Goal: Information Seeking & Learning: Find specific page/section

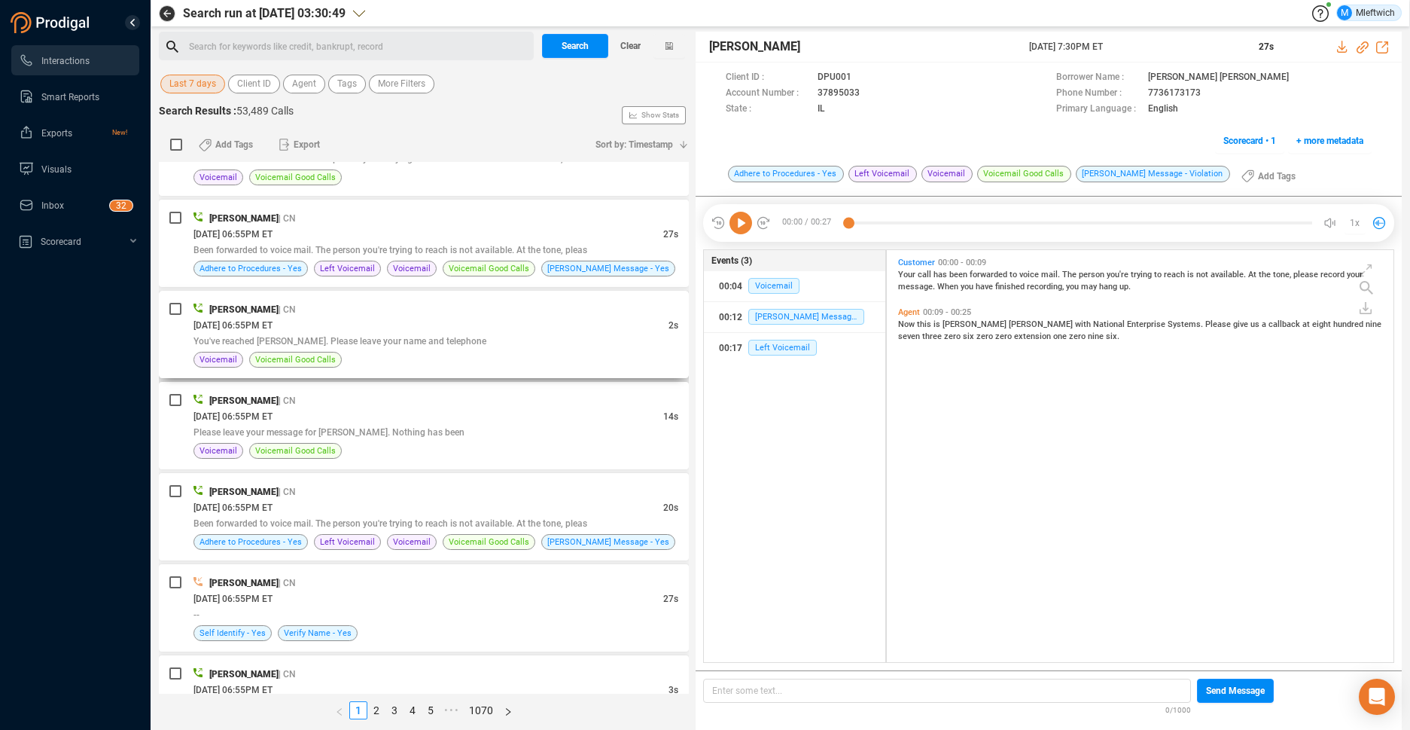
scroll to position [3807, 0]
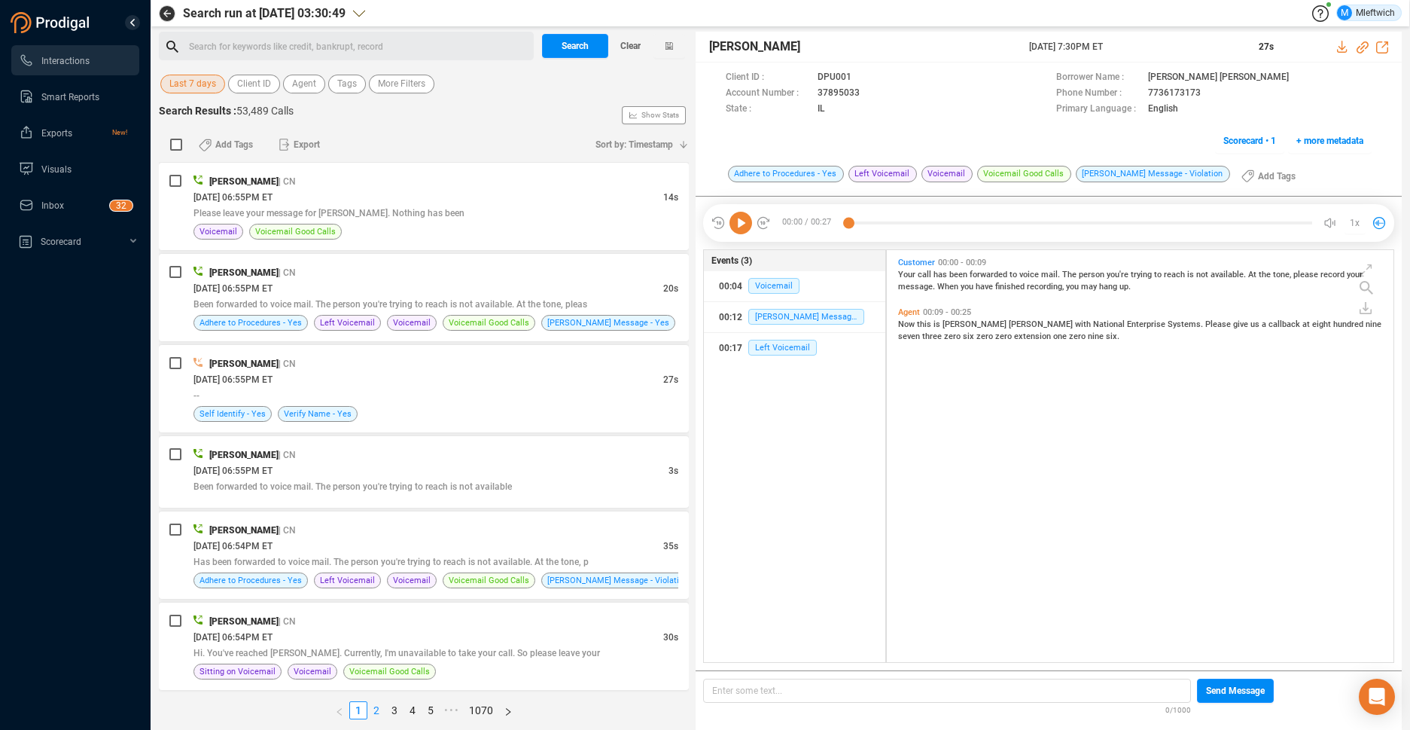
click at [376, 707] on link "2" at bounding box center [376, 710] width 17 height 17
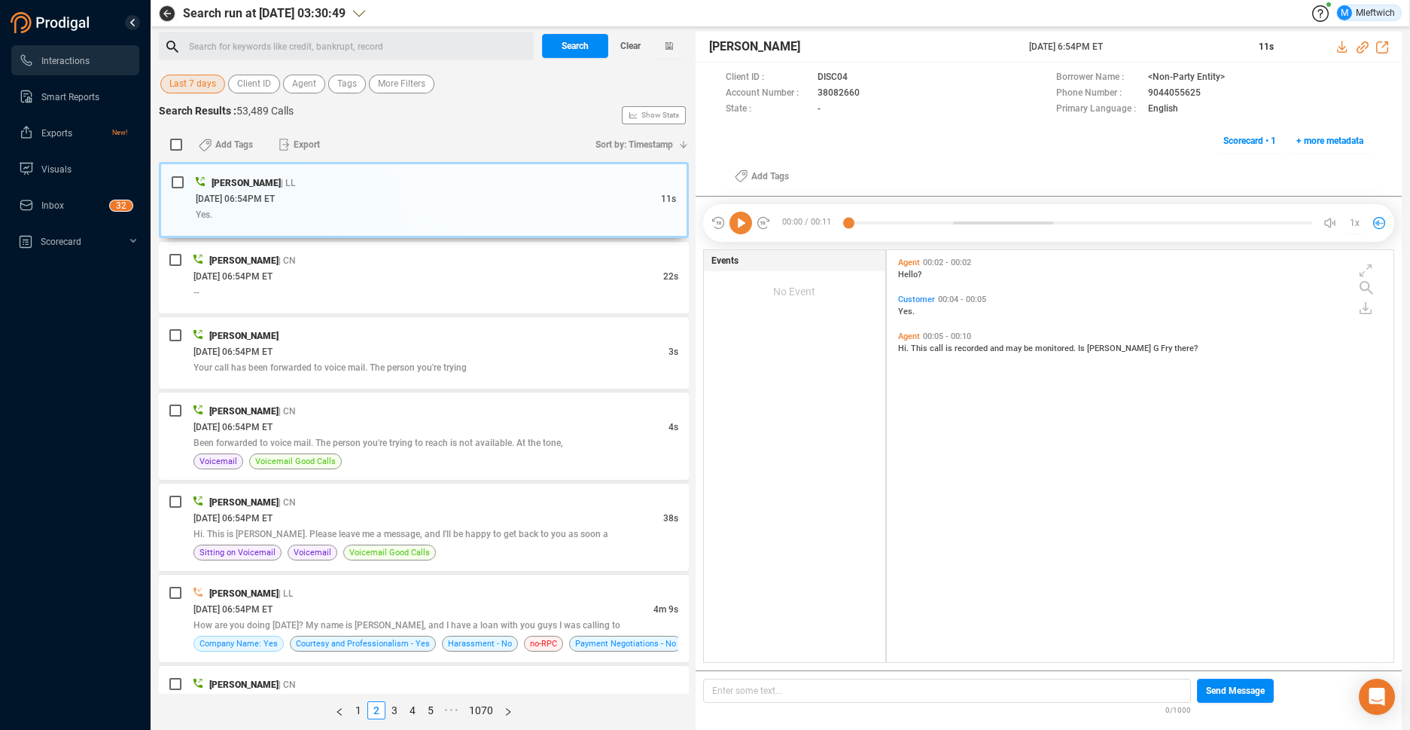
scroll to position [408, 498]
click at [321, 596] on div "[PERSON_NAME] | LL" at bounding box center [435, 593] width 485 height 16
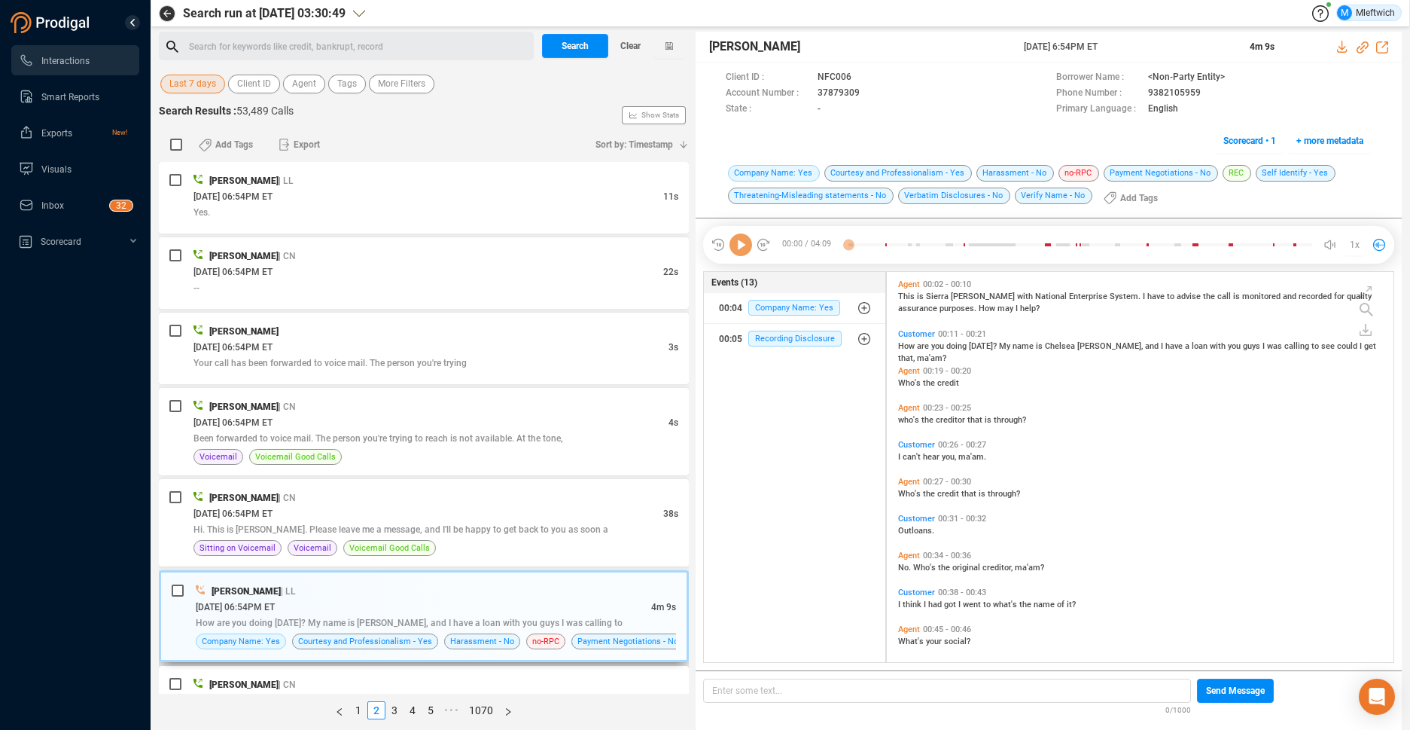
scroll to position [386, 498]
click at [300, 87] on span "Agent" at bounding box center [304, 84] width 24 height 19
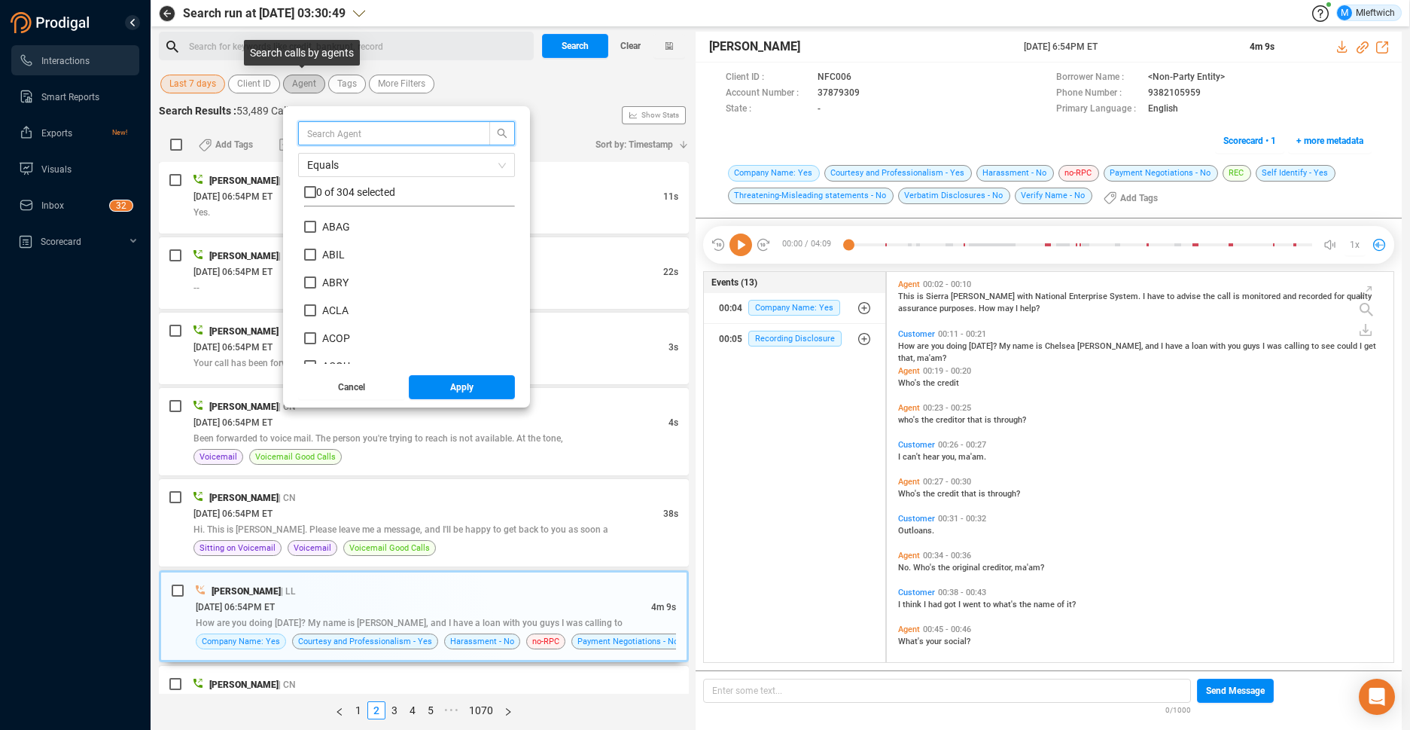
scroll to position [141, 203]
drag, startPoint x: 343, startPoint y: 129, endPoint x: 346, endPoint y: 121, distance: 8.1
click at [344, 128] on input "text" at bounding box center [387, 133] width 160 height 17
type input "medd"
click at [309, 231] on input "MEDD" at bounding box center [310, 227] width 12 height 12
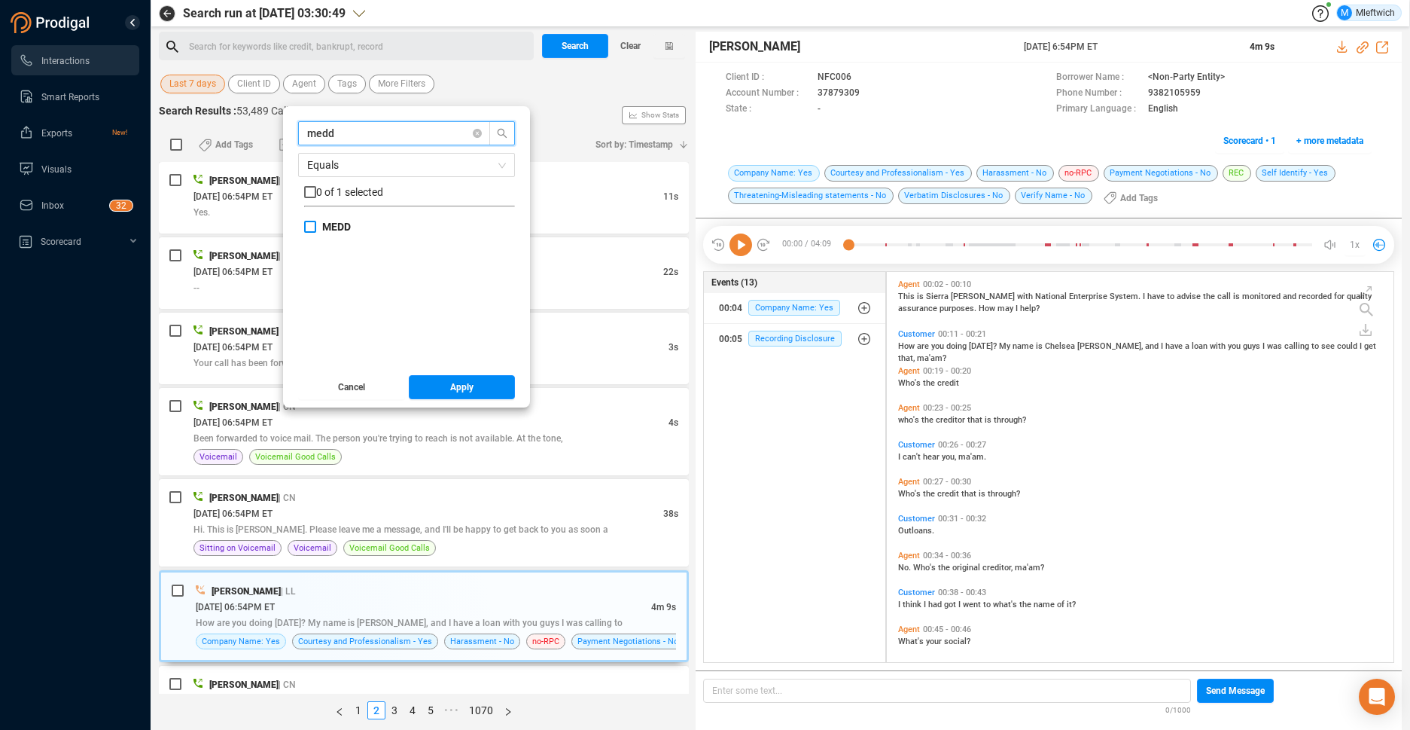
checkbox input "true"
click at [440, 390] on button "Apply" at bounding box center [462, 387] width 107 height 24
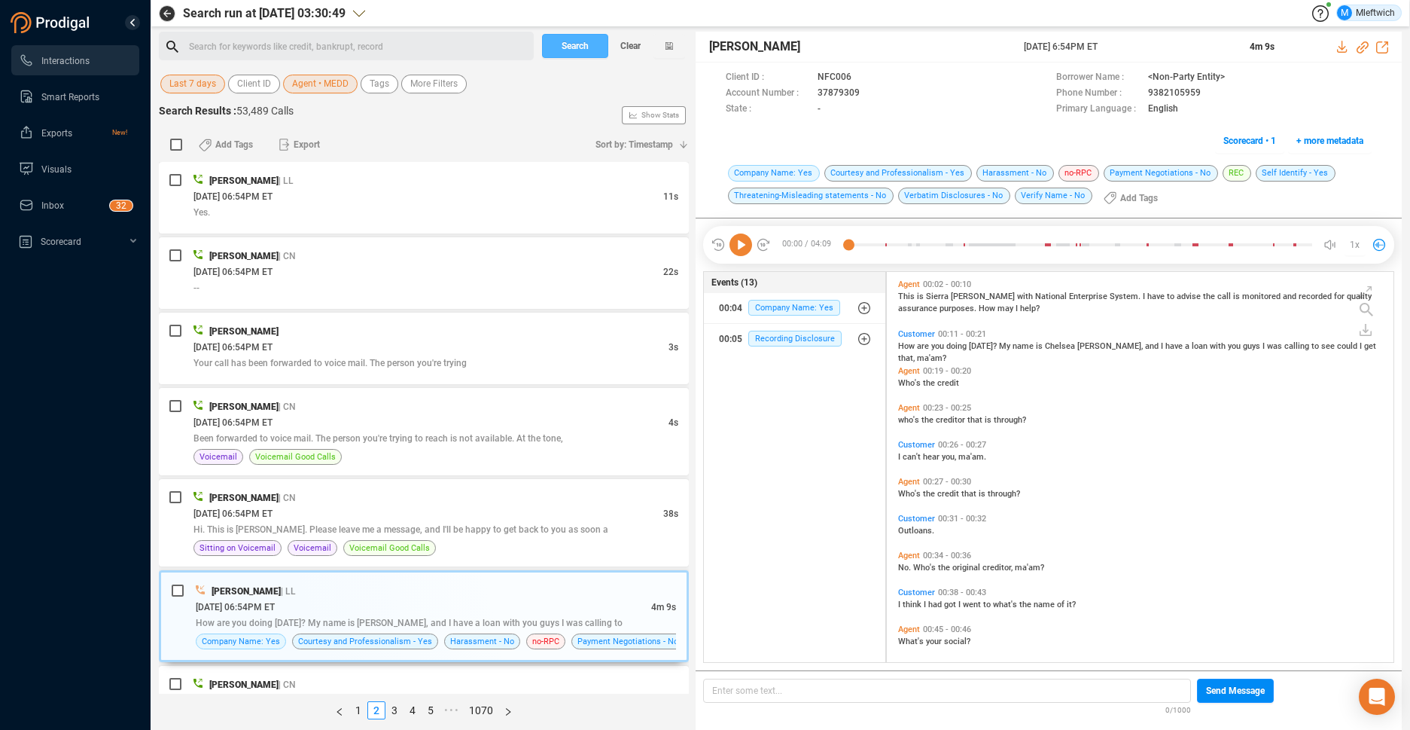
click at [572, 44] on span "Search" at bounding box center [575, 46] width 27 height 24
click at [572, 44] on div "Search Clear" at bounding box center [613, 46] width 151 height 29
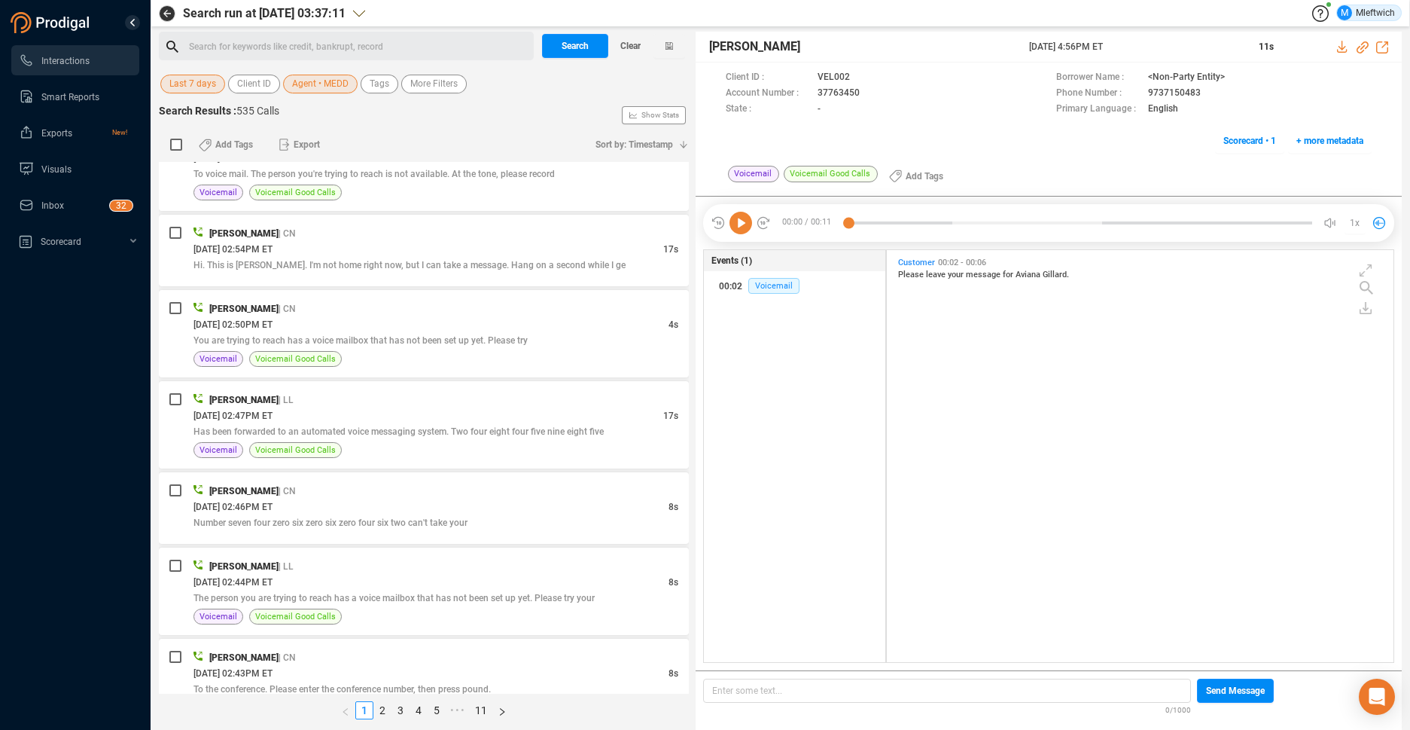
scroll to position [3854, 0]
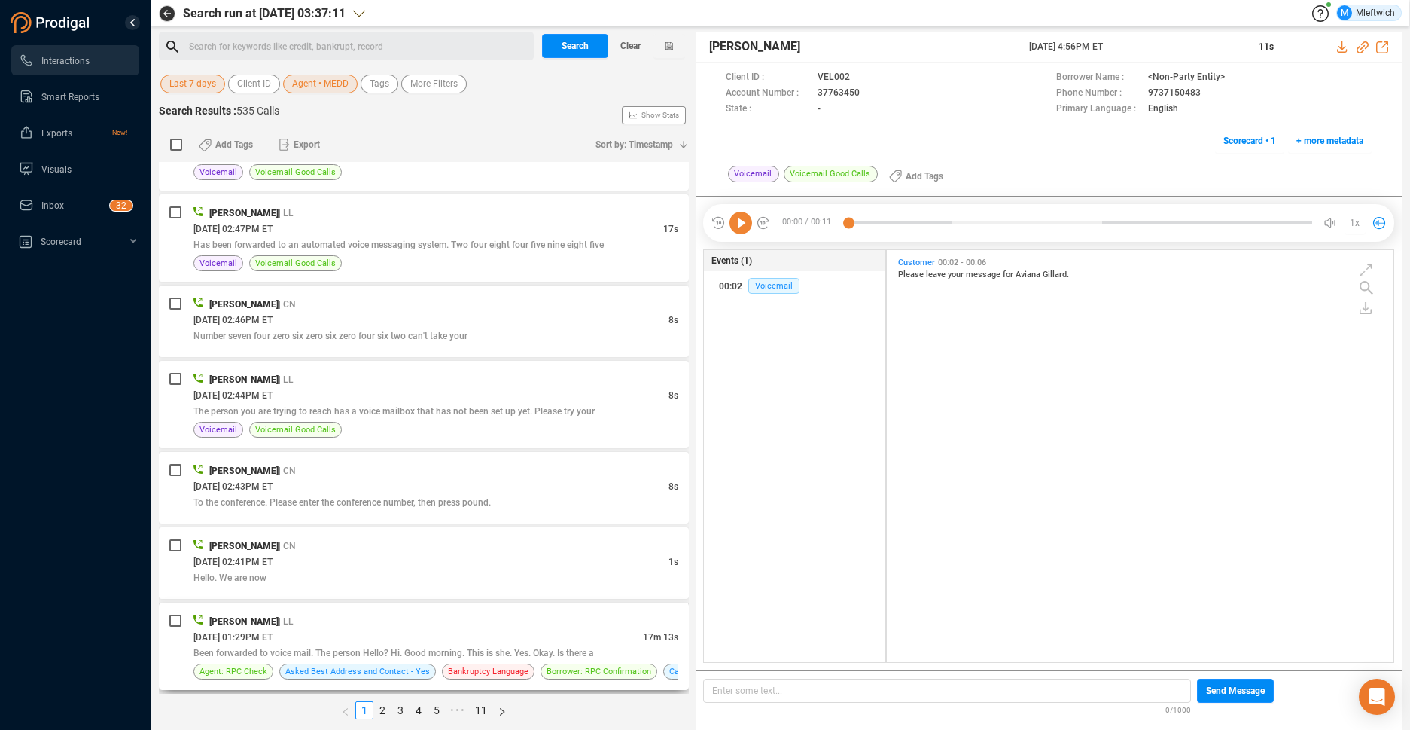
click at [273, 635] on span "[DATE] 01:29PM ET" at bounding box center [232, 637] width 79 height 11
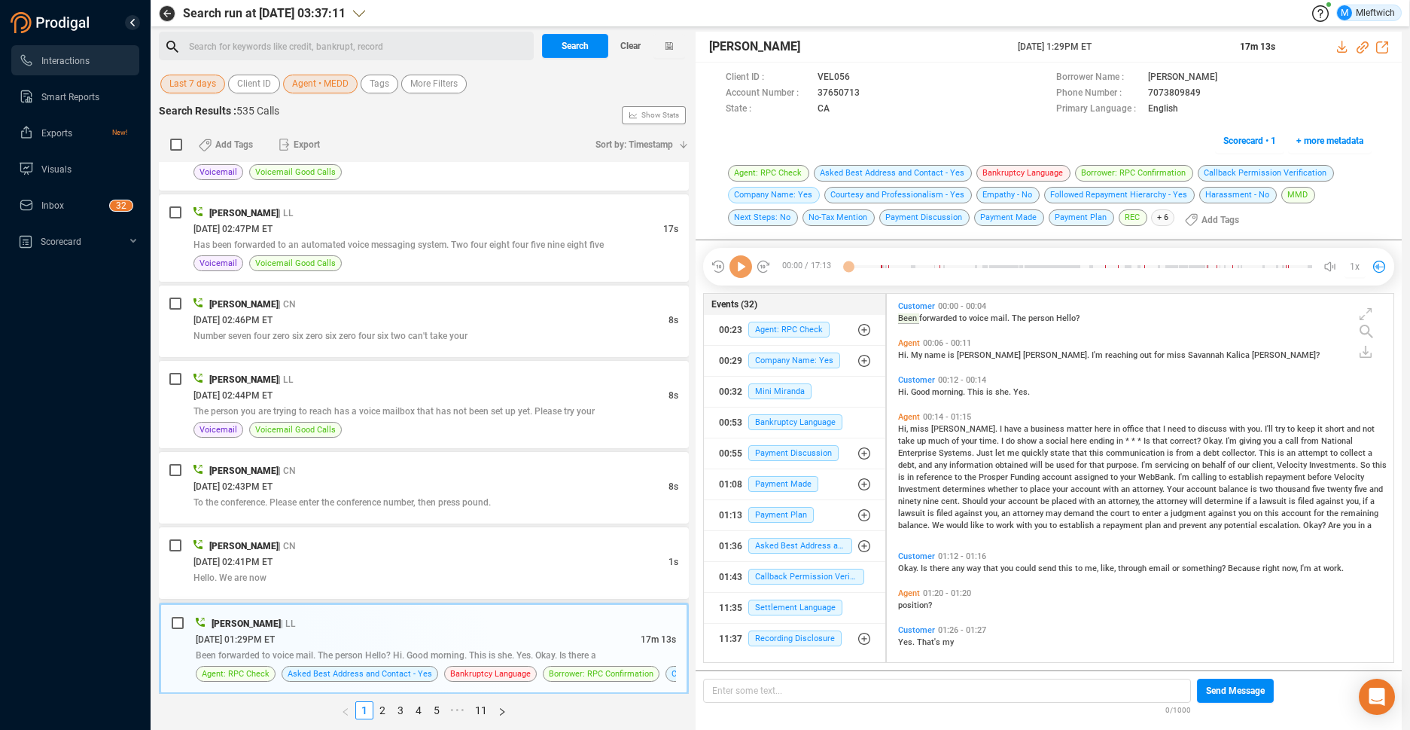
scroll to position [364, 498]
click at [840, 107] on icon at bounding box center [842, 110] width 12 height 12
click at [868, 93] on icon at bounding box center [873, 94] width 12 height 12
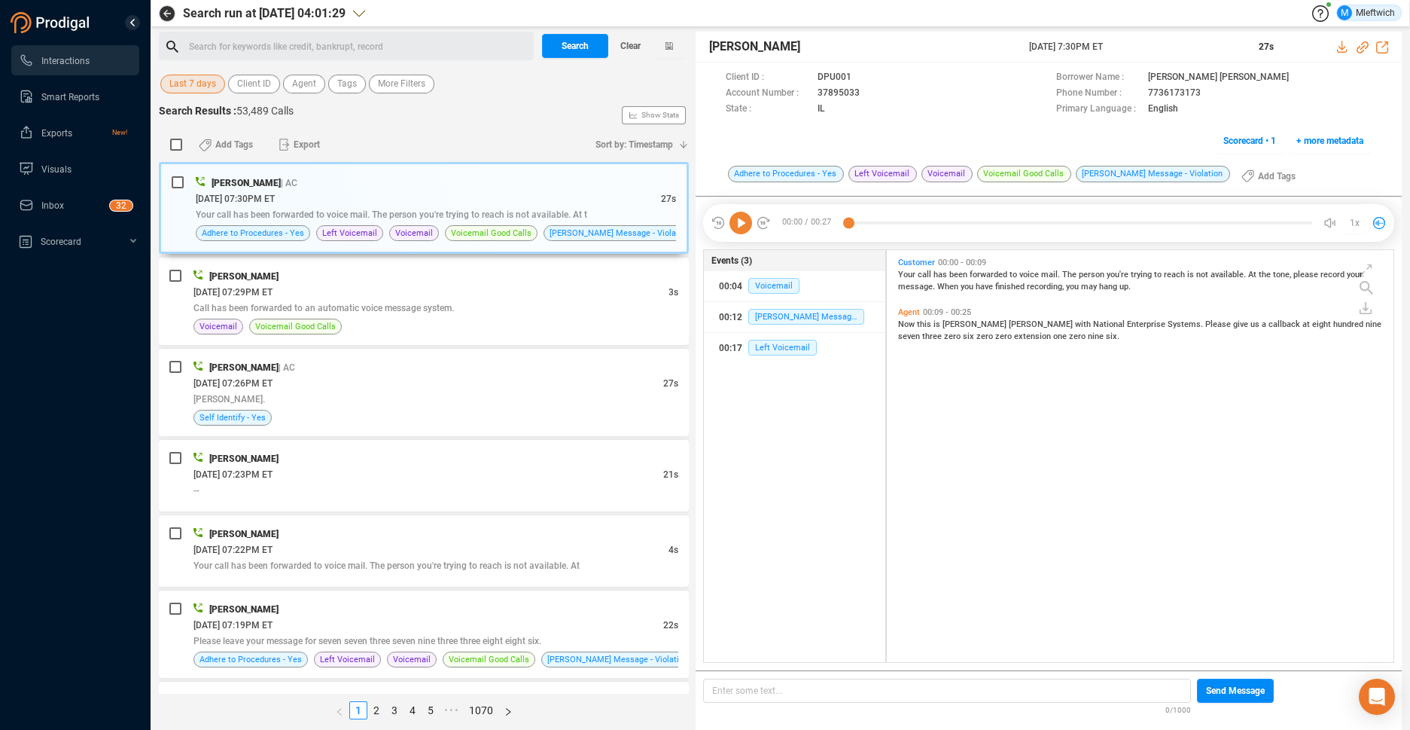
scroll to position [408, 498]
click at [378, 149] on div "Add Tags Export" at bounding box center [386, 145] width 401 height 32
click at [310, 84] on span "Agent" at bounding box center [304, 84] width 24 height 19
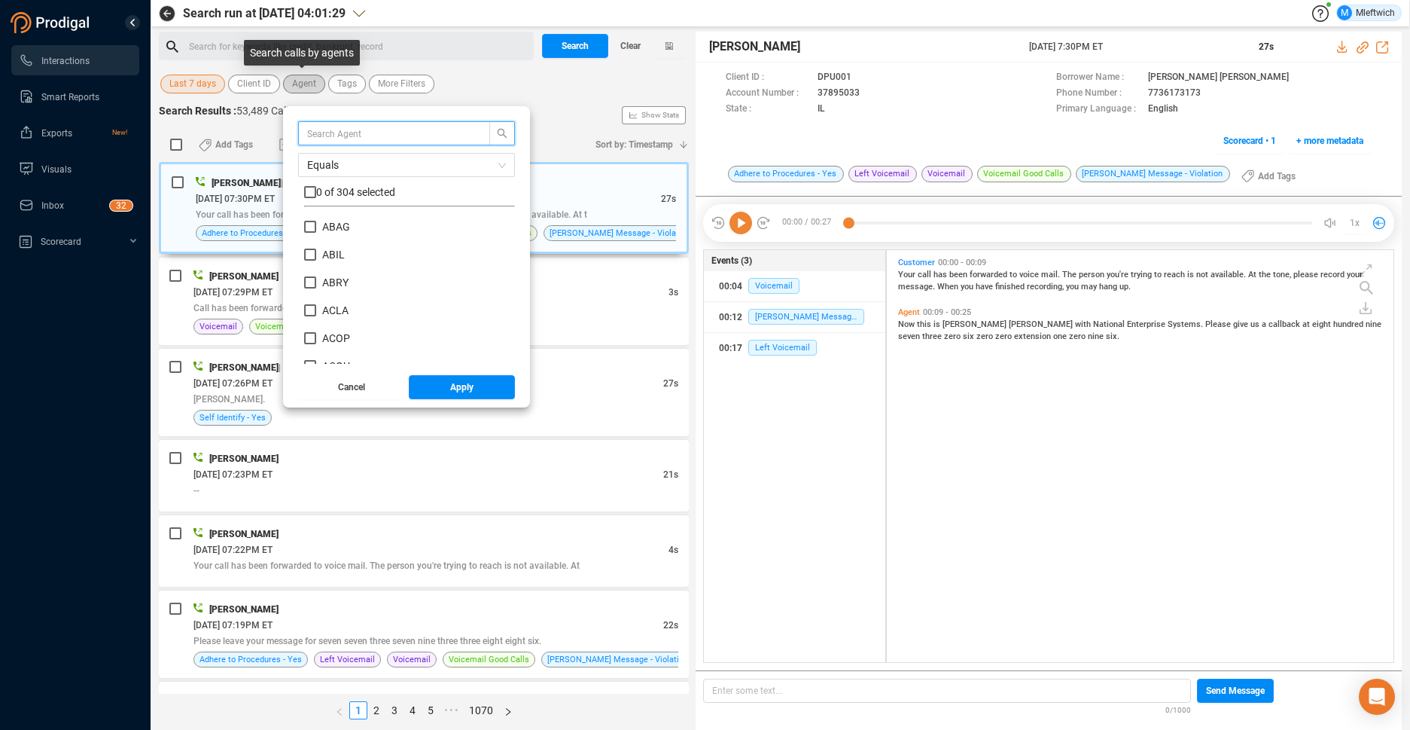
scroll to position [141, 203]
click at [323, 132] on input "text" at bounding box center [387, 133] width 160 height 17
type input "MCAD"
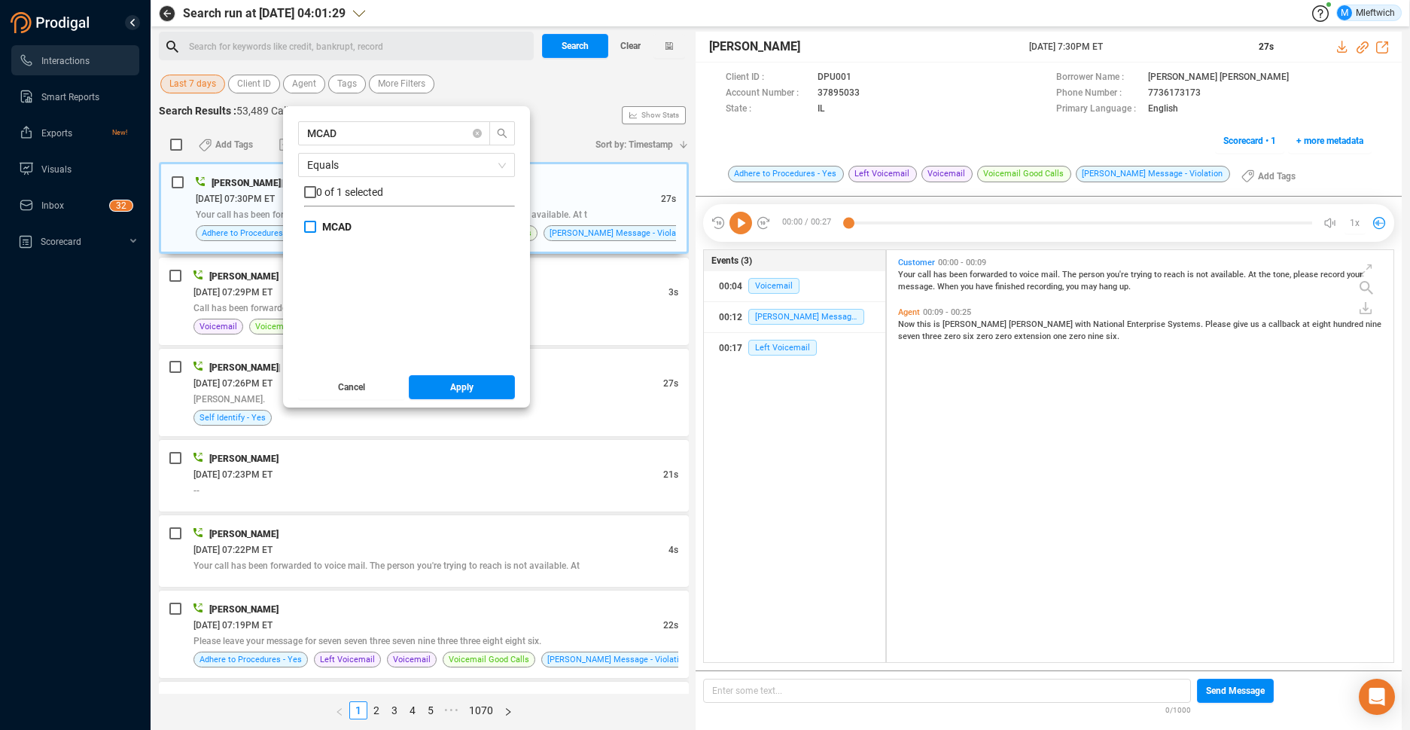
click at [305, 224] on input "MCAD" at bounding box center [310, 227] width 12 height 12
checkbox input "true"
click at [432, 394] on button "Apply" at bounding box center [462, 387] width 107 height 24
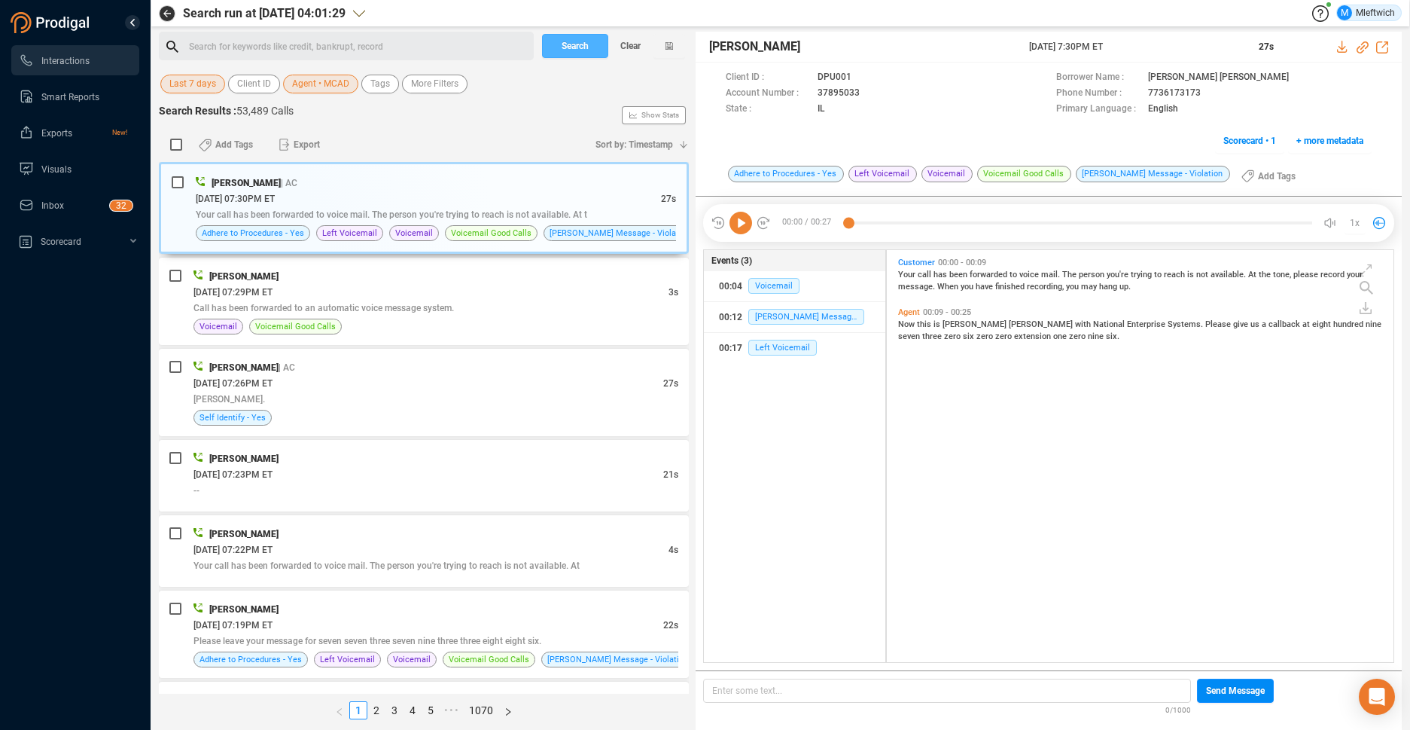
click at [593, 49] on button "Search" at bounding box center [575, 46] width 66 height 24
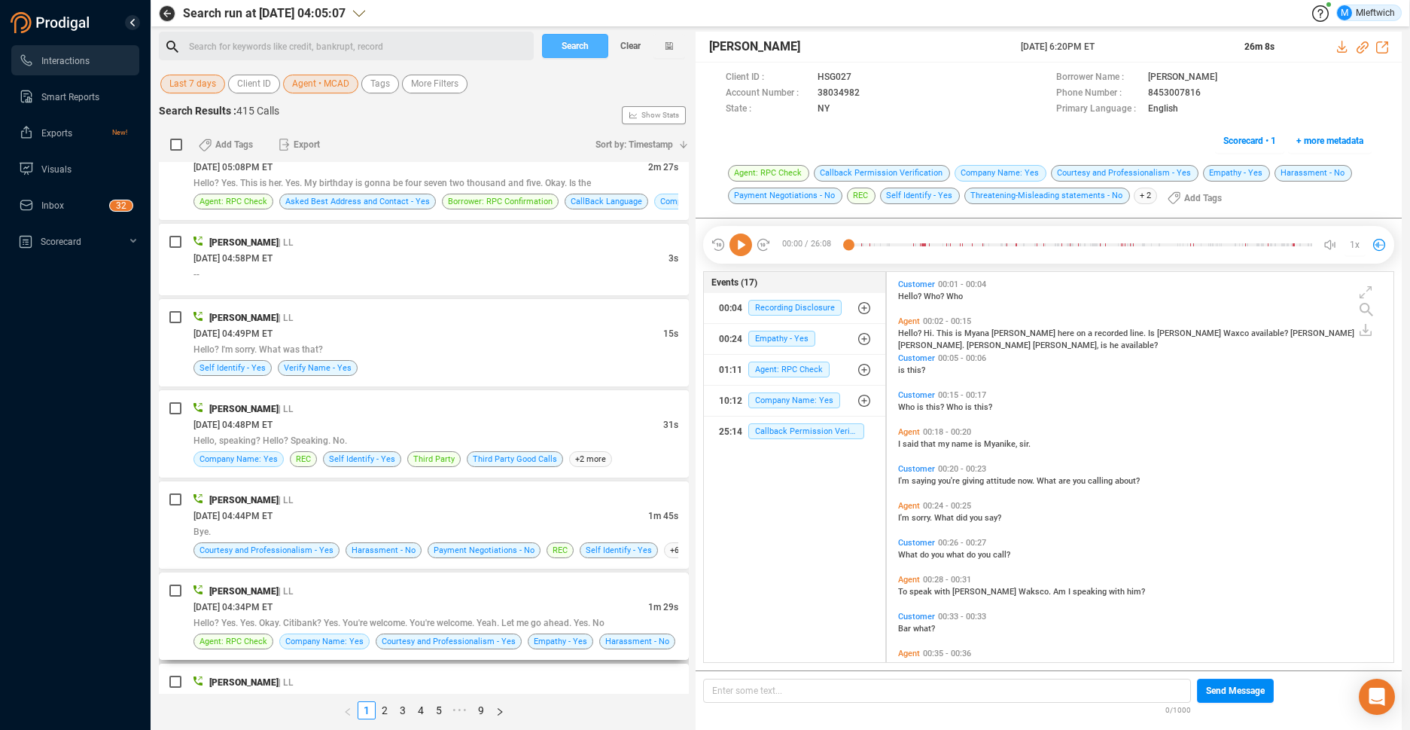
scroll to position [638, 0]
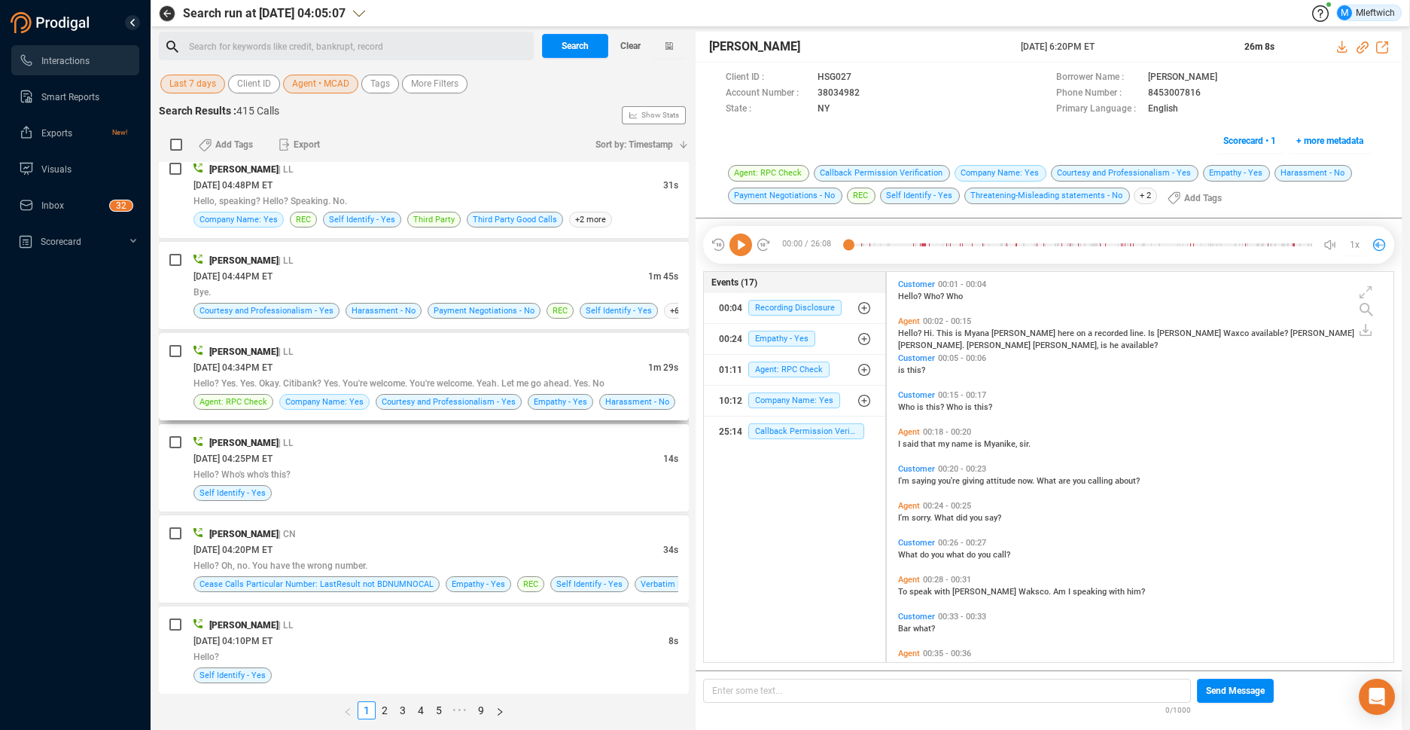
click at [516, 375] on div "Hello? Yes. Yes. Okay. Citibank? Yes. You're welcome. You're welcome. Yeah. Let…" at bounding box center [435, 383] width 485 height 16
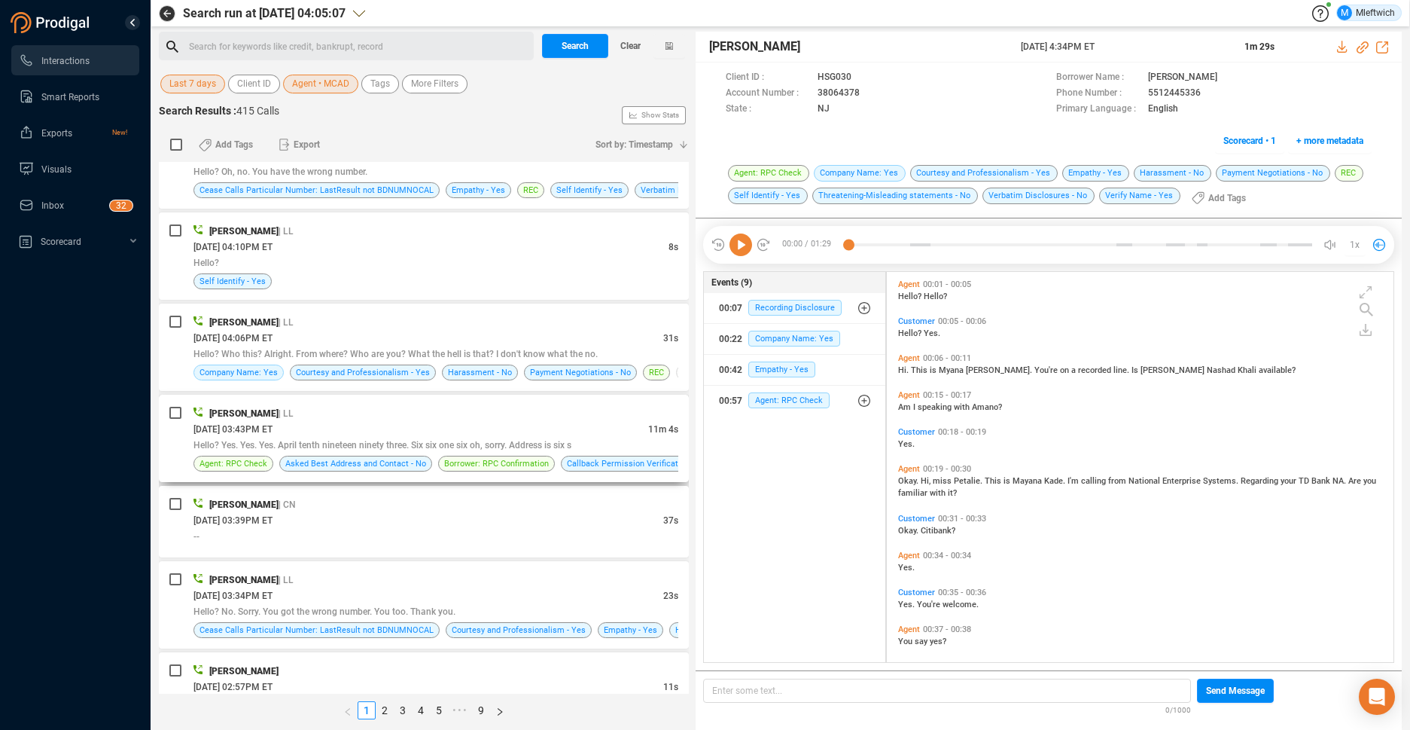
scroll to position [1111, 0]
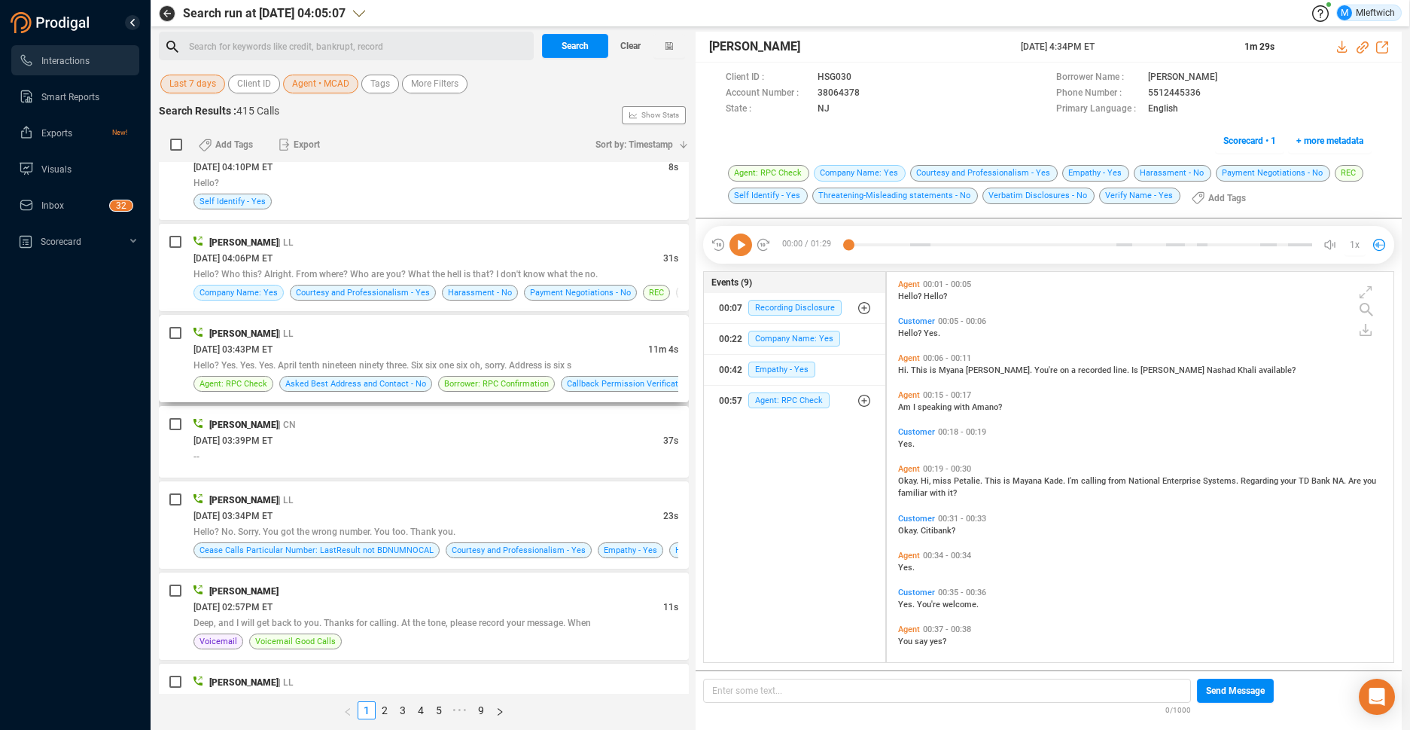
click at [568, 344] on div "[DATE] 03:43PM ET" at bounding box center [420, 349] width 455 height 16
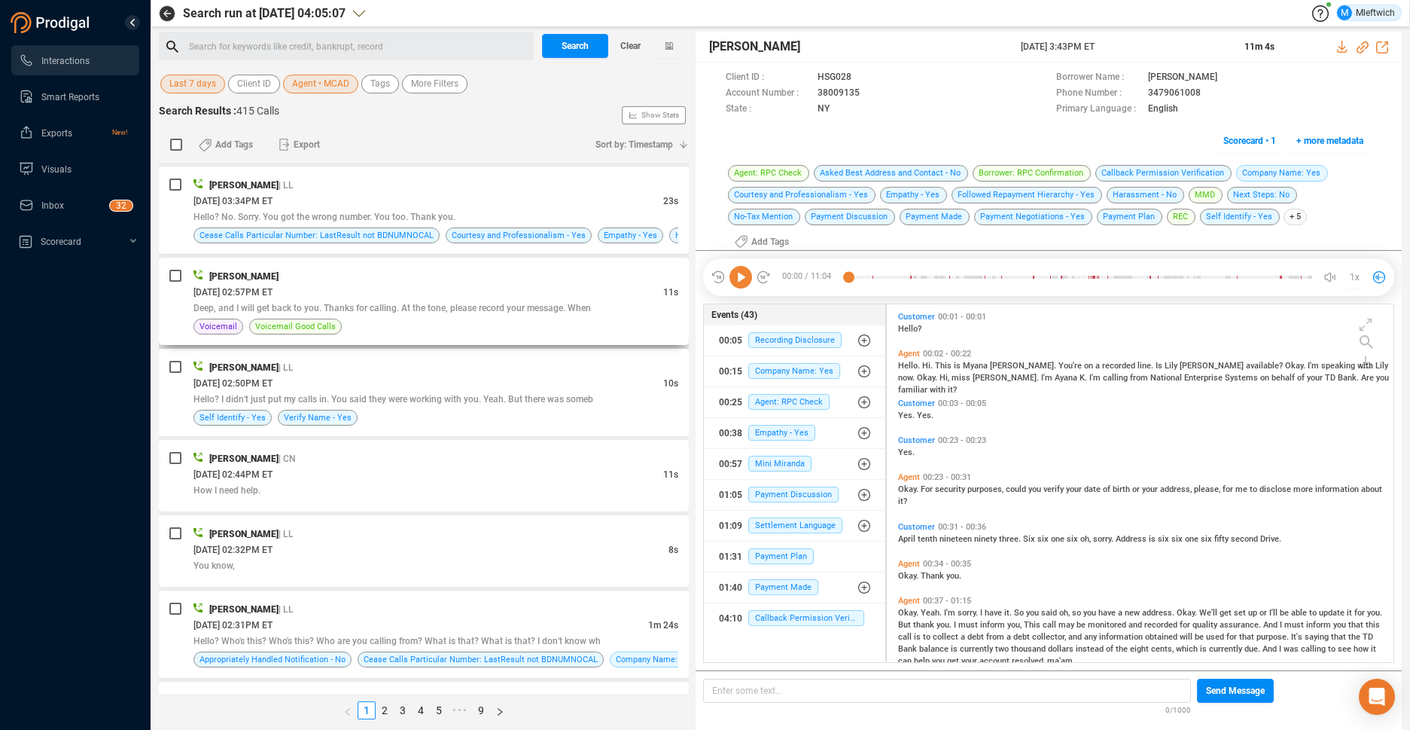
scroll to position [1586, 0]
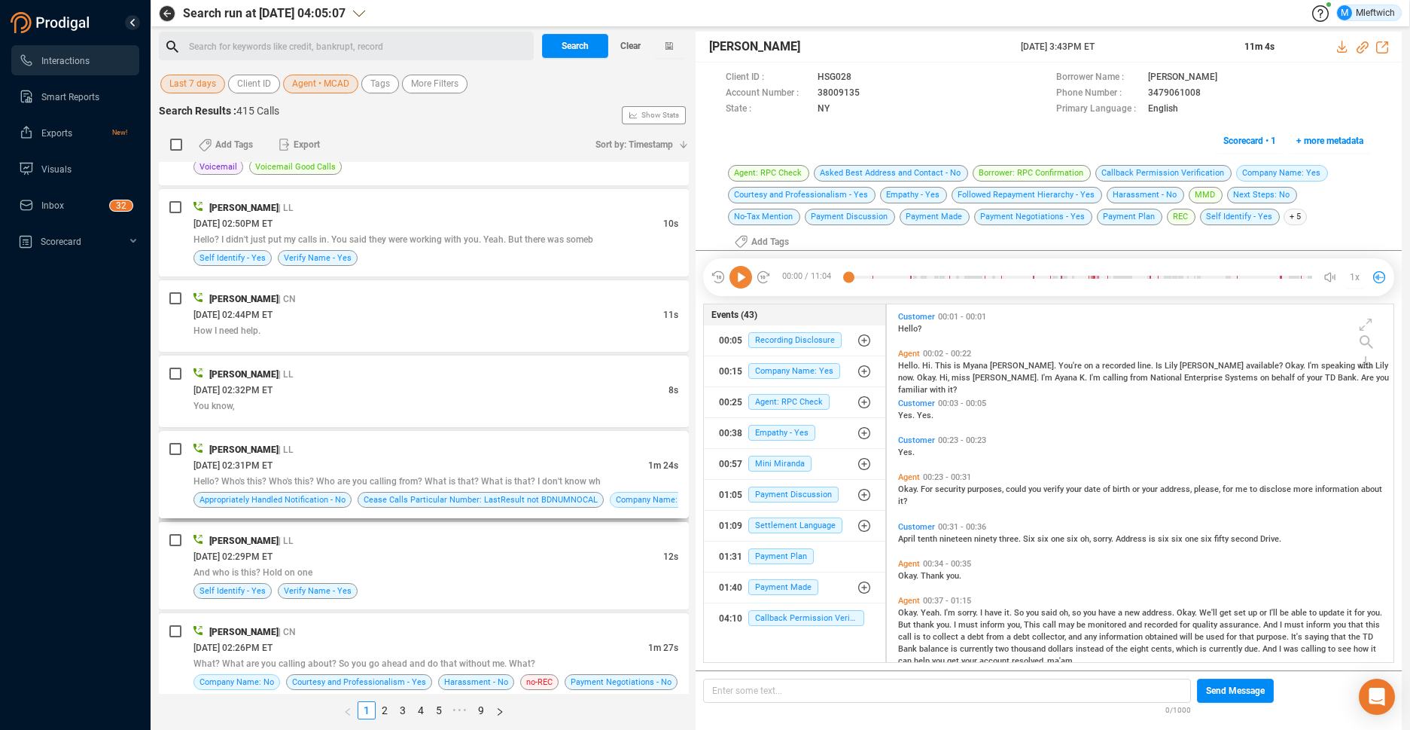
click at [477, 448] on div "Myonna Cade | LL" at bounding box center [435, 449] width 485 height 16
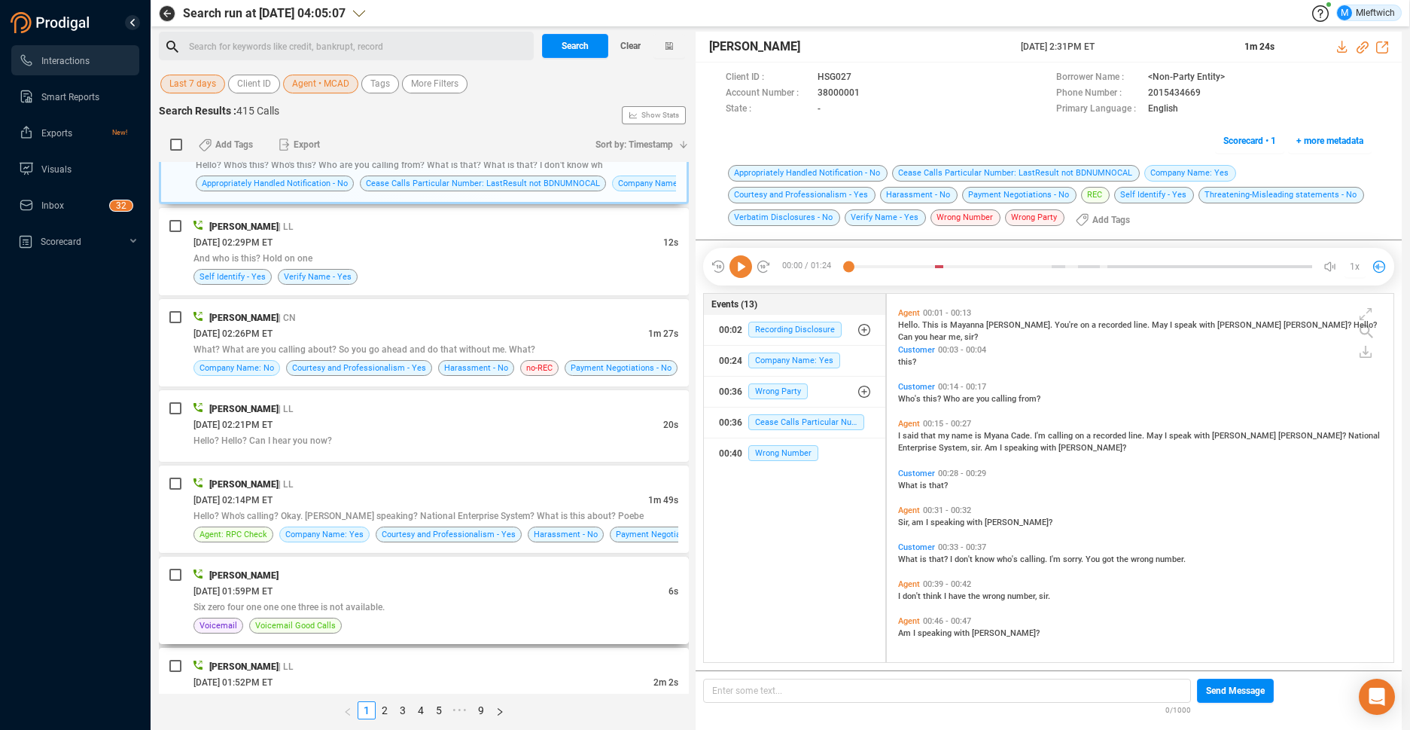
scroll to position [2059, 0]
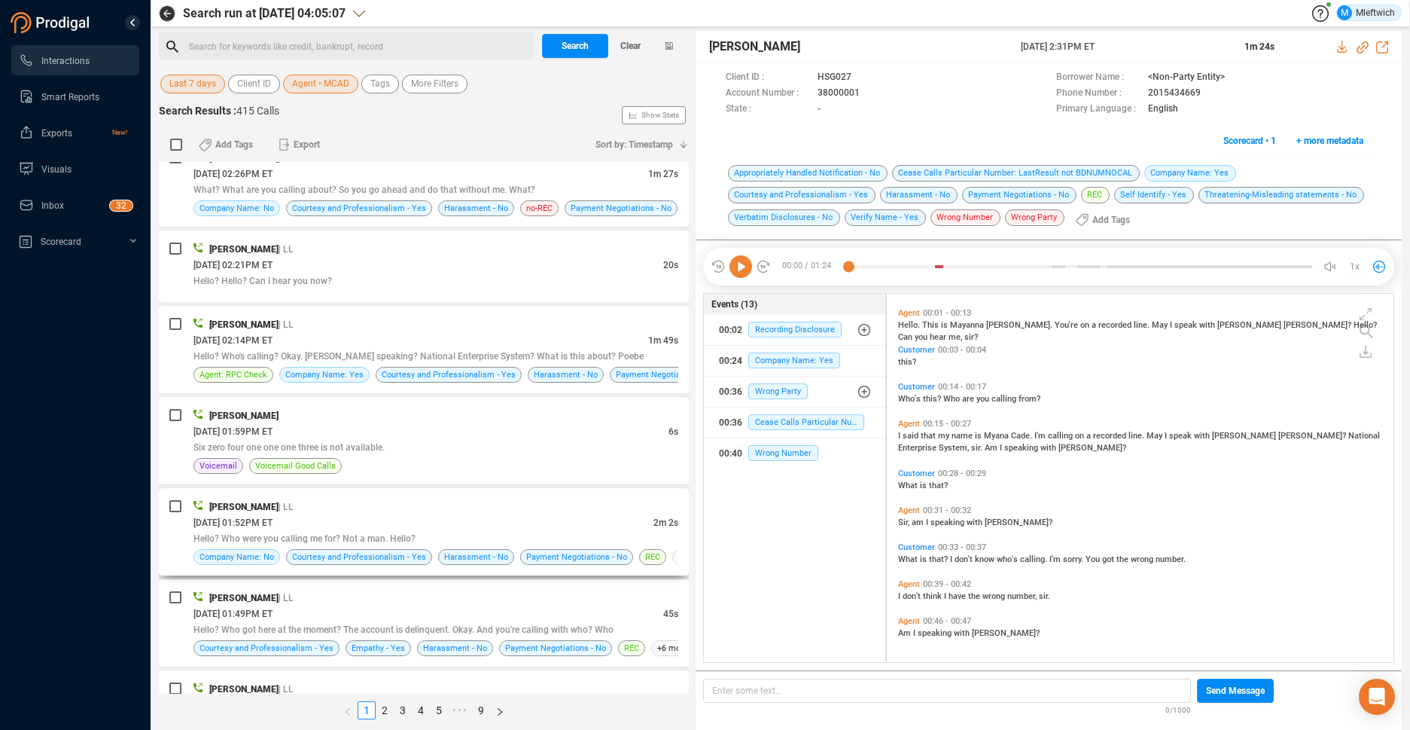
click at [526, 520] on div "09/25/2025 @ 01:52PM ET" at bounding box center [423, 522] width 460 height 16
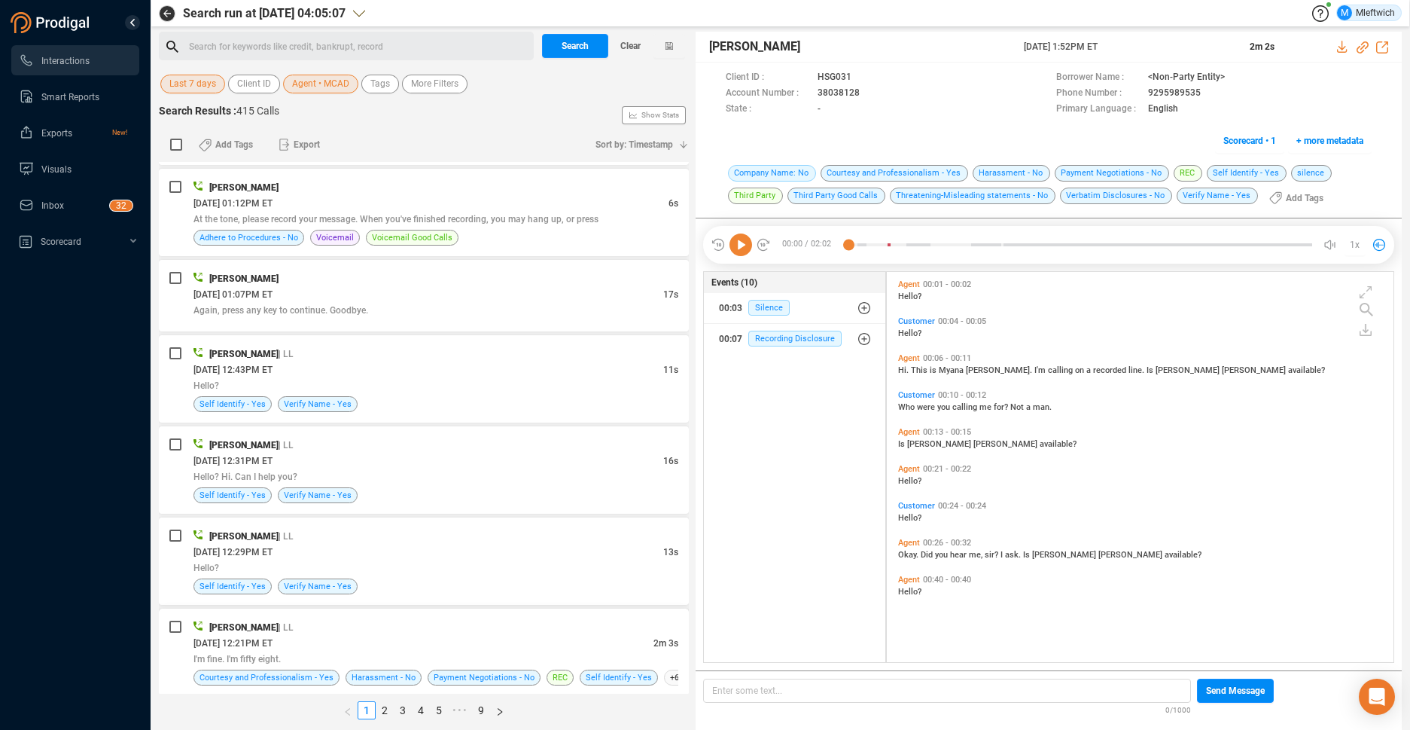
scroll to position [3250, 0]
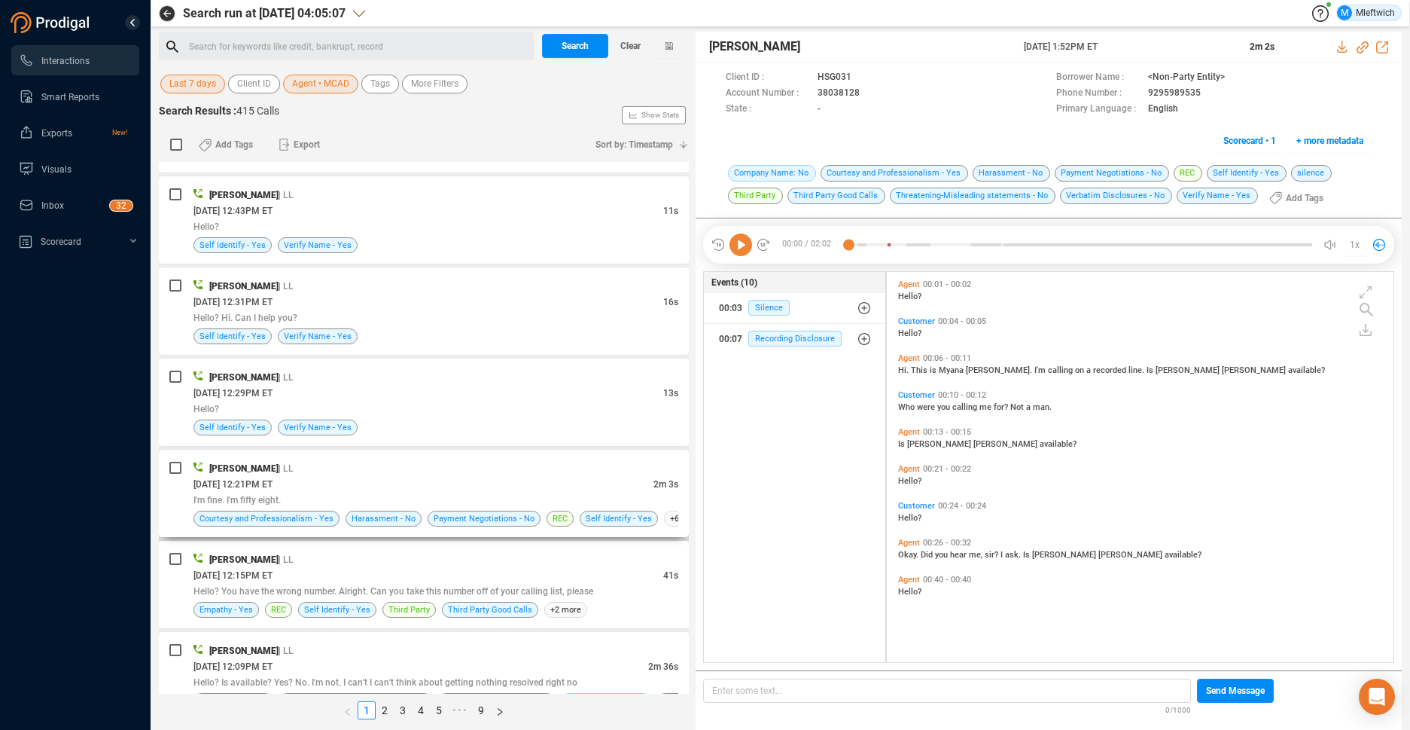
click at [568, 480] on div "09/25/2025 @ 12:21PM ET" at bounding box center [423, 484] width 460 height 16
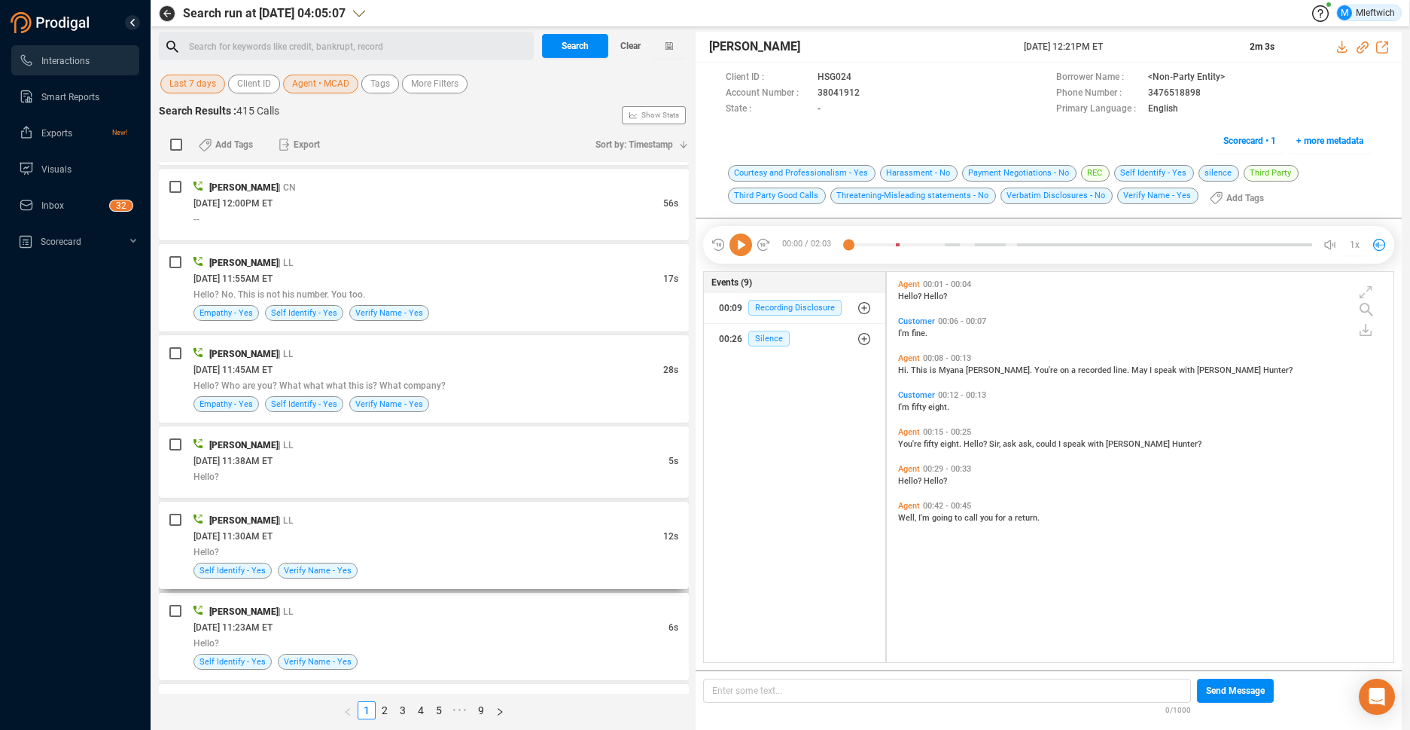
scroll to position [3886, 0]
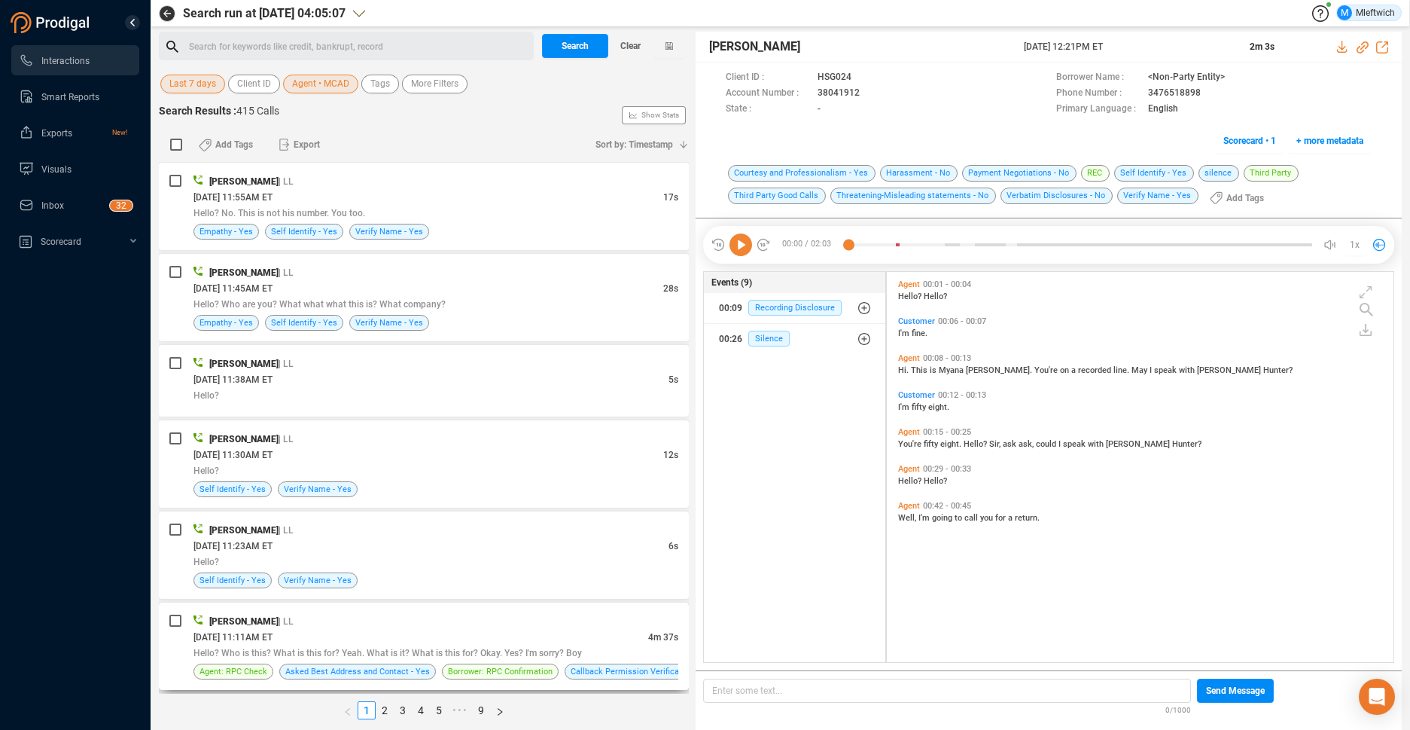
click at [568, 617] on div "Myonna Cade | LL" at bounding box center [435, 621] width 485 height 16
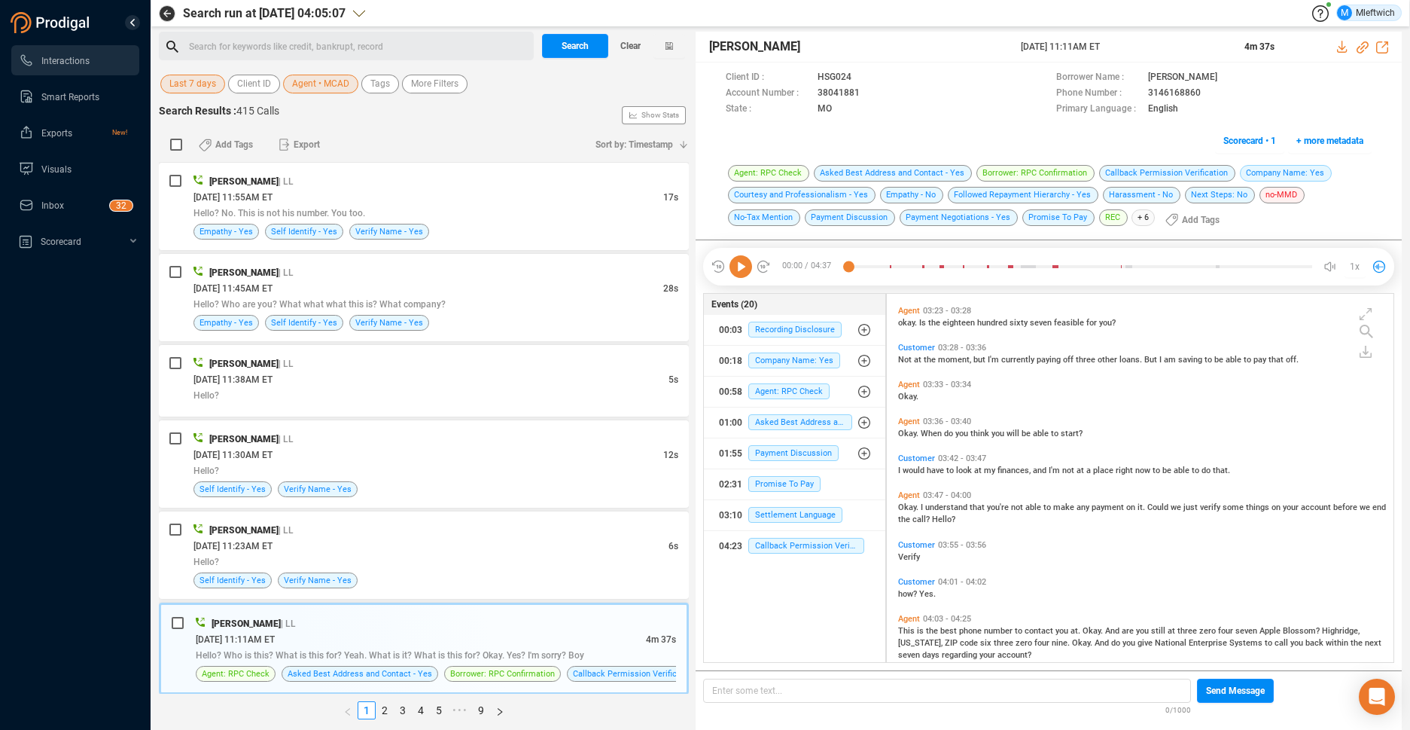
scroll to position [1578, 0]
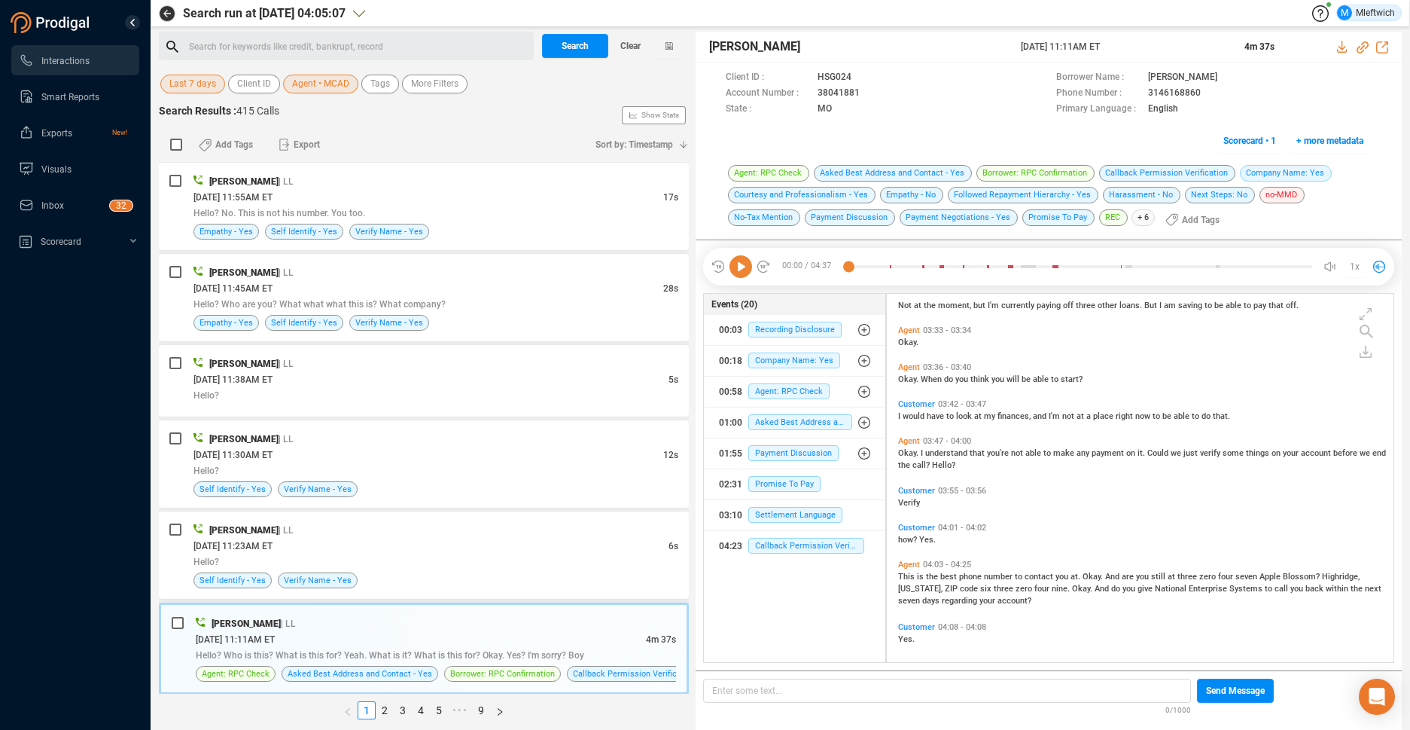
click at [482, 643] on div "09/25/2025 @ 11:11AM ET" at bounding box center [421, 639] width 450 height 16
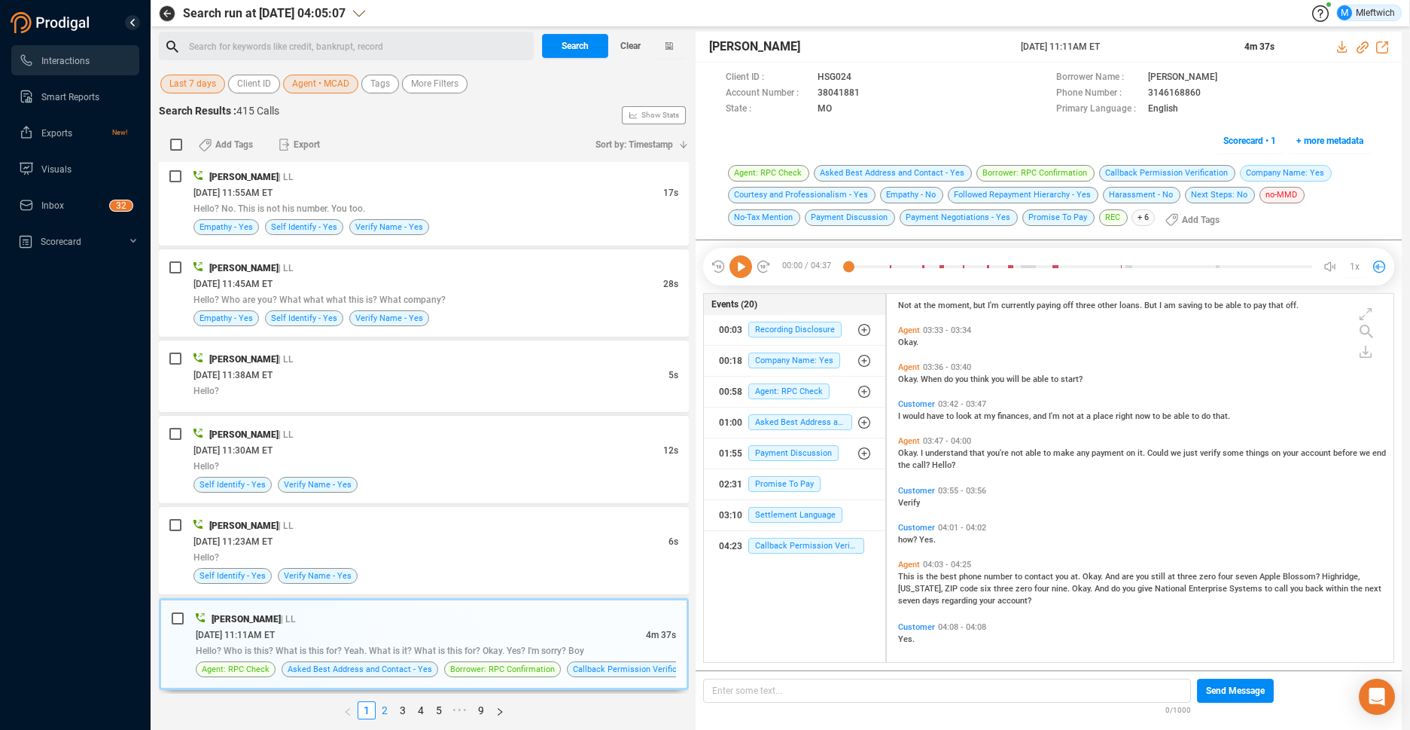
click at [383, 705] on link "2" at bounding box center [384, 710] width 17 height 17
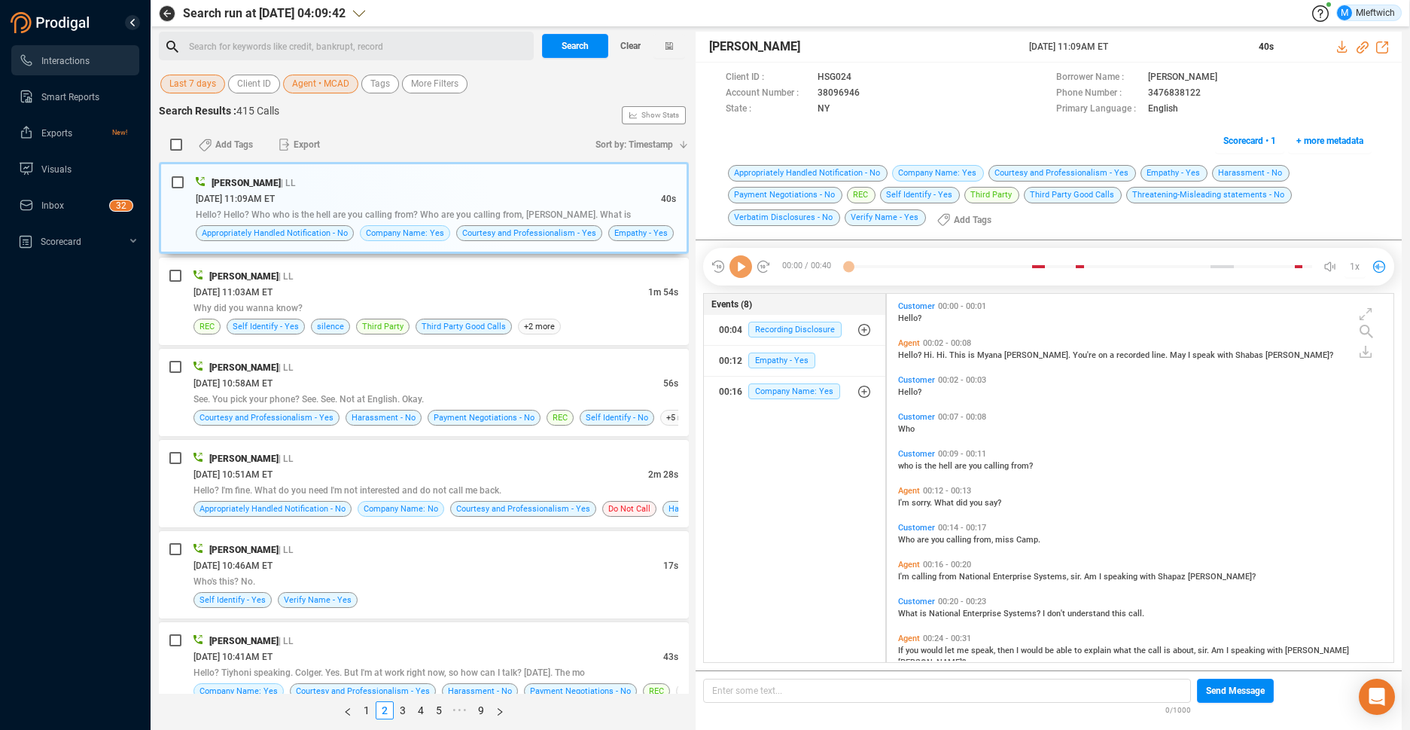
scroll to position [364, 498]
click at [585, 203] on div "09/25/2025 @ 11:09AM ET" at bounding box center [428, 198] width 465 height 16
click at [565, 308] on div "Why did you wanna know?" at bounding box center [435, 308] width 485 height 16
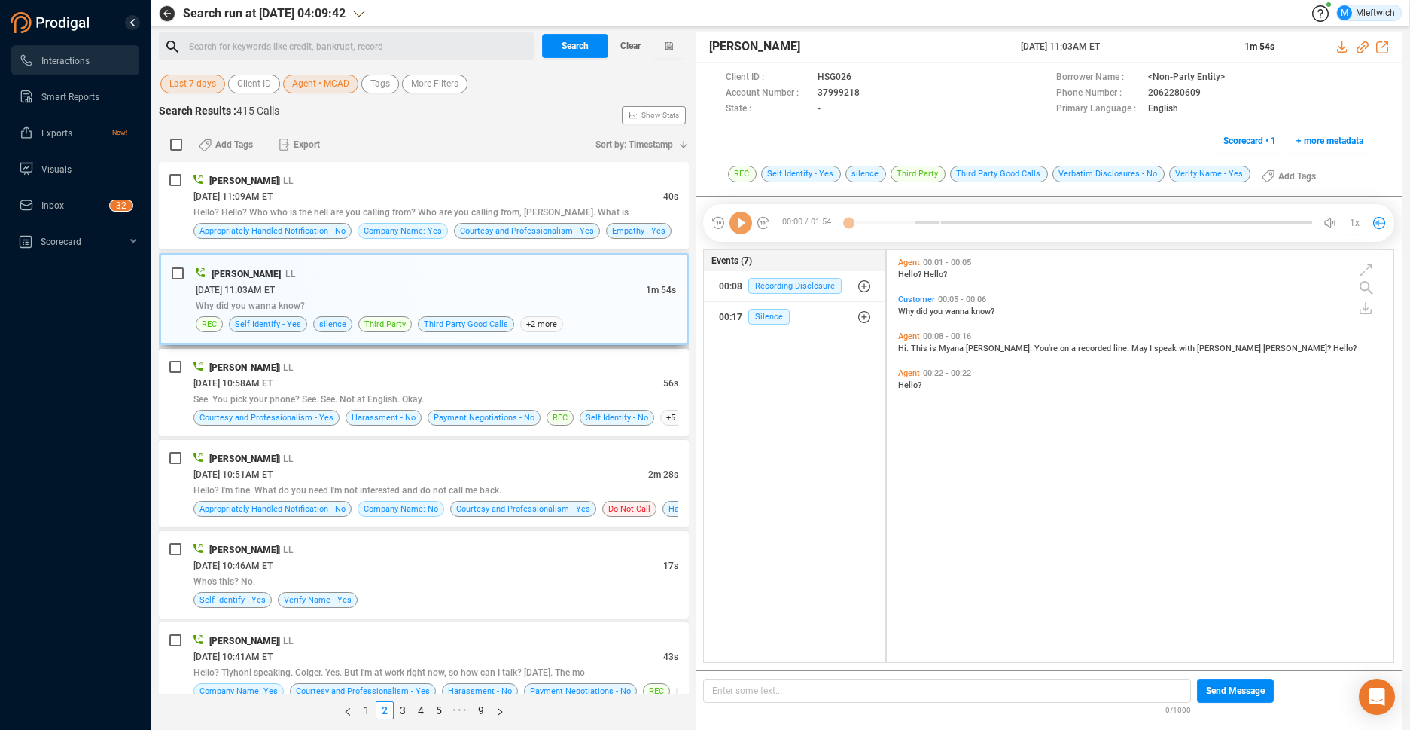
scroll to position [408, 498]
click at [541, 479] on div "09/25/2025 @ 10:51AM ET" at bounding box center [420, 474] width 455 height 16
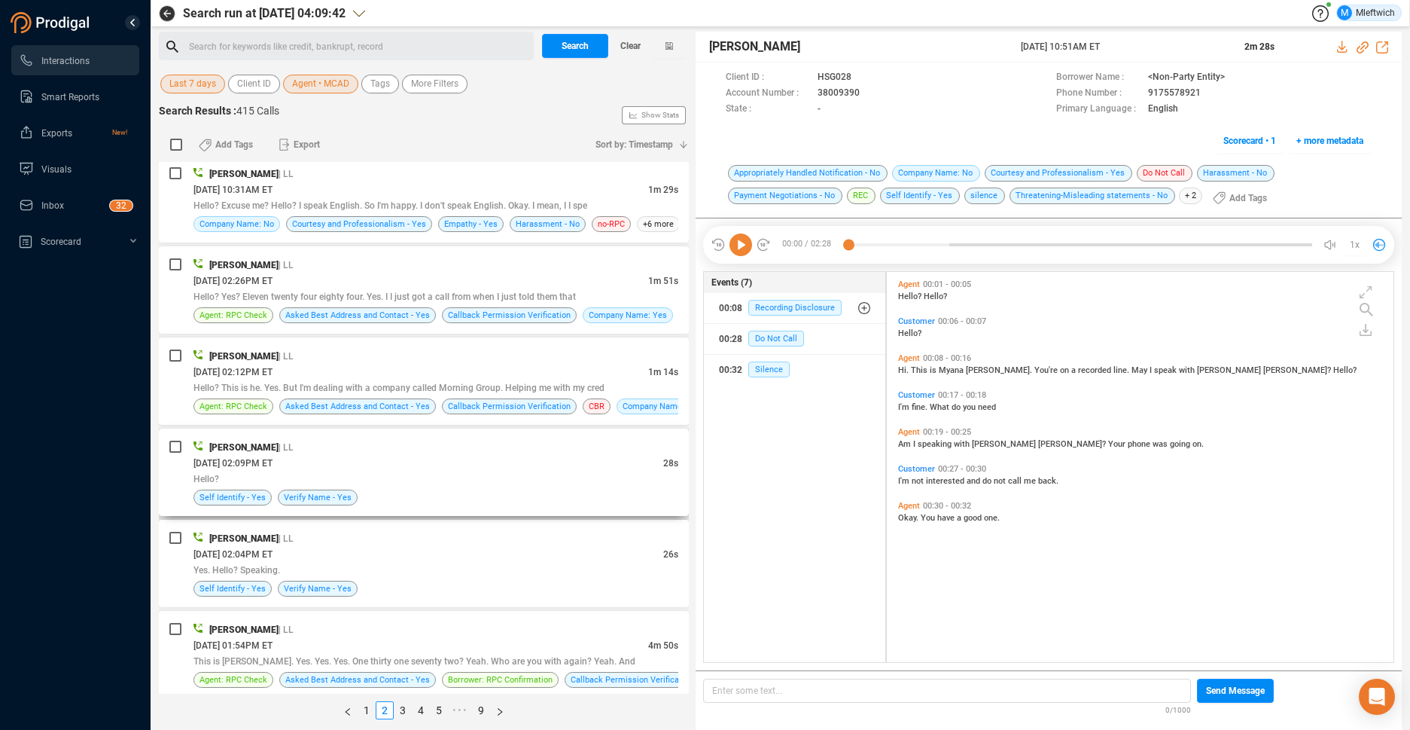
scroll to position [638, 0]
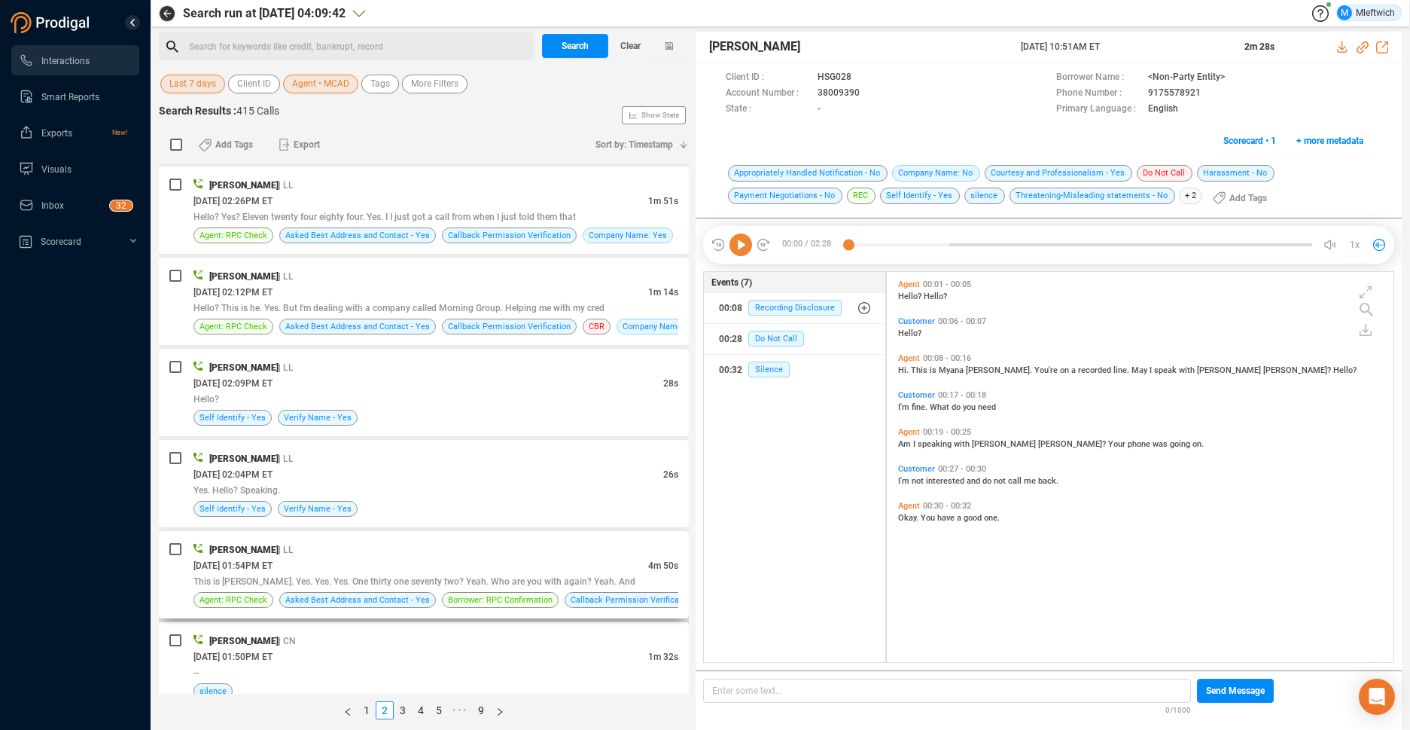
click at [565, 544] on div "Myonna Cade | LL" at bounding box center [435, 549] width 485 height 16
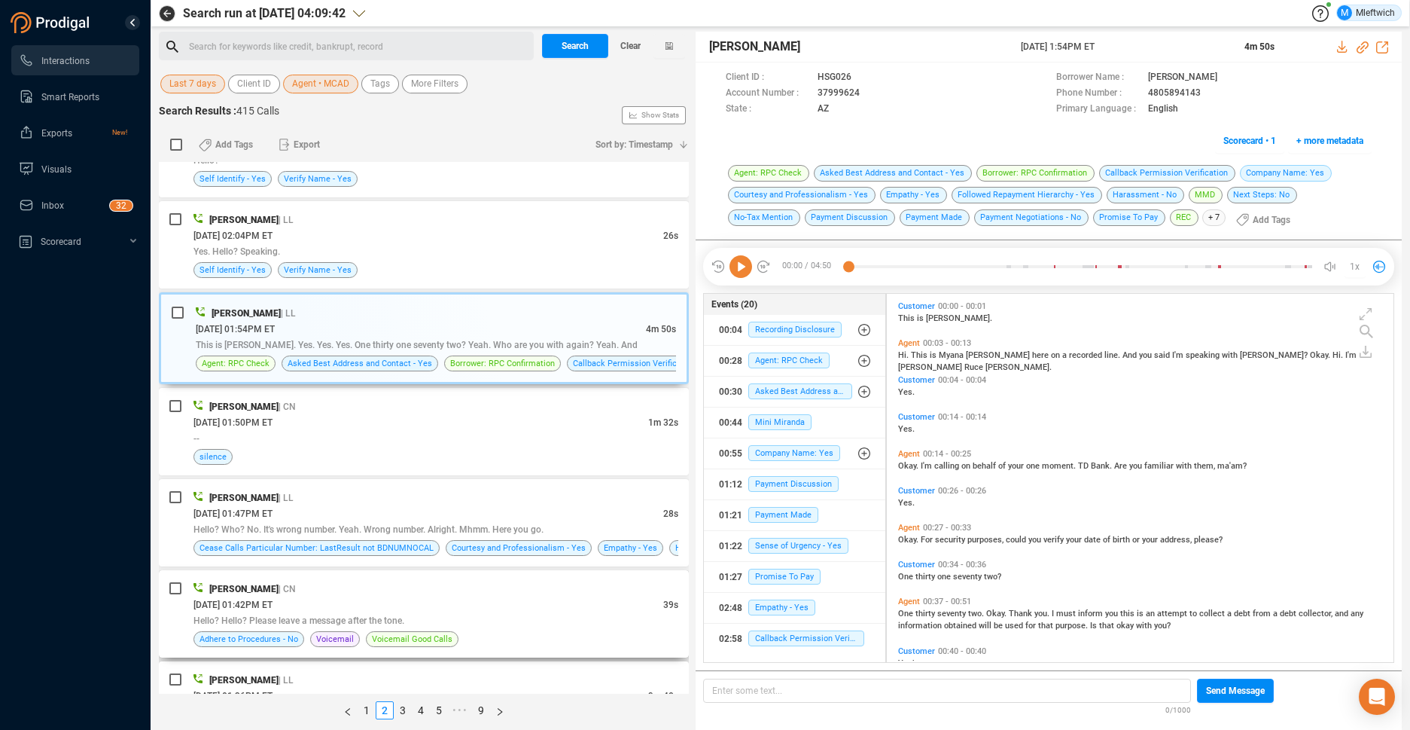
scroll to position [952, 0]
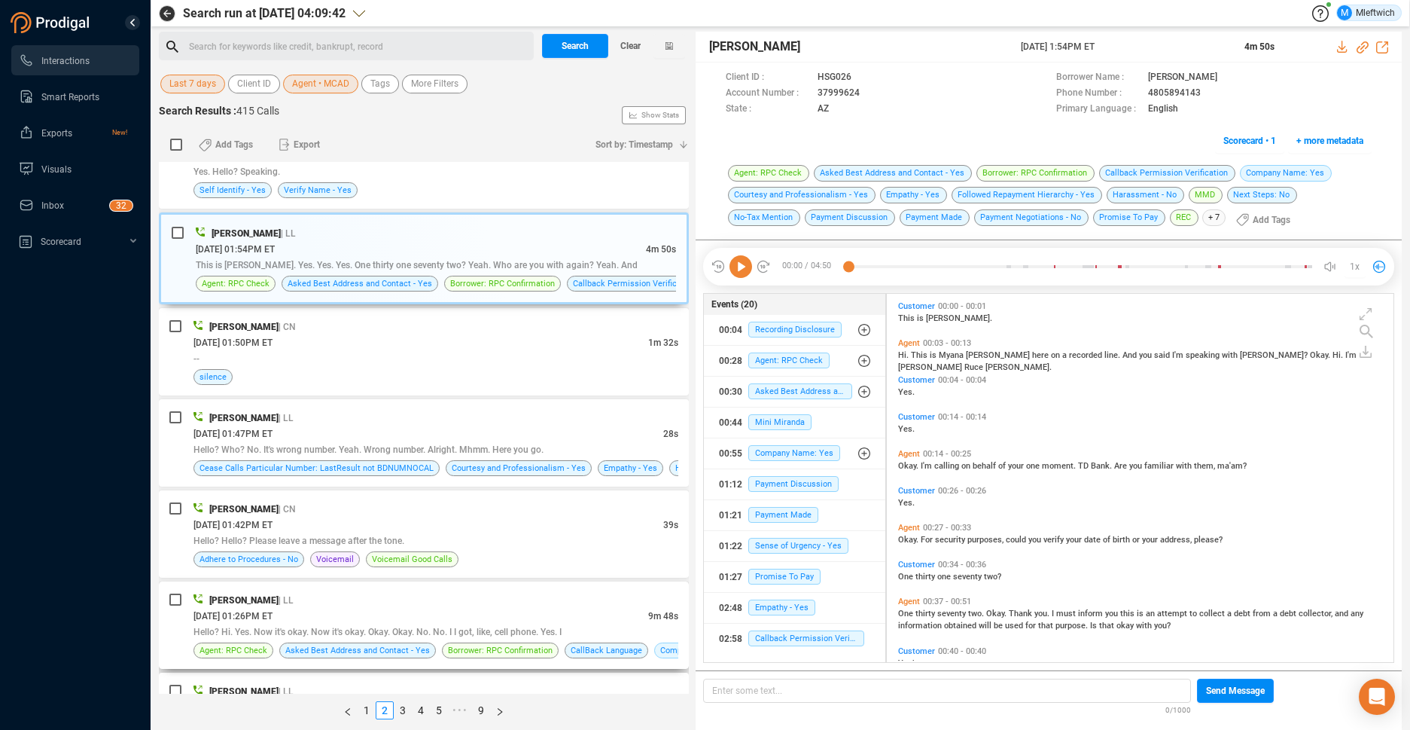
click at [594, 596] on div "Myonna Cade | LL" at bounding box center [435, 600] width 485 height 16
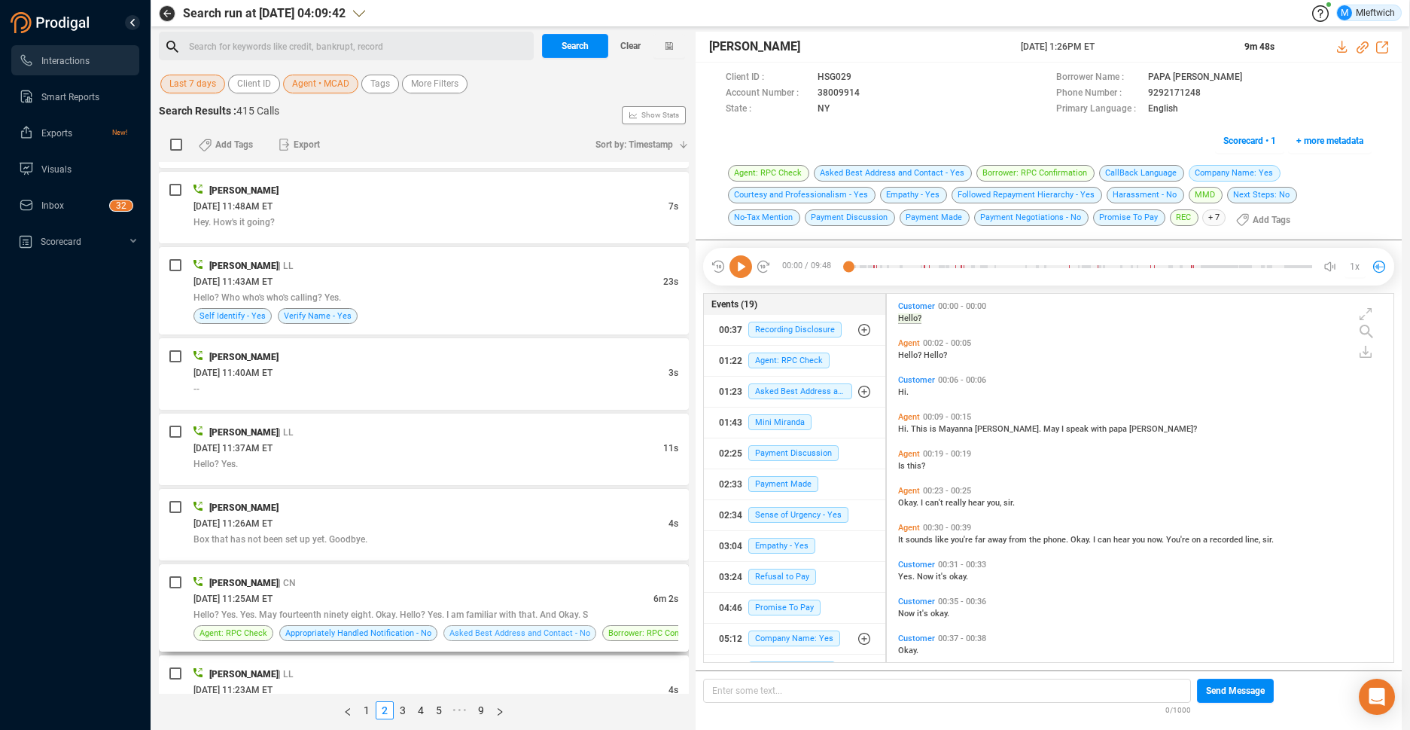
scroll to position [2546, 0]
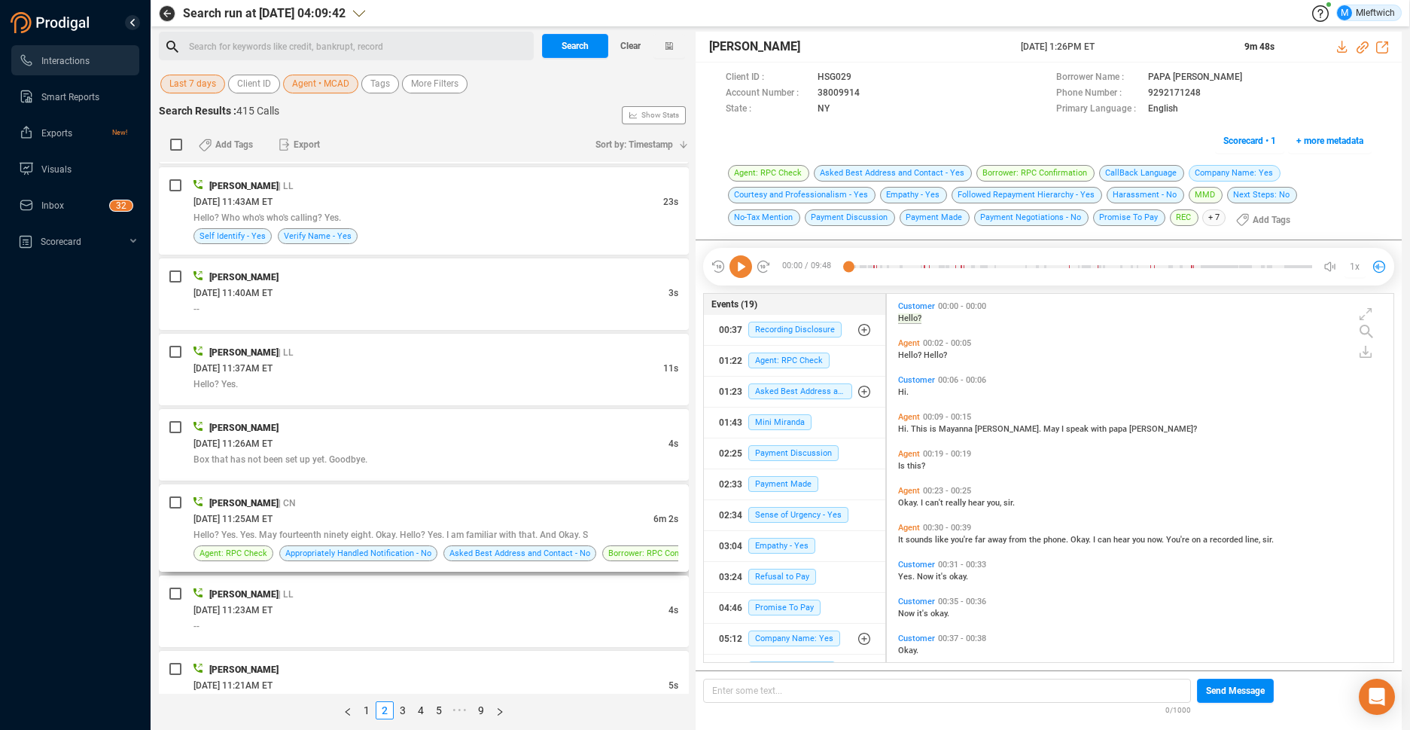
click at [468, 513] on div "09/24/2025 @ 11:25AM ET" at bounding box center [423, 518] width 460 height 16
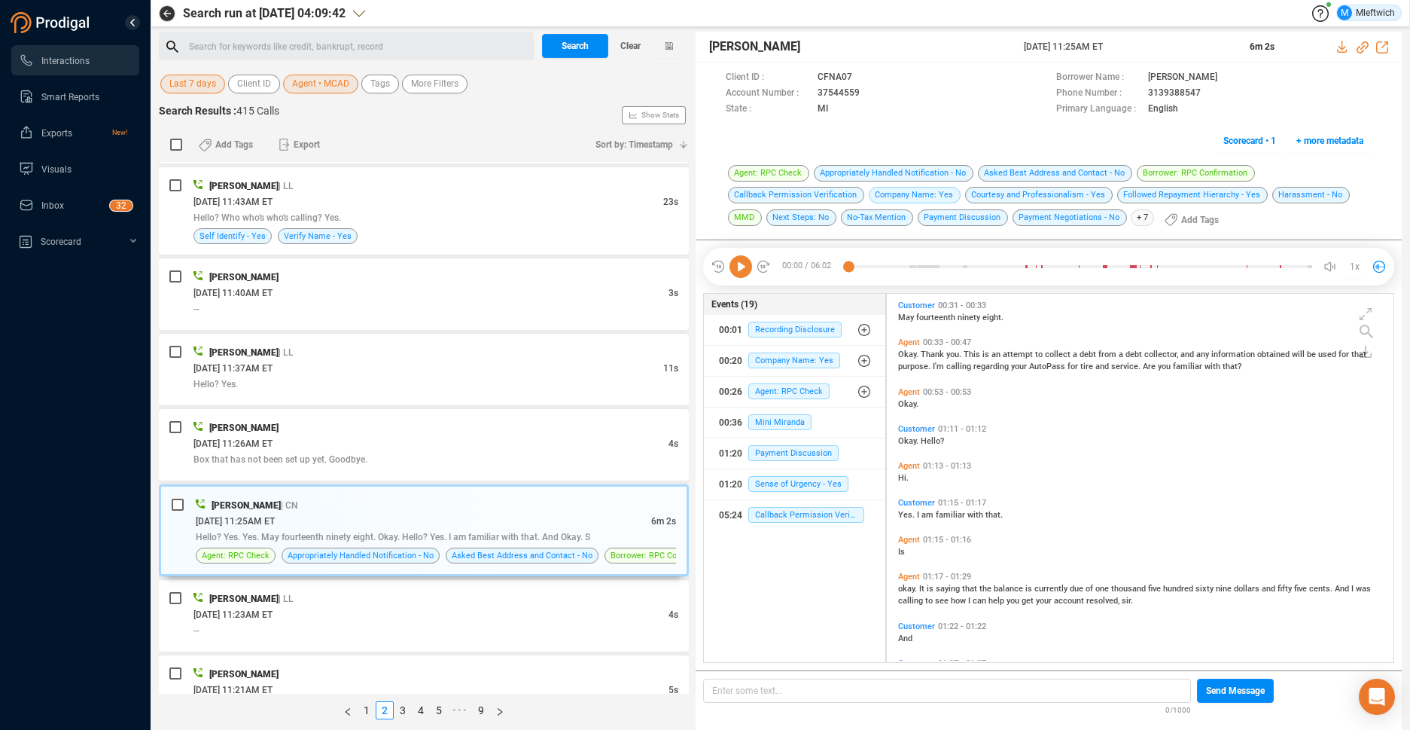
scroll to position [381, 0]
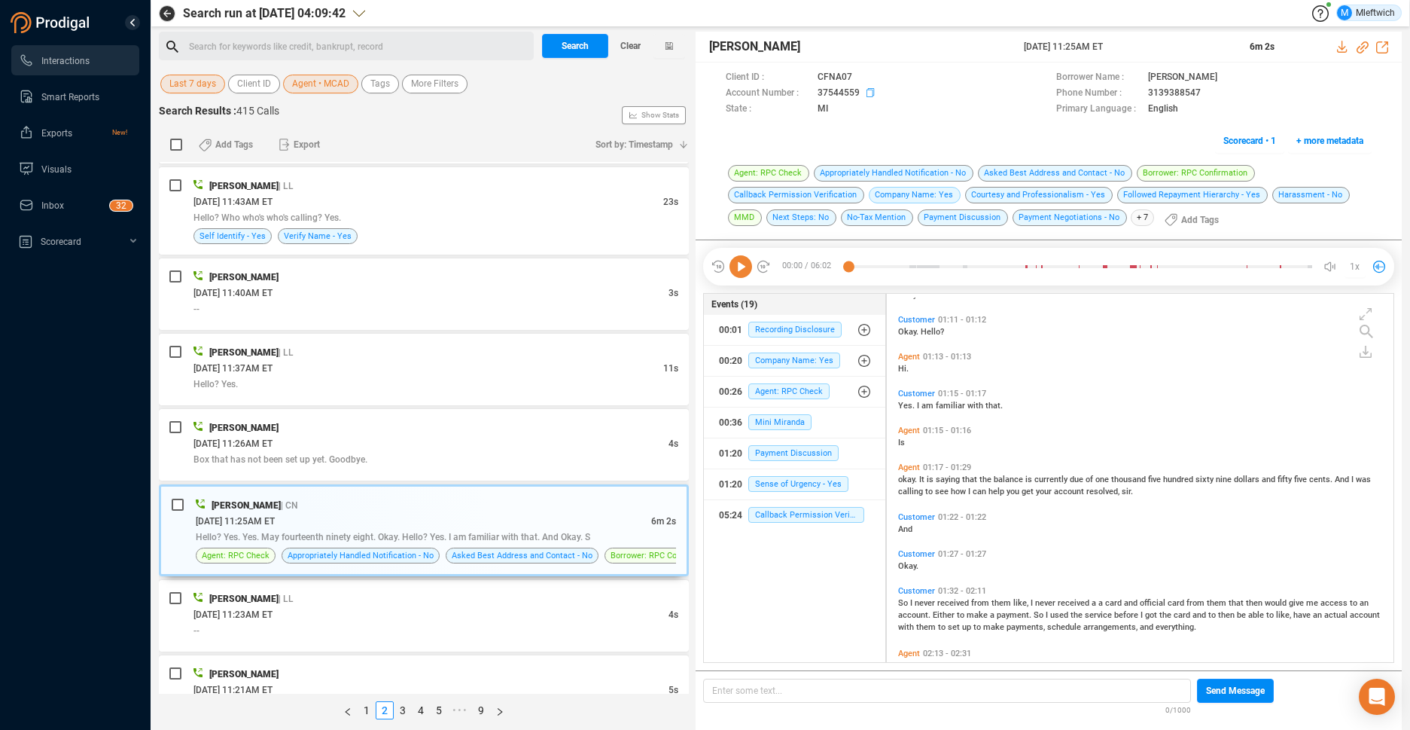
click at [867, 90] on icon at bounding box center [873, 94] width 12 height 12
click at [869, 92] on icon at bounding box center [873, 94] width 12 height 12
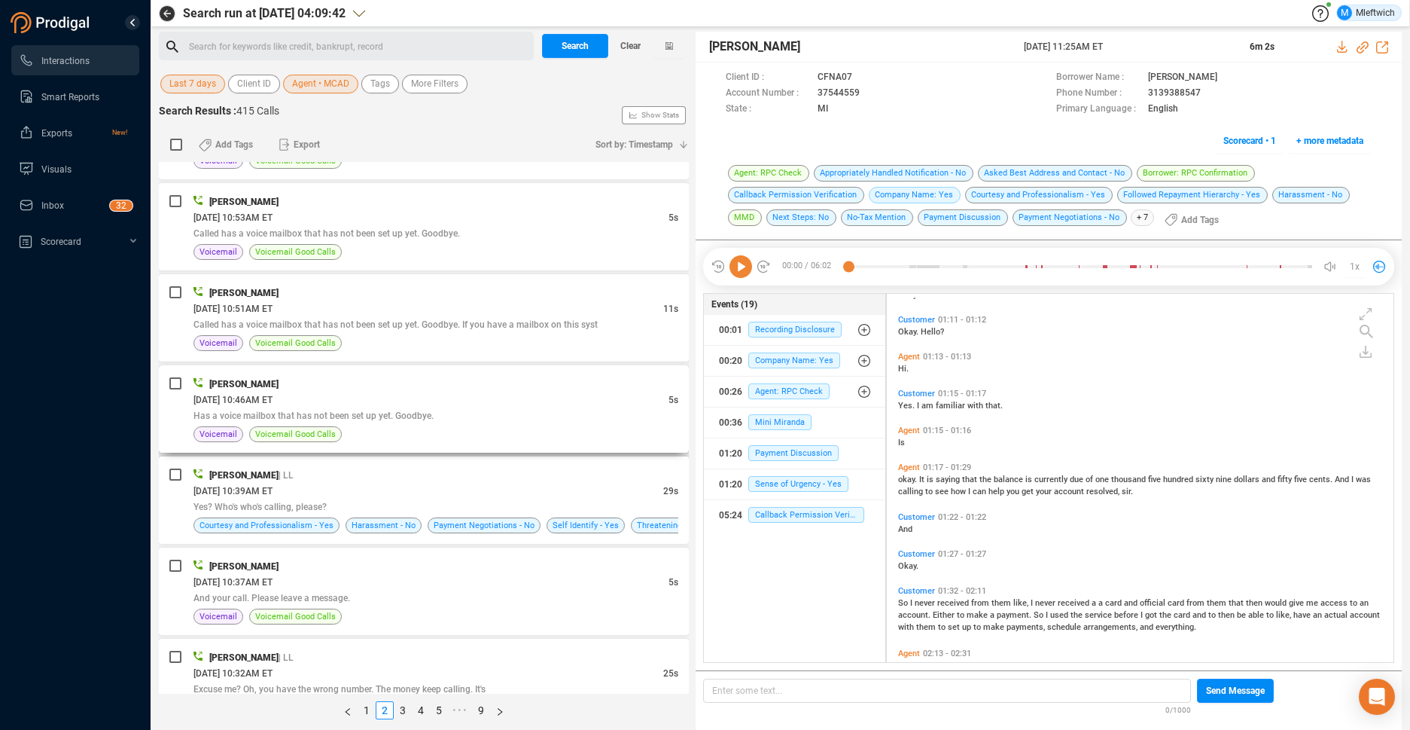
scroll to position [3854, 0]
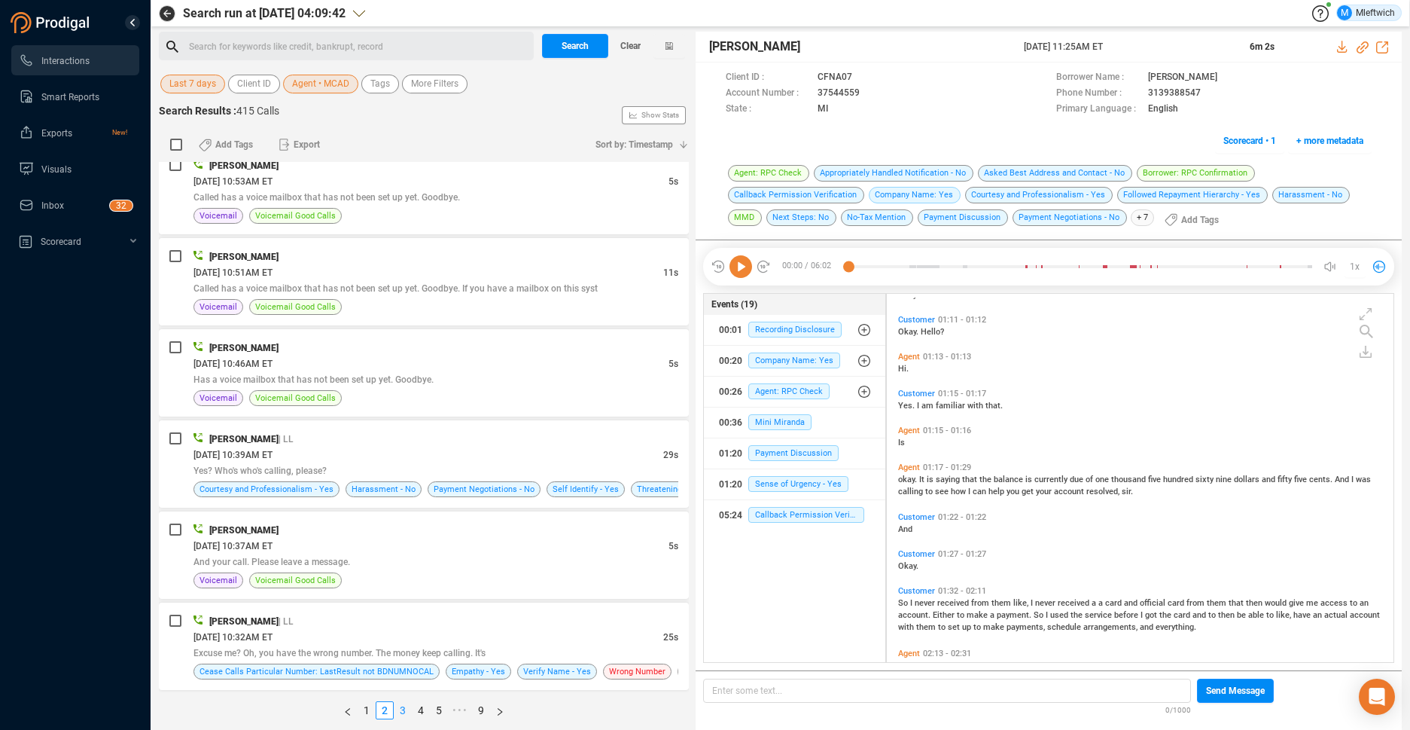
click at [403, 708] on link "3" at bounding box center [403, 710] width 17 height 17
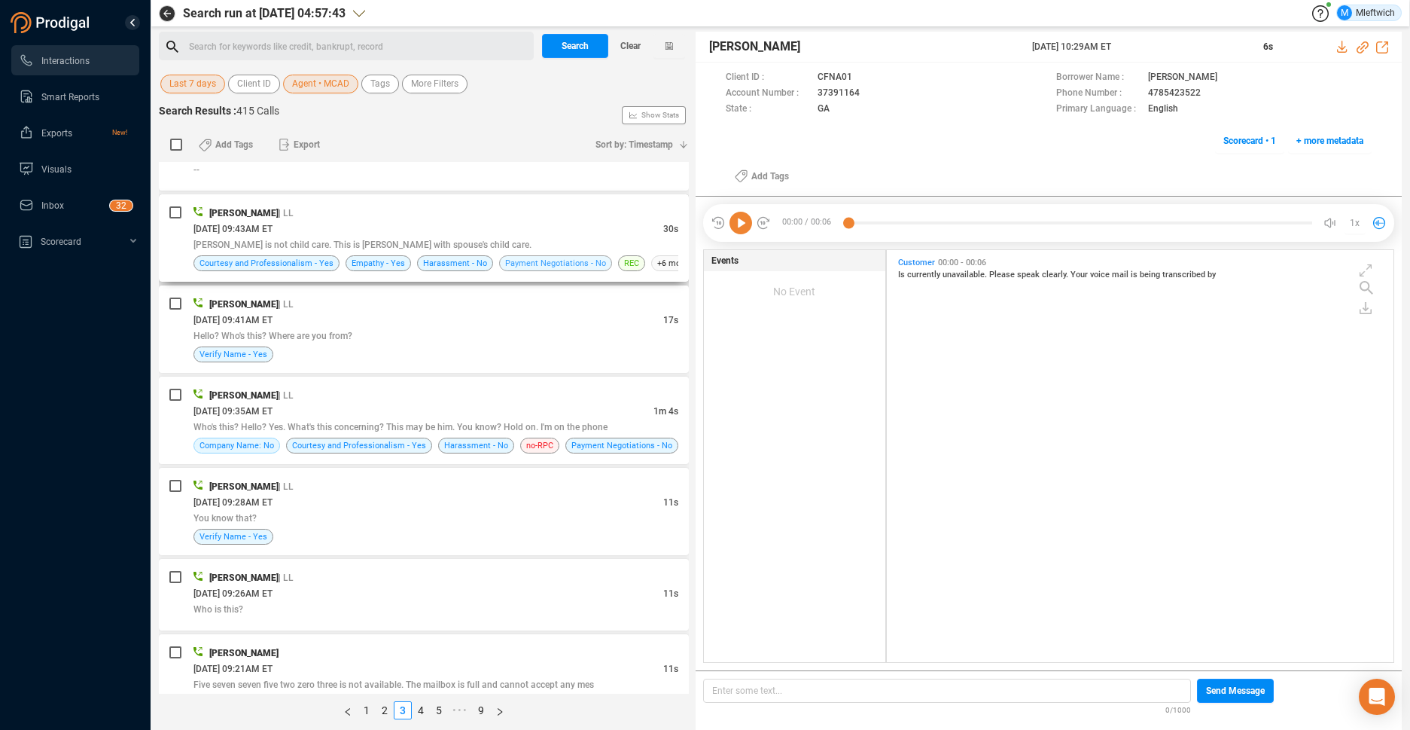
scroll to position [797, 0]
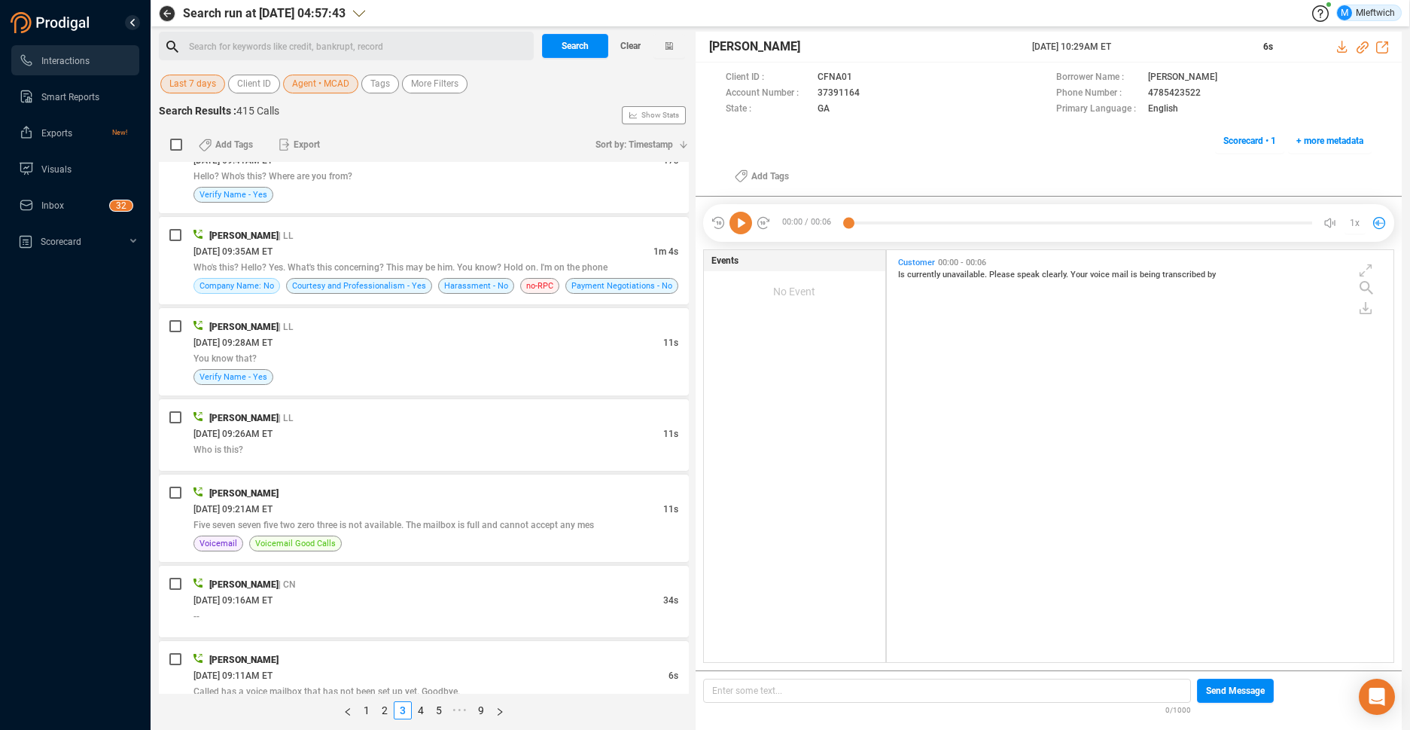
click at [325, 85] on span "Agent • MCAD" at bounding box center [320, 84] width 57 height 19
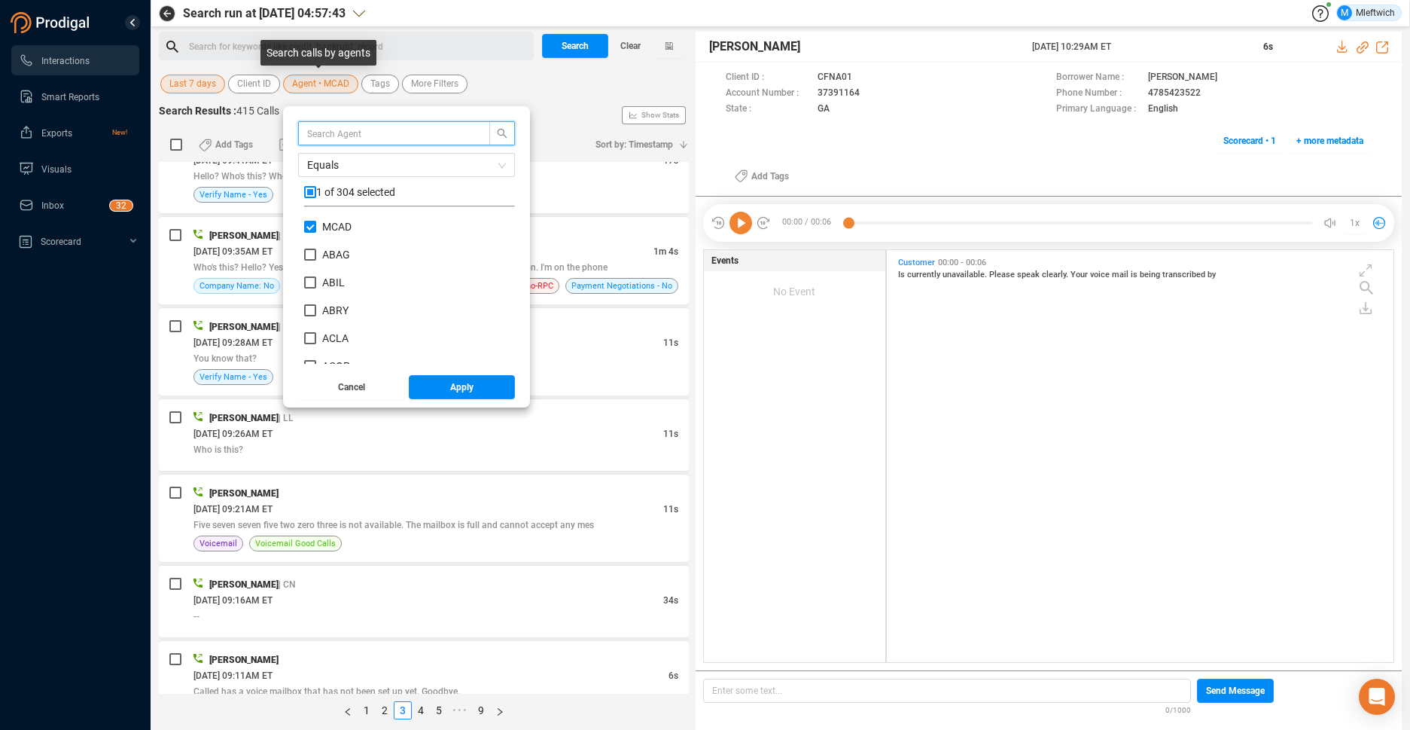
scroll to position [141, 203]
click at [312, 192] on input "checkbox" at bounding box center [310, 192] width 12 height 12
checkbox input "true"
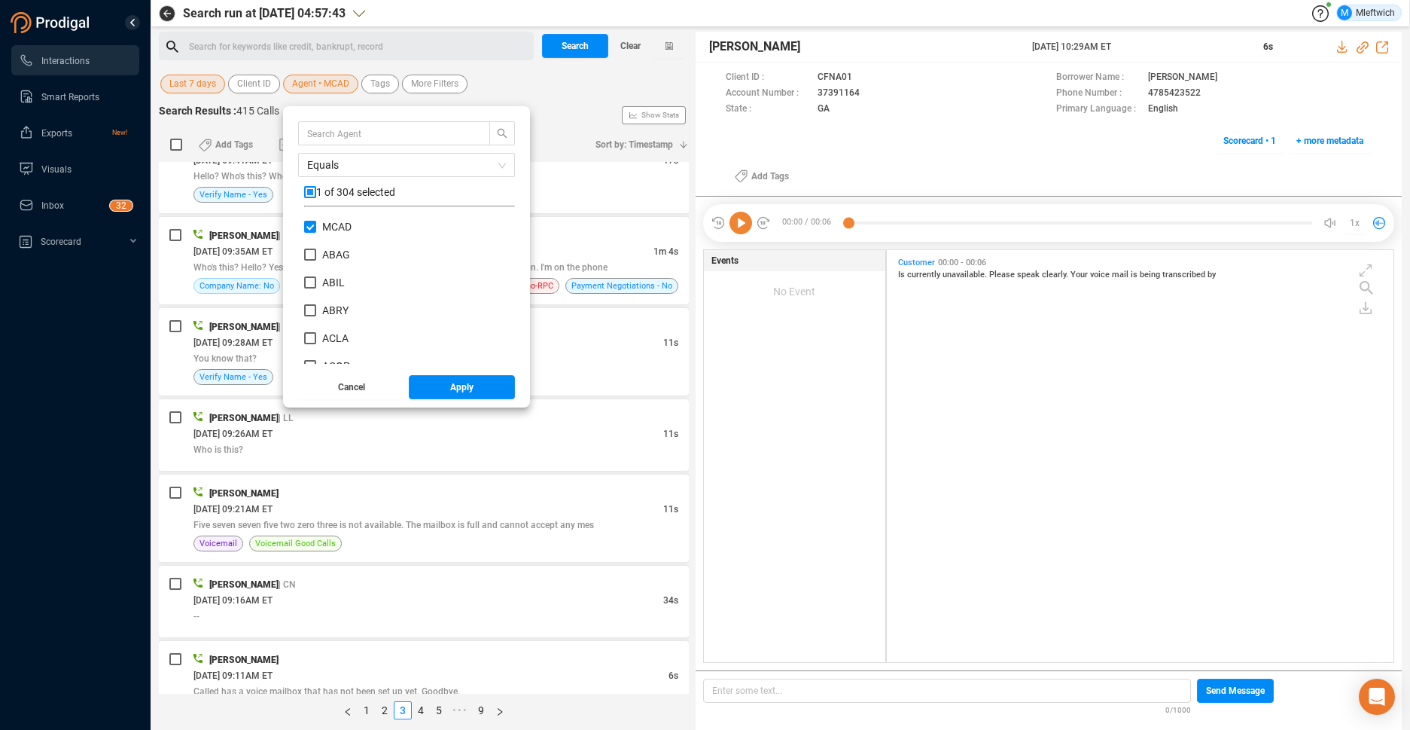
checkbox input "true"
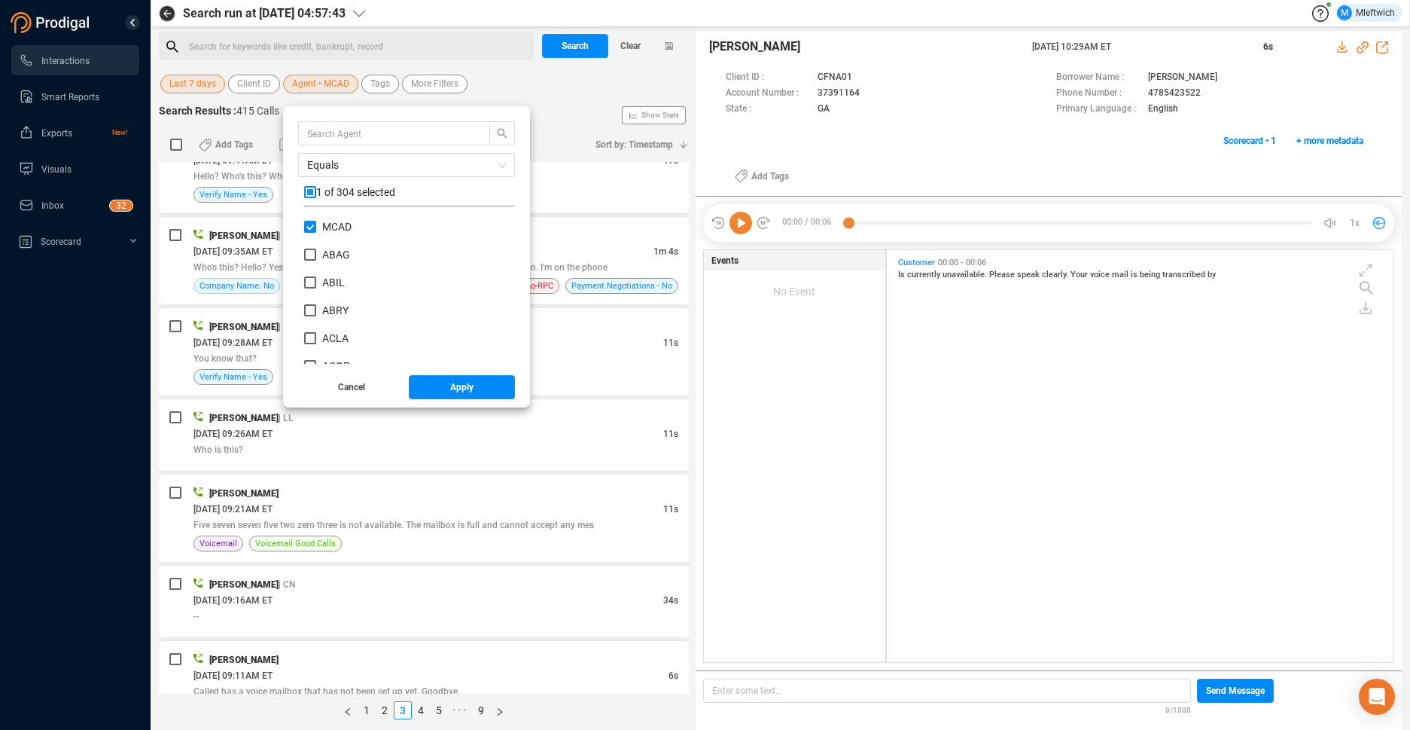
checkbox input "true"
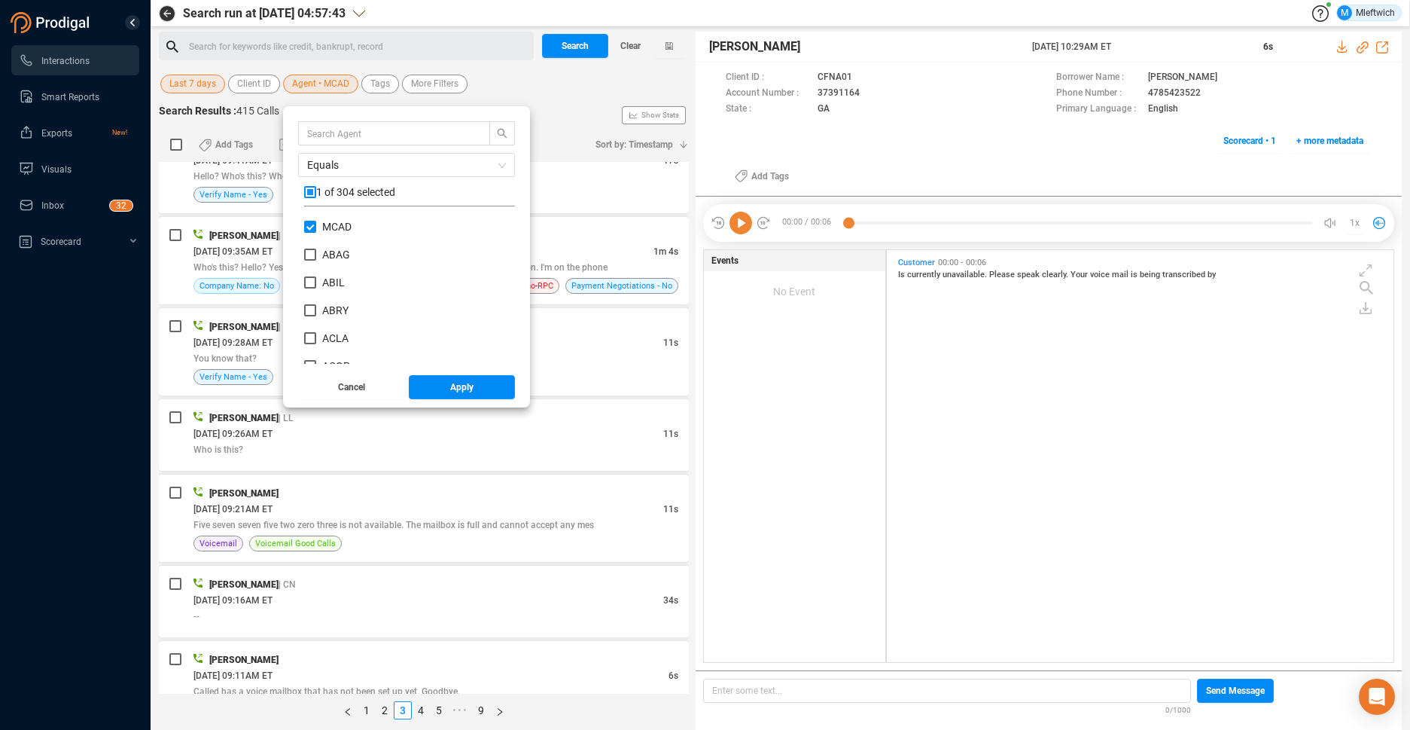
checkbox input "true"
click at [347, 132] on input "text" at bounding box center [387, 133] width 160 height 17
click at [306, 189] on input "checkbox" at bounding box center [310, 192] width 12 height 12
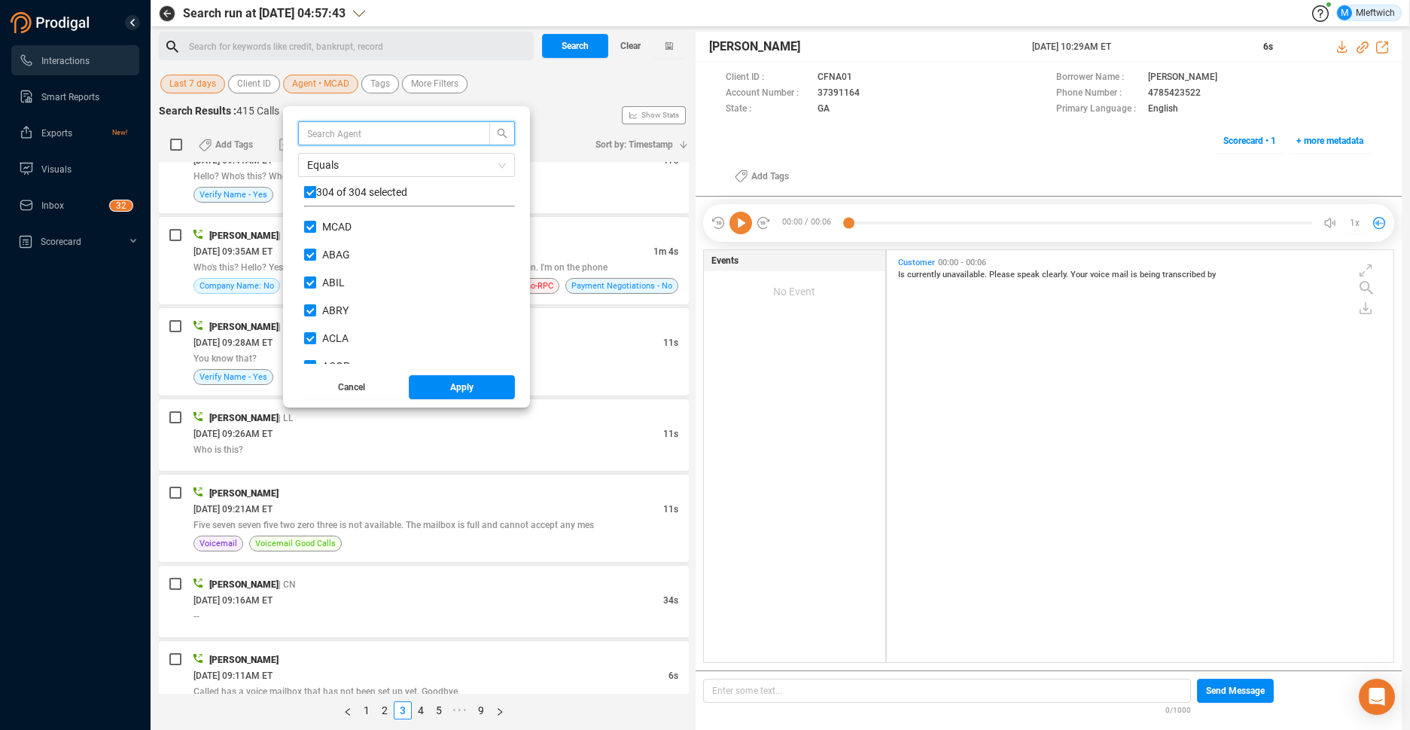
checkbox input "false"
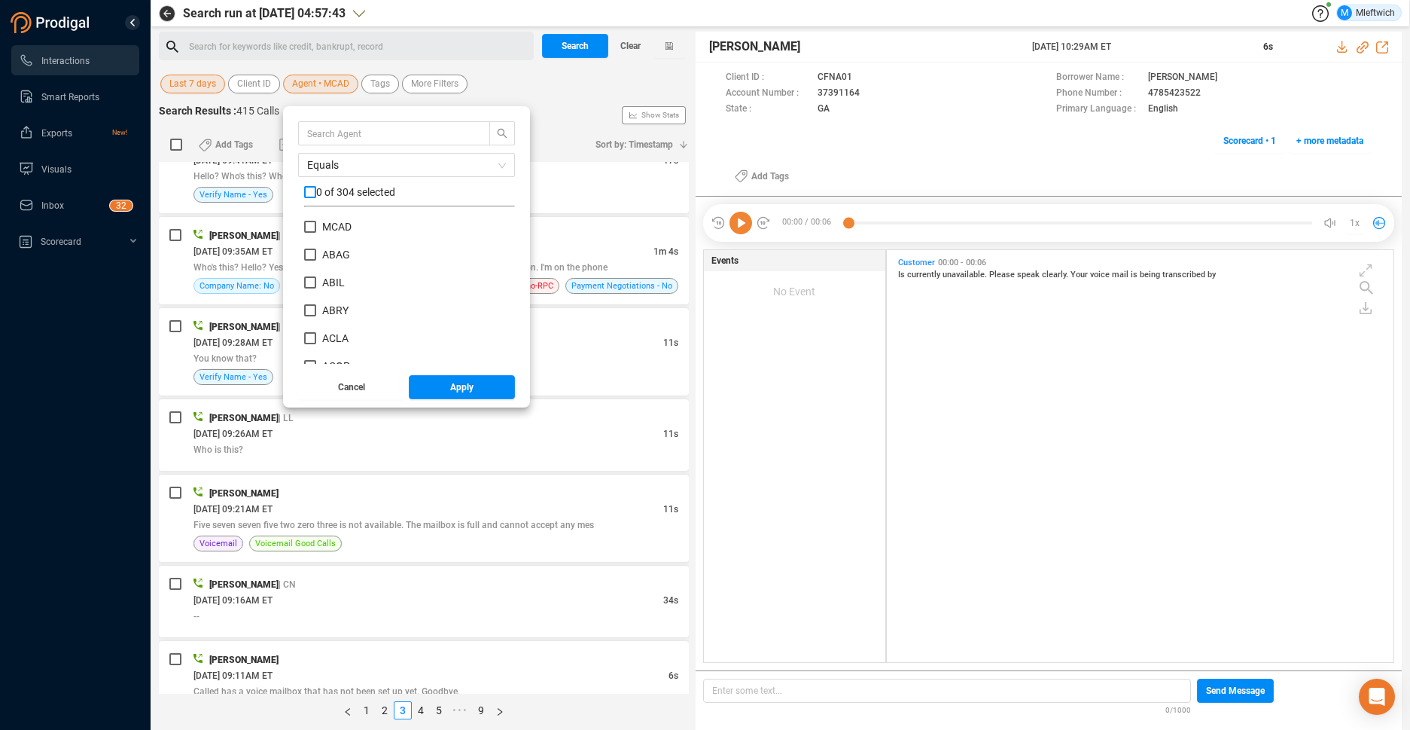
checkbox input "false"
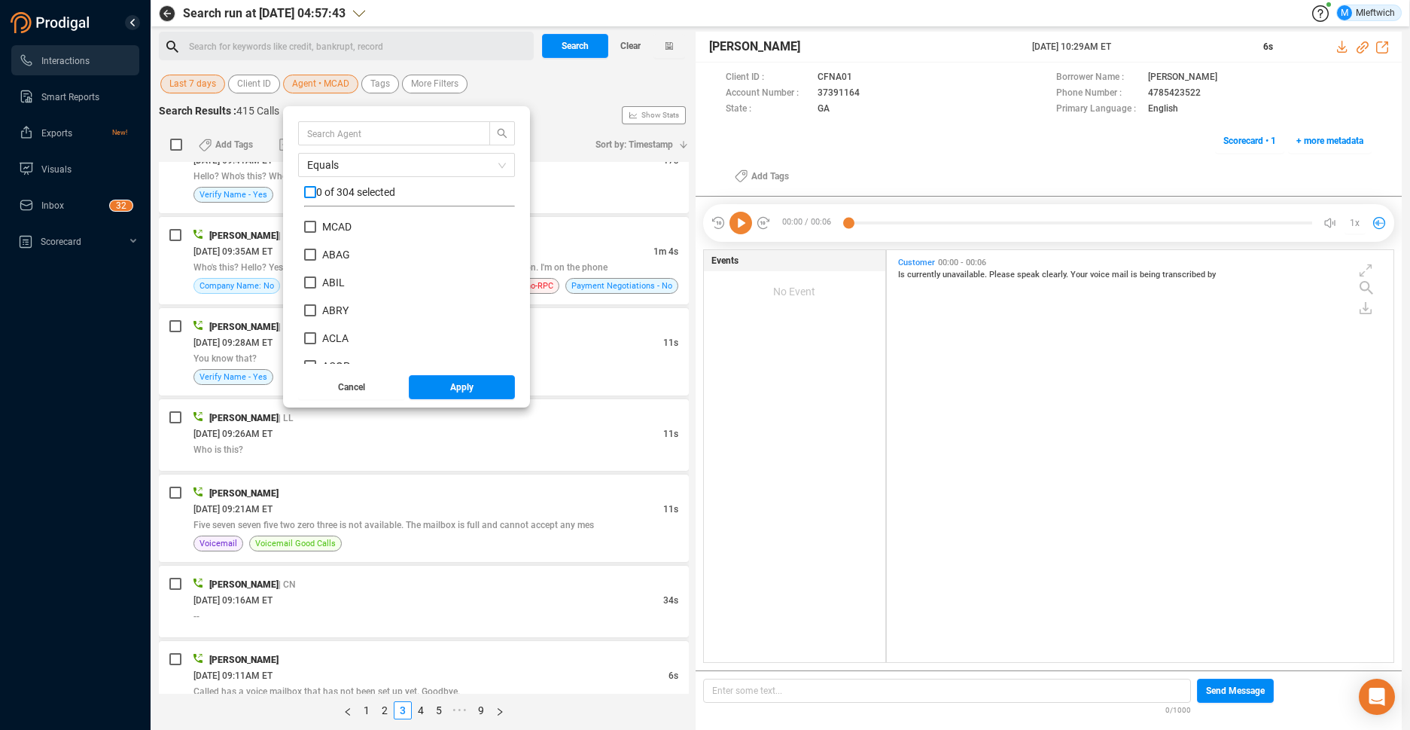
checkbox input "false"
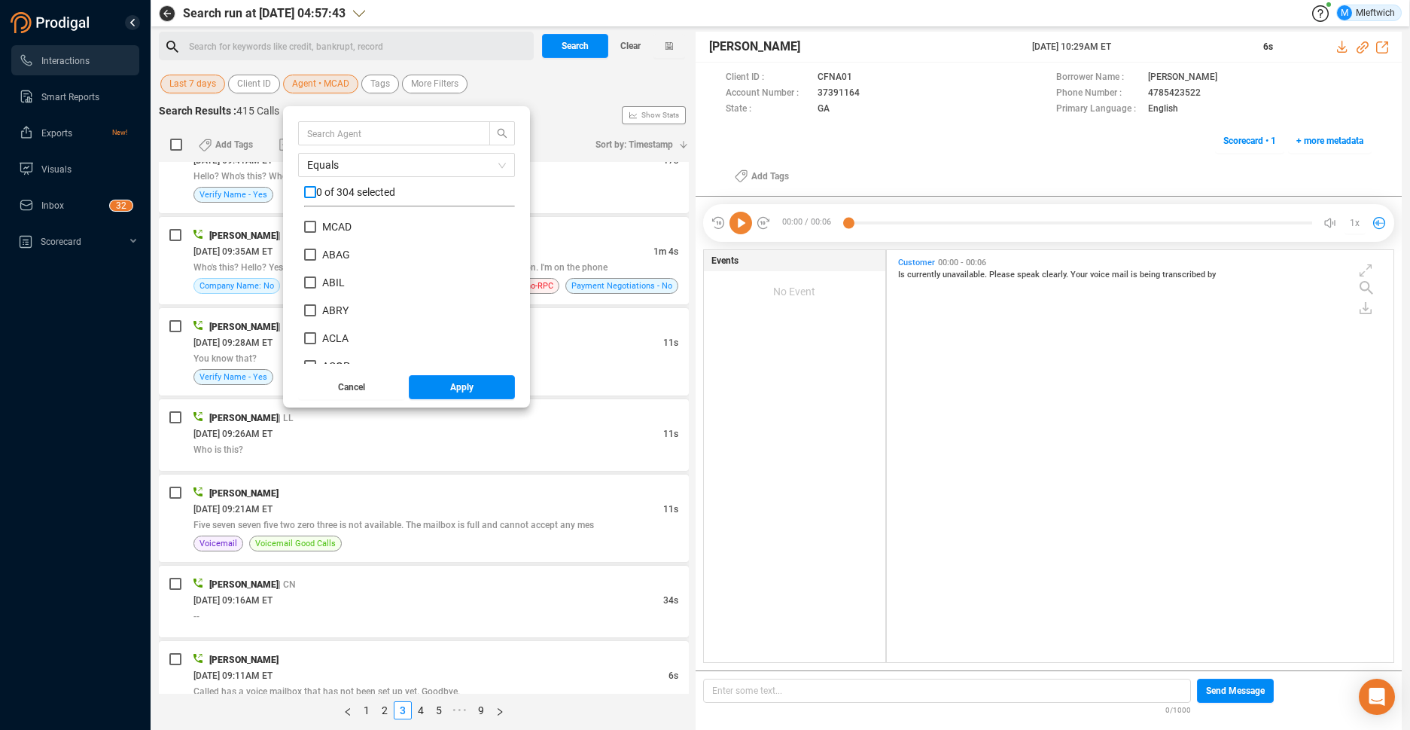
checkbox input "false"
click at [343, 136] on input "text" at bounding box center [387, 133] width 160 height 17
type input "mwil"
click at [308, 223] on input "MWIL" at bounding box center [310, 227] width 12 height 12
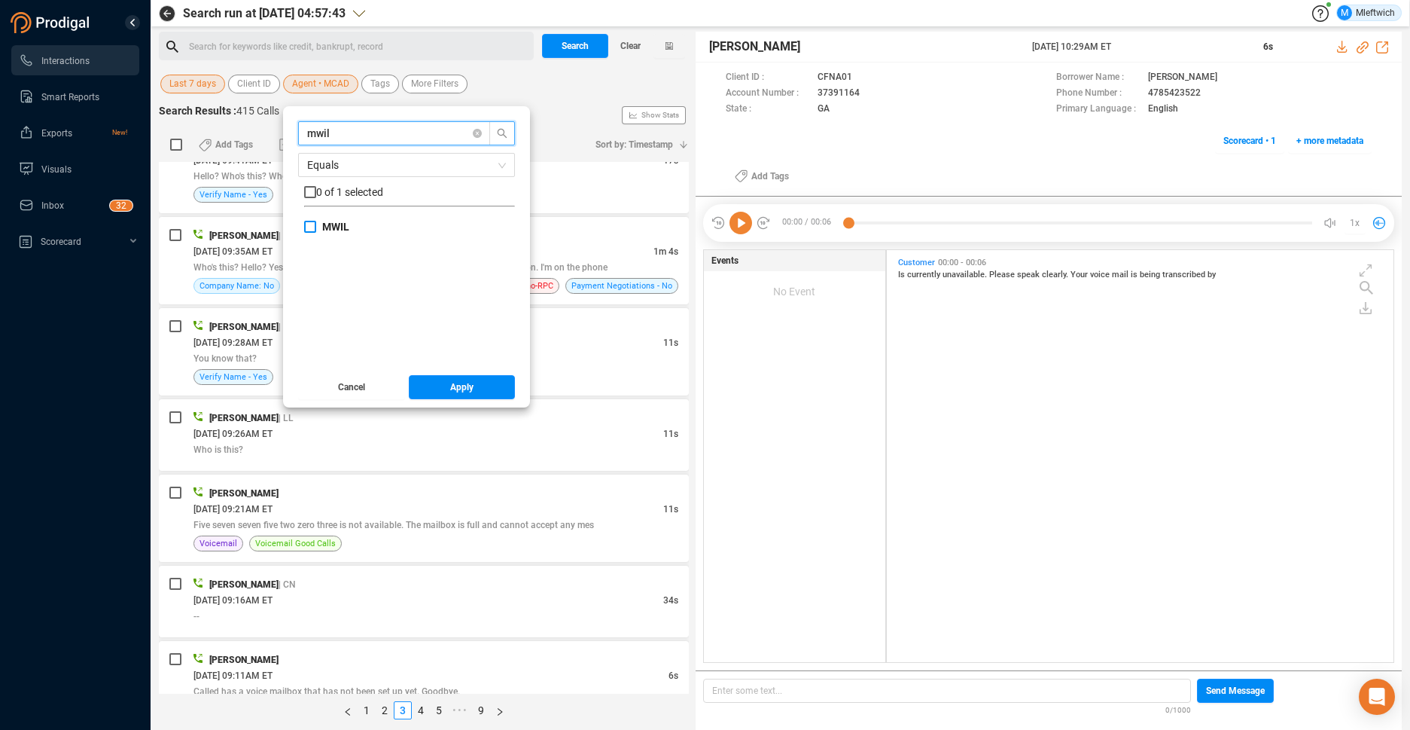
checkbox input "true"
click at [456, 390] on span "Apply" at bounding box center [461, 387] width 23 height 24
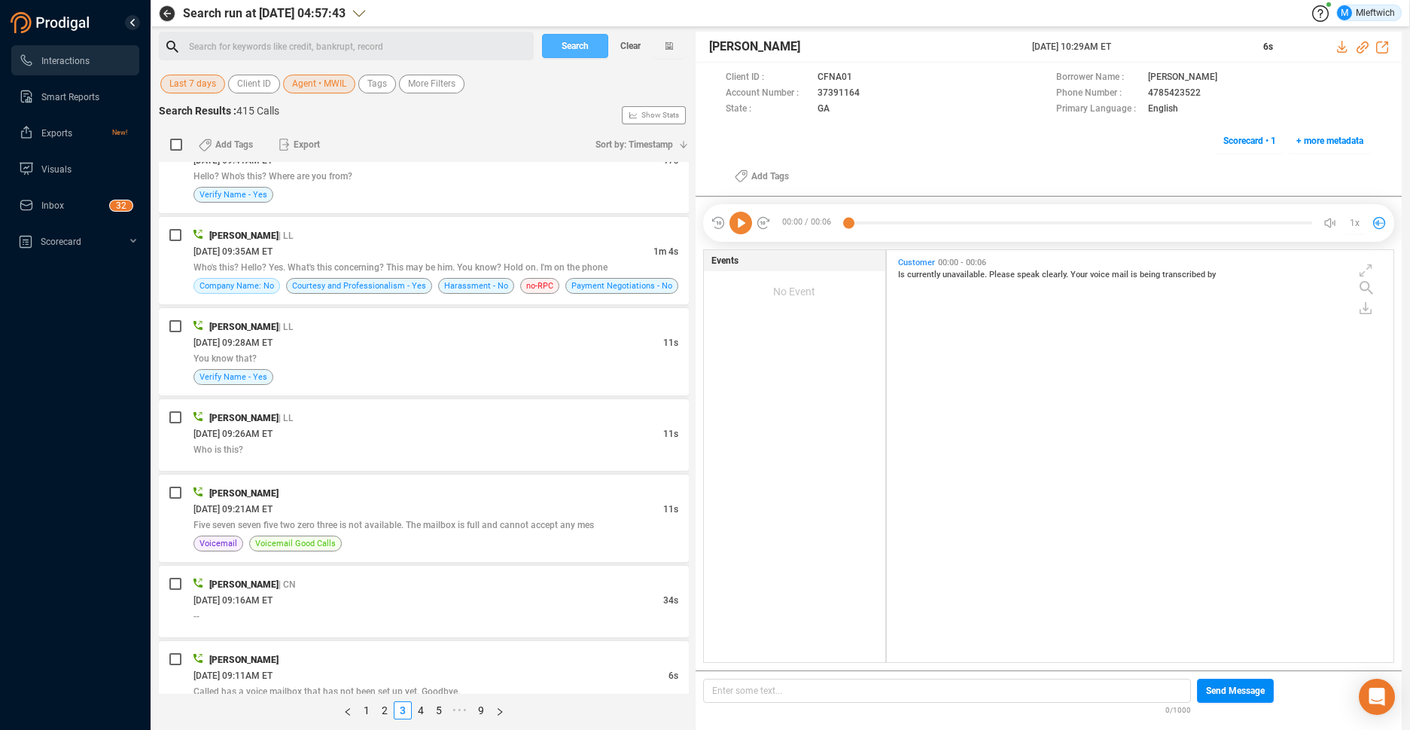
click at [571, 50] on span "Search" at bounding box center [575, 46] width 27 height 24
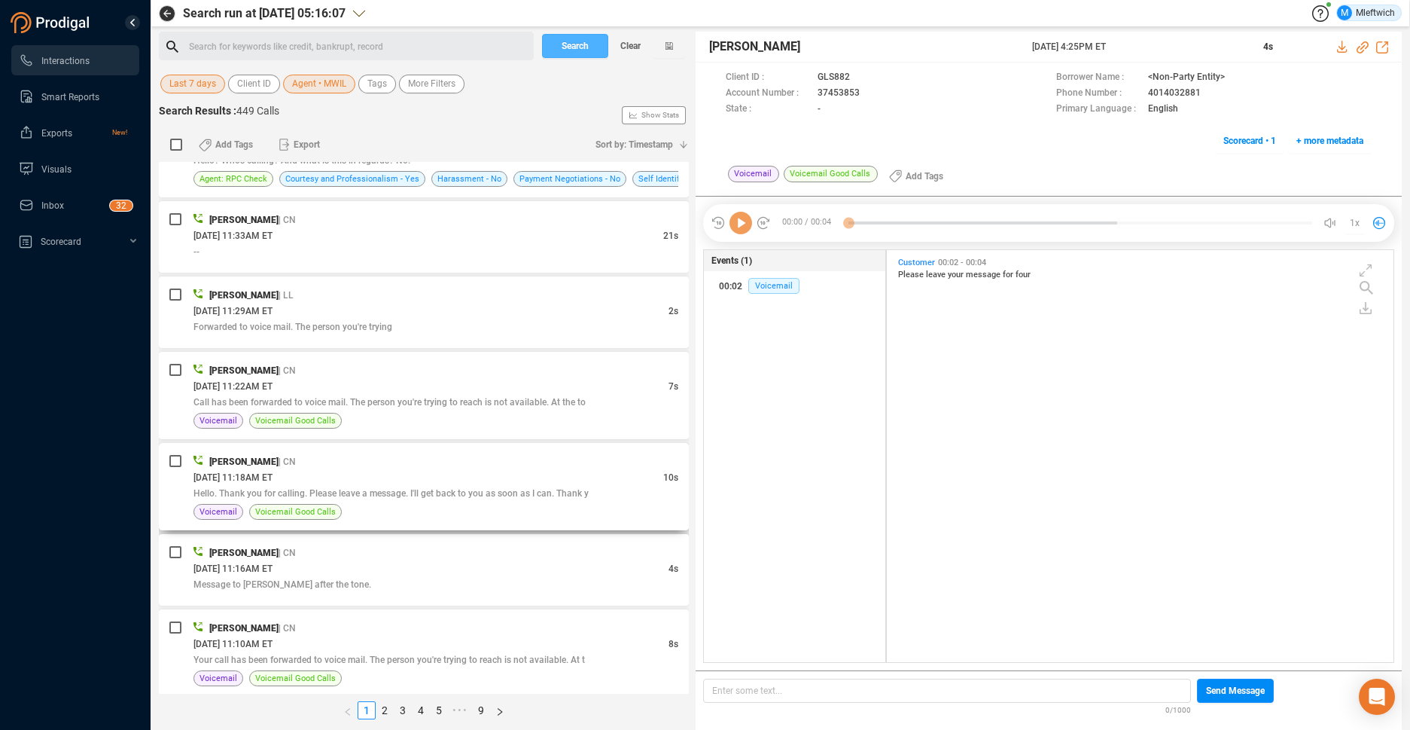
scroll to position [3585, 0]
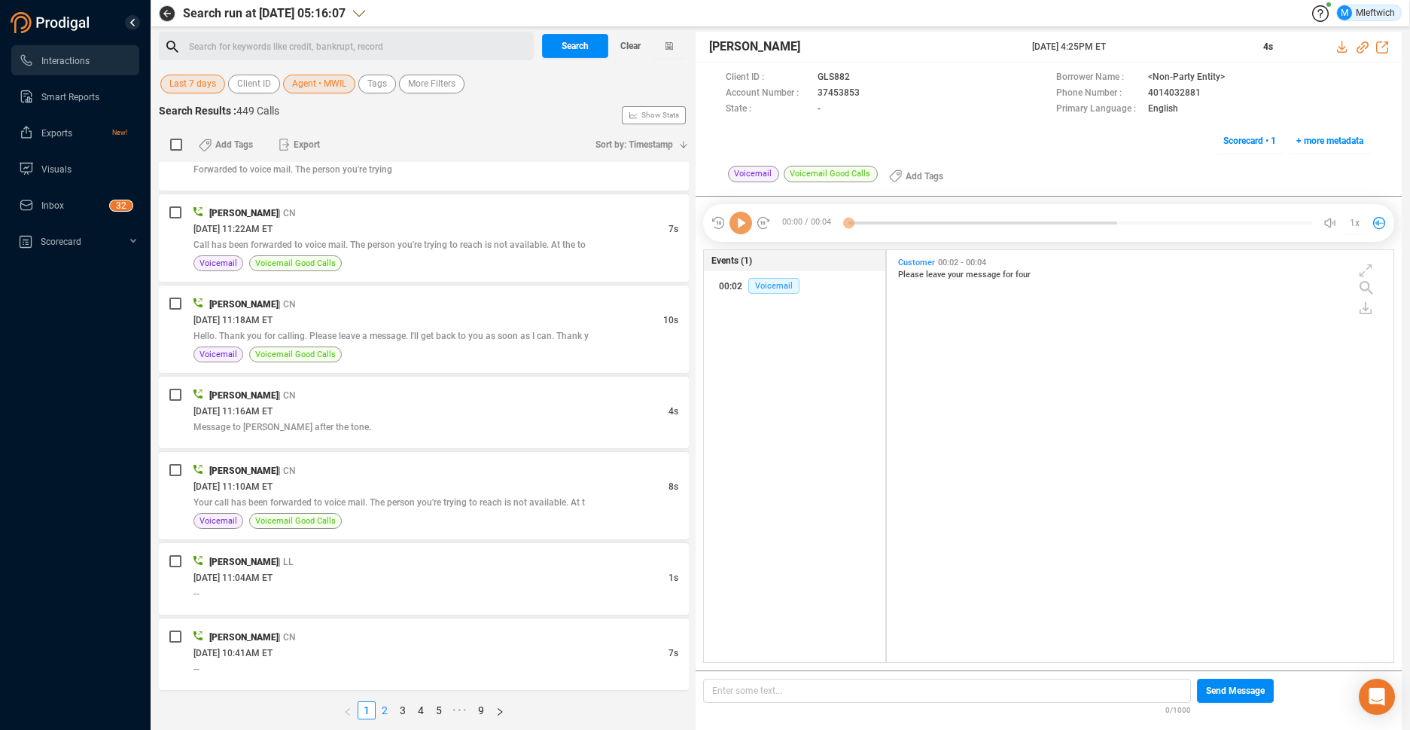
click at [385, 703] on link "2" at bounding box center [384, 710] width 17 height 17
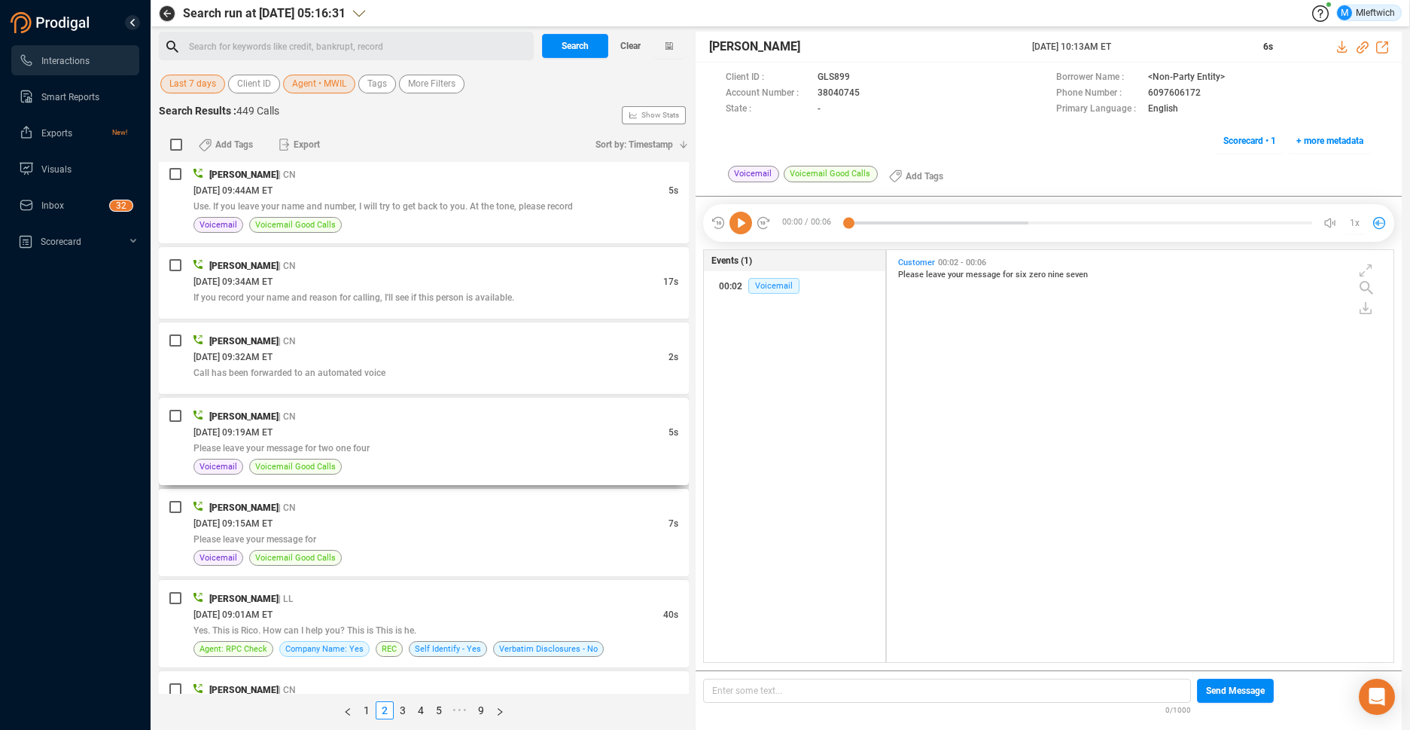
scroll to position [638, 0]
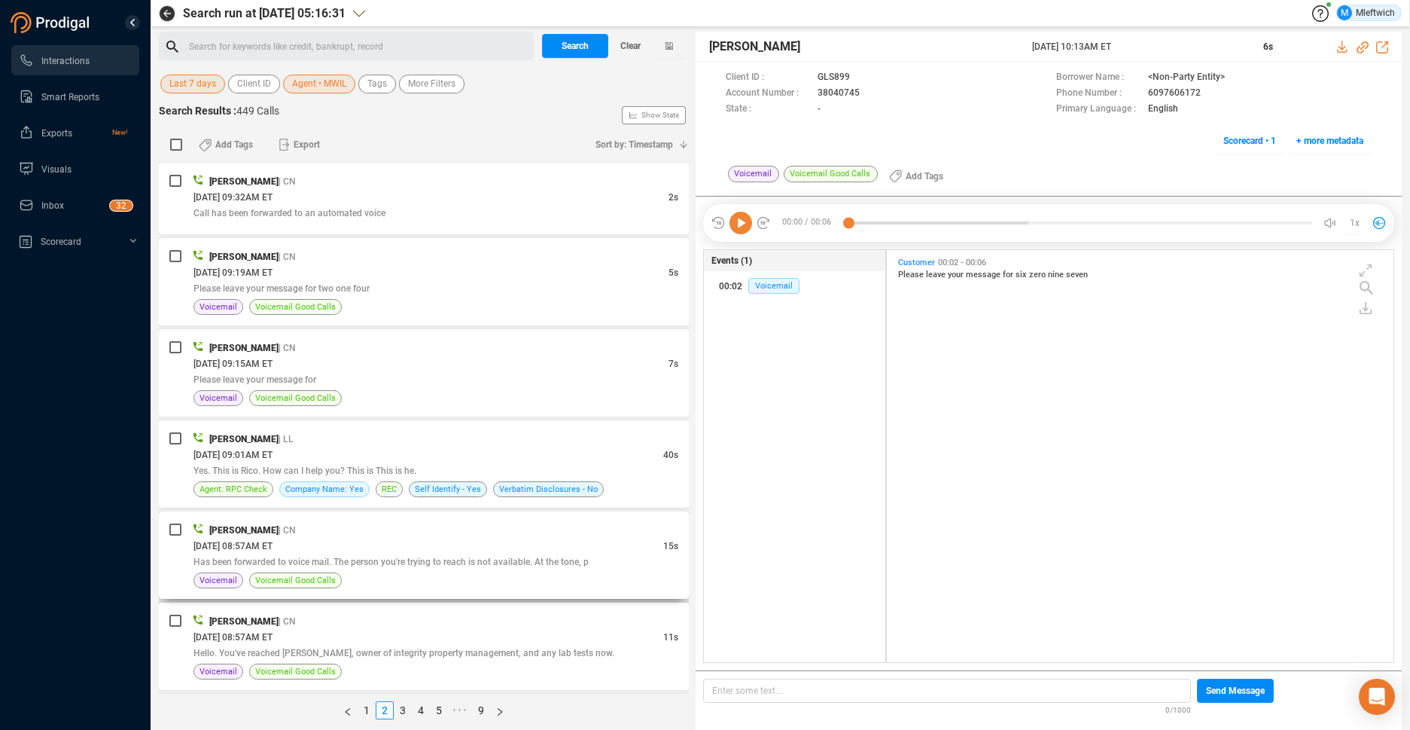
click at [492, 549] on div "09/25/2025 @ 08:57AM ET" at bounding box center [428, 546] width 470 height 16
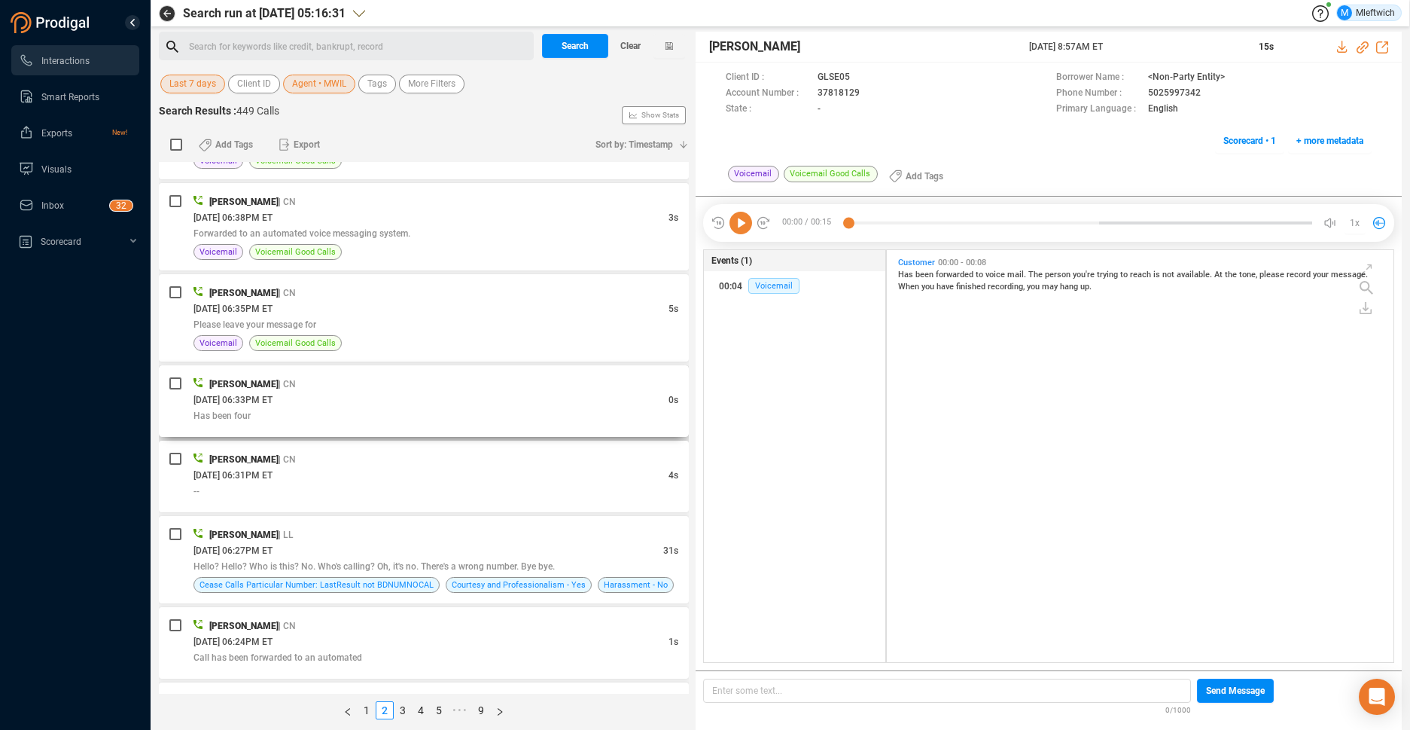
scroll to position [3264, 0]
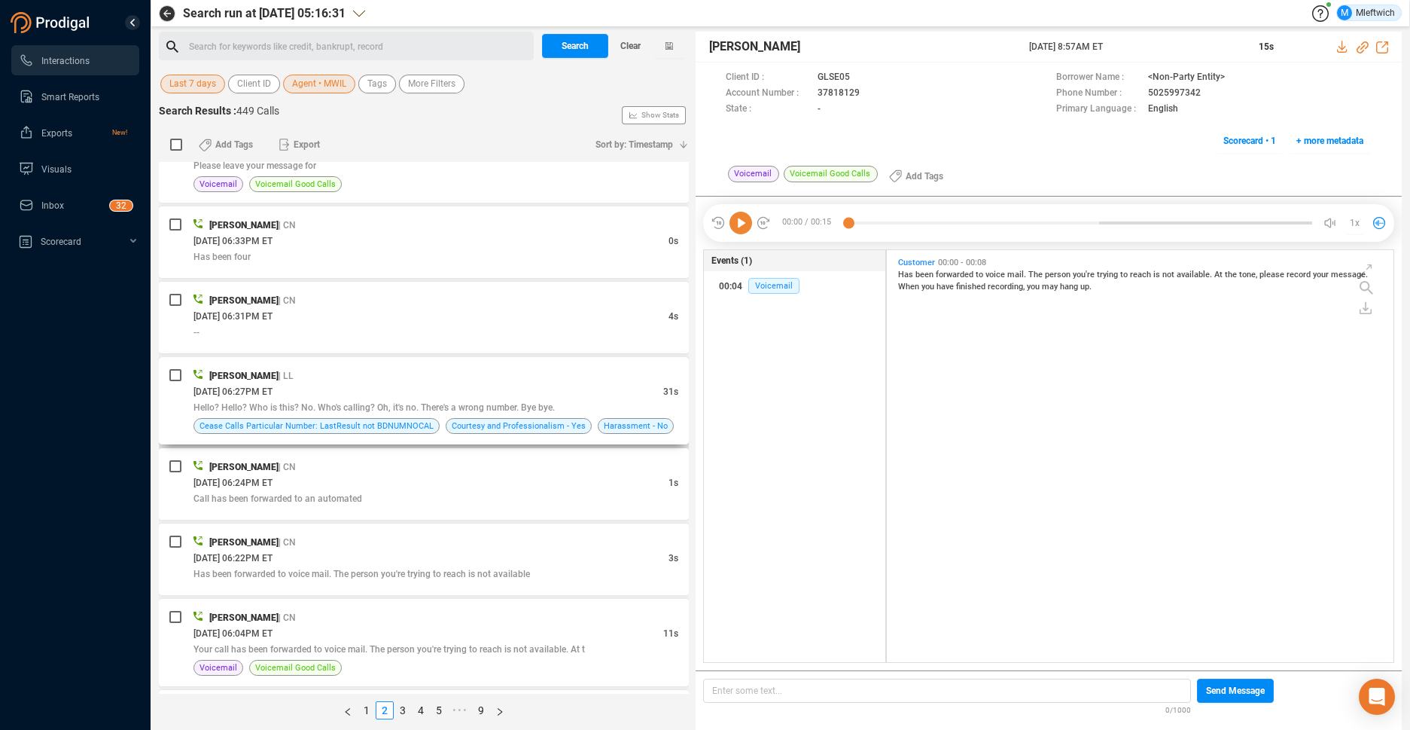
click at [525, 410] on span "Hello? Hello? Who is this? No. Who's calling? Oh, it's no. There's a wrong numb…" at bounding box center [373, 407] width 361 height 11
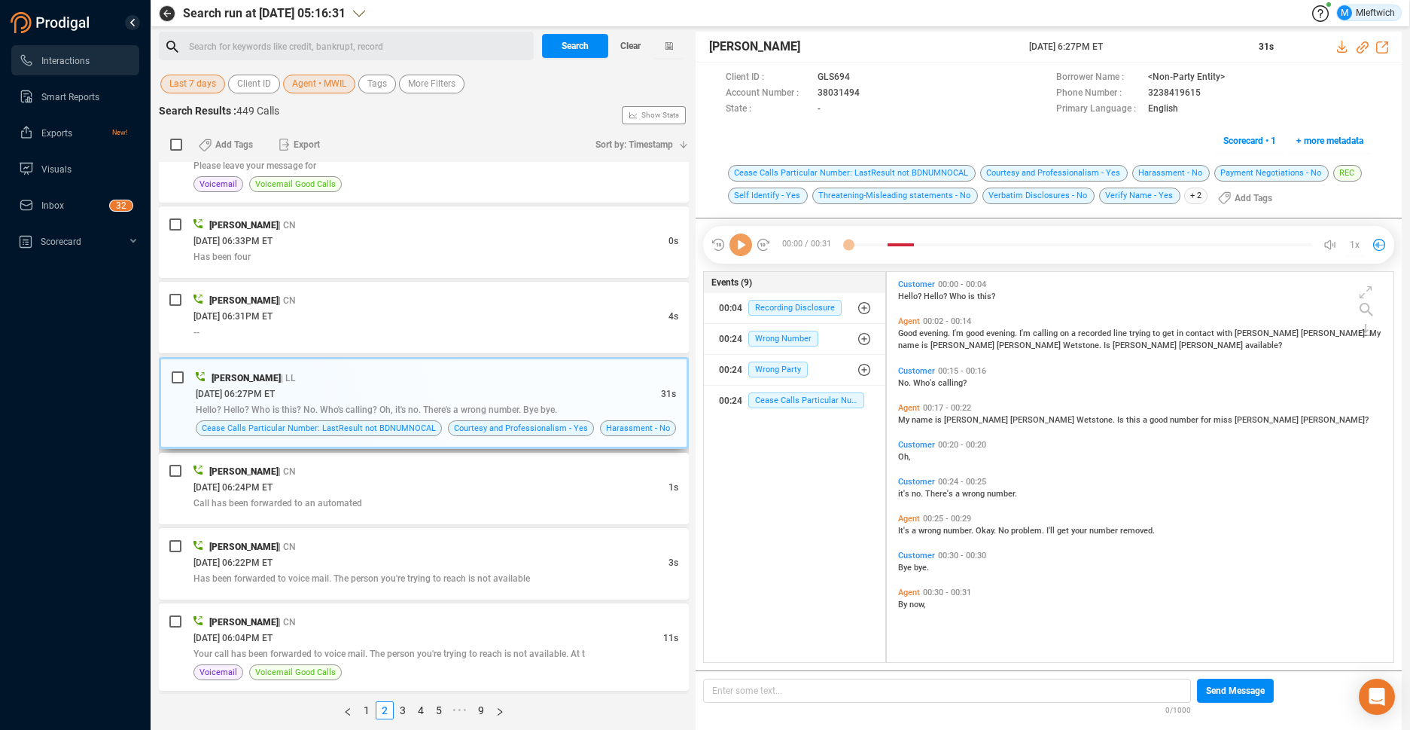
scroll to position [386, 498]
click at [867, 91] on icon at bounding box center [873, 94] width 12 height 12
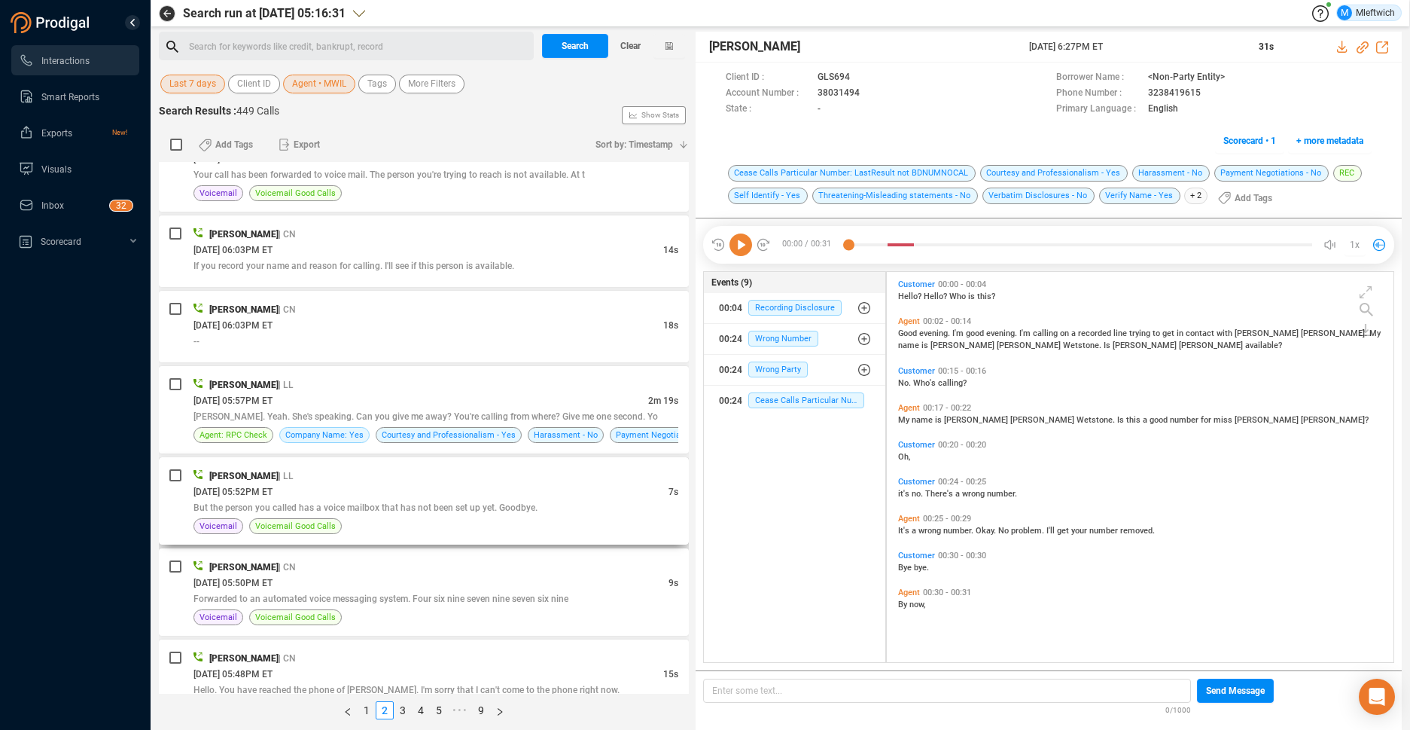
scroll to position [3775, 0]
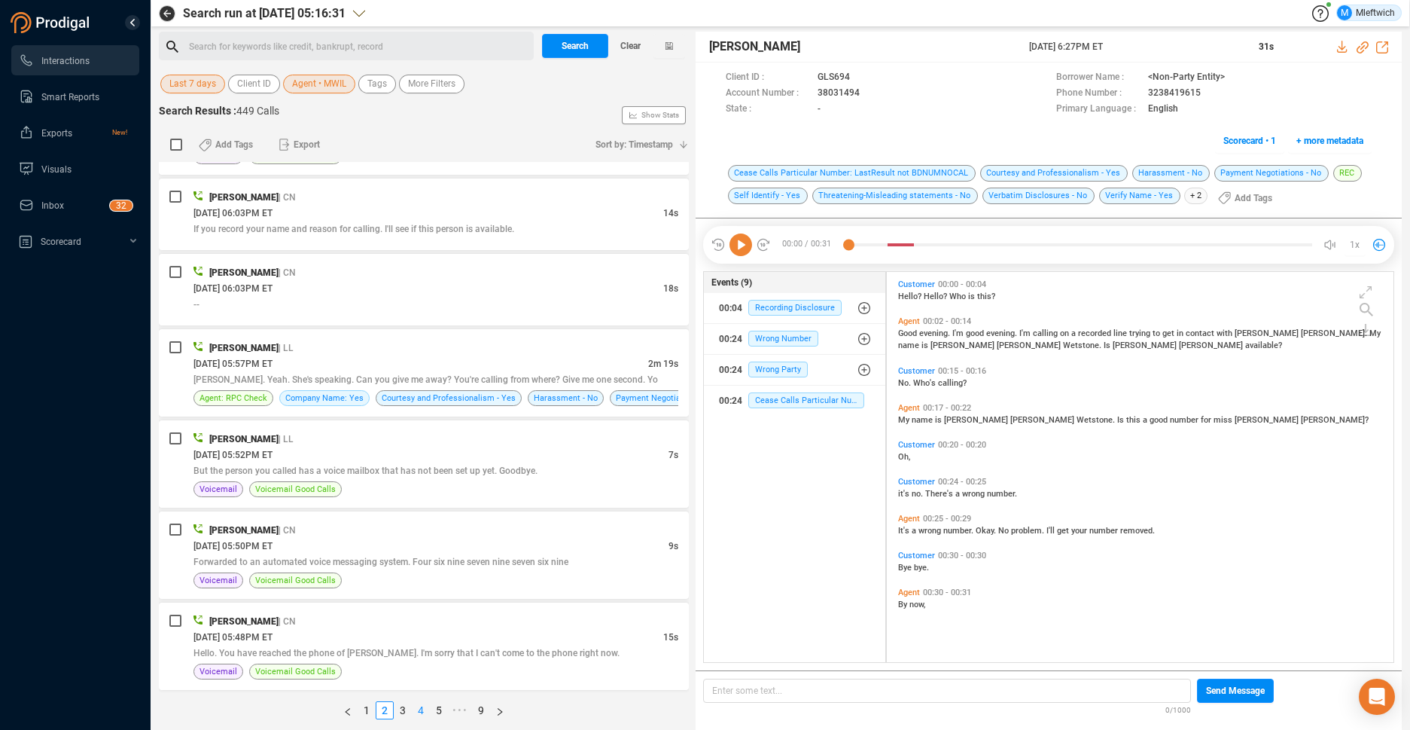
click at [421, 710] on link "4" at bounding box center [421, 710] width 17 height 17
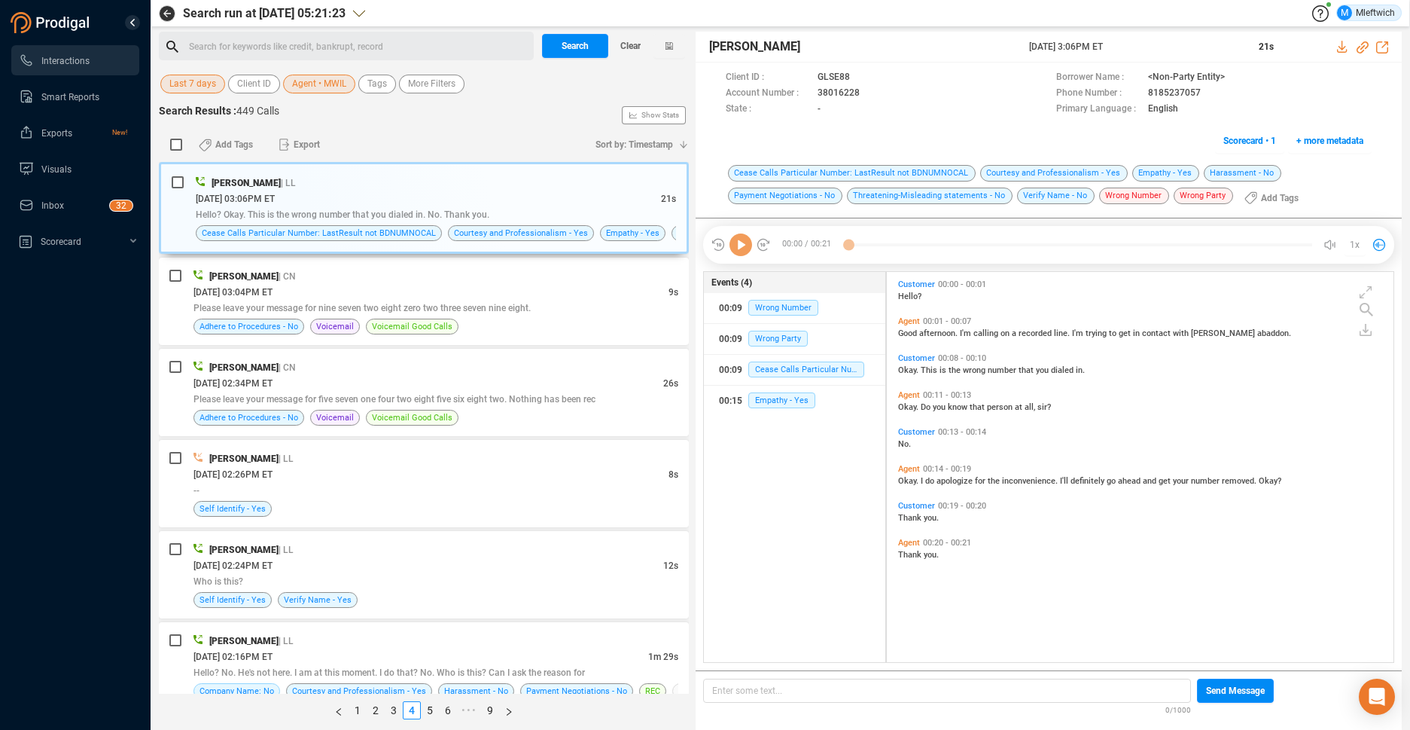
scroll to position [386, 498]
click at [454, 711] on link "6" at bounding box center [448, 710] width 17 height 17
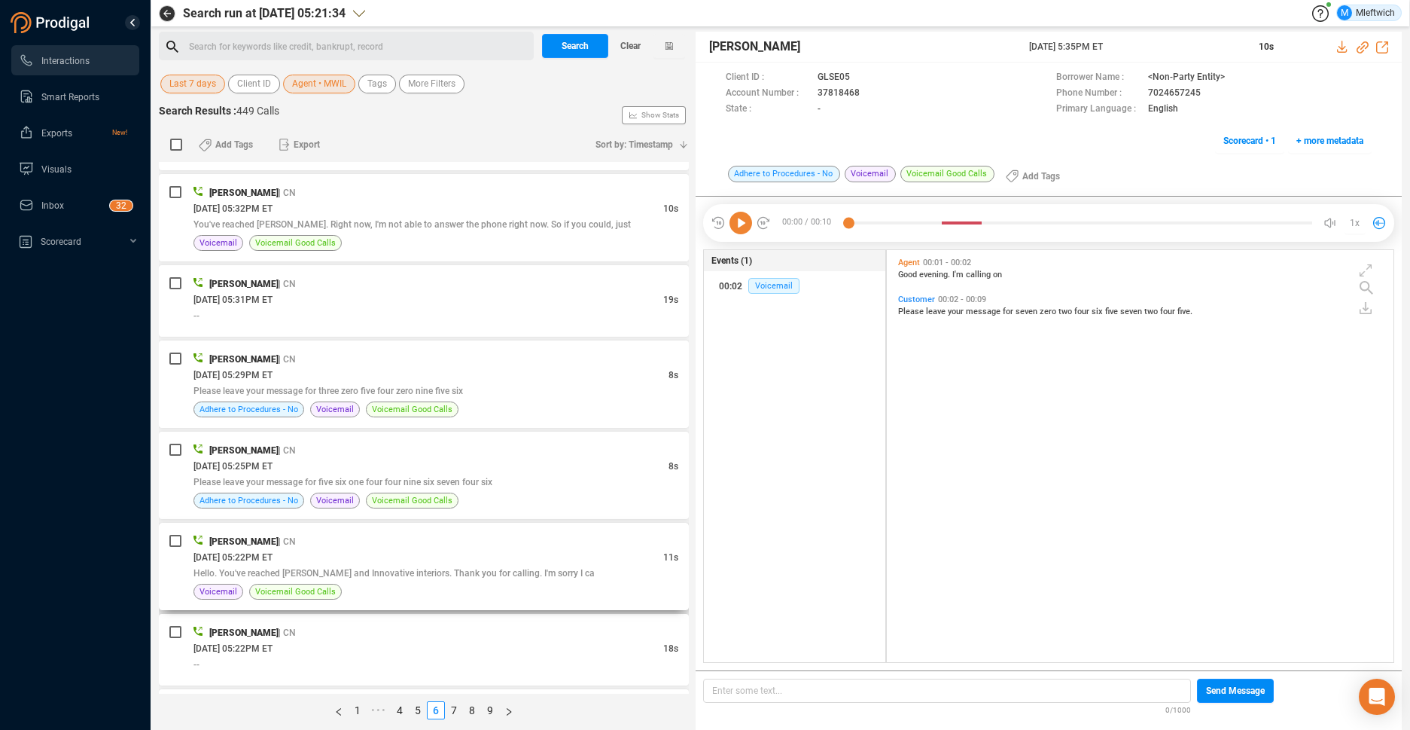
scroll to position [239, 0]
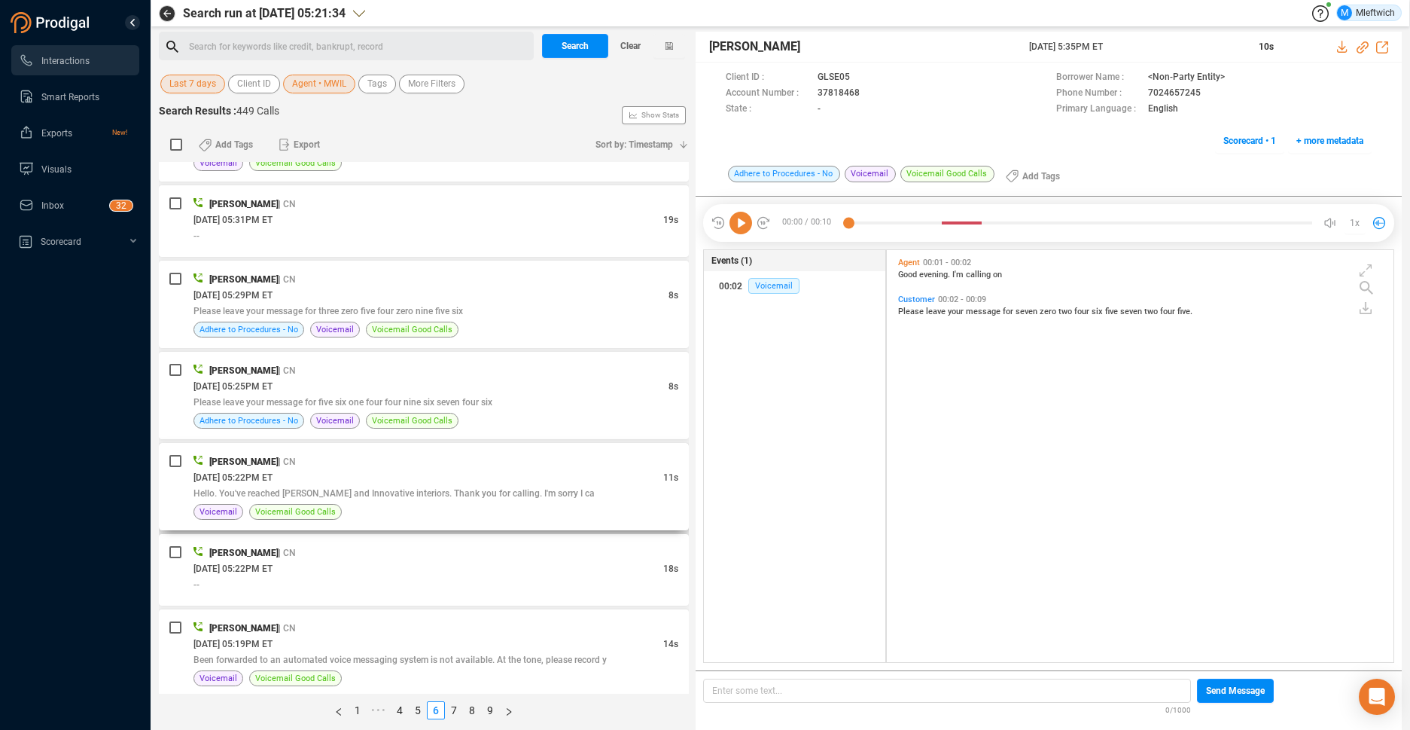
click at [591, 480] on div "09/22/2025 @ 05:22PM ET" at bounding box center [428, 477] width 470 height 16
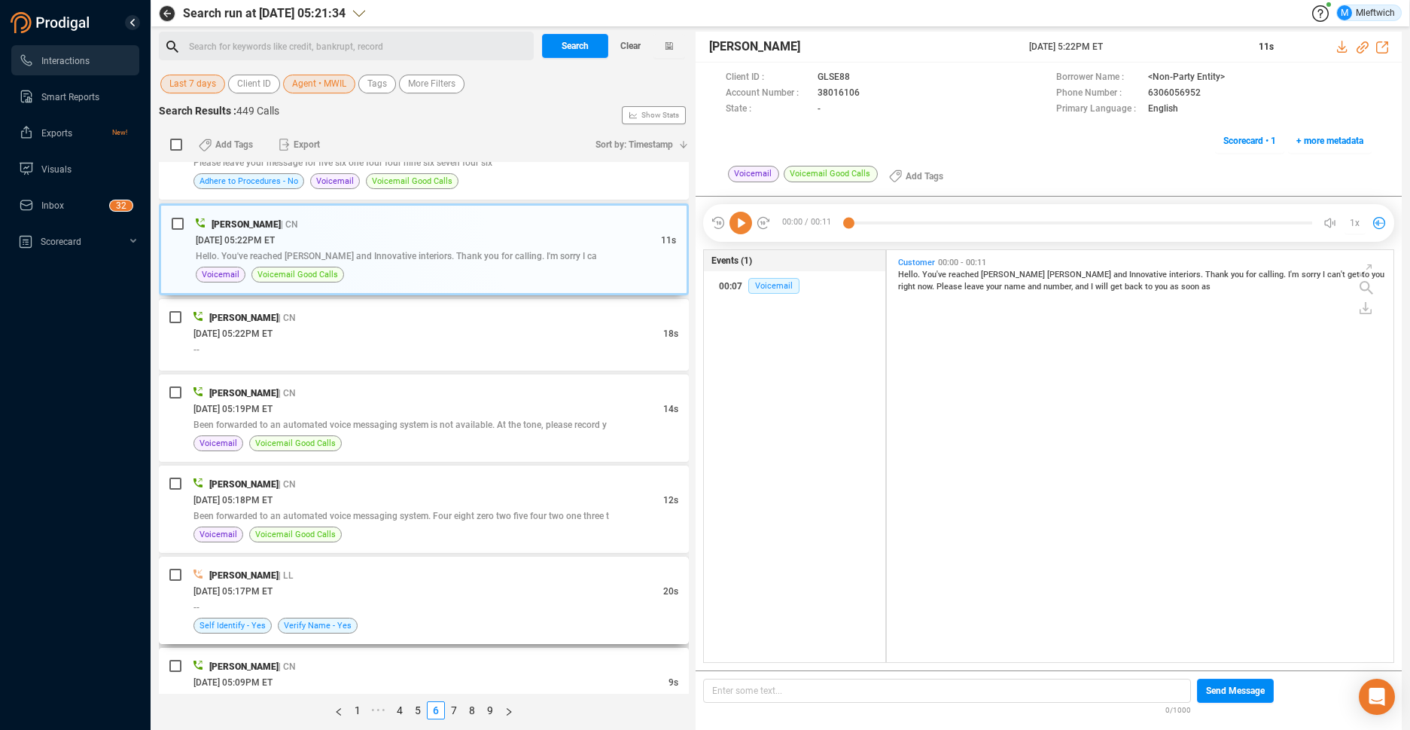
scroll to position [713, 0]
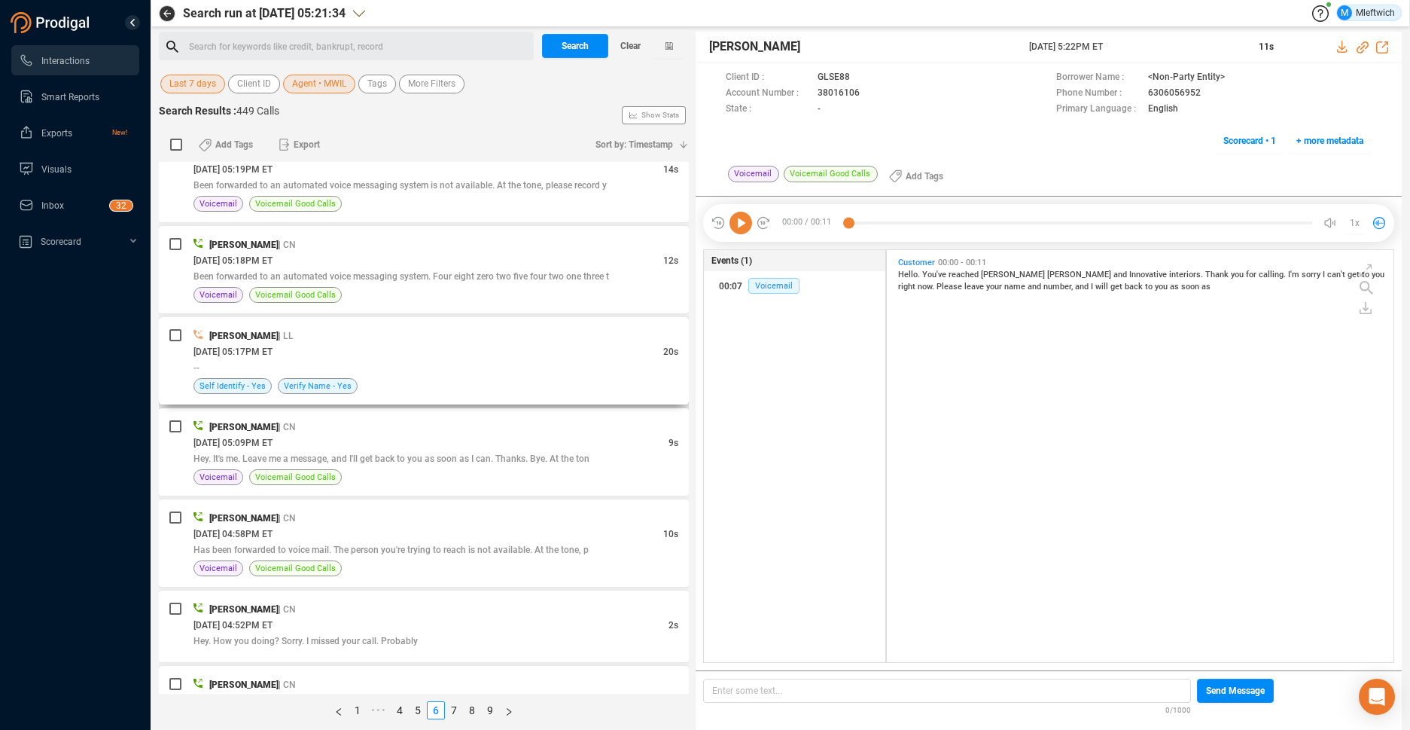
click at [576, 375] on div "Maurisha Williams-Whetstone | LL 09/22/2025 @ 05:17PM ET 20s -- Self Identify -…" at bounding box center [435, 361] width 485 height 66
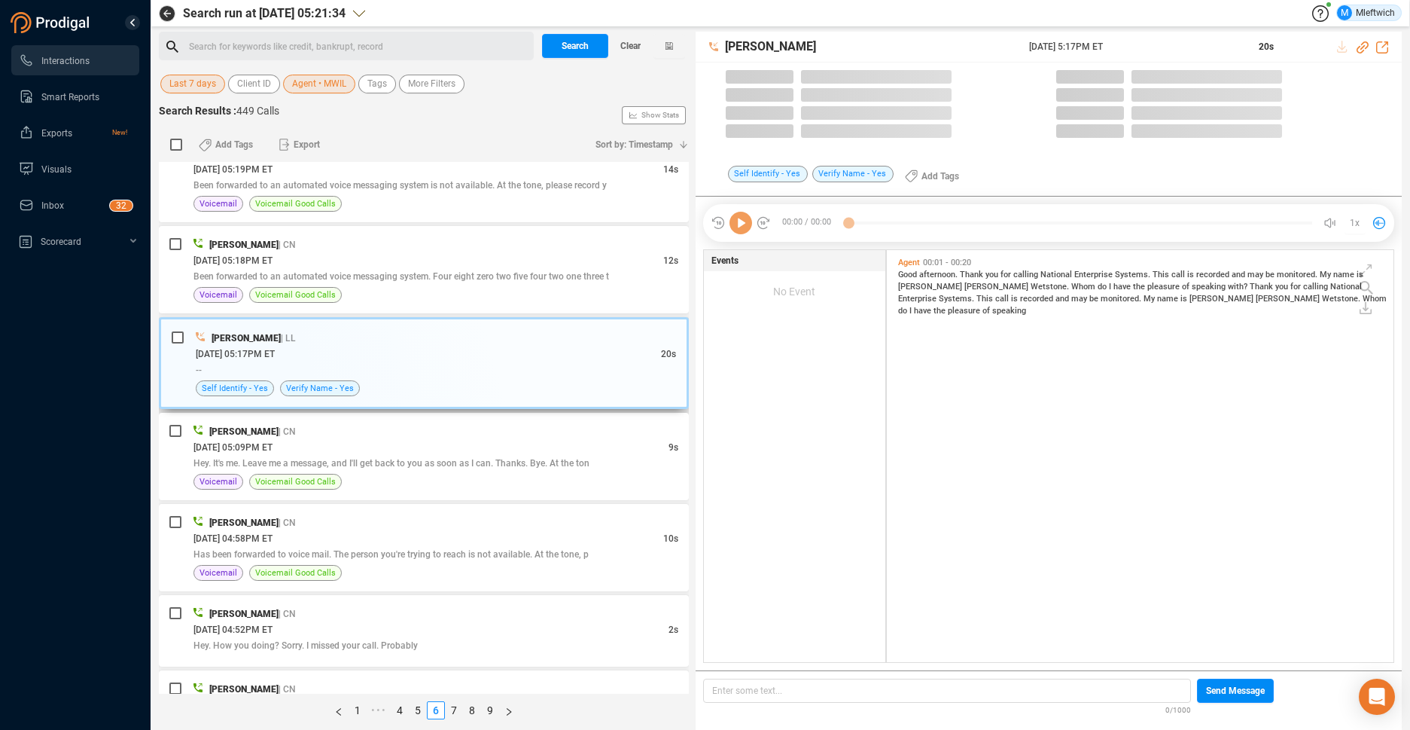
scroll to position [408, 498]
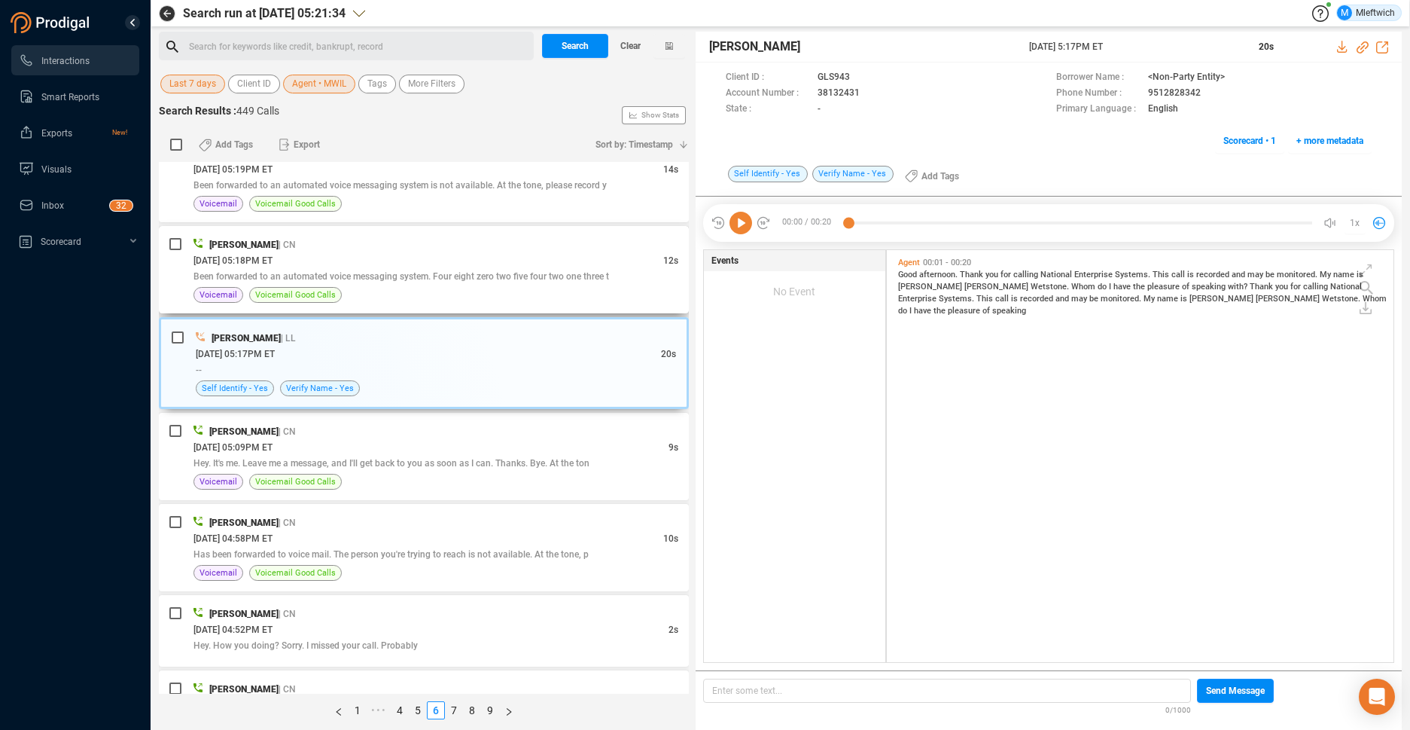
click at [510, 285] on div "Maurisha Williams-Whetstone | CN 09/22/2025 @ 05:18PM ET 12s Been forwarded to …" at bounding box center [435, 269] width 485 height 66
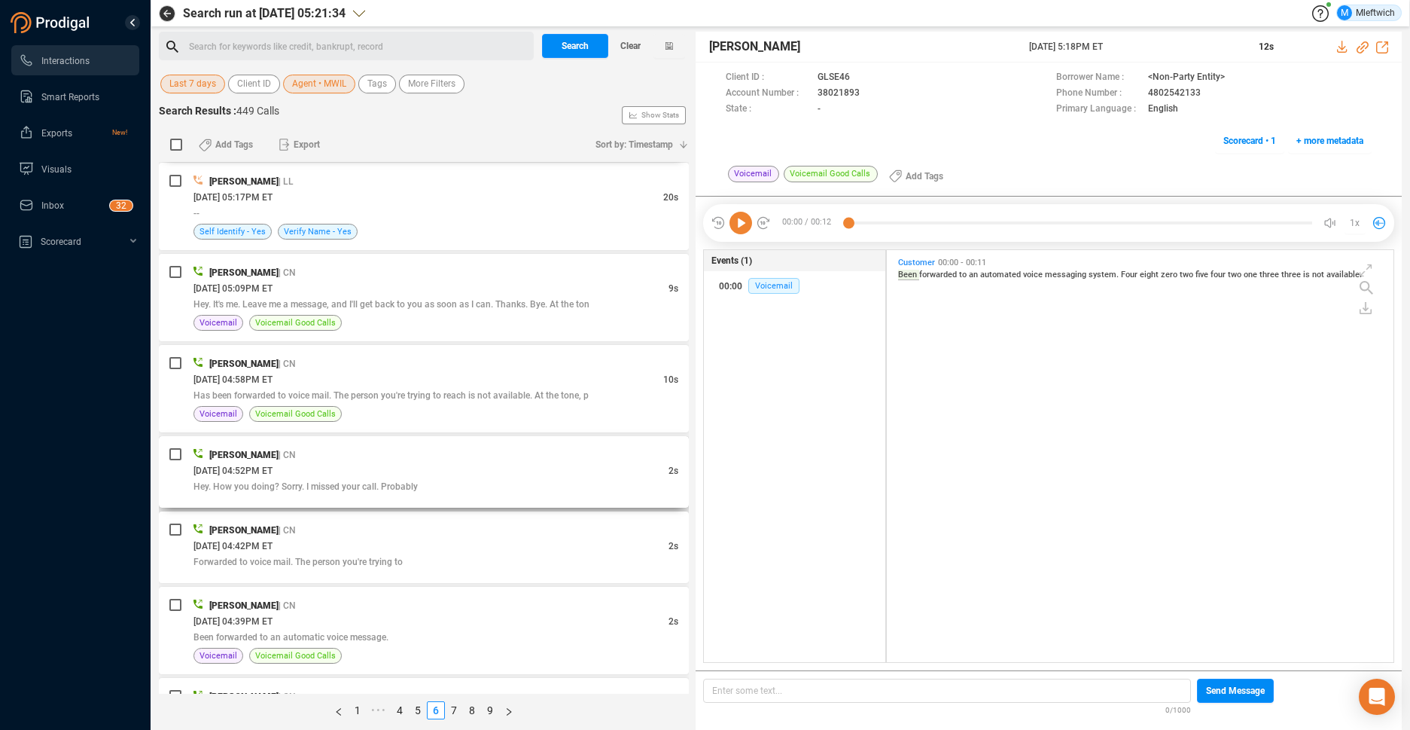
scroll to position [947, 0]
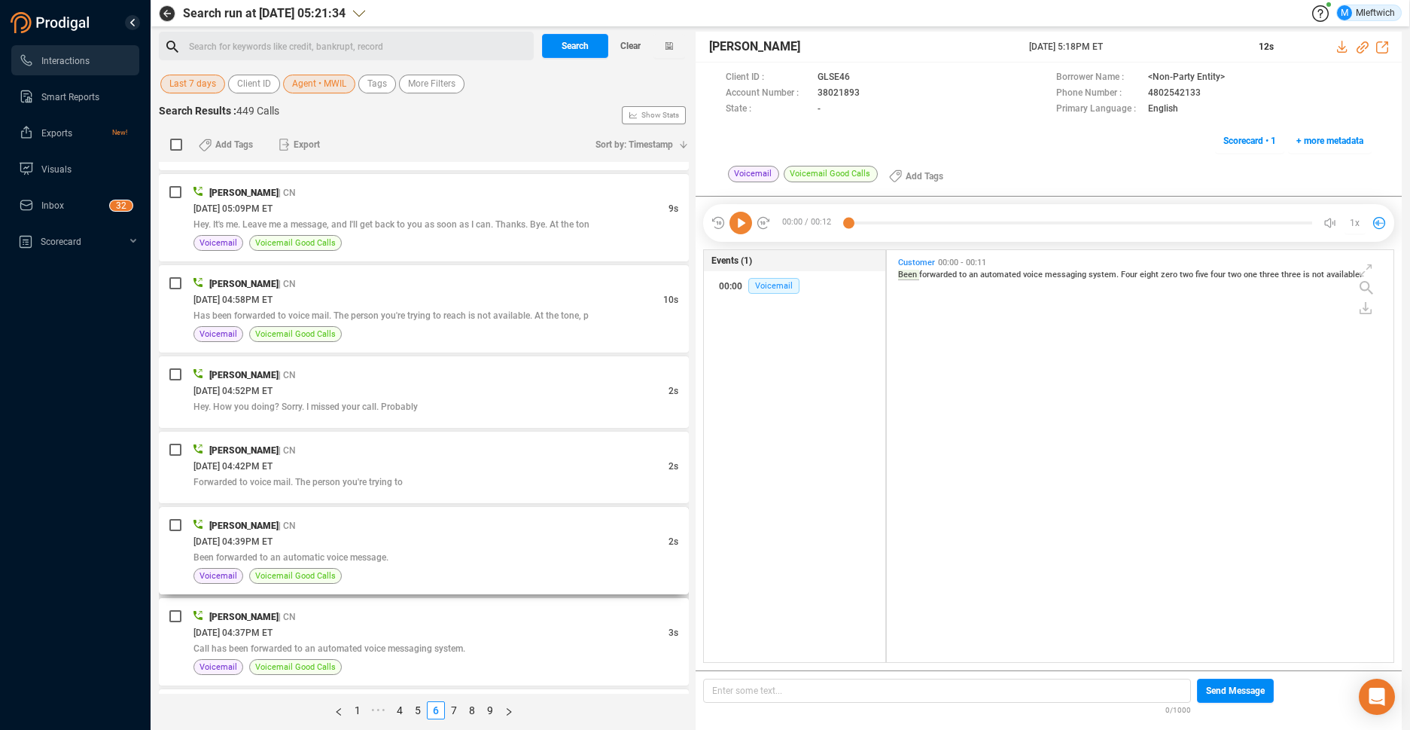
click at [382, 540] on div "09/22/2025 @ 04:39PM ET" at bounding box center [430, 541] width 475 height 16
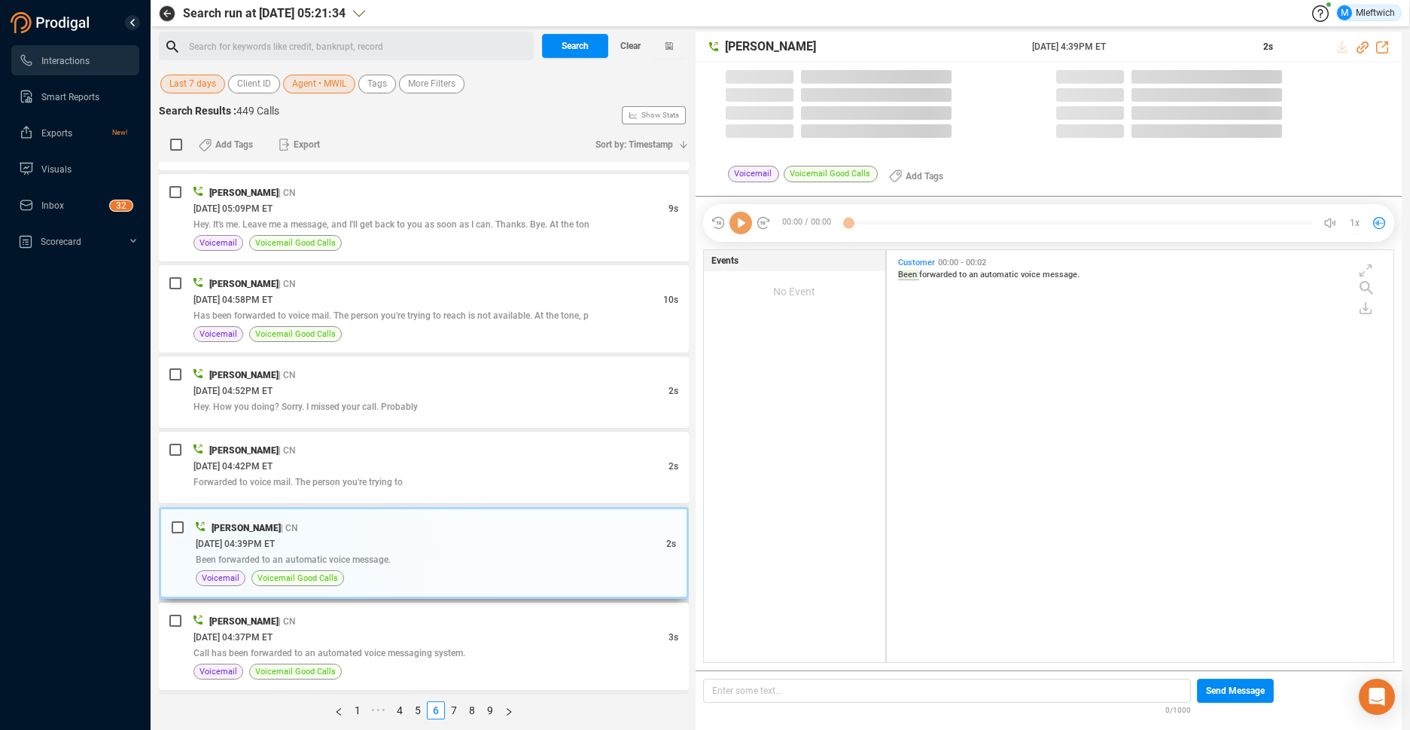
scroll to position [408, 498]
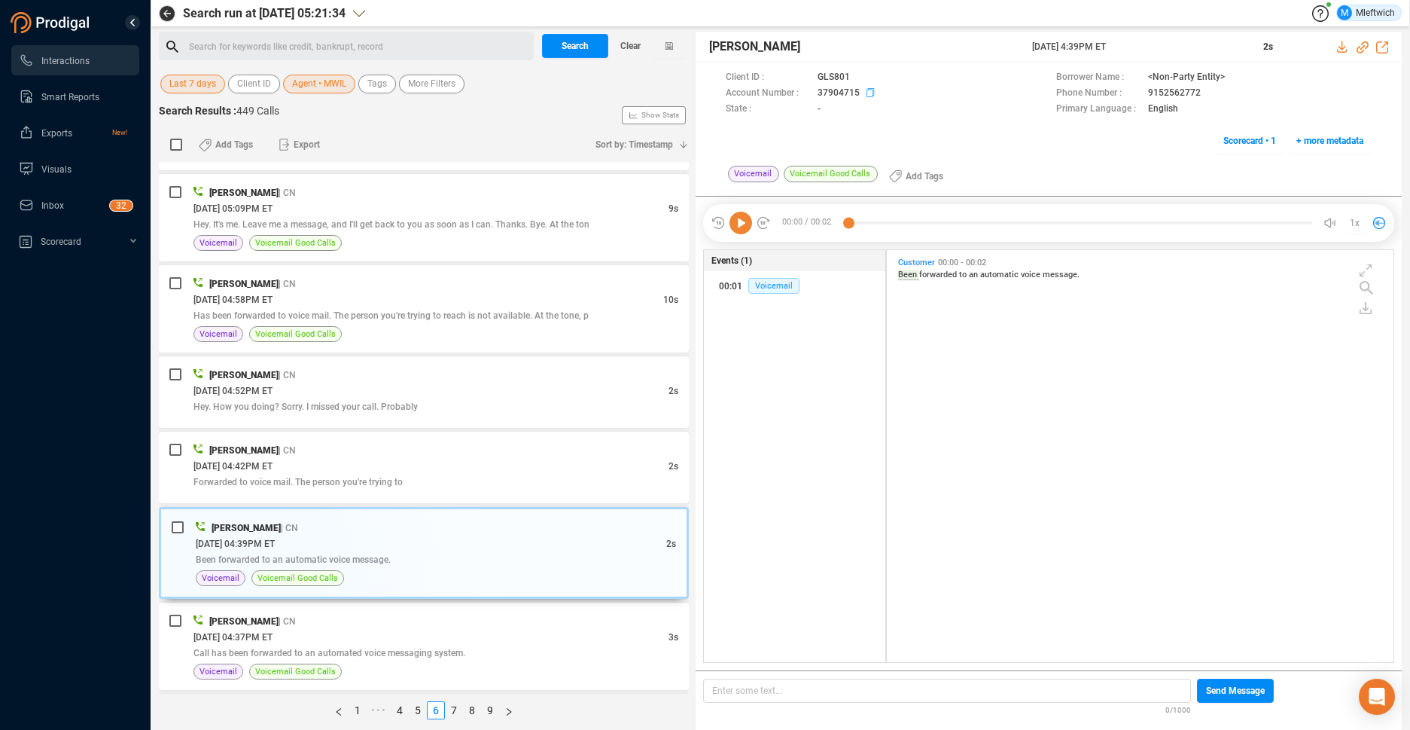
click at [867, 93] on icon at bounding box center [873, 94] width 12 height 12
click at [489, 709] on link "9" at bounding box center [490, 710] width 17 height 17
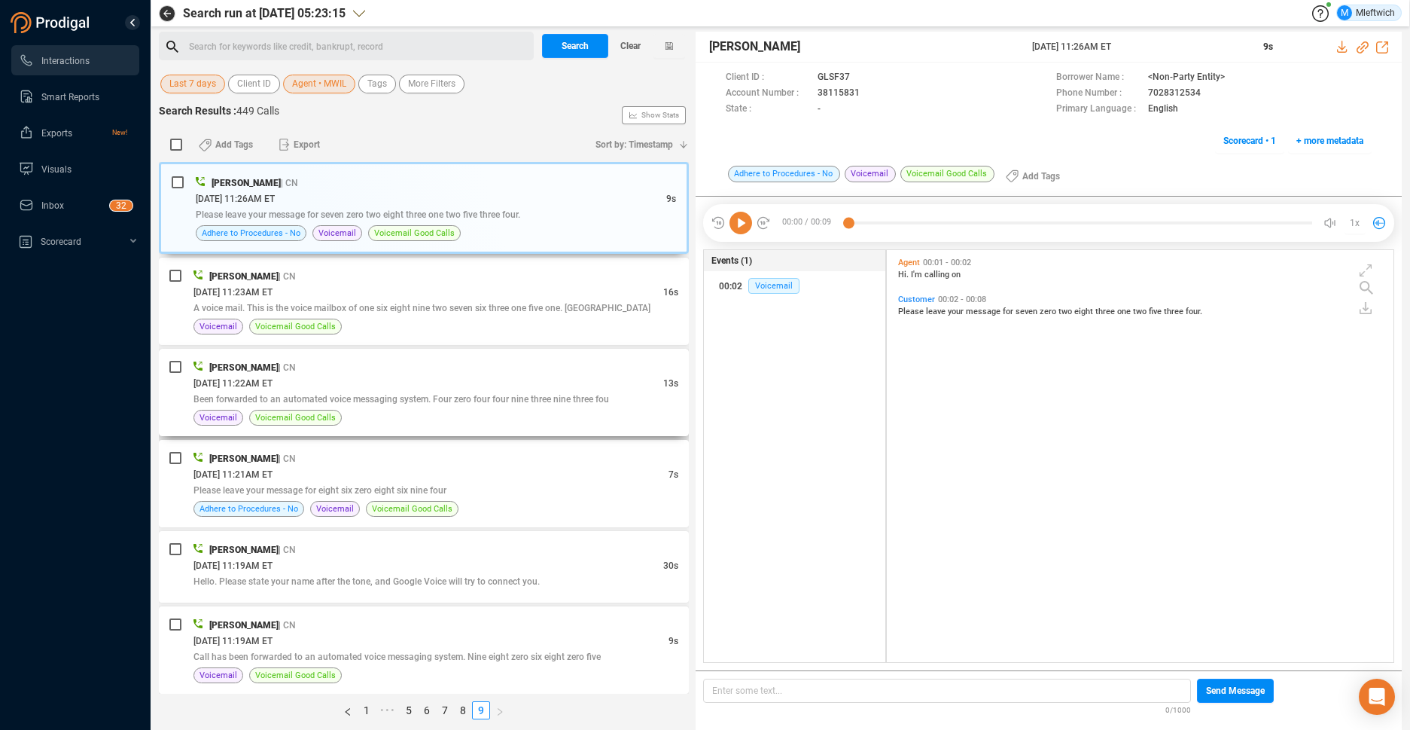
click at [529, 394] on span "Been forwarded to an automated voice messaging system. Four zero four four nine…" at bounding box center [401, 399] width 416 height 11
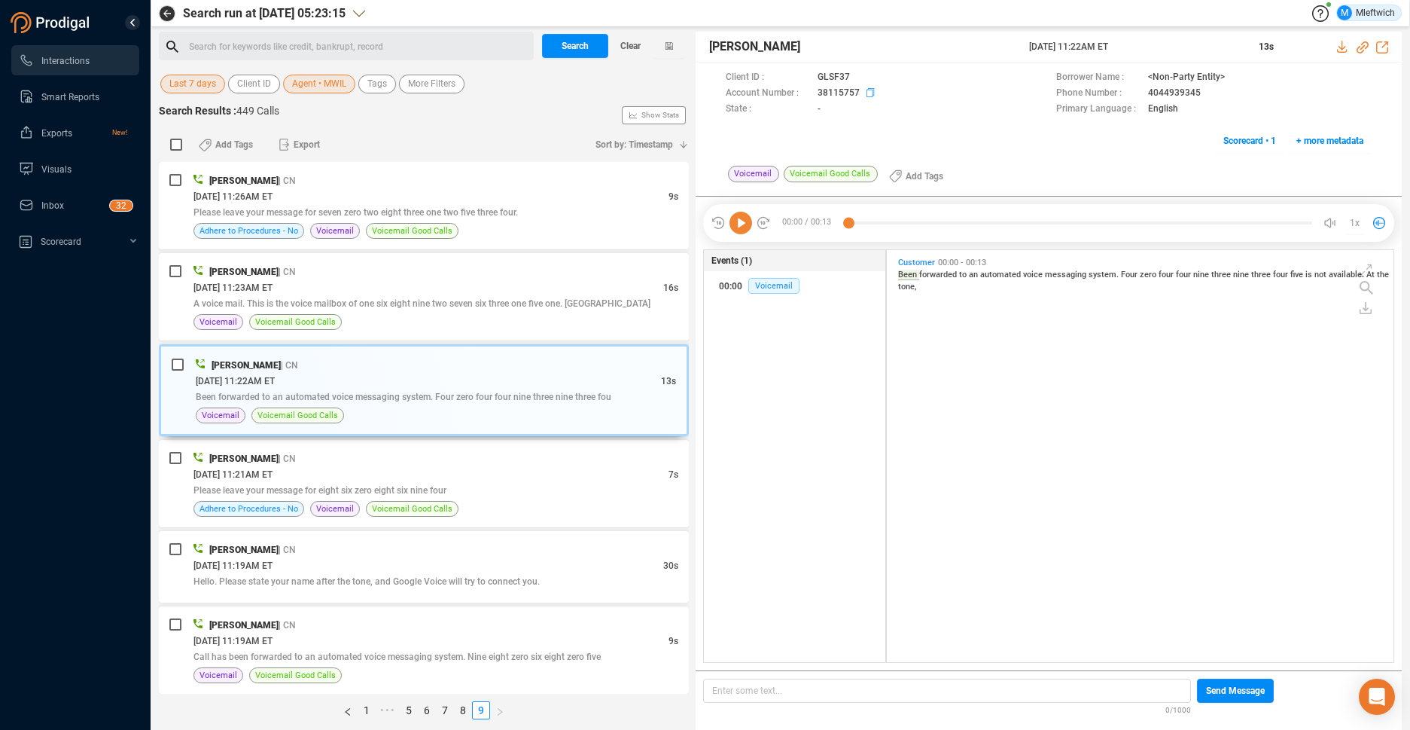
click at [867, 91] on icon at bounding box center [873, 94] width 12 height 12
click at [398, 47] on div "Search for keywords like credit, bankrupt, record ﻿" at bounding box center [359, 46] width 340 height 23
click at [341, 84] on span "Agent • MWIL" at bounding box center [319, 84] width 54 height 19
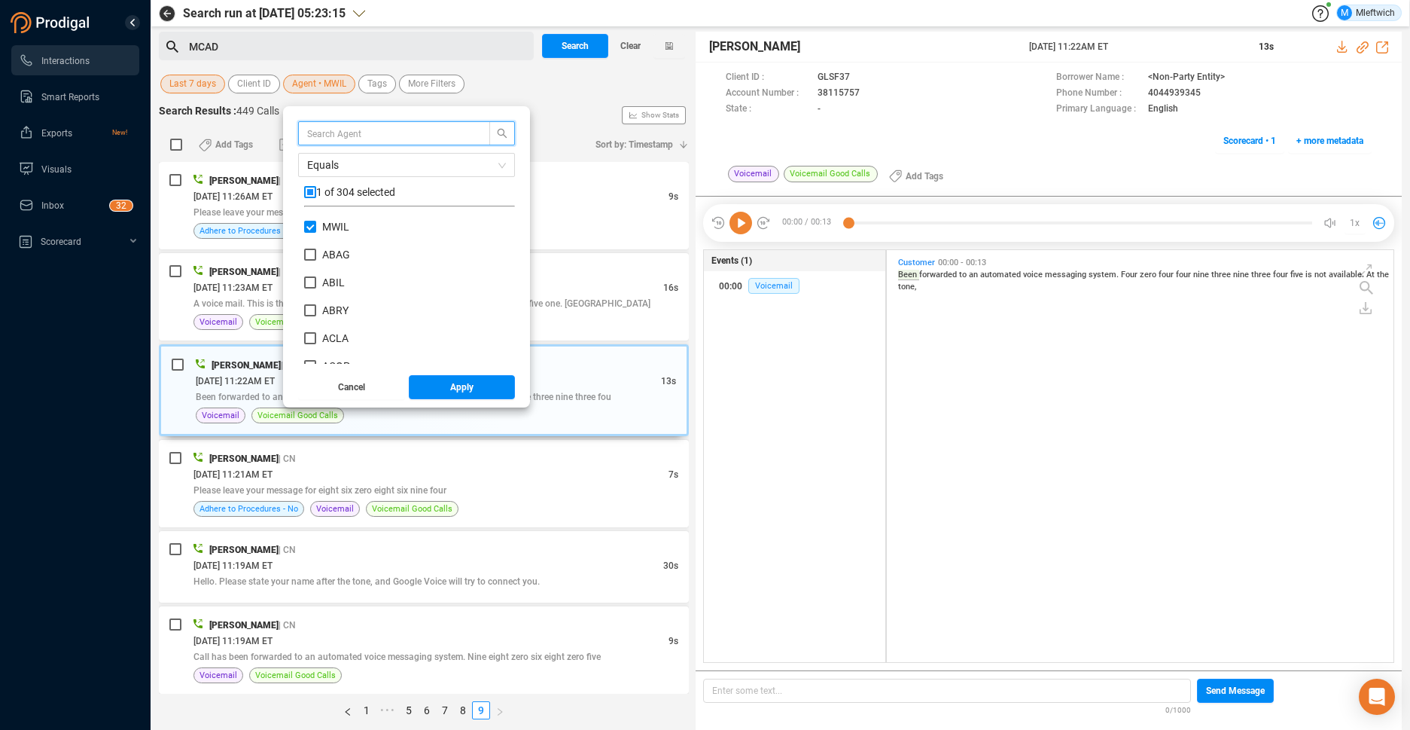
scroll to position [141, 203]
click at [312, 190] on input "checkbox" at bounding box center [310, 192] width 12 height 12
checkbox input "true"
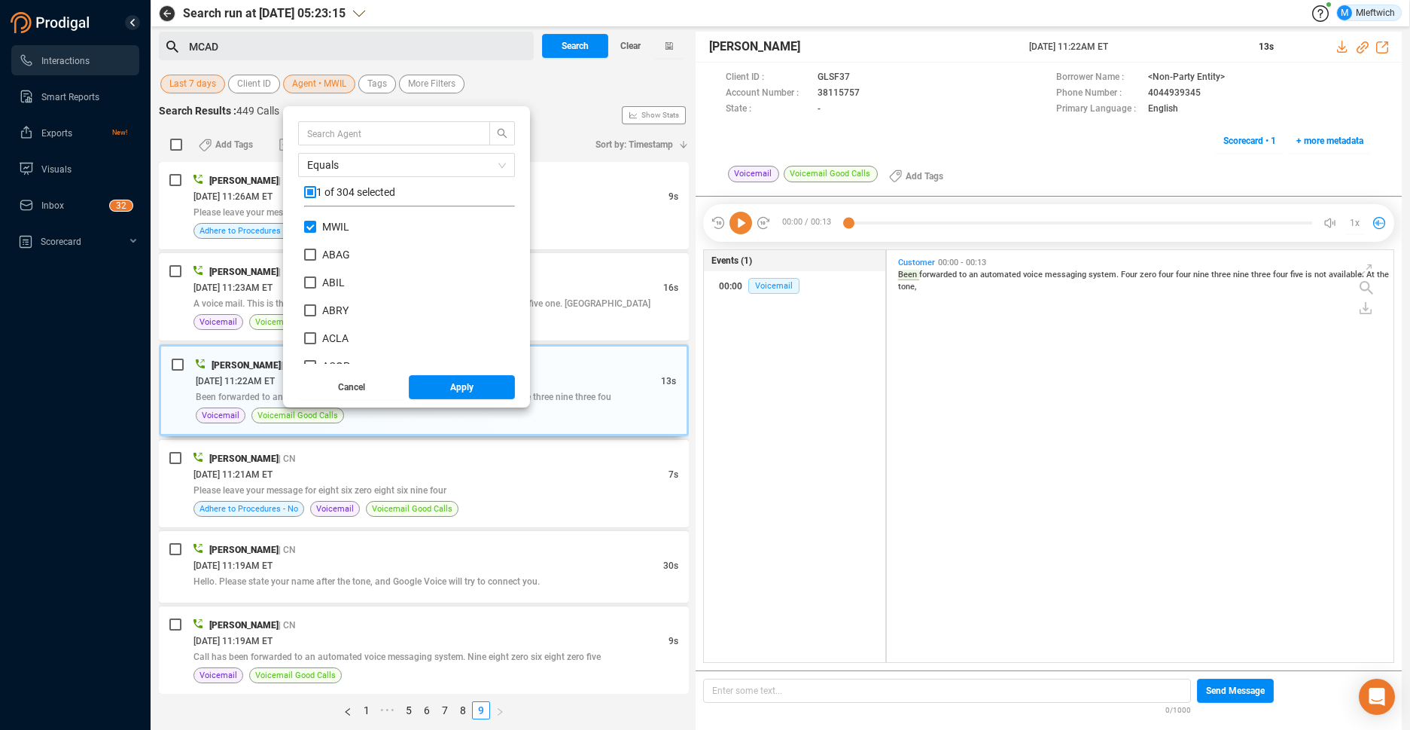
checkbox input "true"
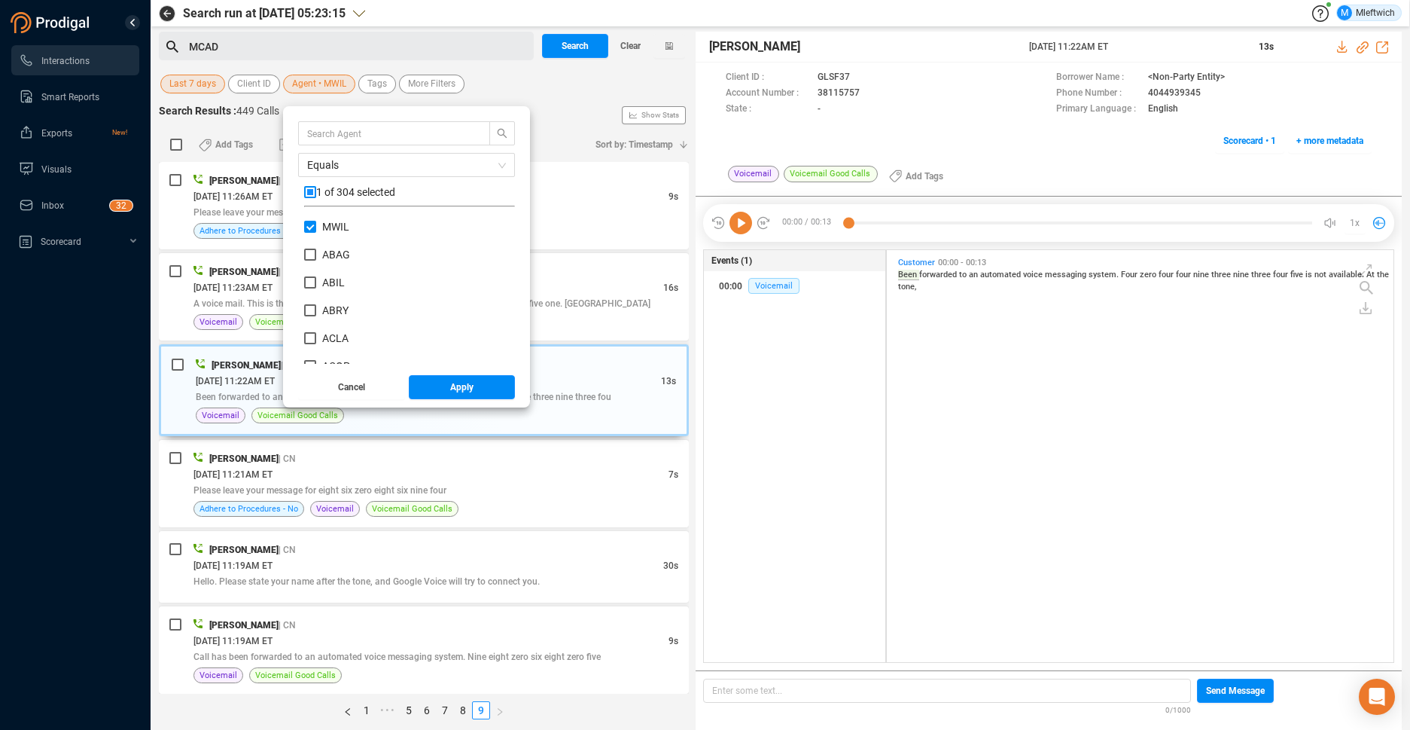
checkbox input "true"
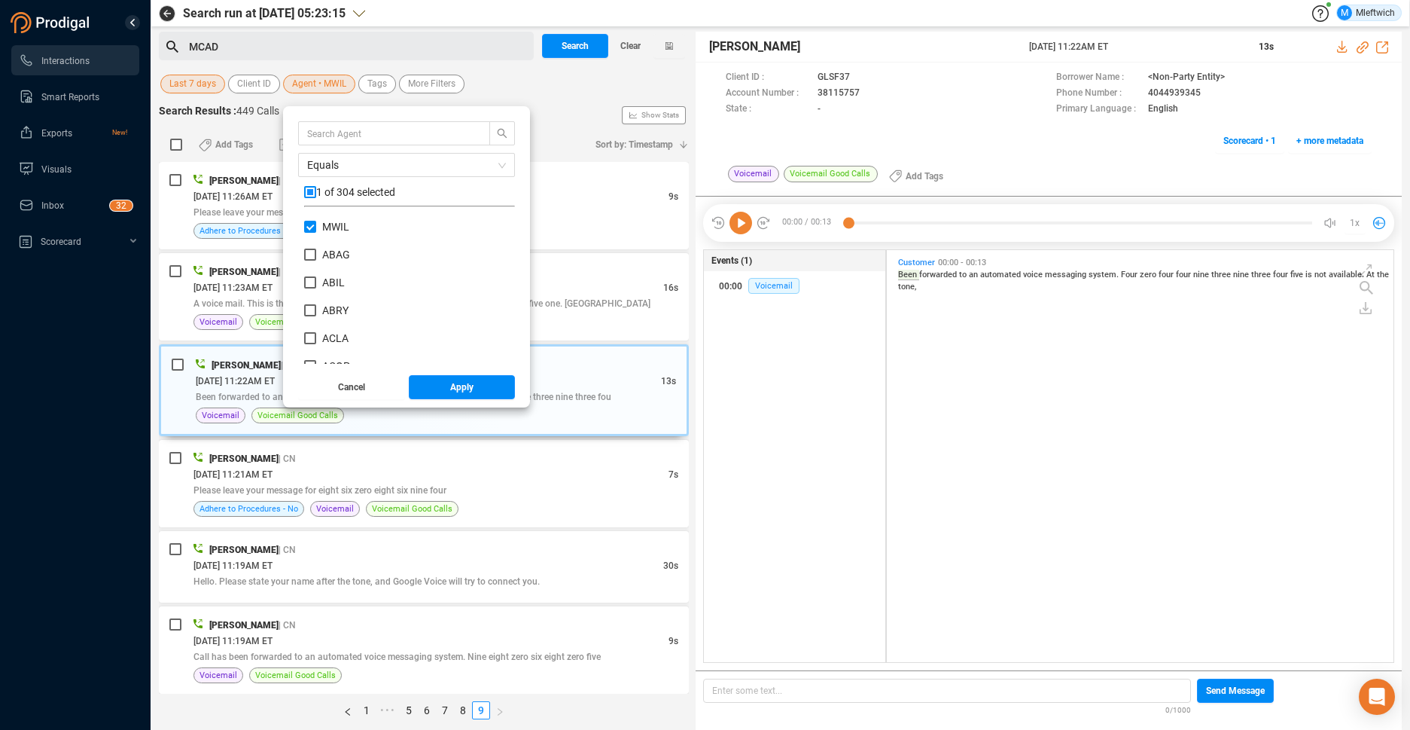
checkbox input "true"
click at [309, 190] on input "checkbox" at bounding box center [310, 192] width 12 height 12
checkbox input "false"
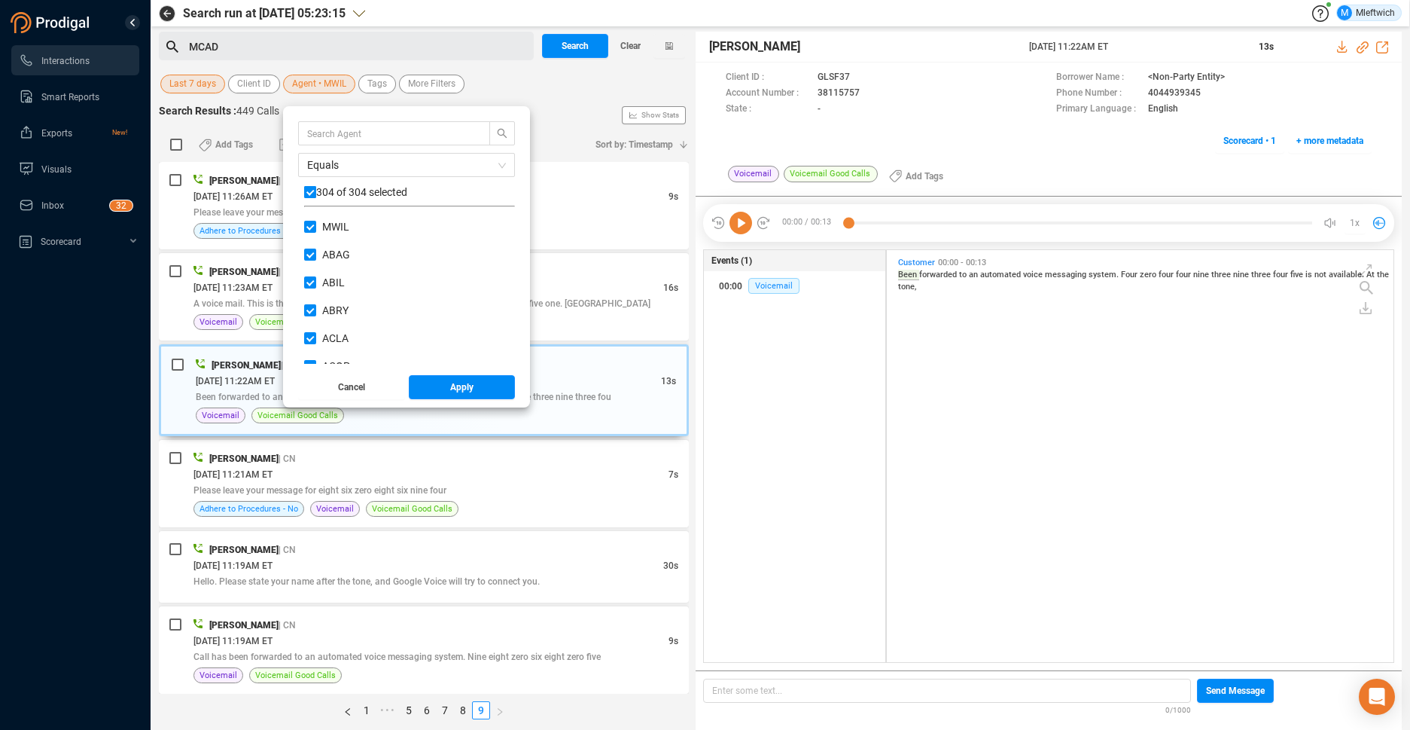
checkbox input "false"
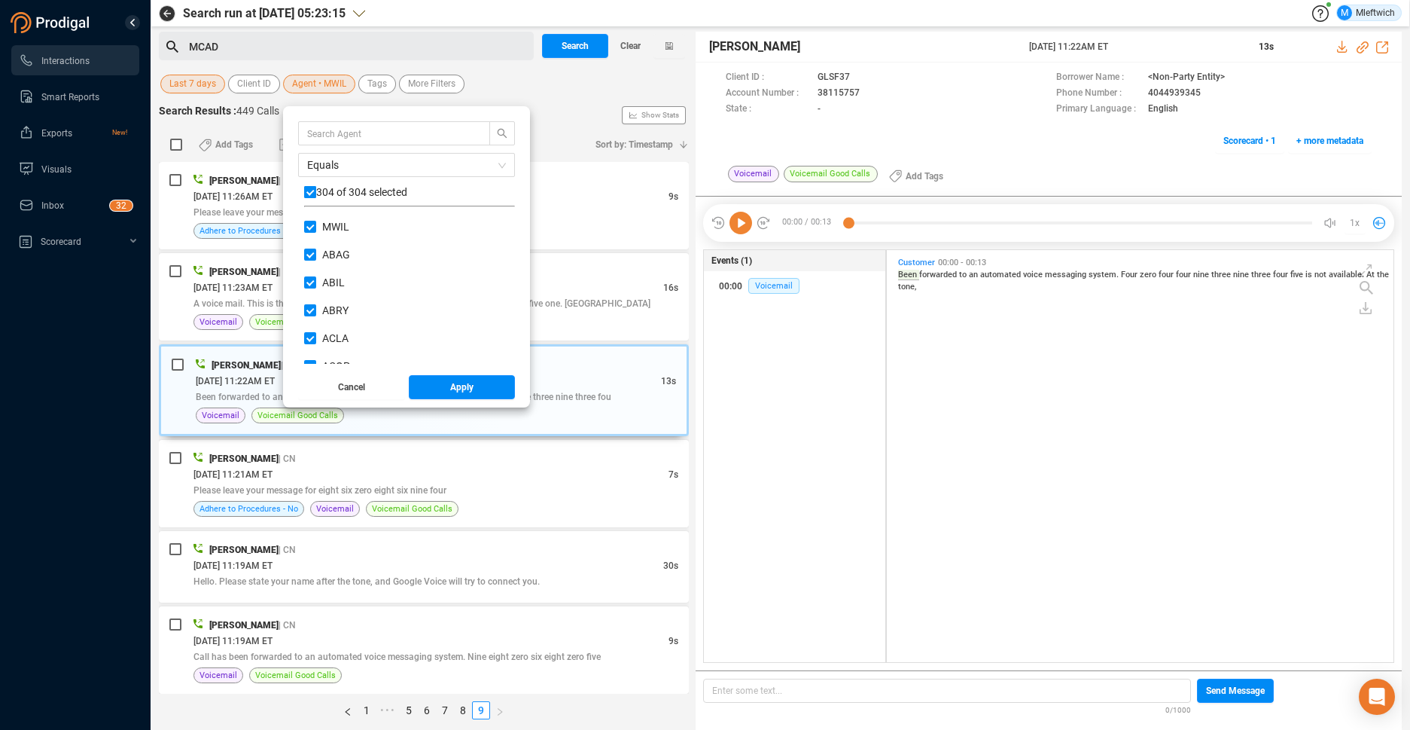
checkbox input "false"
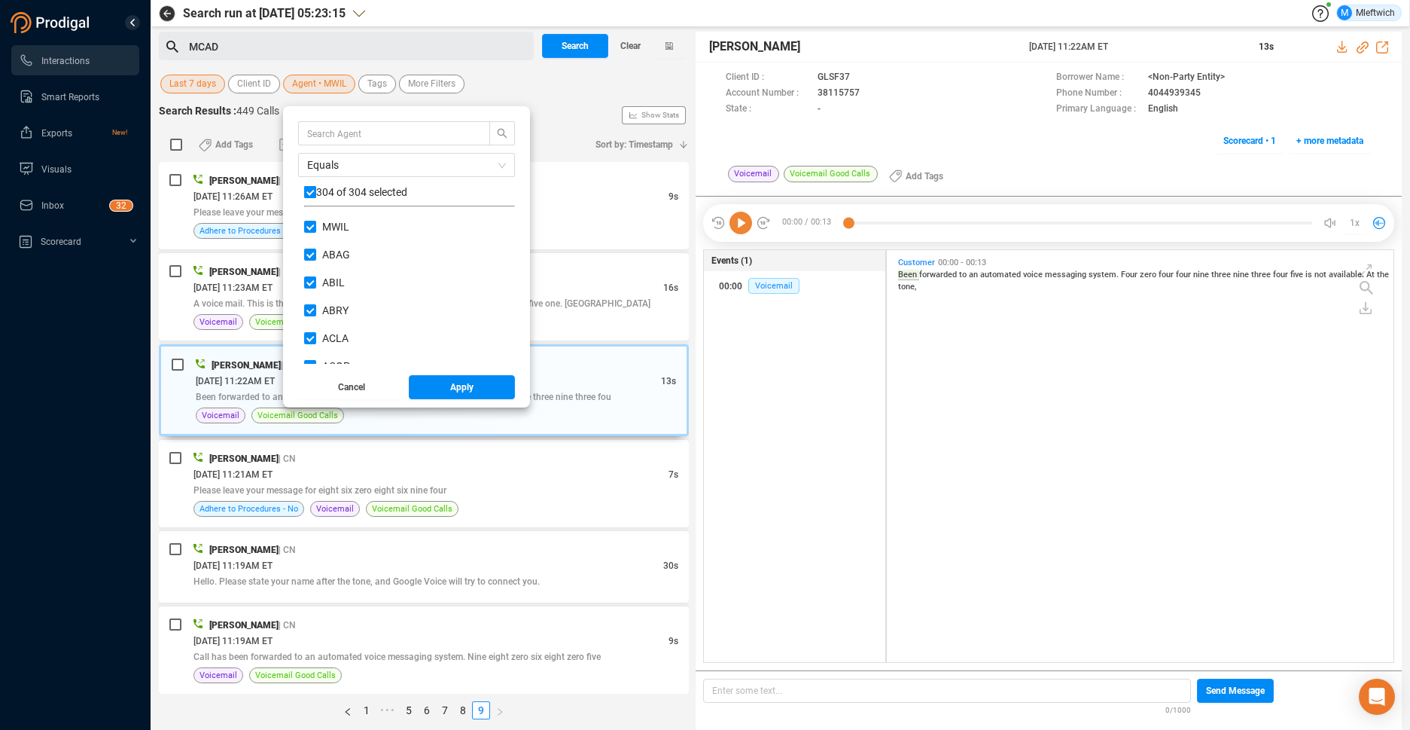
checkbox input "false"
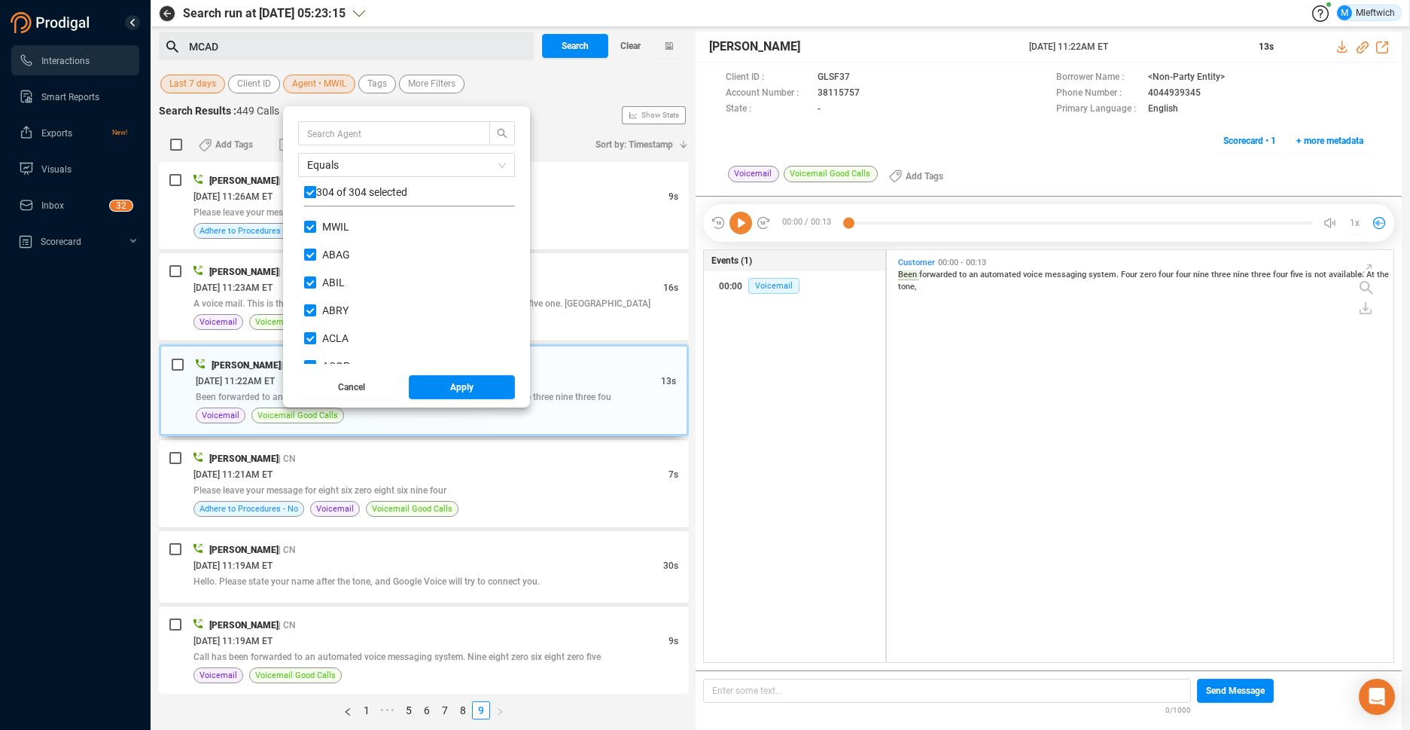
checkbox input "false"
click at [349, 130] on input "text" at bounding box center [387, 133] width 160 height 17
type input "MCAD"
click at [307, 222] on input "MCAD" at bounding box center [310, 227] width 12 height 12
checkbox input "true"
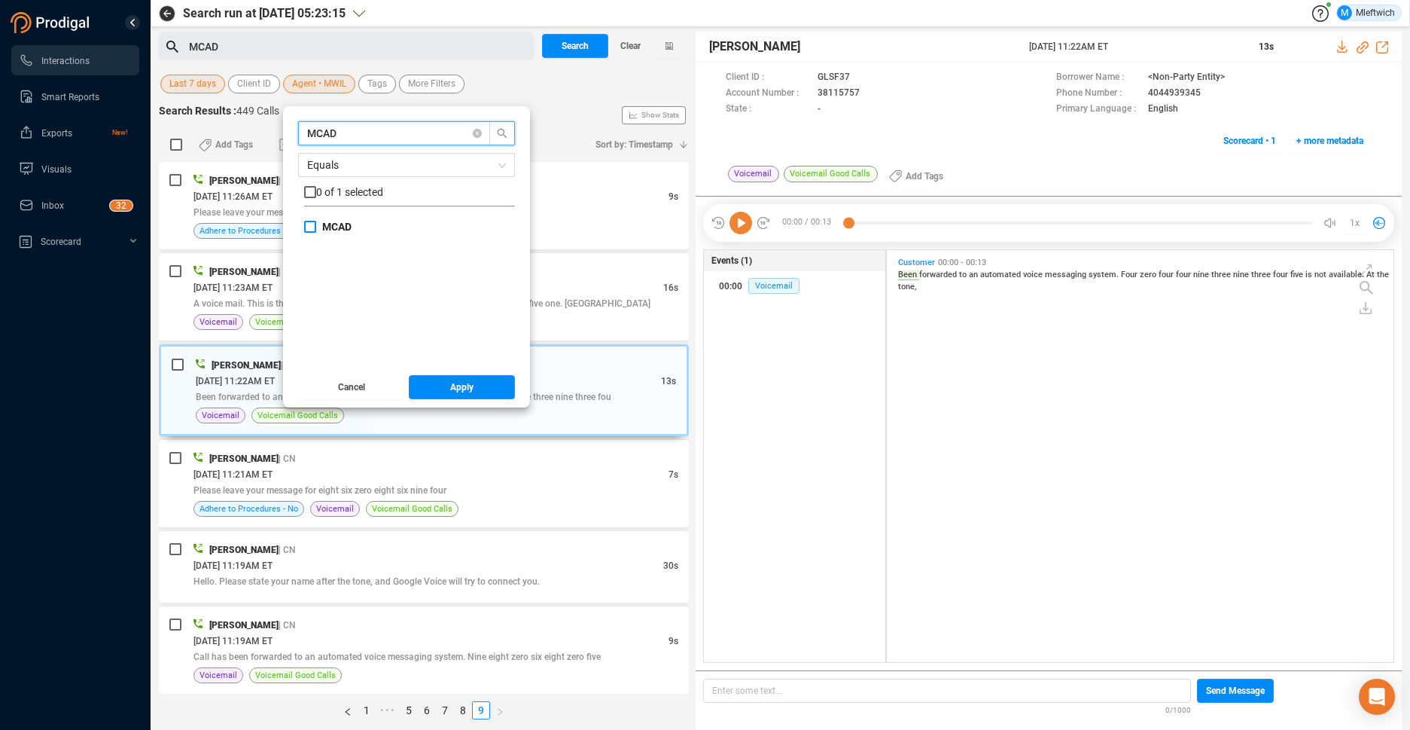
checkbox input "true"
click at [447, 385] on button "Apply" at bounding box center [462, 387] width 107 height 24
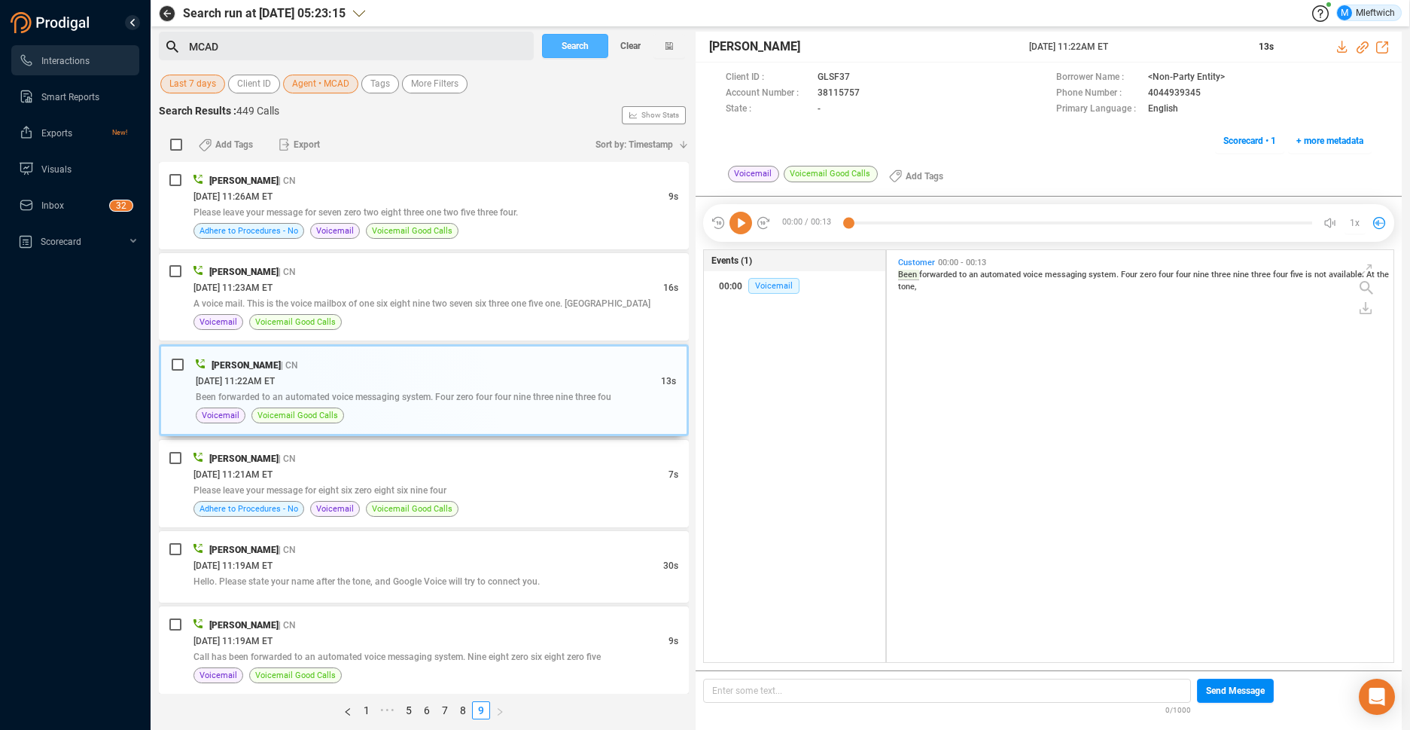
click at [584, 43] on span "Search" at bounding box center [575, 46] width 27 height 24
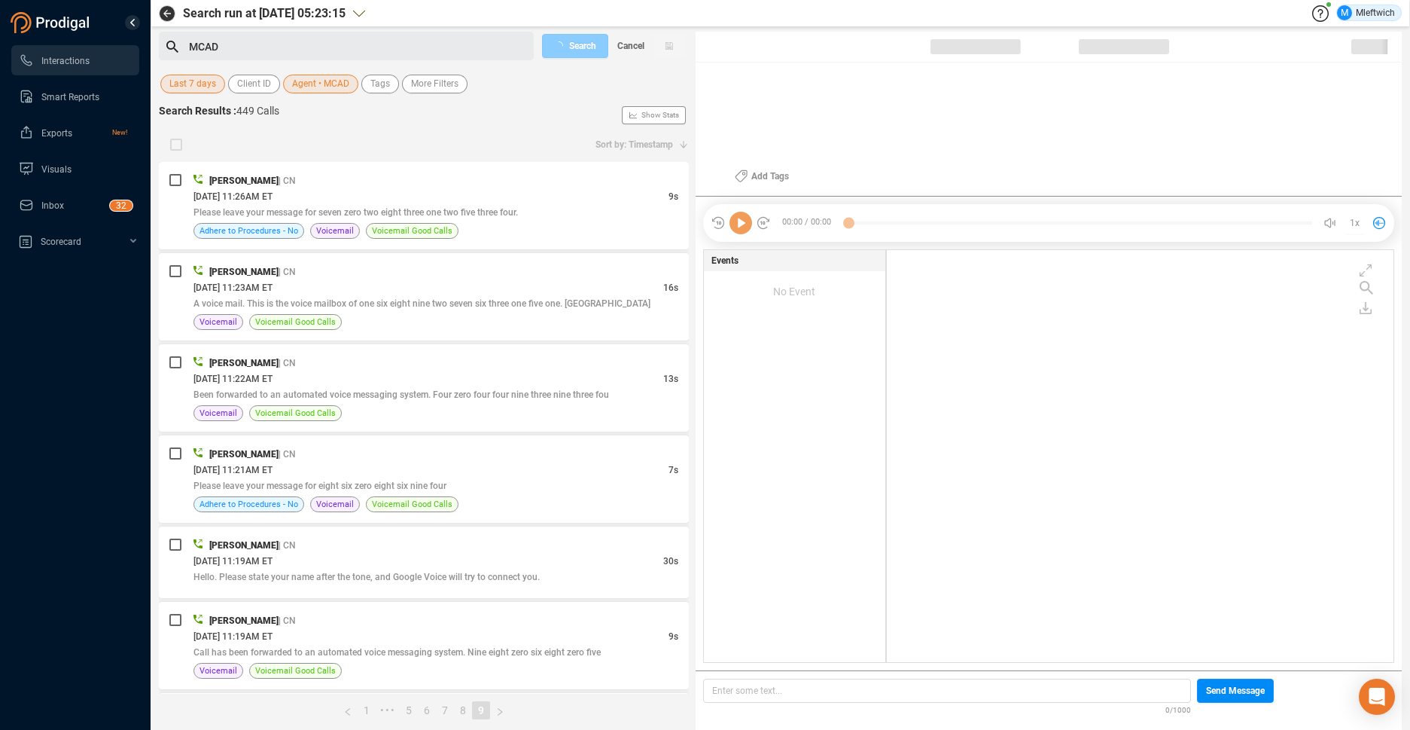
scroll to position [408, 498]
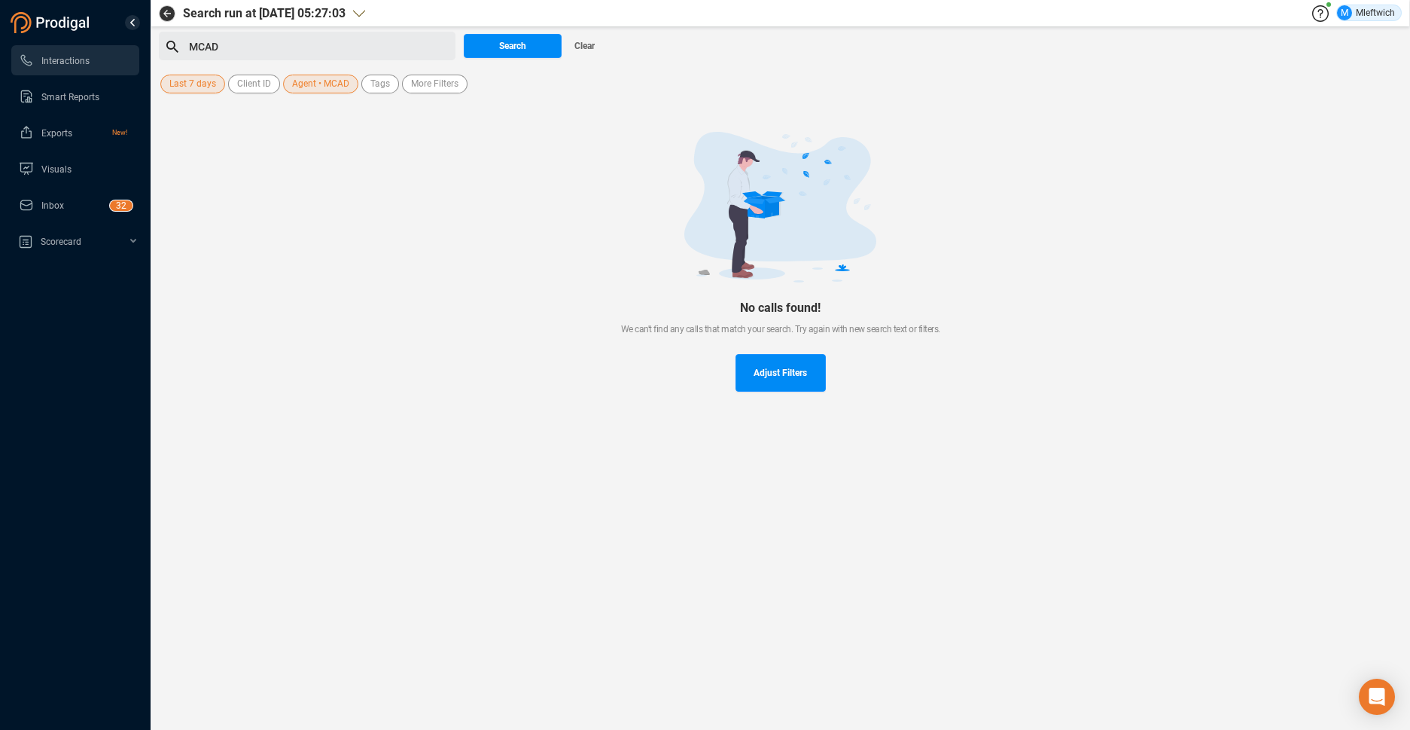
click at [200, 80] on span "Last 7 days" at bounding box center [192, 84] width 47 height 19
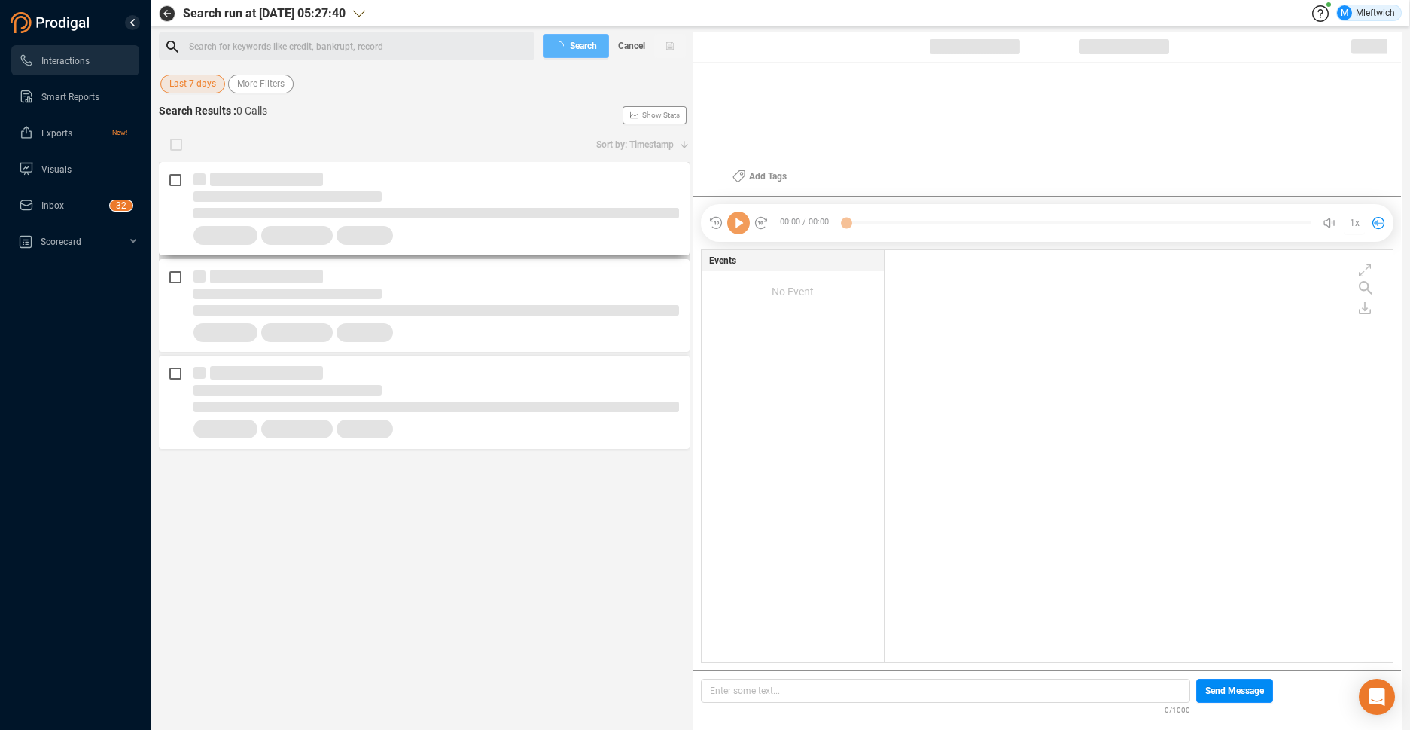
scroll to position [408, 500]
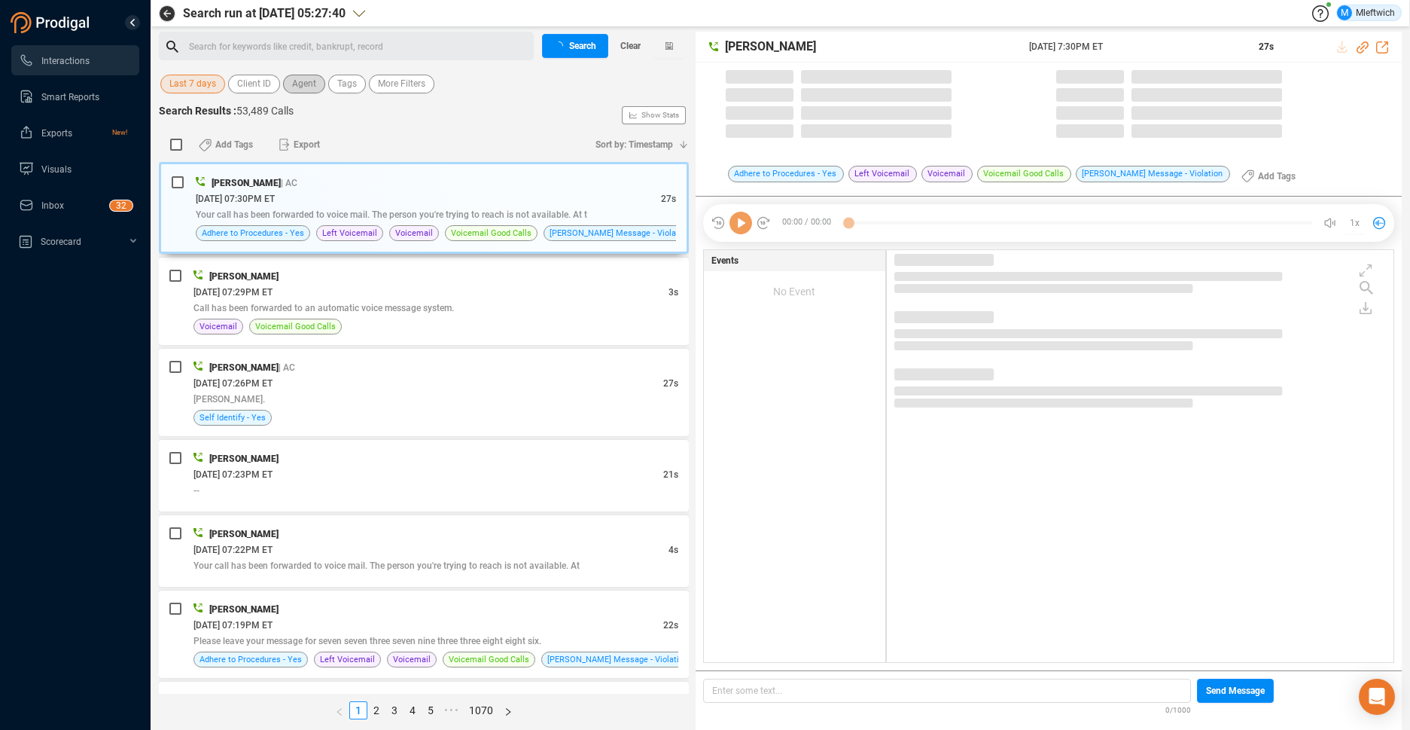
click at [302, 86] on span "Agent" at bounding box center [304, 84] width 24 height 19
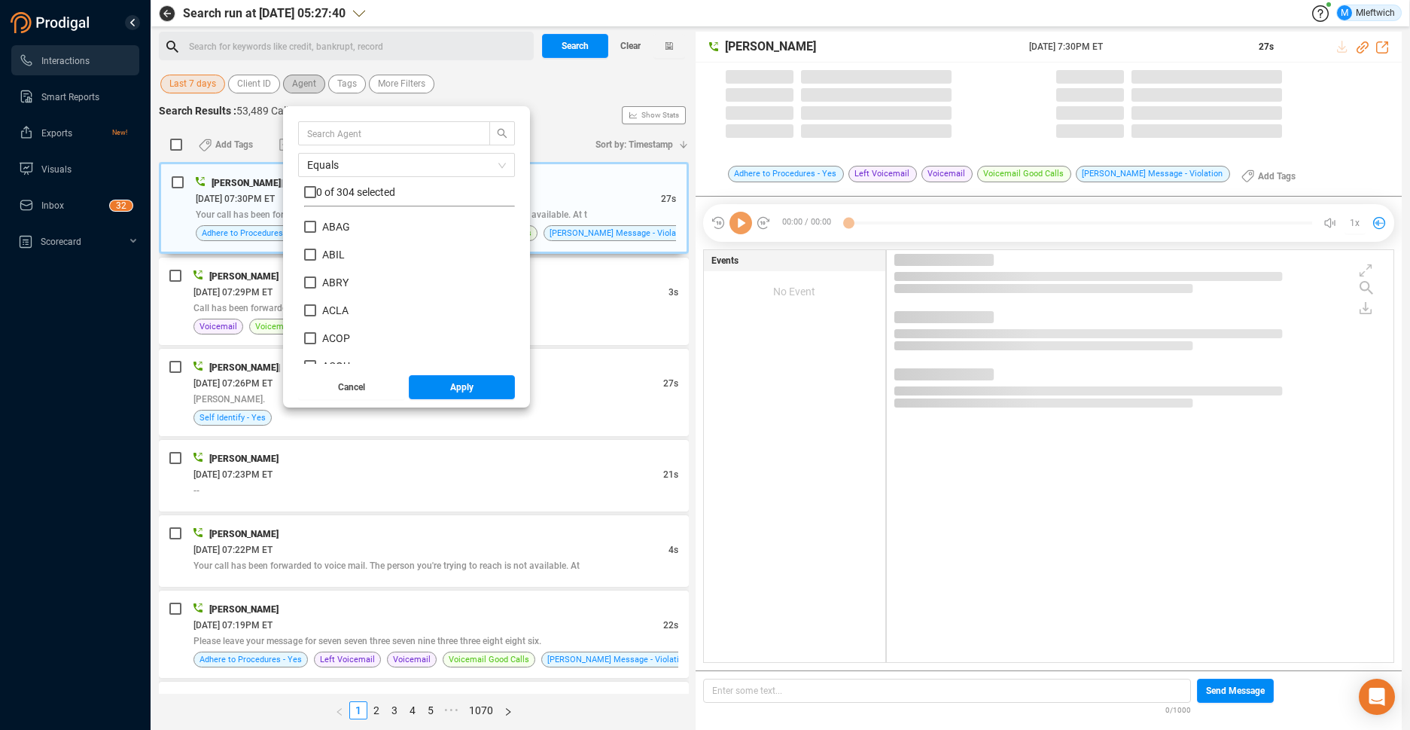
click at [302, 86] on span "Agent" at bounding box center [304, 84] width 24 height 19
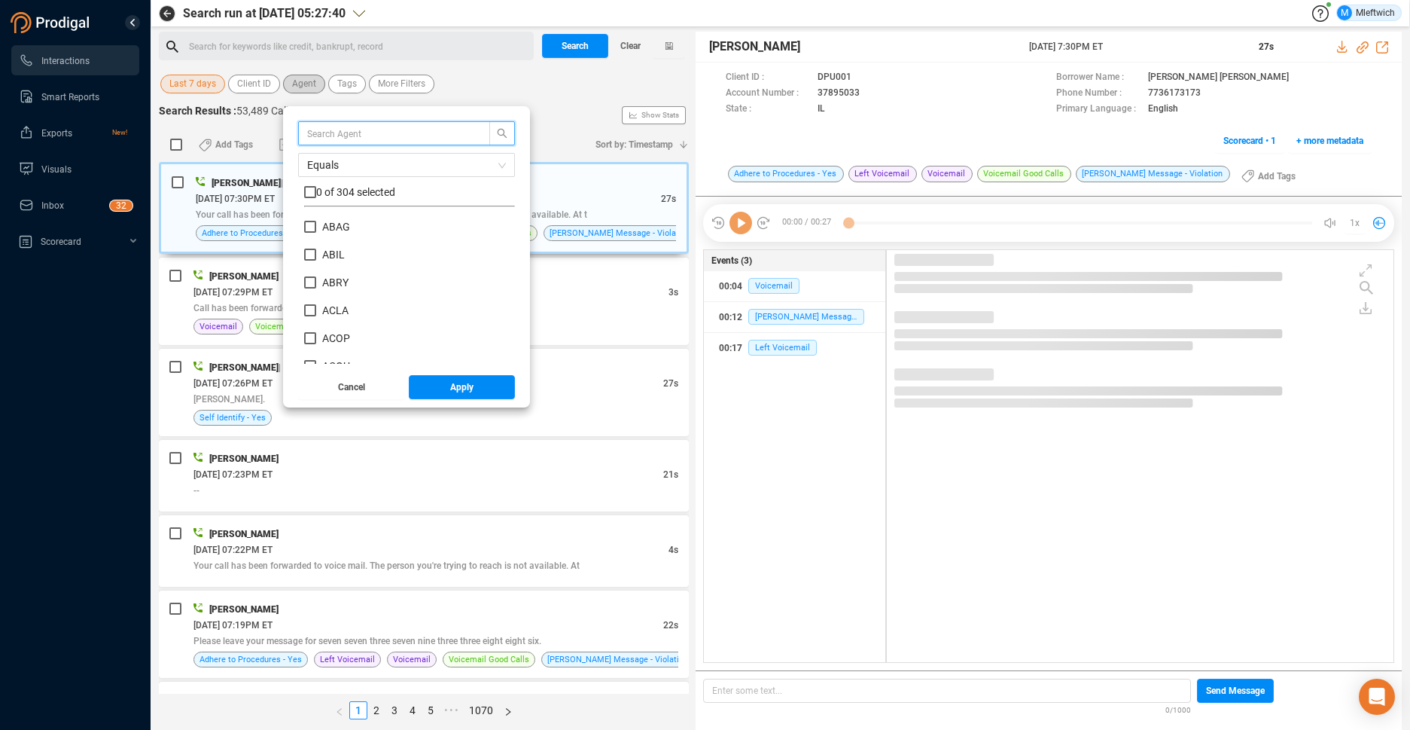
click at [301, 80] on span "Agent" at bounding box center [304, 84] width 24 height 19
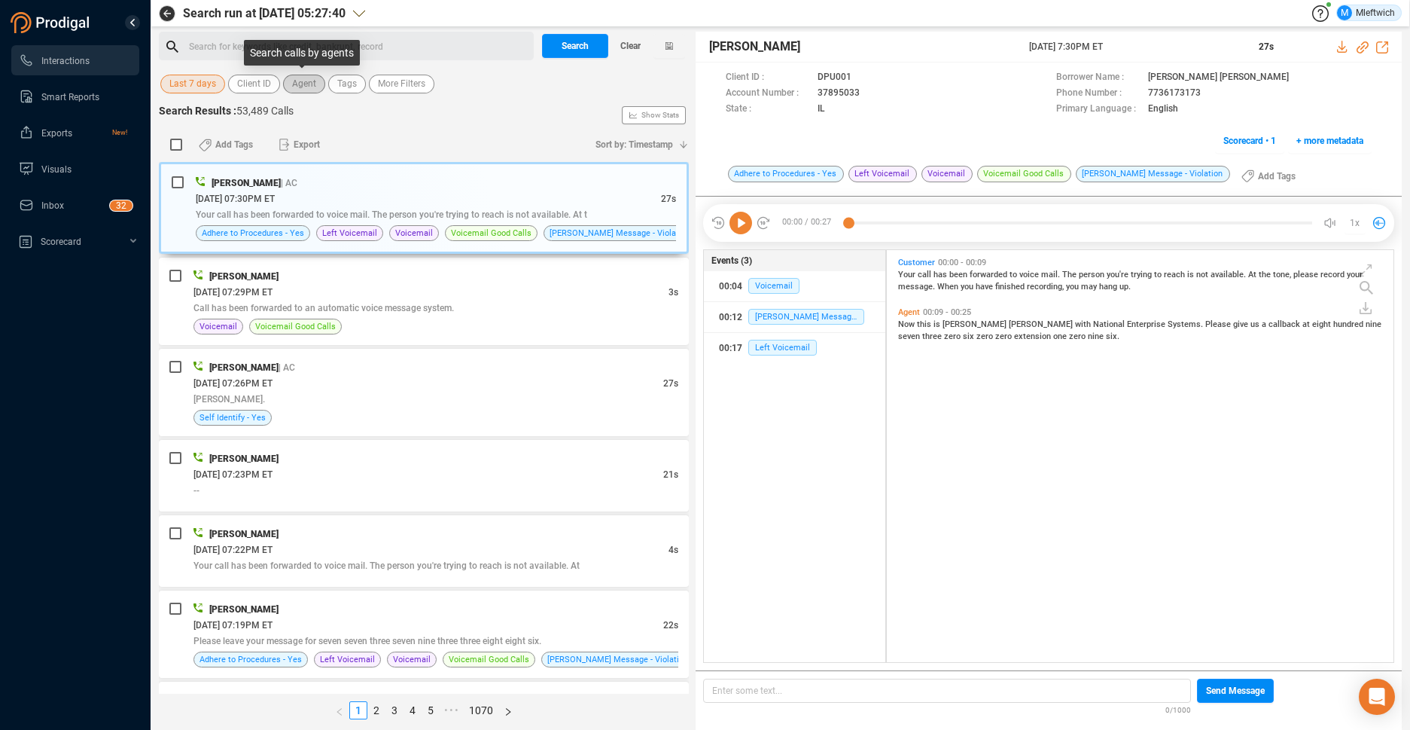
scroll to position [408, 498]
click at [315, 83] on button "Agent" at bounding box center [304, 84] width 42 height 19
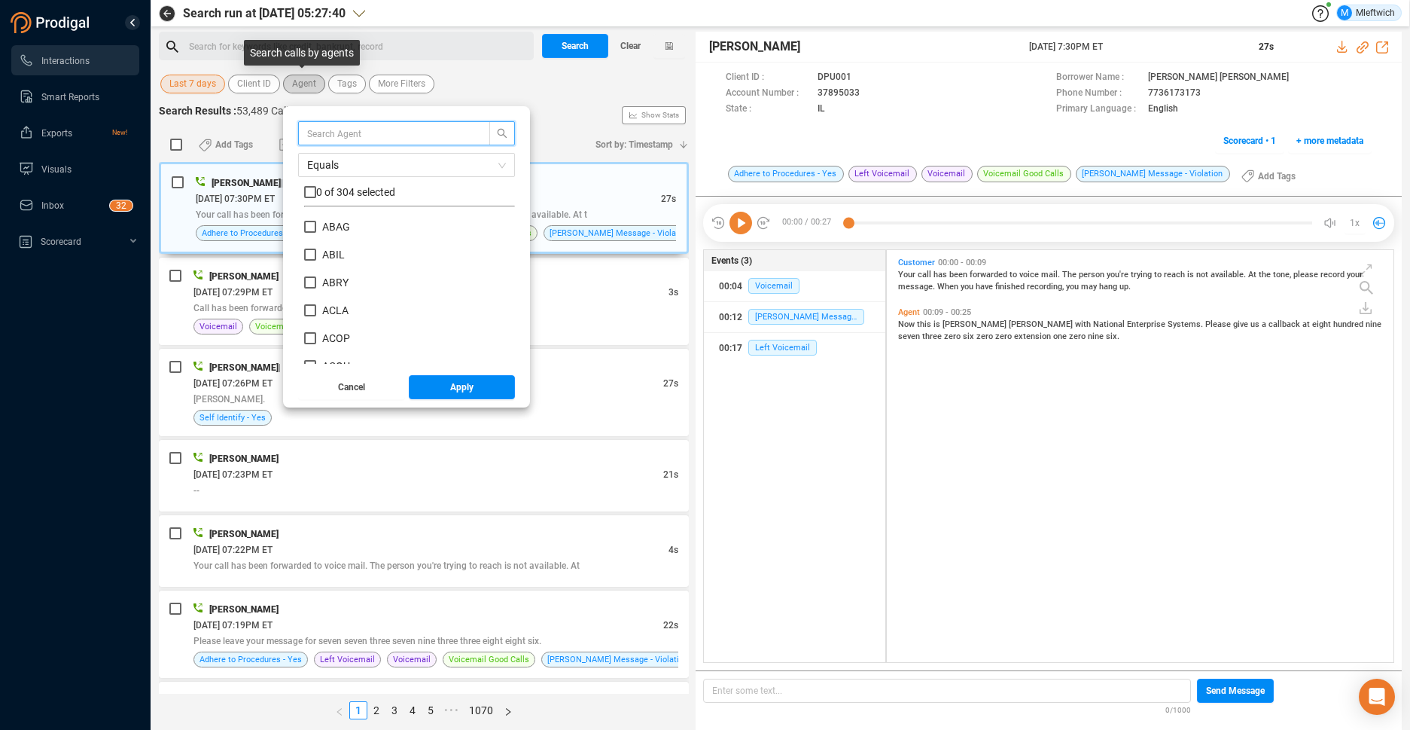
scroll to position [141, 203]
click at [374, 133] on input "text" at bounding box center [387, 133] width 160 height 17
type input "MCAD"
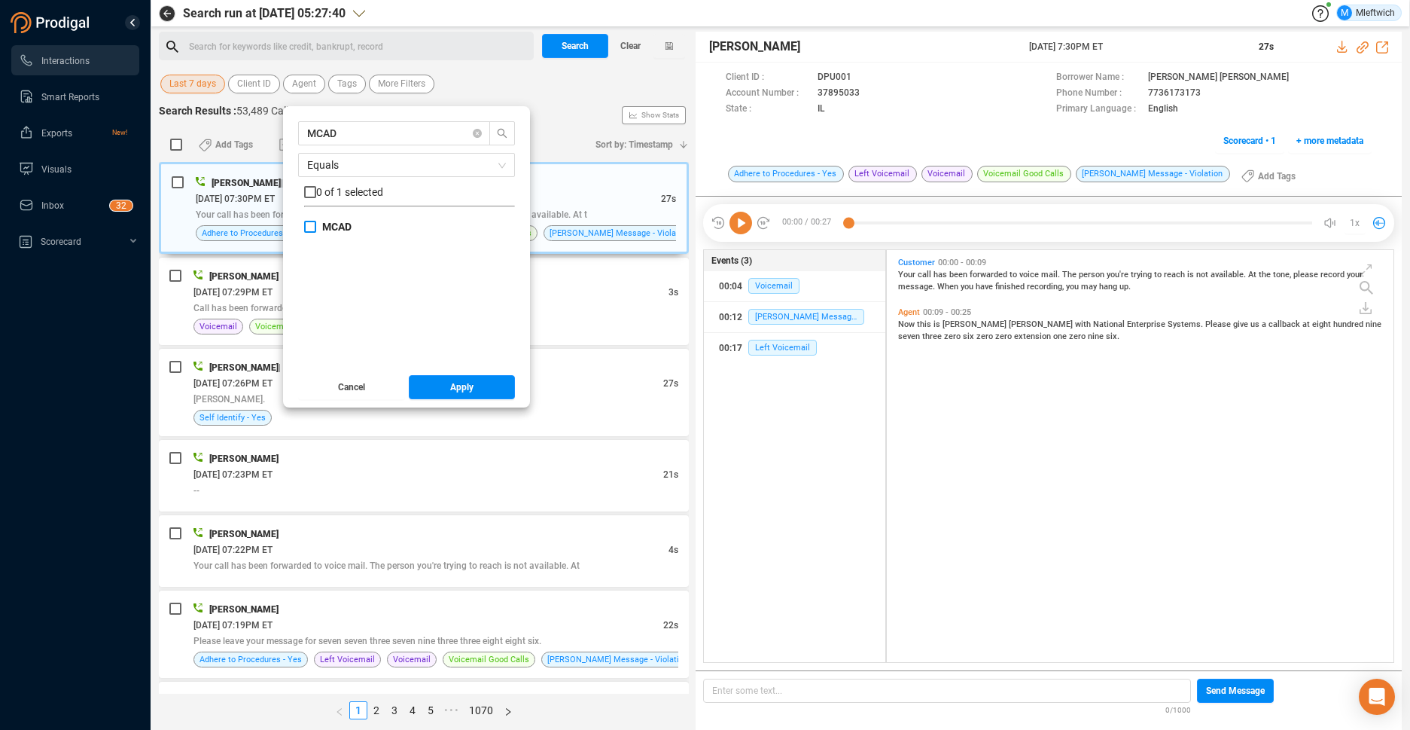
click at [308, 226] on input "MCAD" at bounding box center [310, 227] width 12 height 12
checkbox input "true"
click at [478, 392] on button "Apply" at bounding box center [462, 387] width 107 height 24
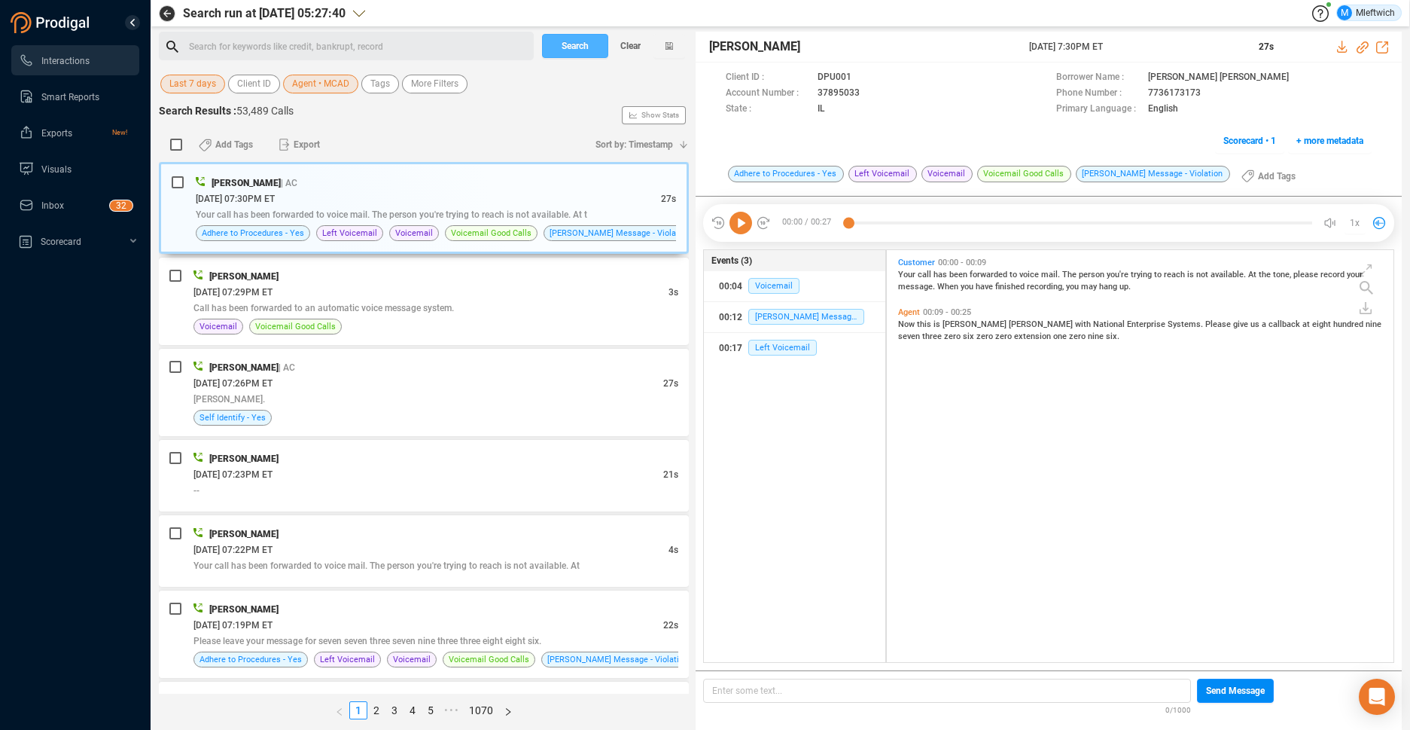
click at [581, 39] on span "Search" at bounding box center [575, 46] width 27 height 24
click at [581, 39] on div "Search Clear" at bounding box center [613, 46] width 151 height 29
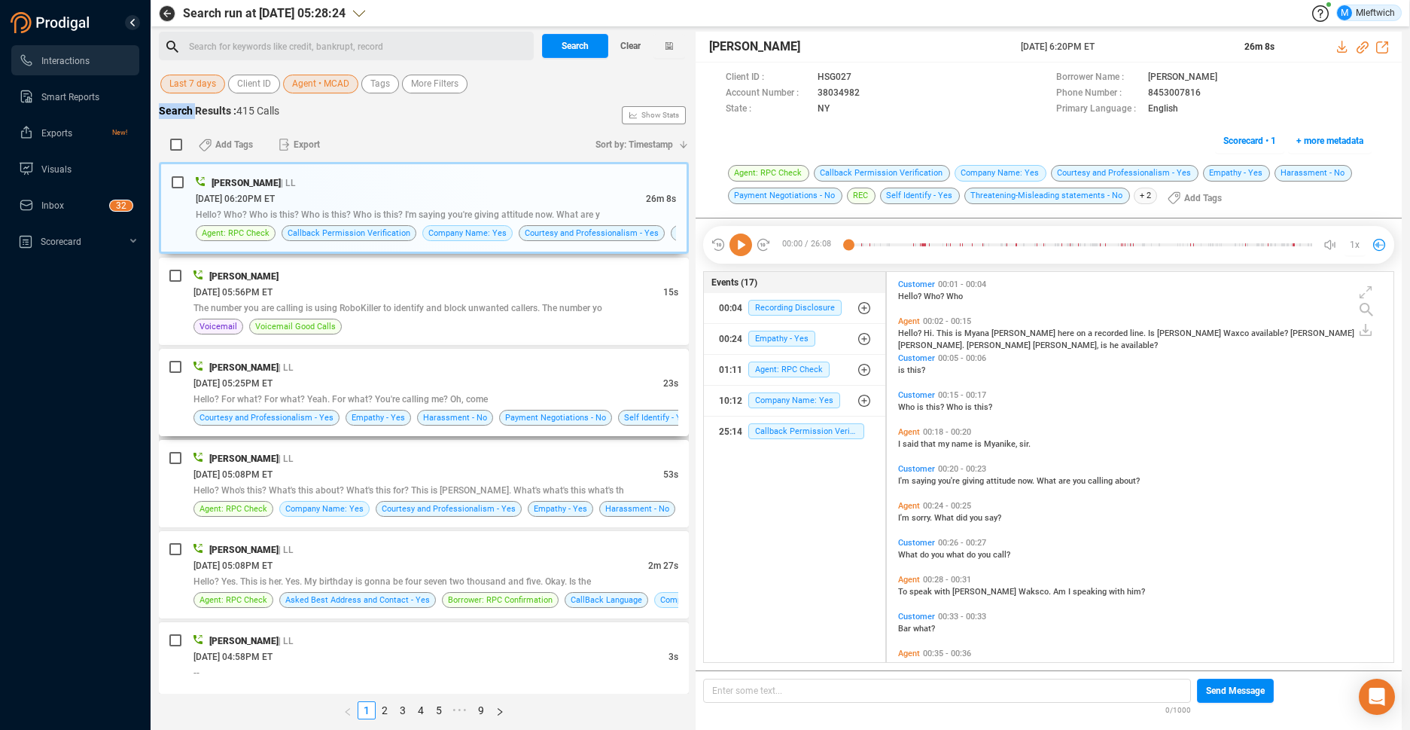
scroll to position [79, 0]
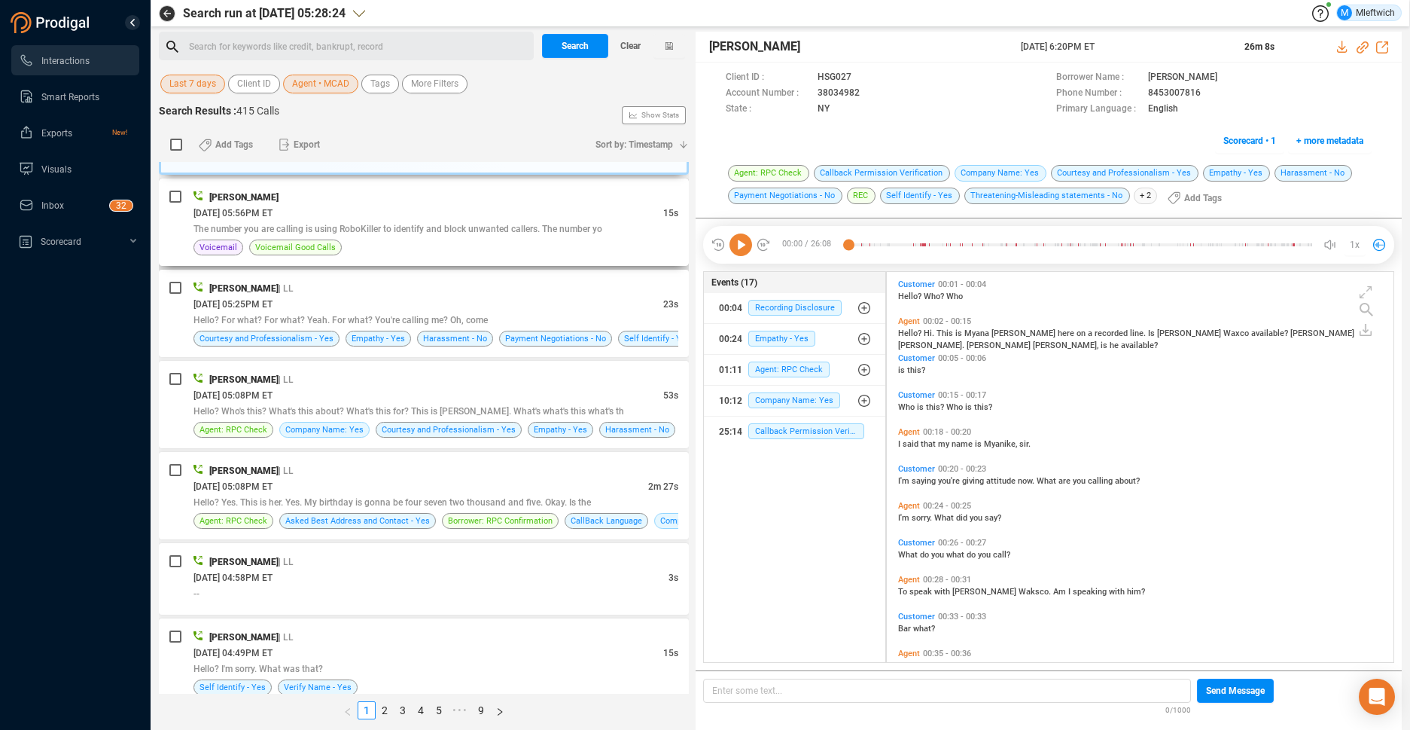
click at [494, 230] on span "The number you are calling is using RoboKiller to identify and block unwanted c…" at bounding box center [397, 229] width 409 height 11
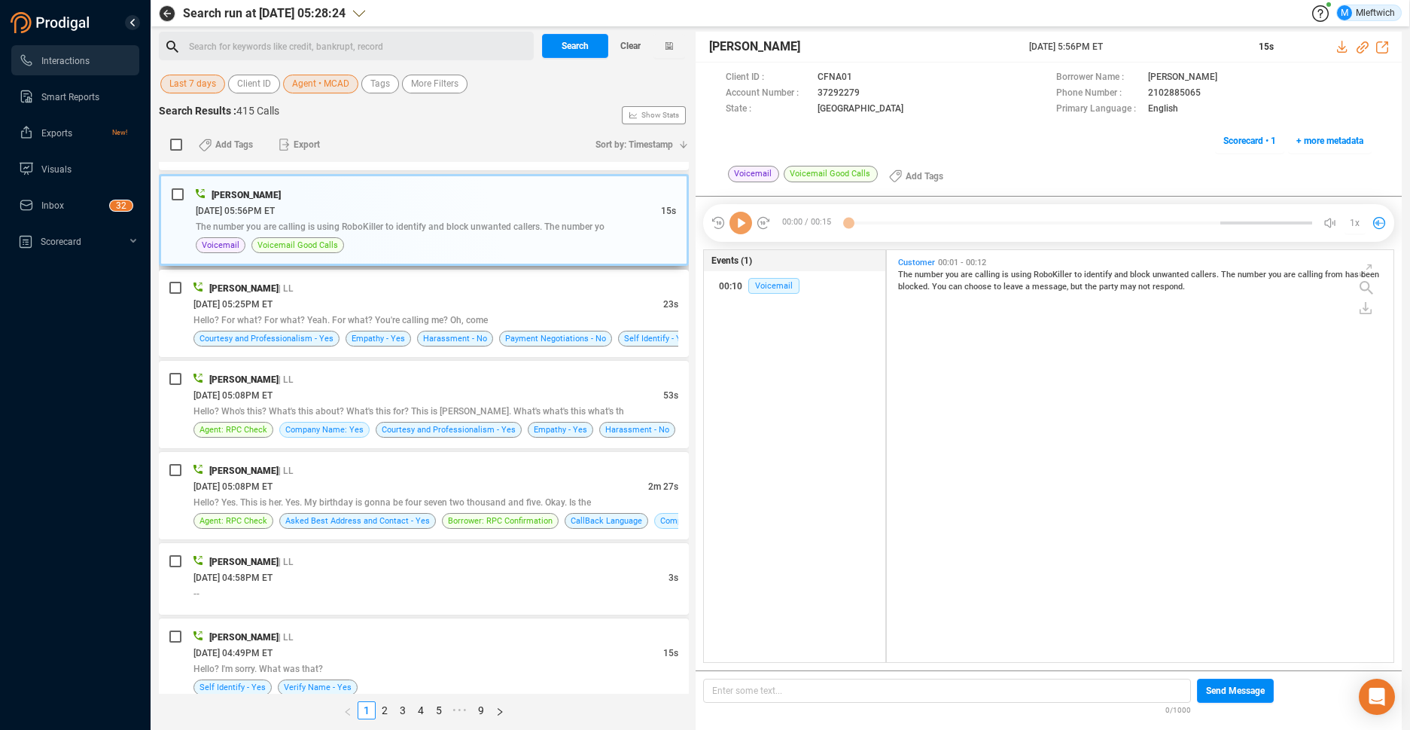
scroll to position [408, 498]
click at [519, 384] on div "Myonna Cade | LL" at bounding box center [435, 379] width 485 height 16
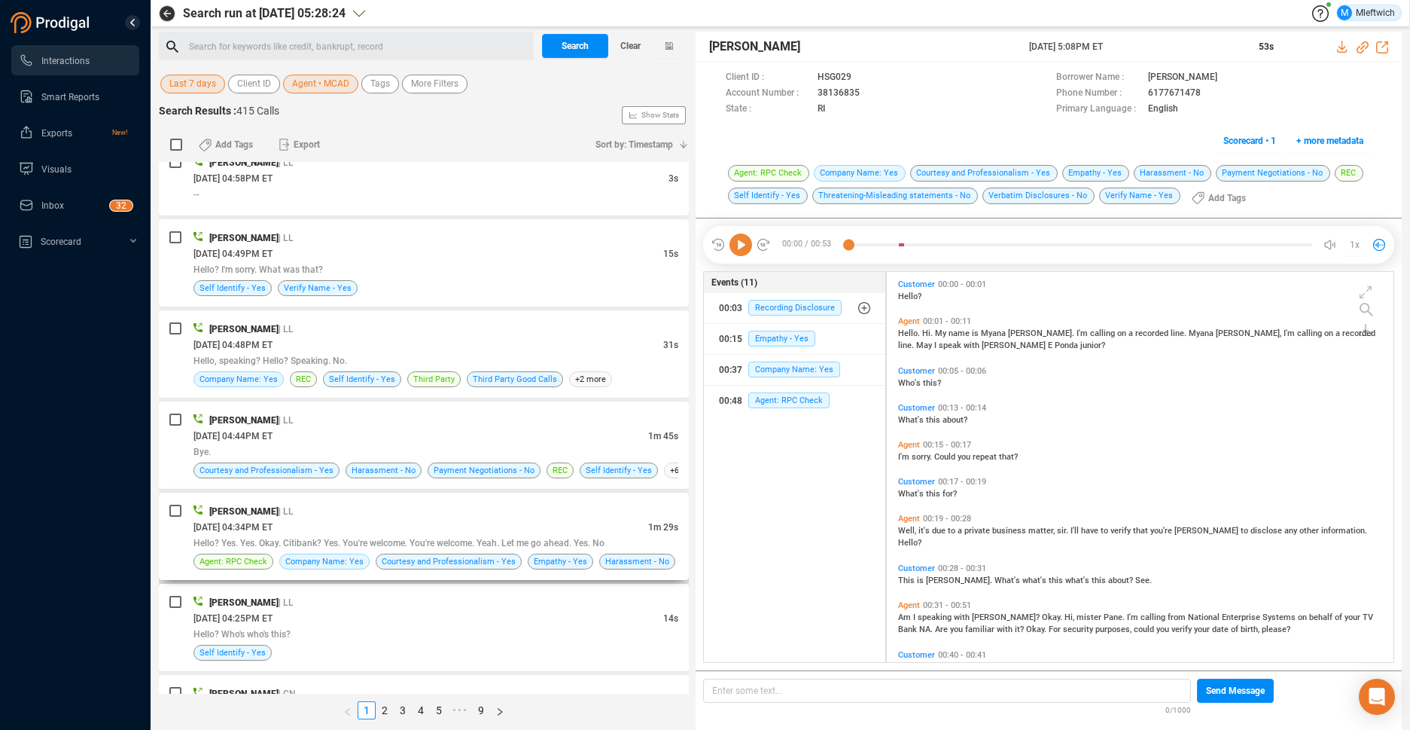
scroll to position [638, 0]
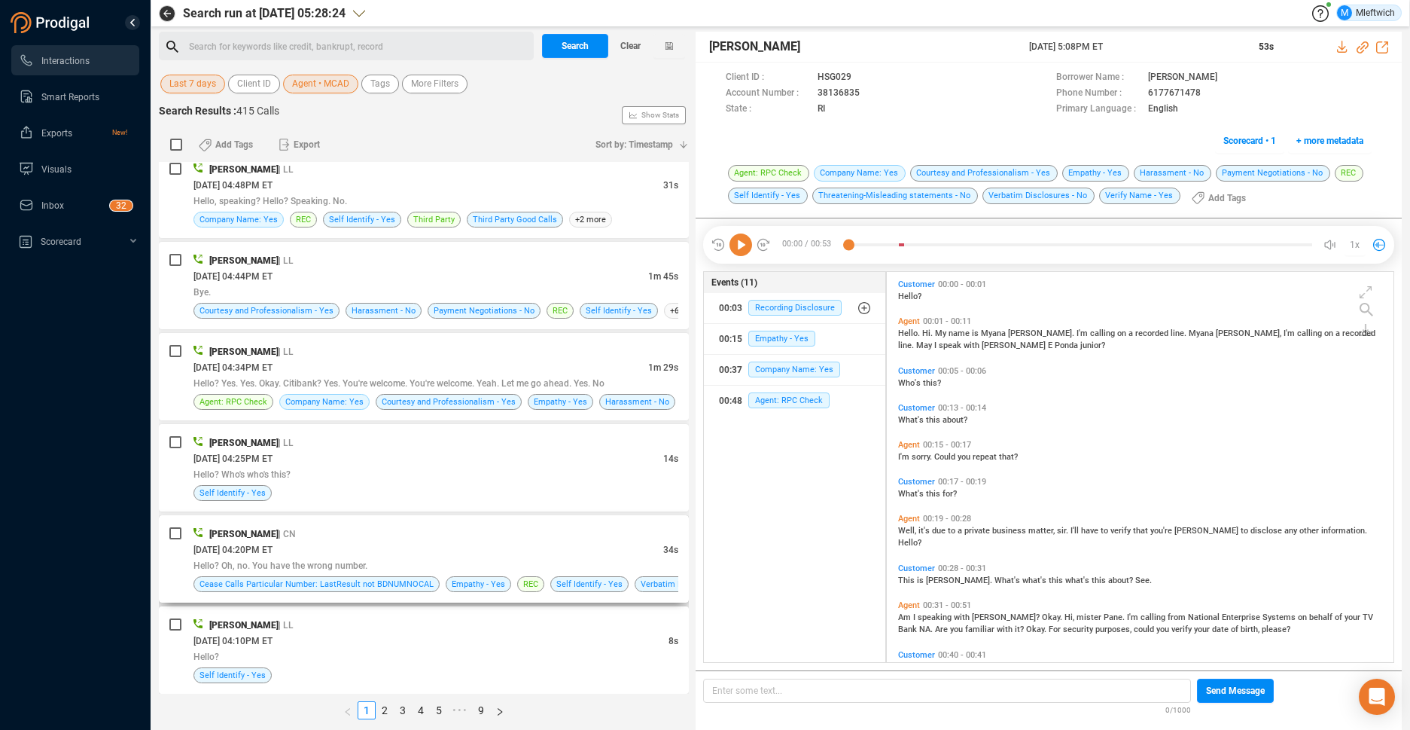
click at [449, 524] on div "Myonna Cade | CN 09/25/2025 @ 04:20PM ET 34s Hello? Oh, no. You have the wrong …" at bounding box center [424, 558] width 530 height 87
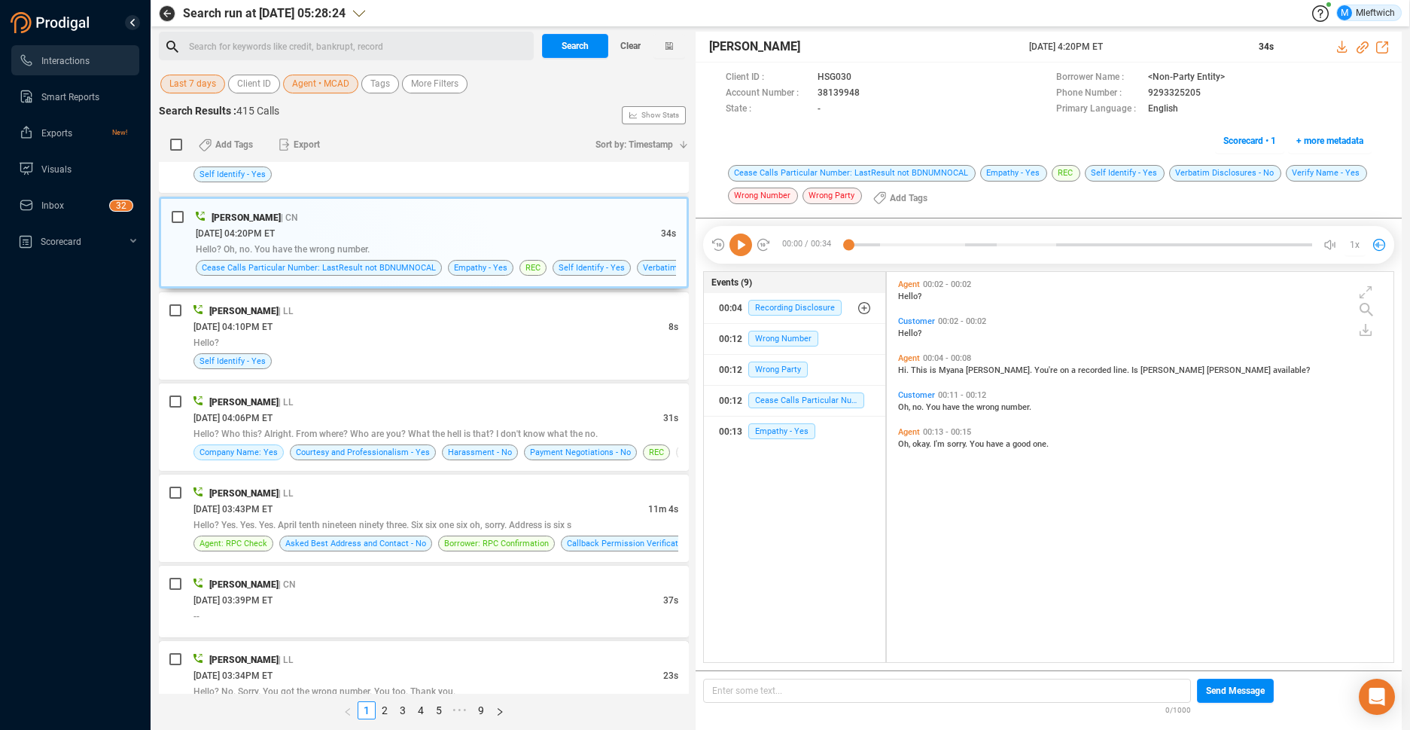
scroll to position [1031, 0]
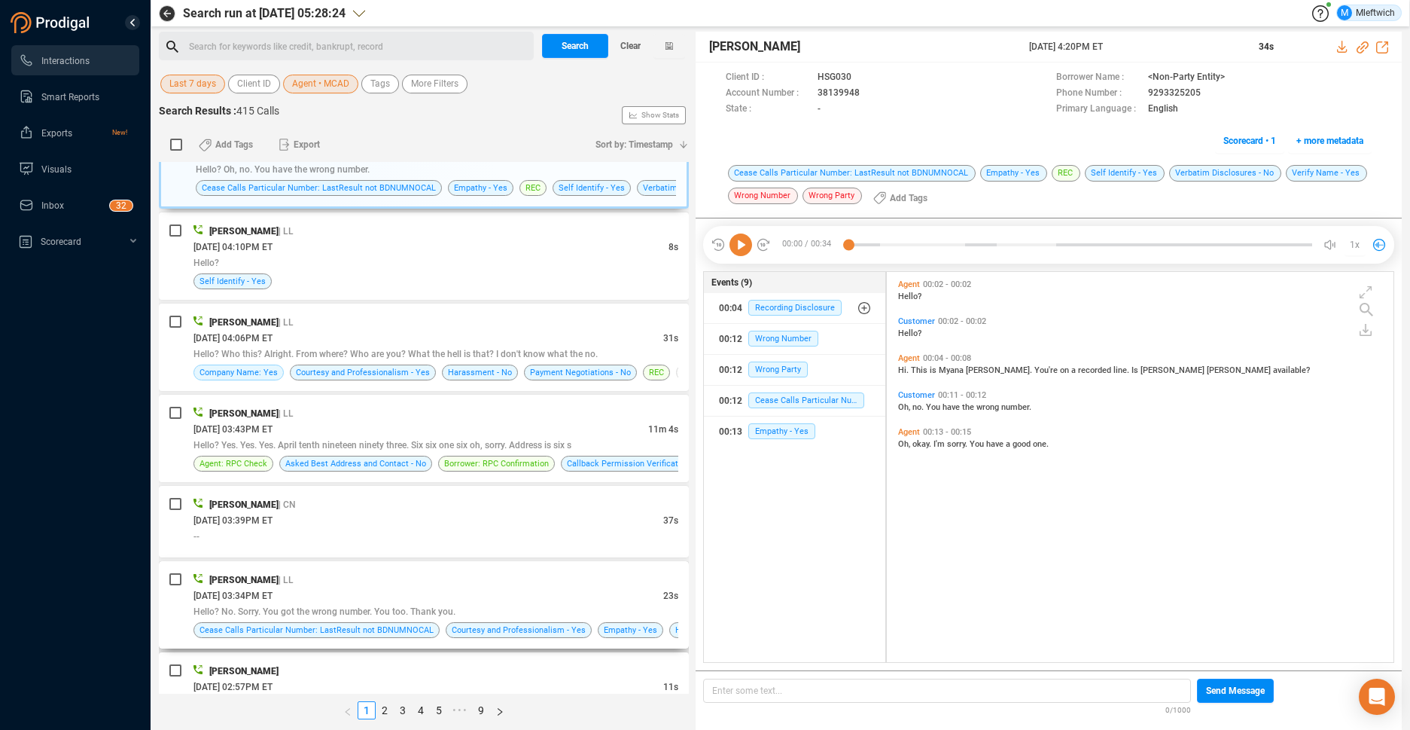
click at [492, 584] on div "Myonna Cade | LL" at bounding box center [435, 579] width 485 height 16
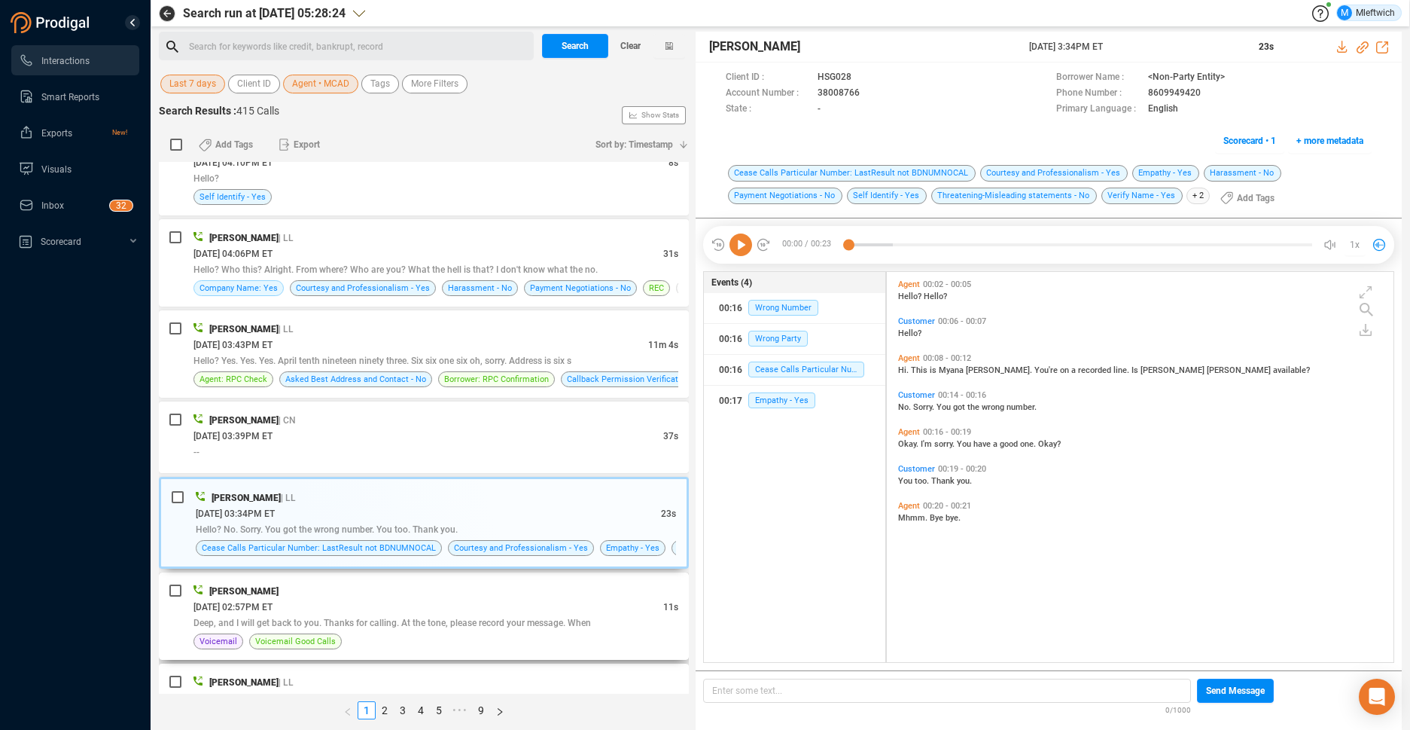
scroll to position [1191, 0]
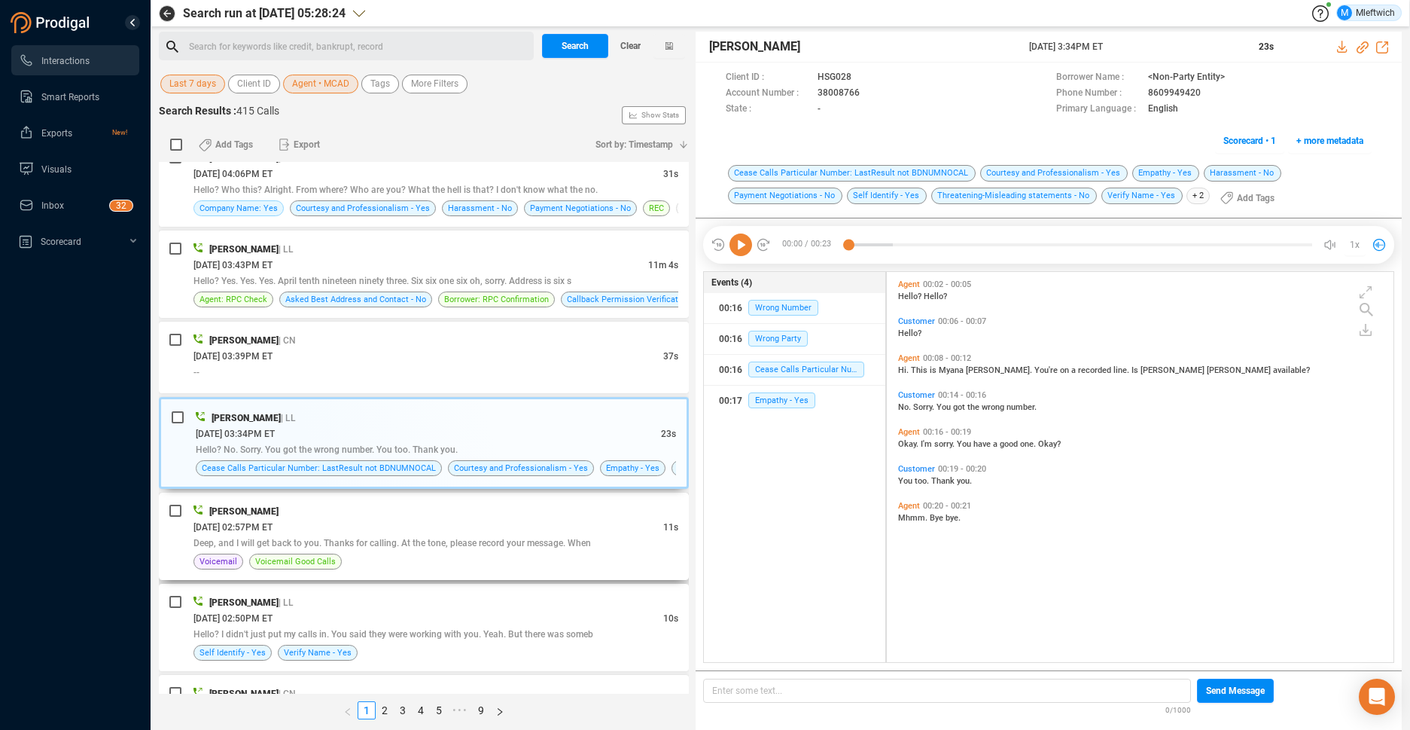
click at [503, 547] on span "Deep, and I will get back to you. Thanks for calling. At the tone, please recor…" at bounding box center [392, 543] width 398 height 11
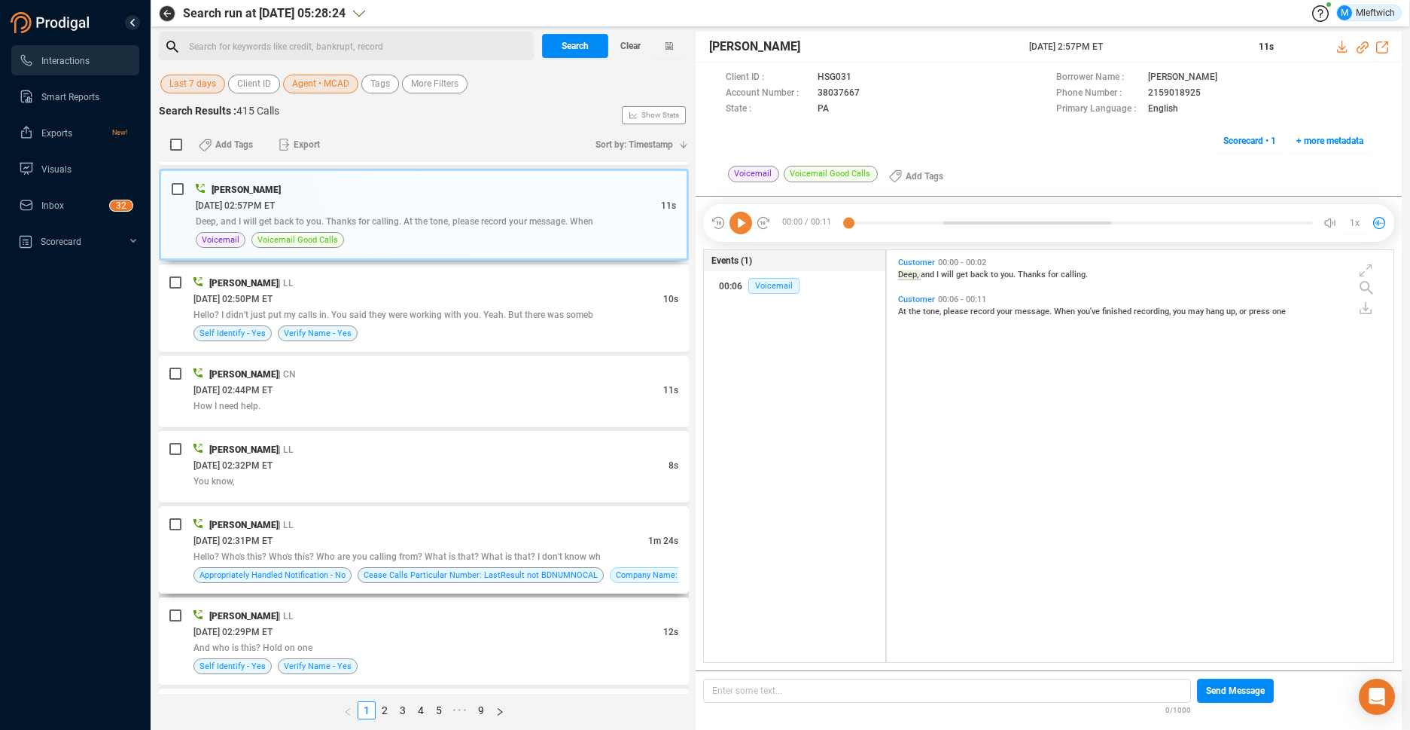
scroll to position [1669, 0]
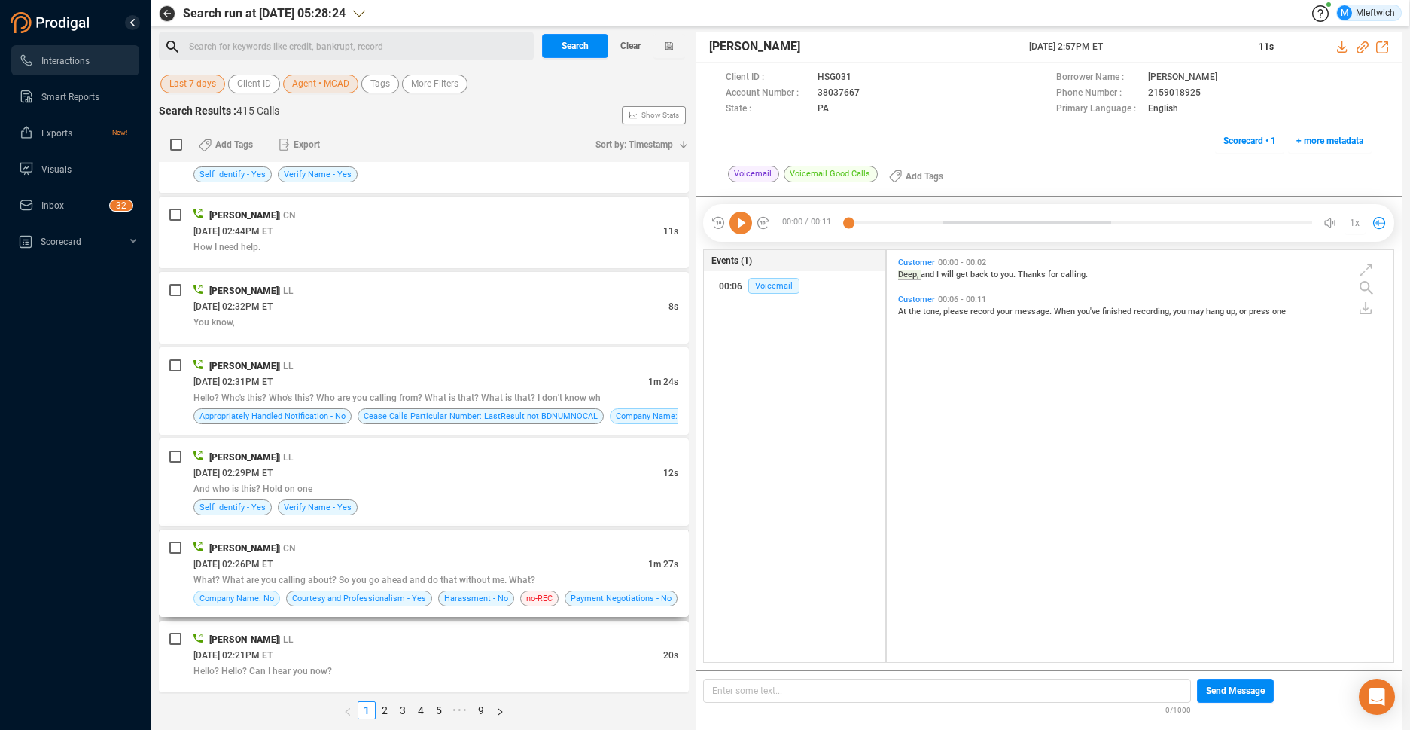
click at [483, 548] on div "Myonna Cade | CN" at bounding box center [435, 548] width 485 height 16
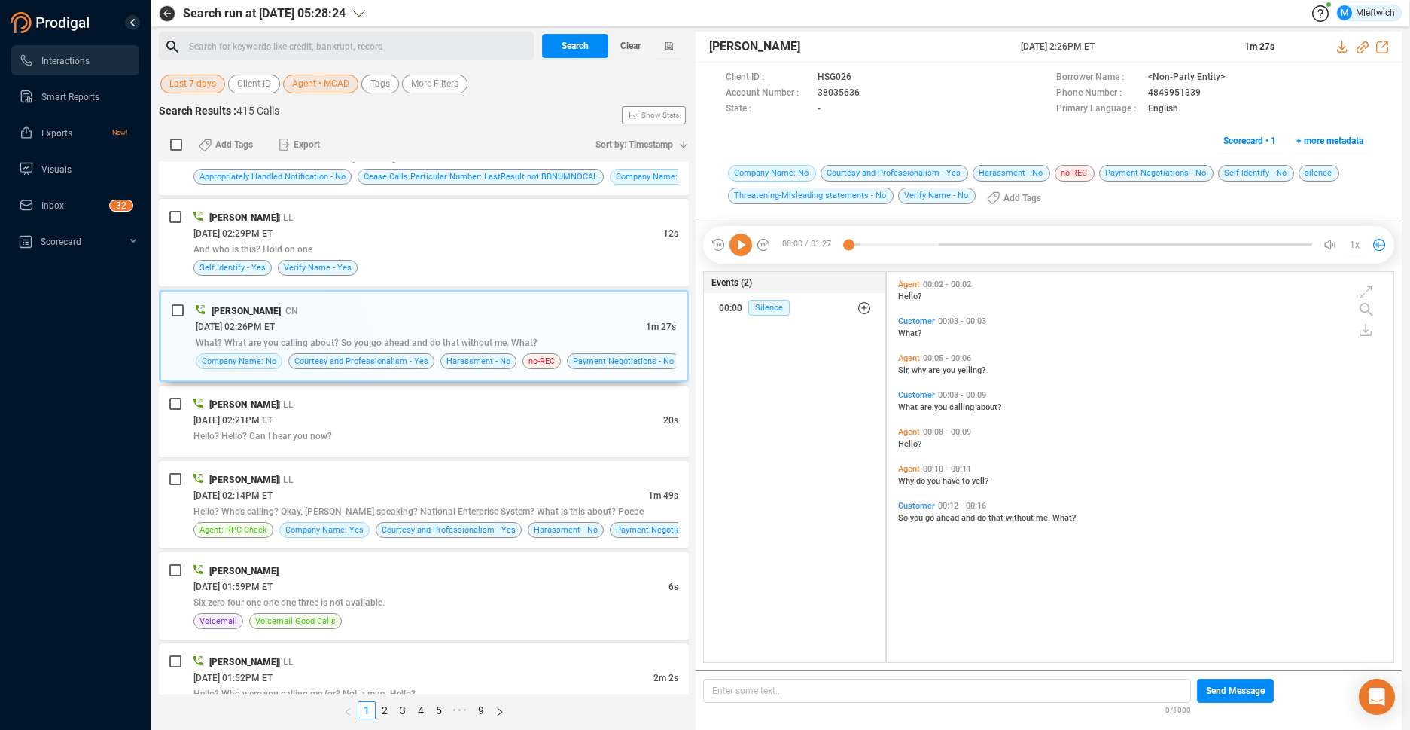
scroll to position [2064, 0]
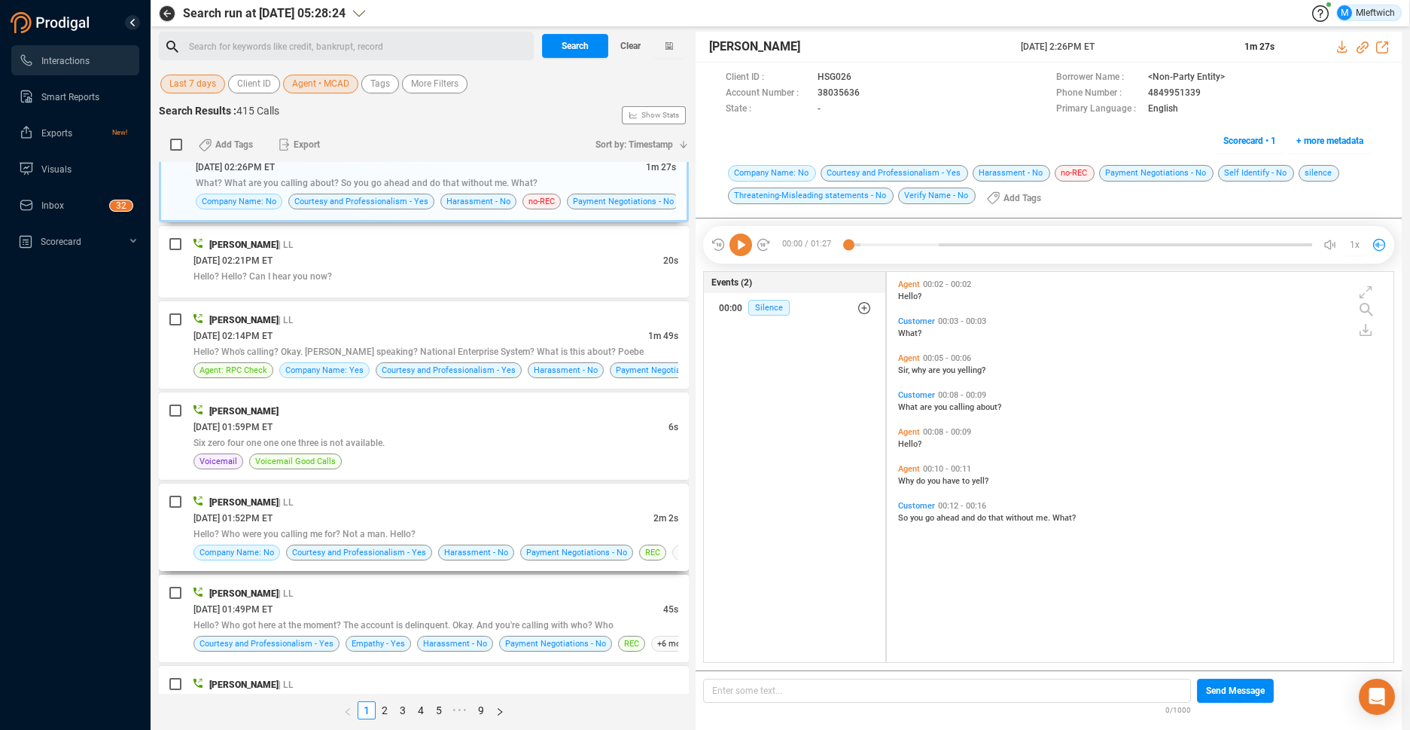
click at [518, 519] on div "09/25/2025 @ 01:52PM ET" at bounding box center [423, 518] width 460 height 16
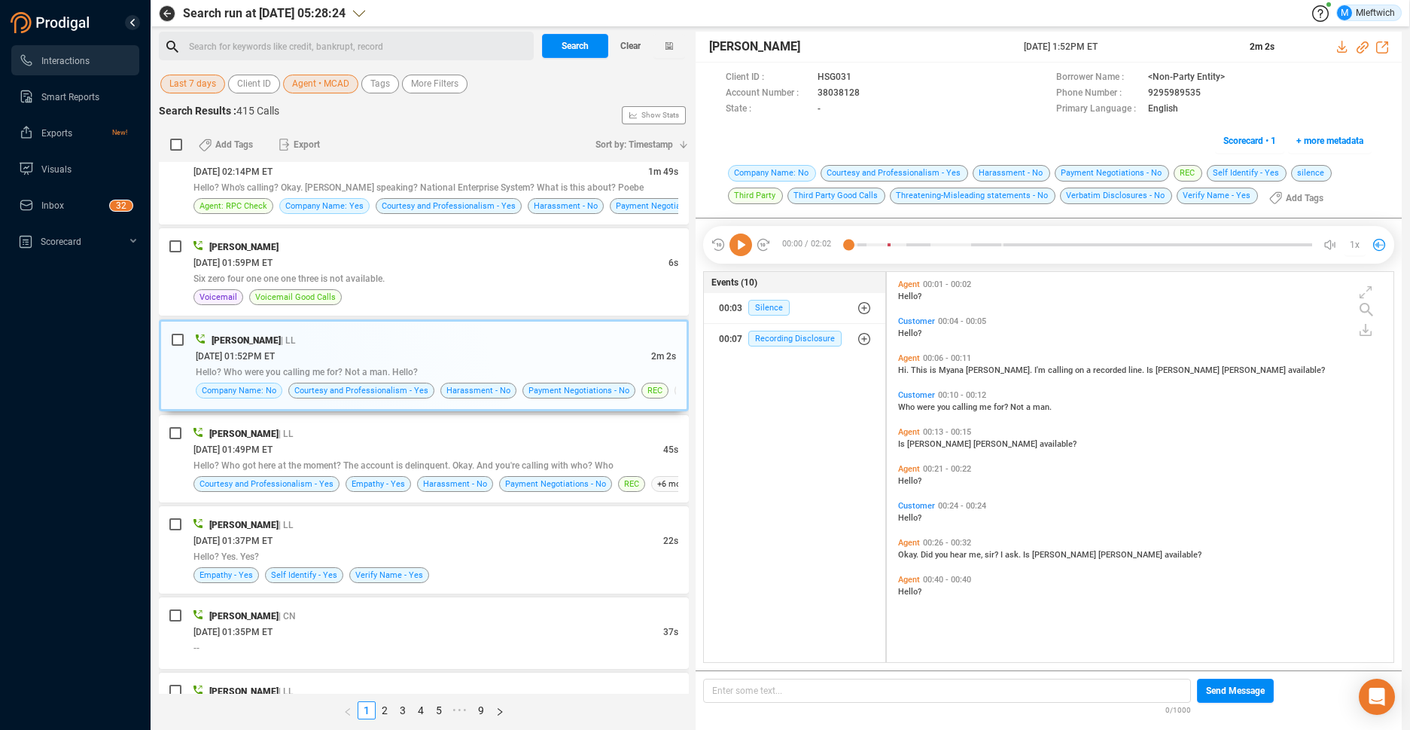
scroll to position [2462, 0]
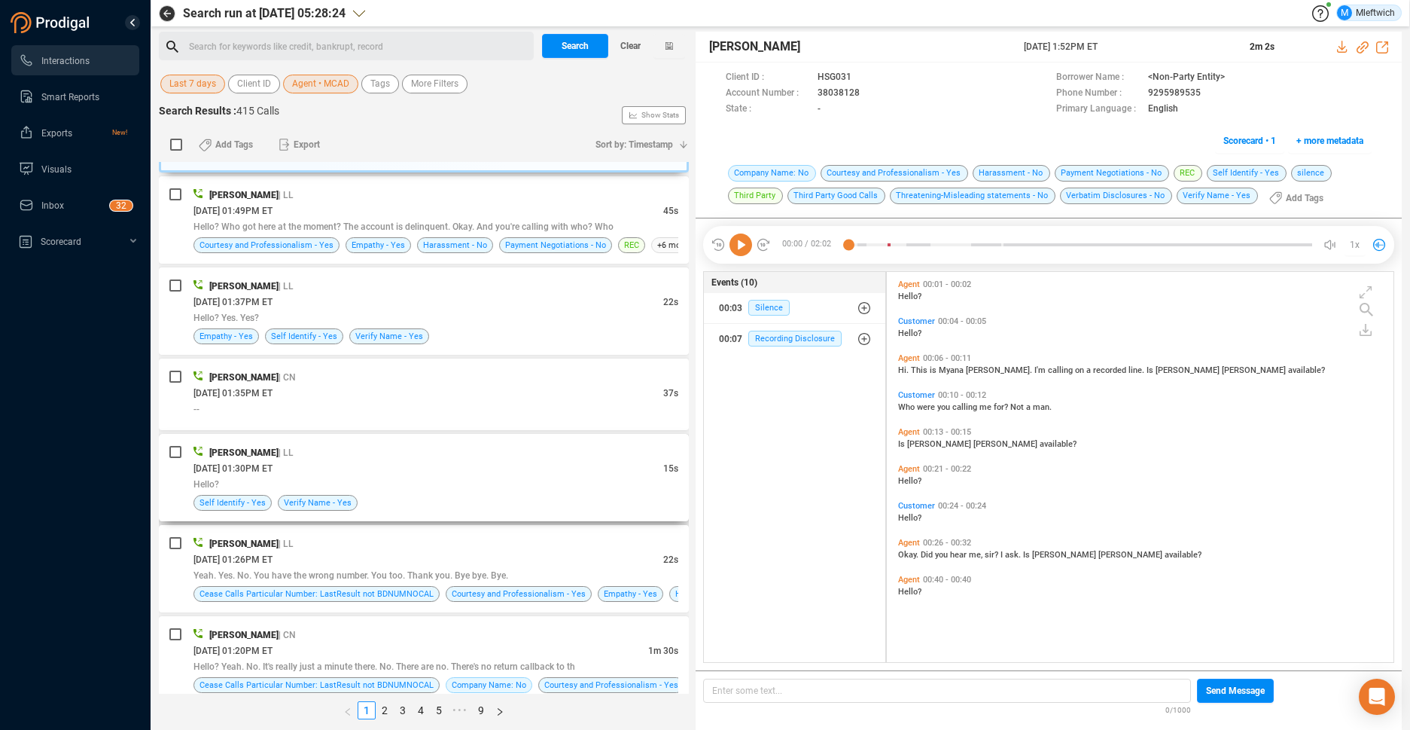
click at [543, 488] on div "Hello?" at bounding box center [435, 484] width 485 height 16
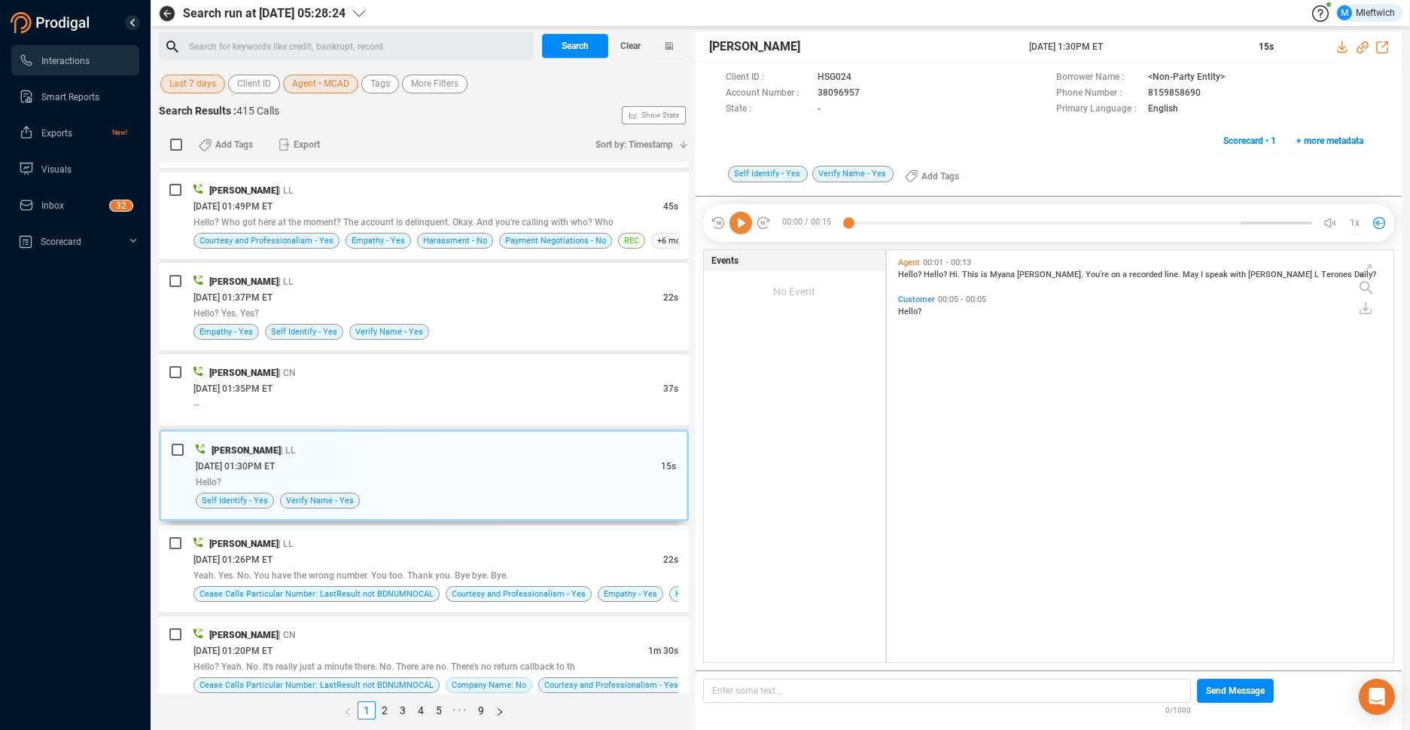
scroll to position [2781, 0]
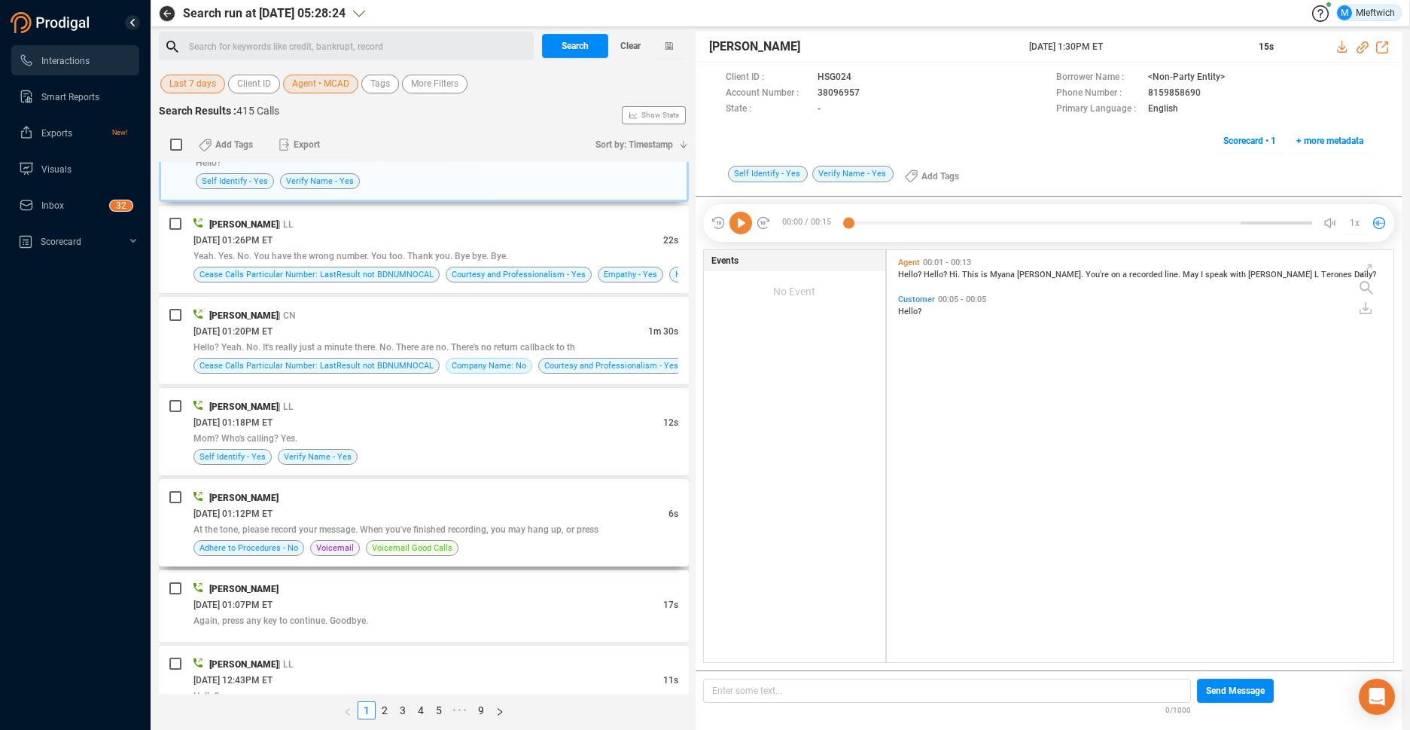
click at [564, 497] on div "Myonna Cade" at bounding box center [435, 497] width 485 height 16
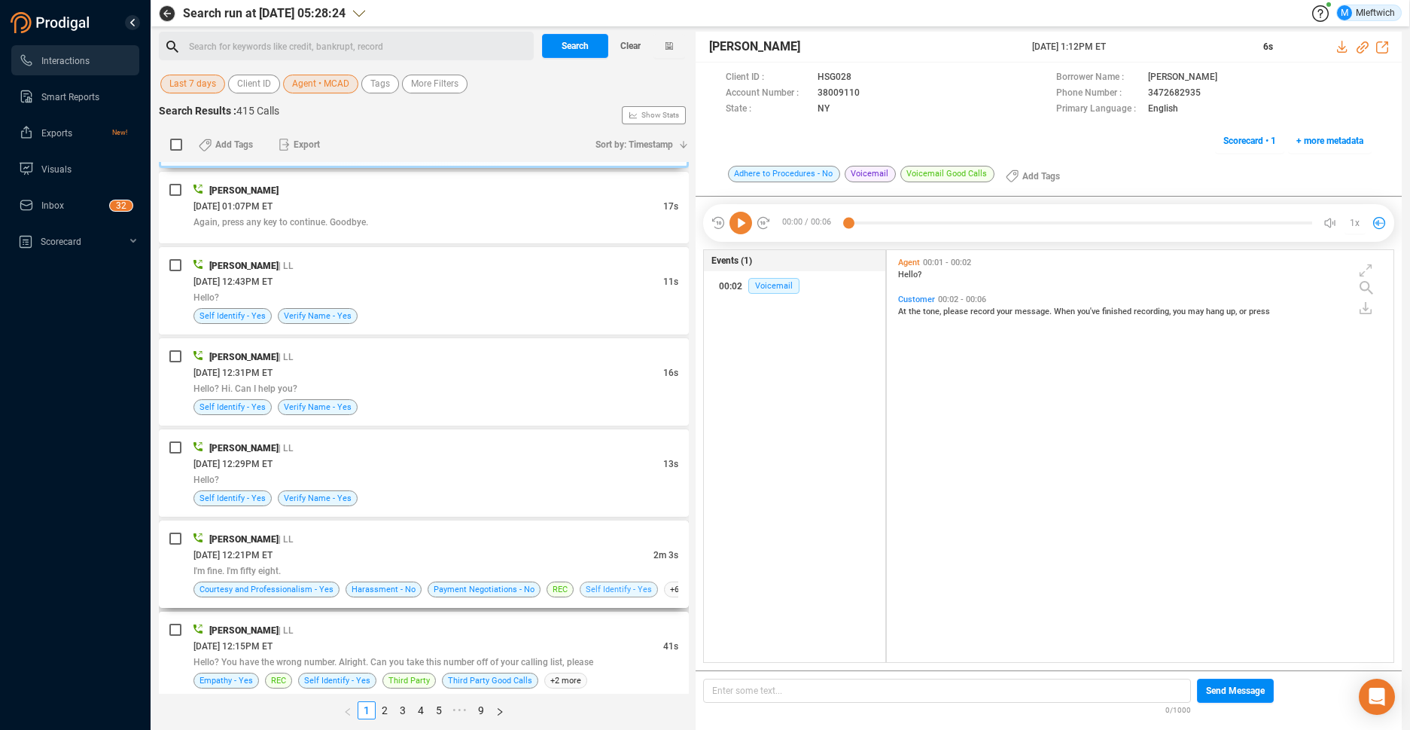
scroll to position [3259, 0]
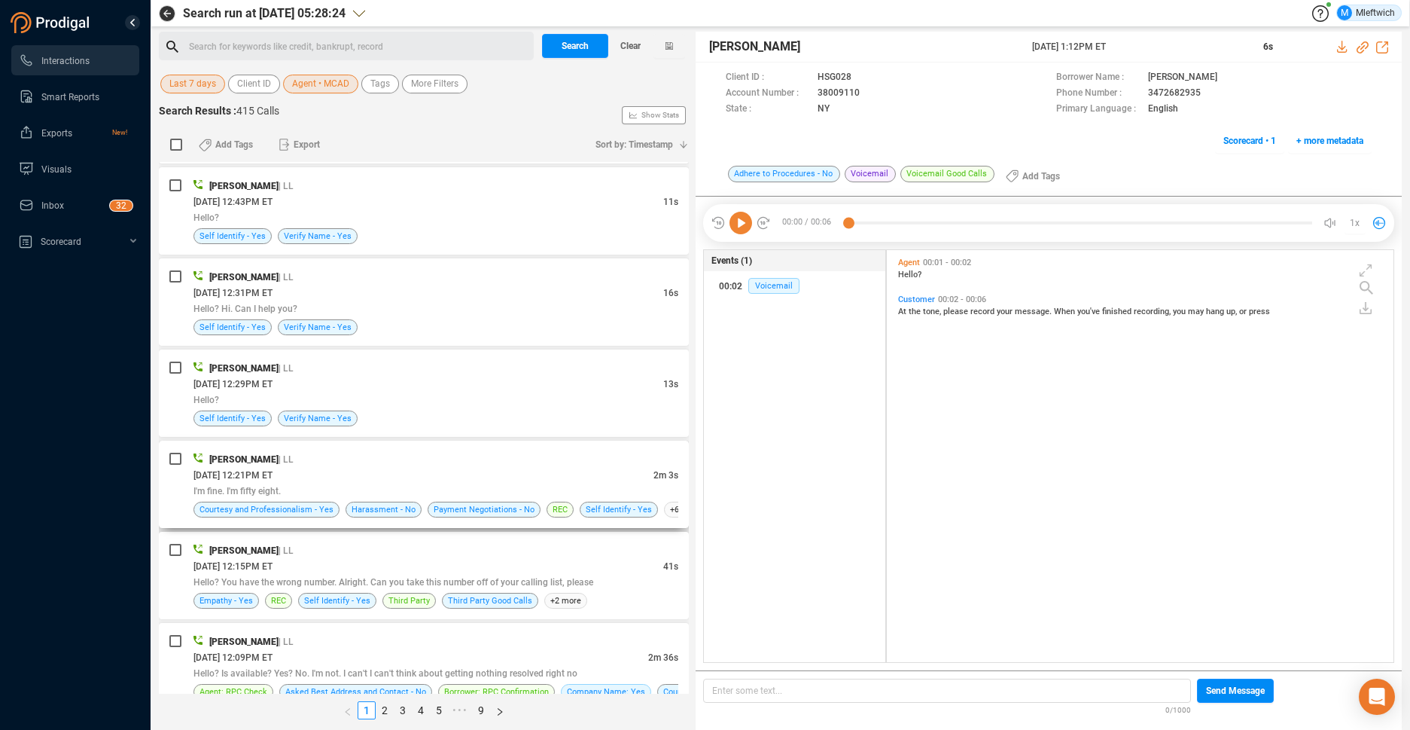
click at [584, 474] on div "09/25/2025 @ 12:21PM ET" at bounding box center [423, 475] width 460 height 16
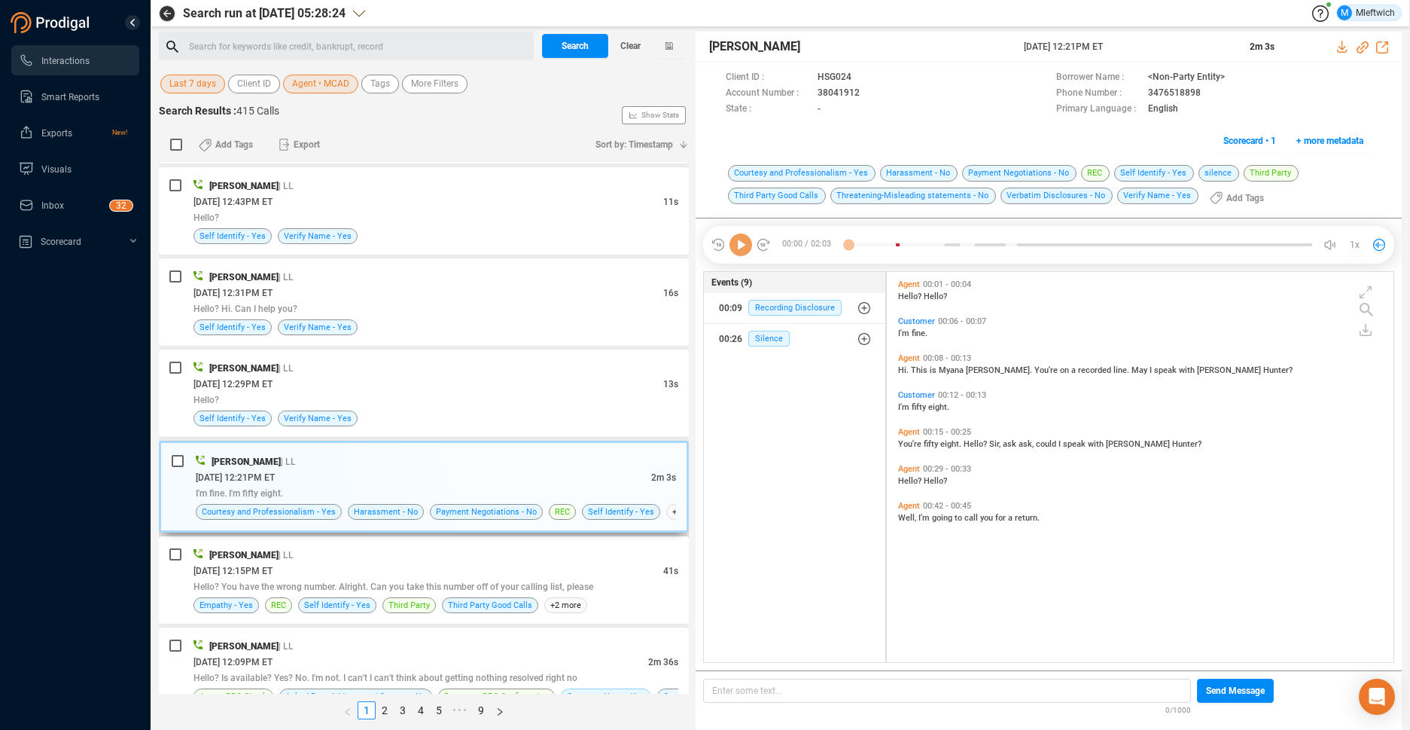
scroll to position [0, 0]
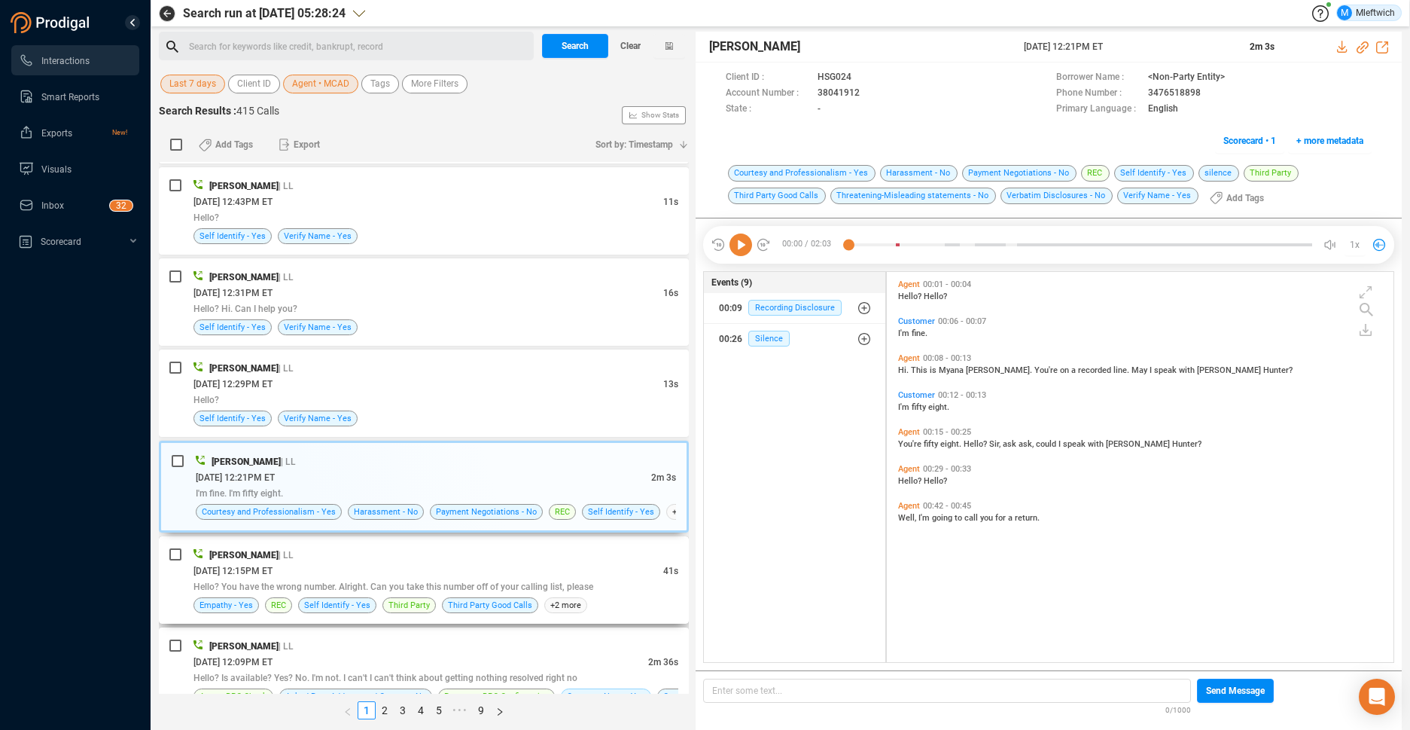
click at [571, 585] on span "Hello? You have the wrong number. Alright. Can you take this number off of your…" at bounding box center [393, 586] width 400 height 11
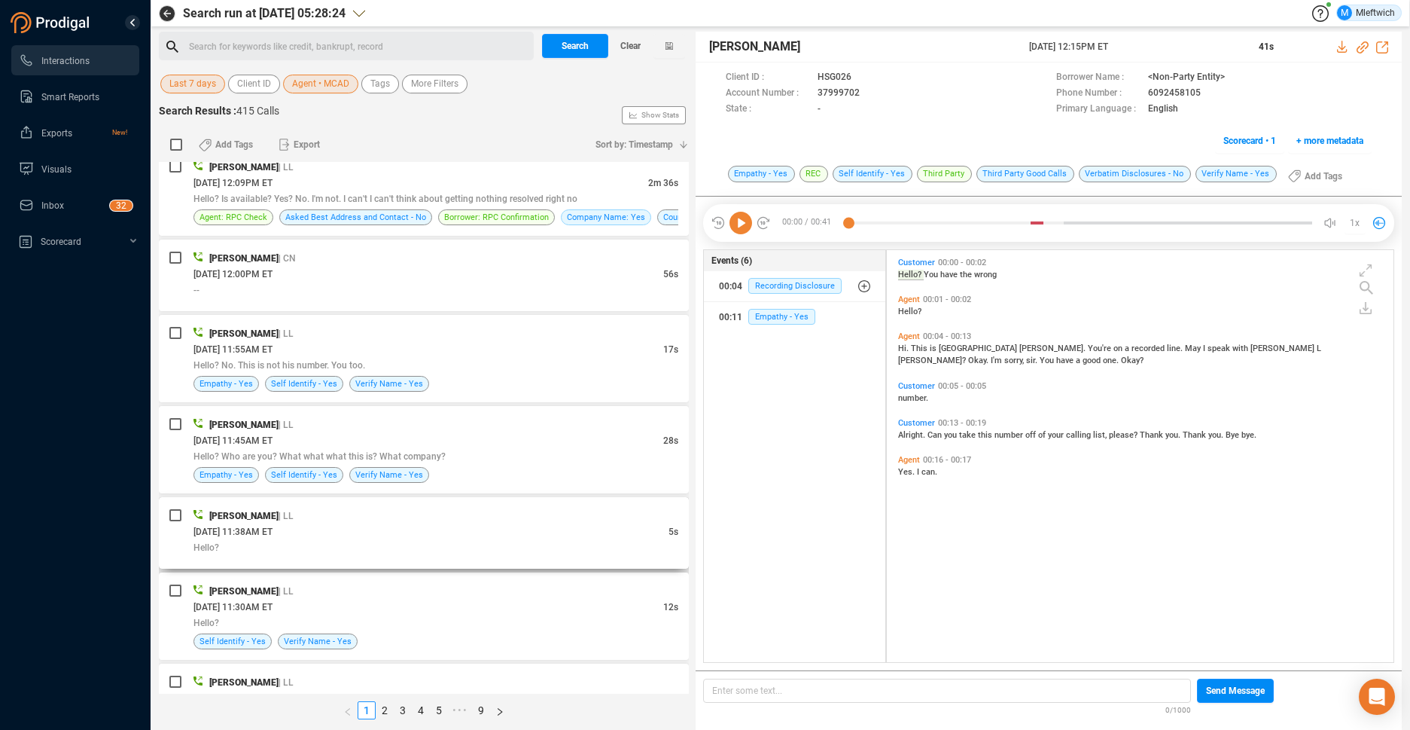
click at [627, 517] on div "Myonna Cade | LL" at bounding box center [435, 515] width 485 height 16
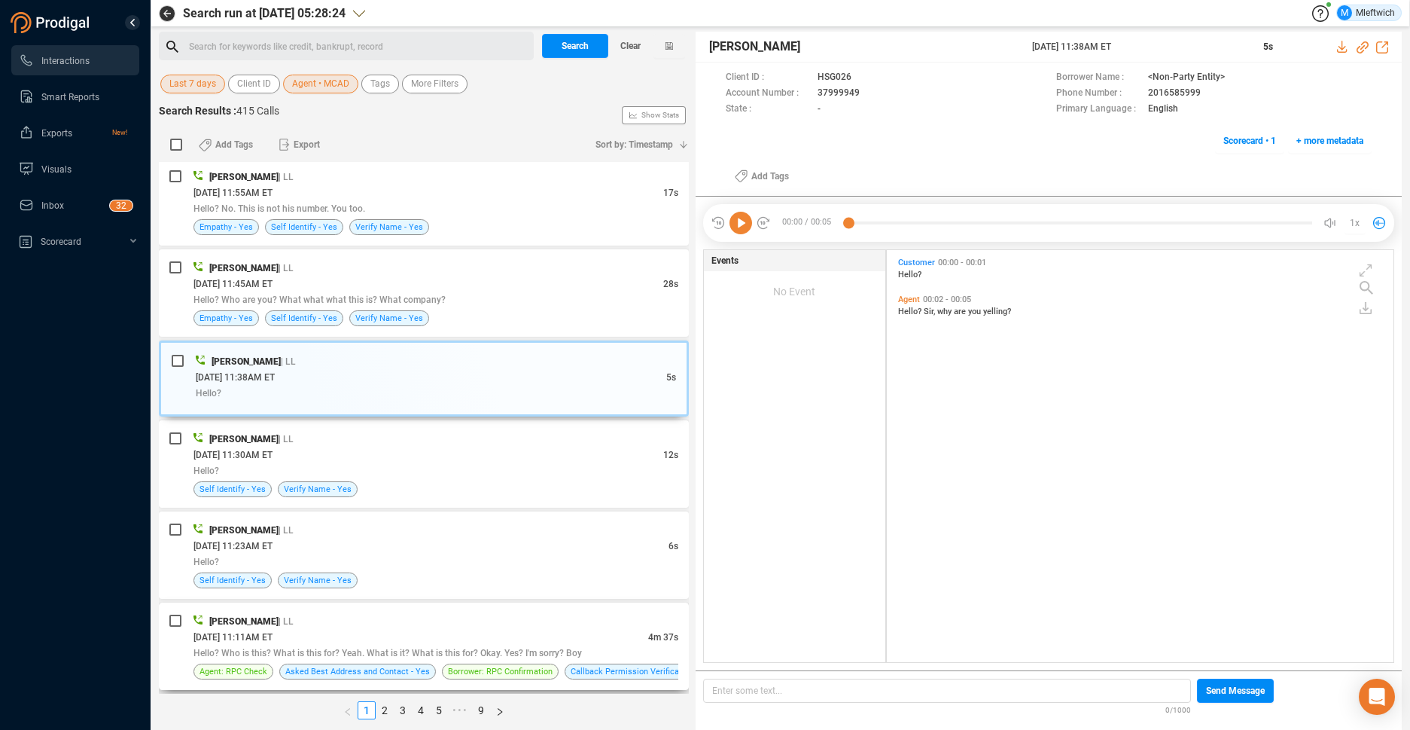
click at [580, 623] on div "Myonna Cade | LL" at bounding box center [435, 621] width 485 height 16
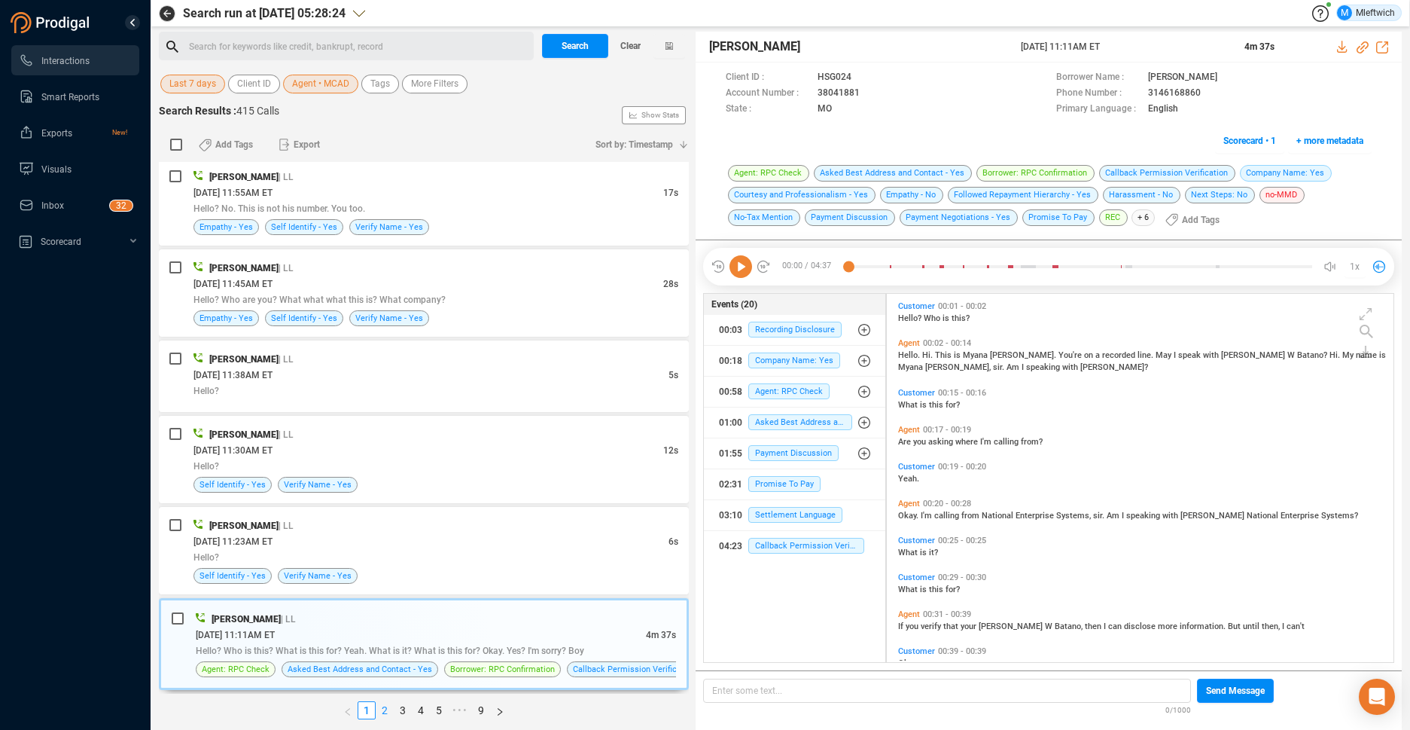
click at [385, 710] on link "2" at bounding box center [384, 710] width 17 height 17
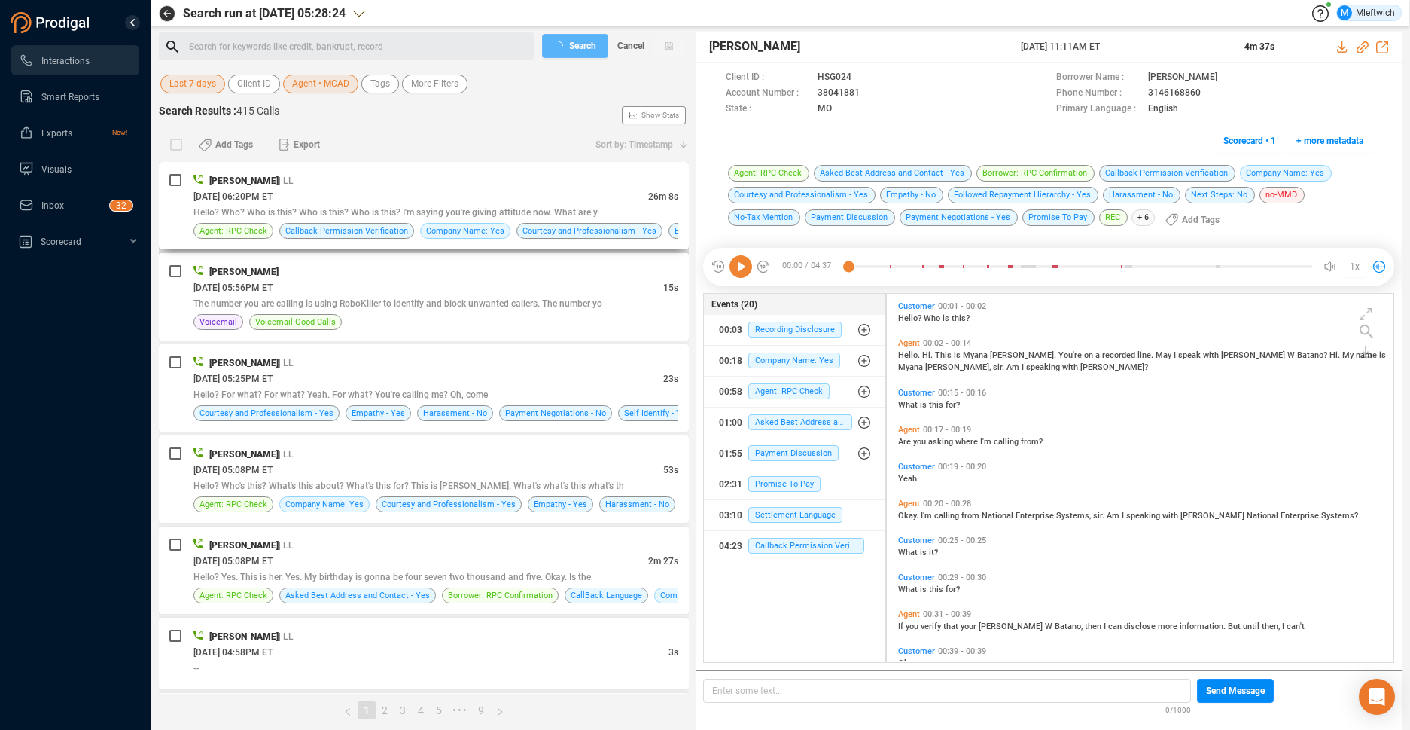
click at [577, 185] on div "Myonna Cade | LL" at bounding box center [435, 180] width 485 height 16
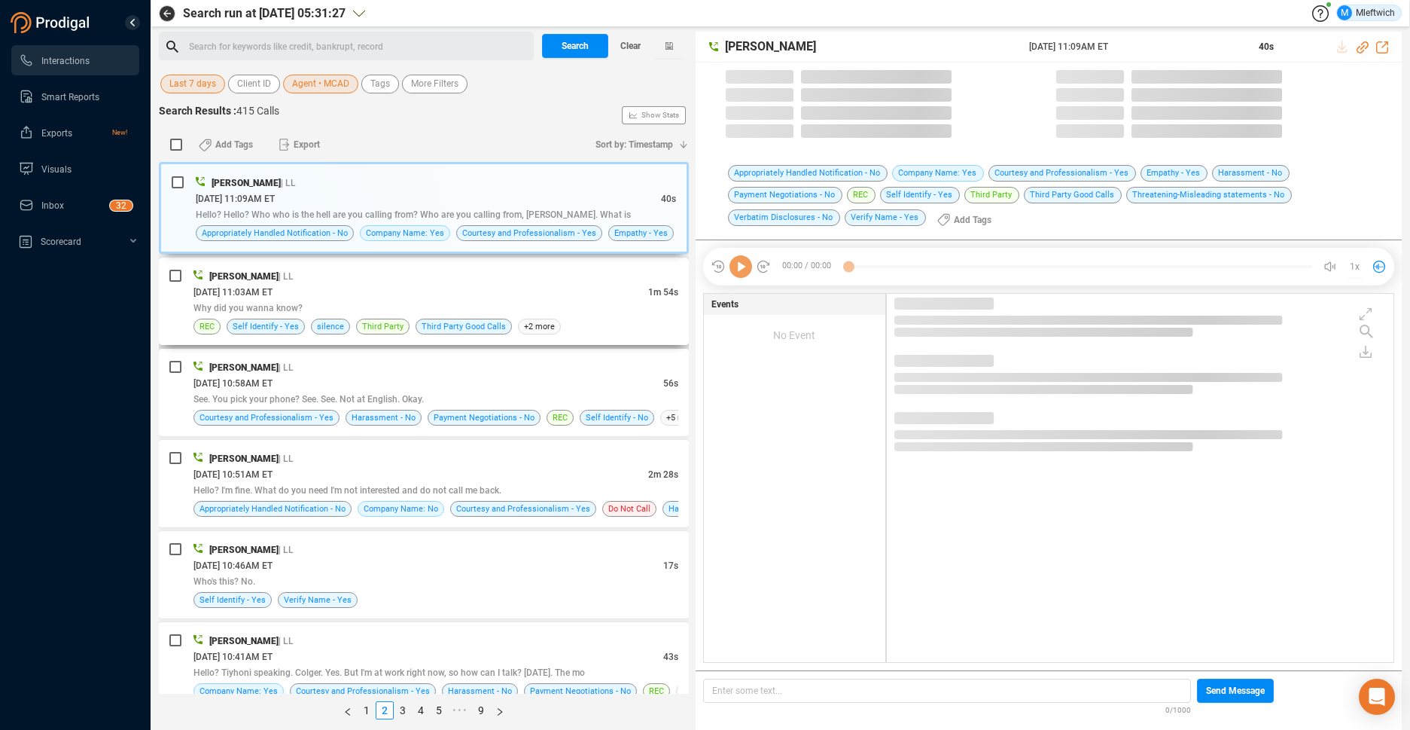
click at [577, 299] on div "09/25/2025 @ 11:03AM ET" at bounding box center [420, 292] width 455 height 16
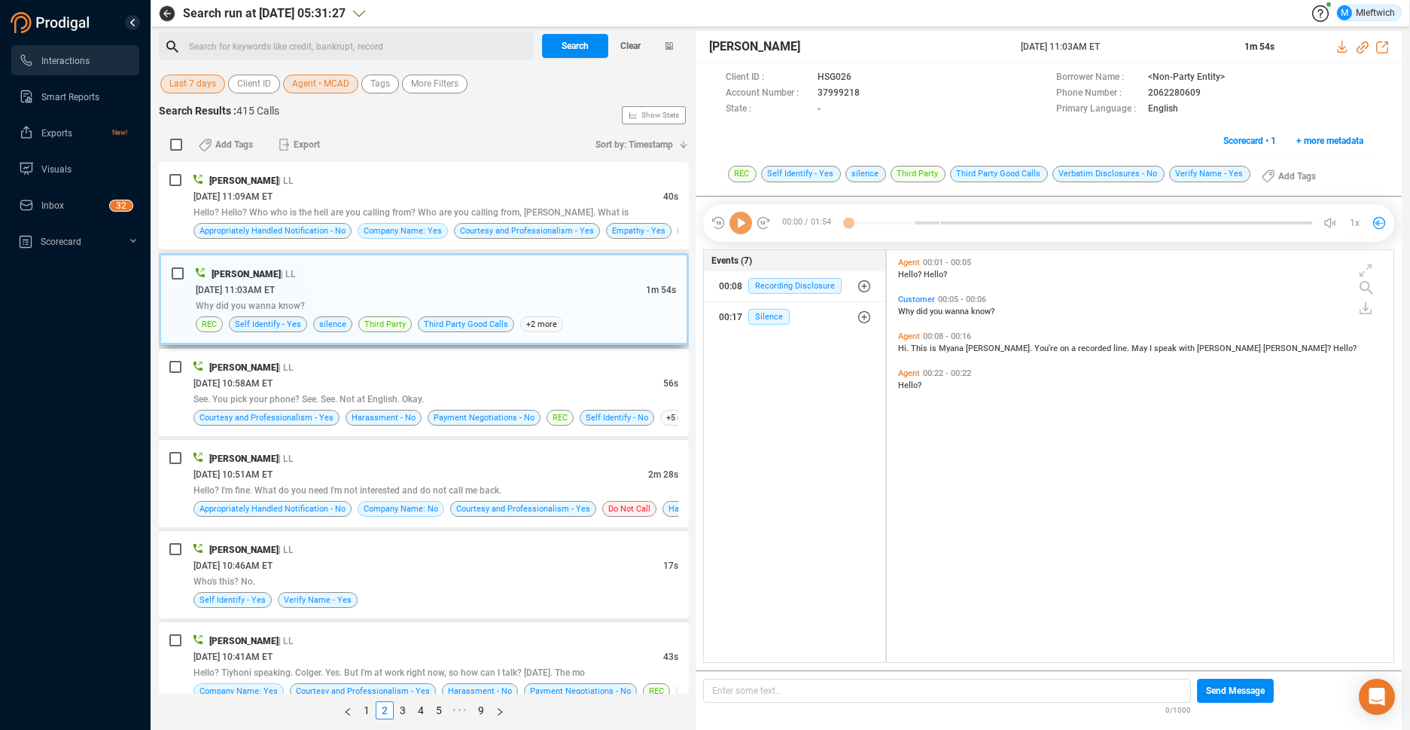
scroll to position [408, 498]
click at [538, 489] on div "Hello? I'm fine. What do you need I'm not interested and do not call me back." at bounding box center [435, 490] width 485 height 16
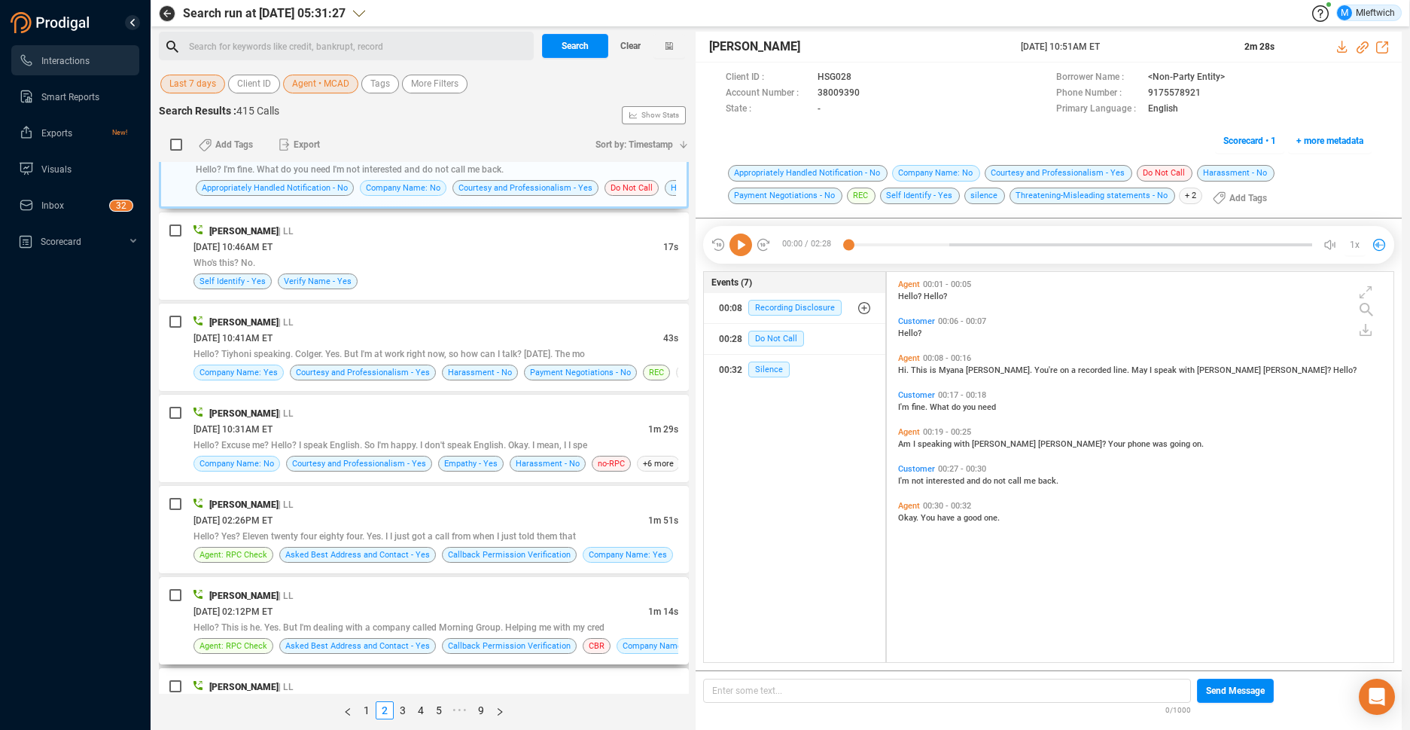
scroll to position [558, 0]
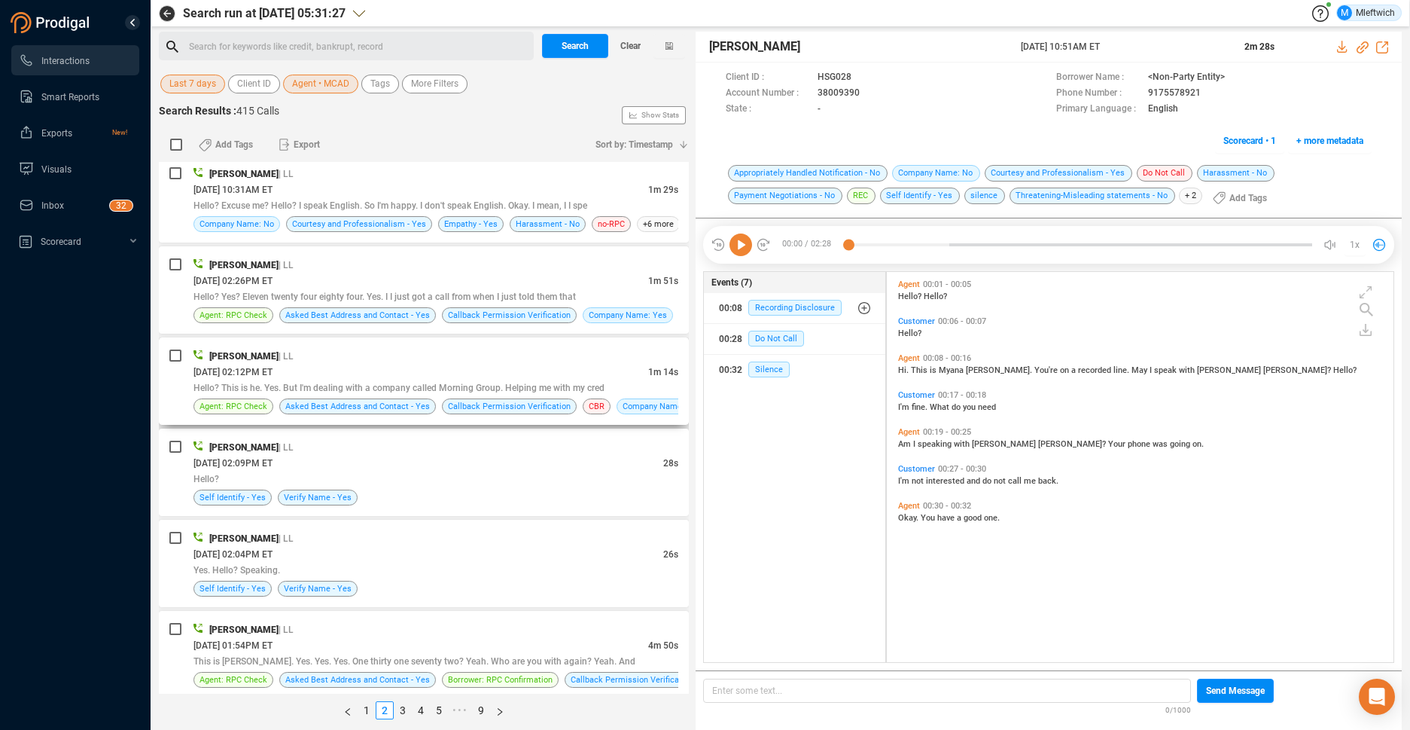
click at [574, 367] on div "09/24/2025 @ 02:12PM ET" at bounding box center [420, 372] width 455 height 16
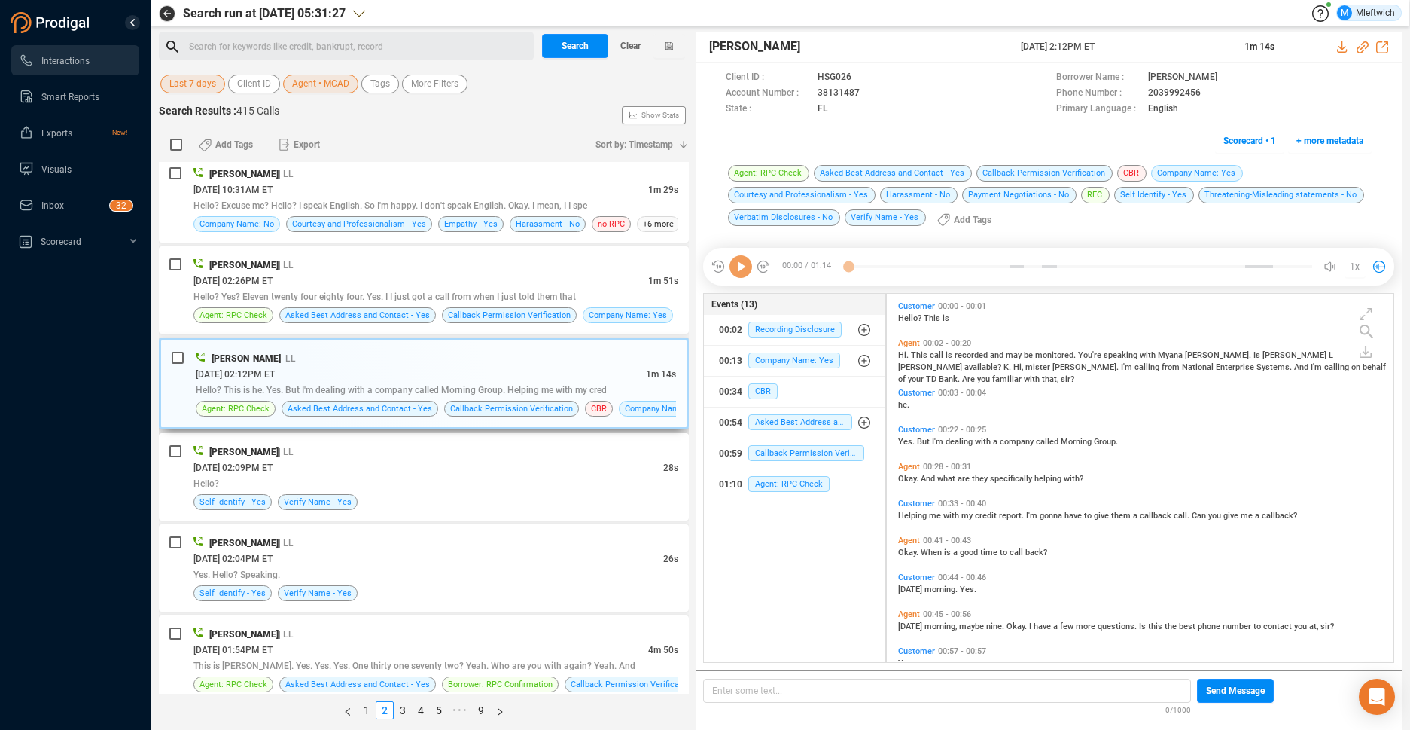
scroll to position [364, 498]
click at [595, 480] on div "Hello?" at bounding box center [435, 483] width 485 height 16
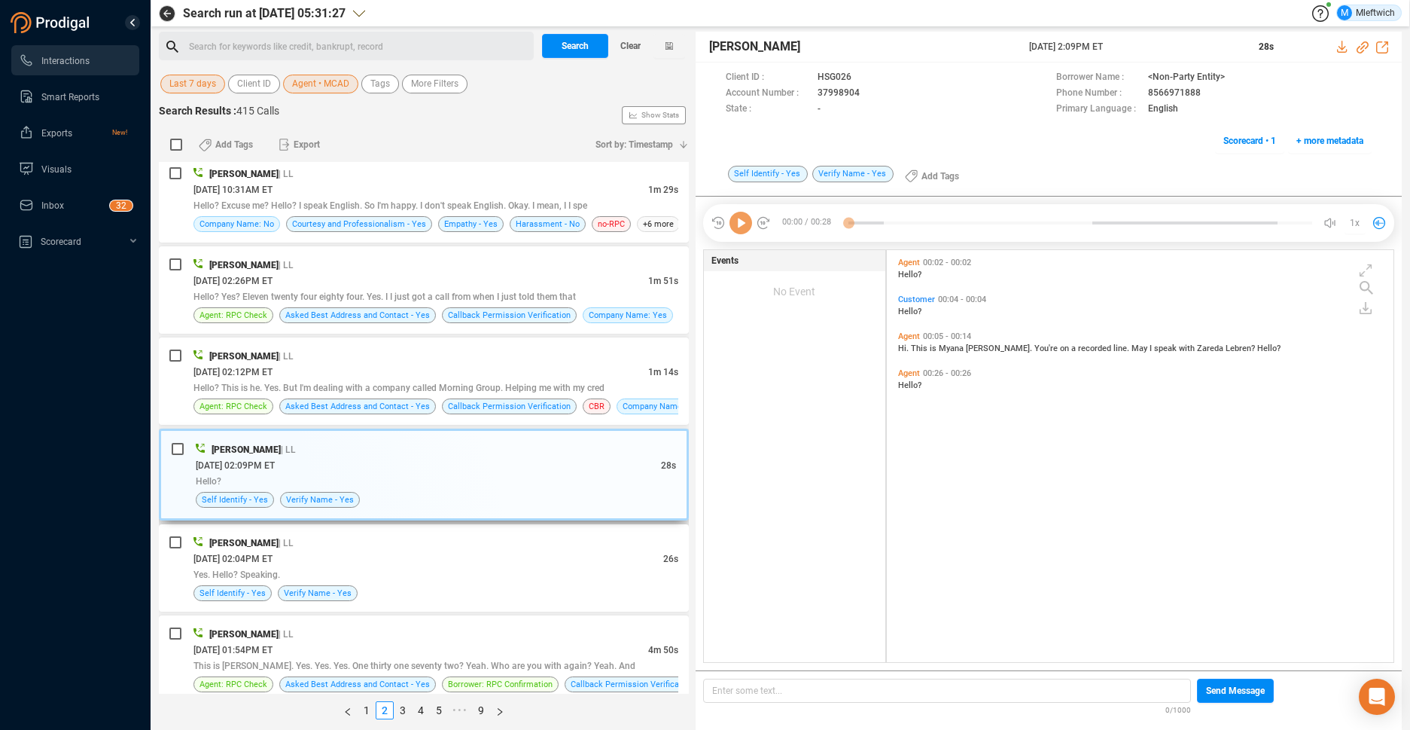
scroll to position [408, 498]
click at [577, 547] on div "Myonna Cade | LL" at bounding box center [435, 543] width 485 height 16
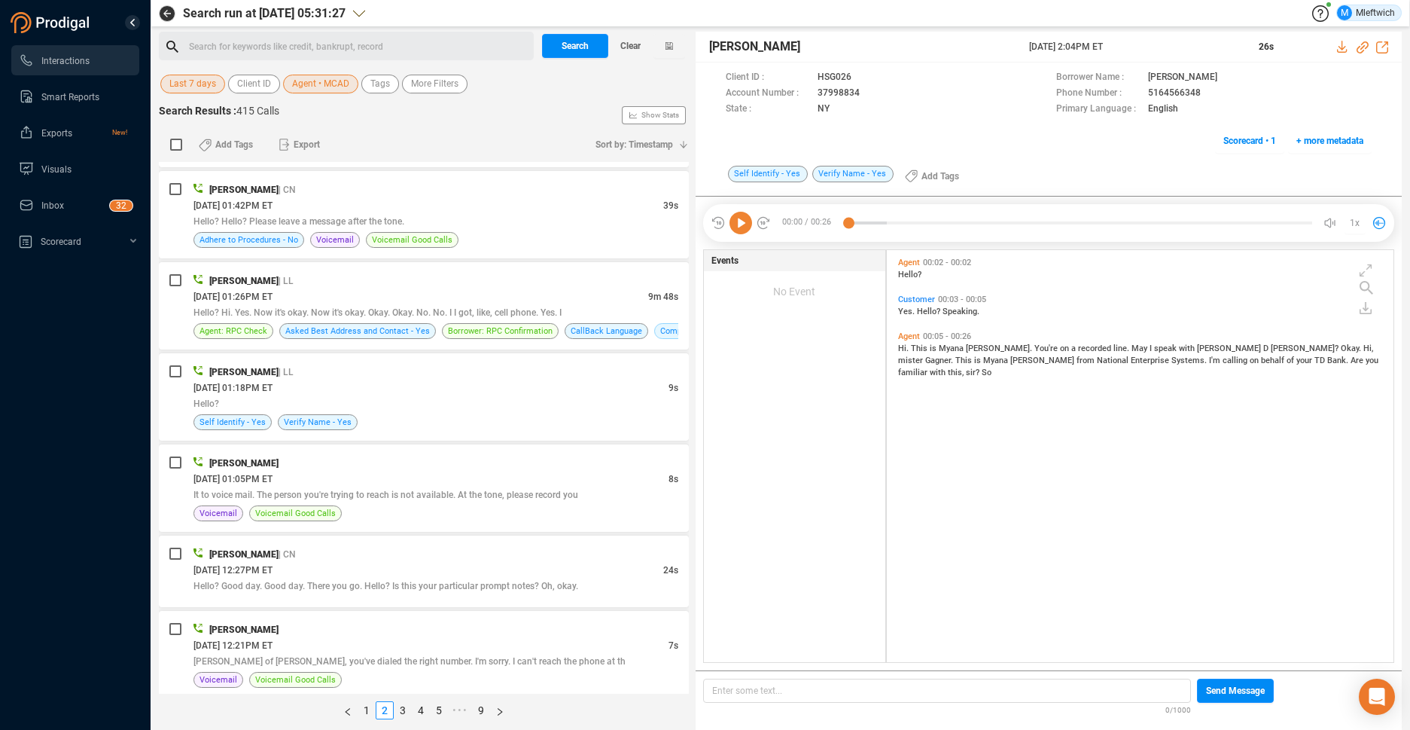
scroll to position [1669, 0]
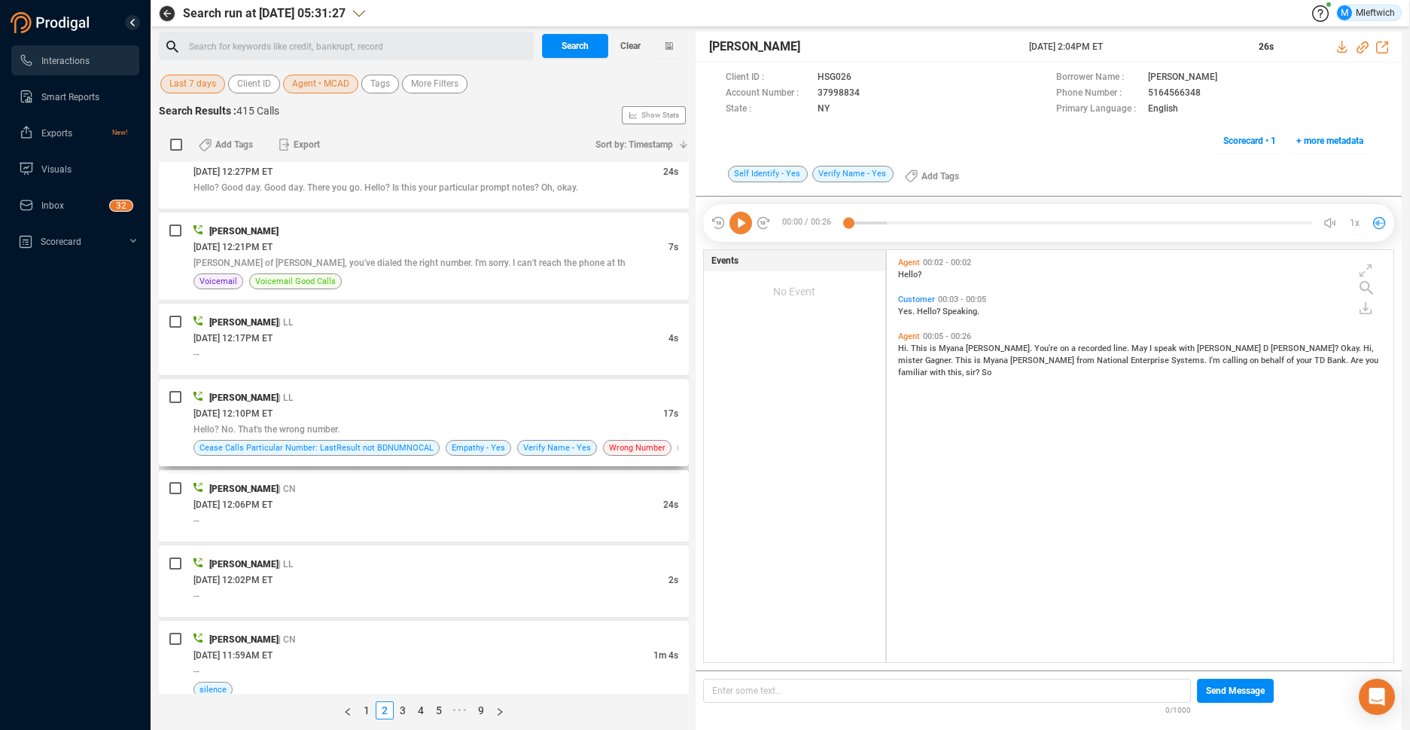
click at [595, 402] on div "Myonna Cade | LL" at bounding box center [435, 397] width 485 height 16
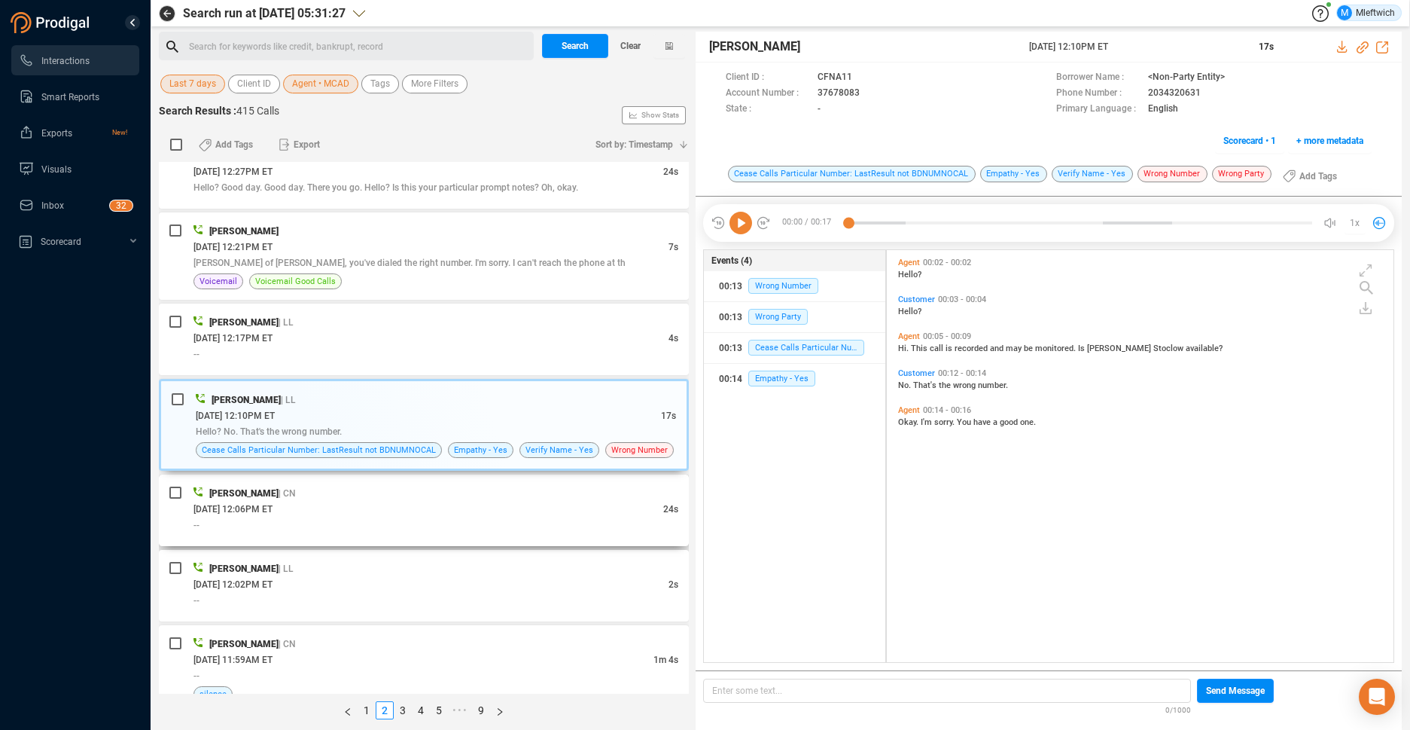
scroll to position [1745, 0]
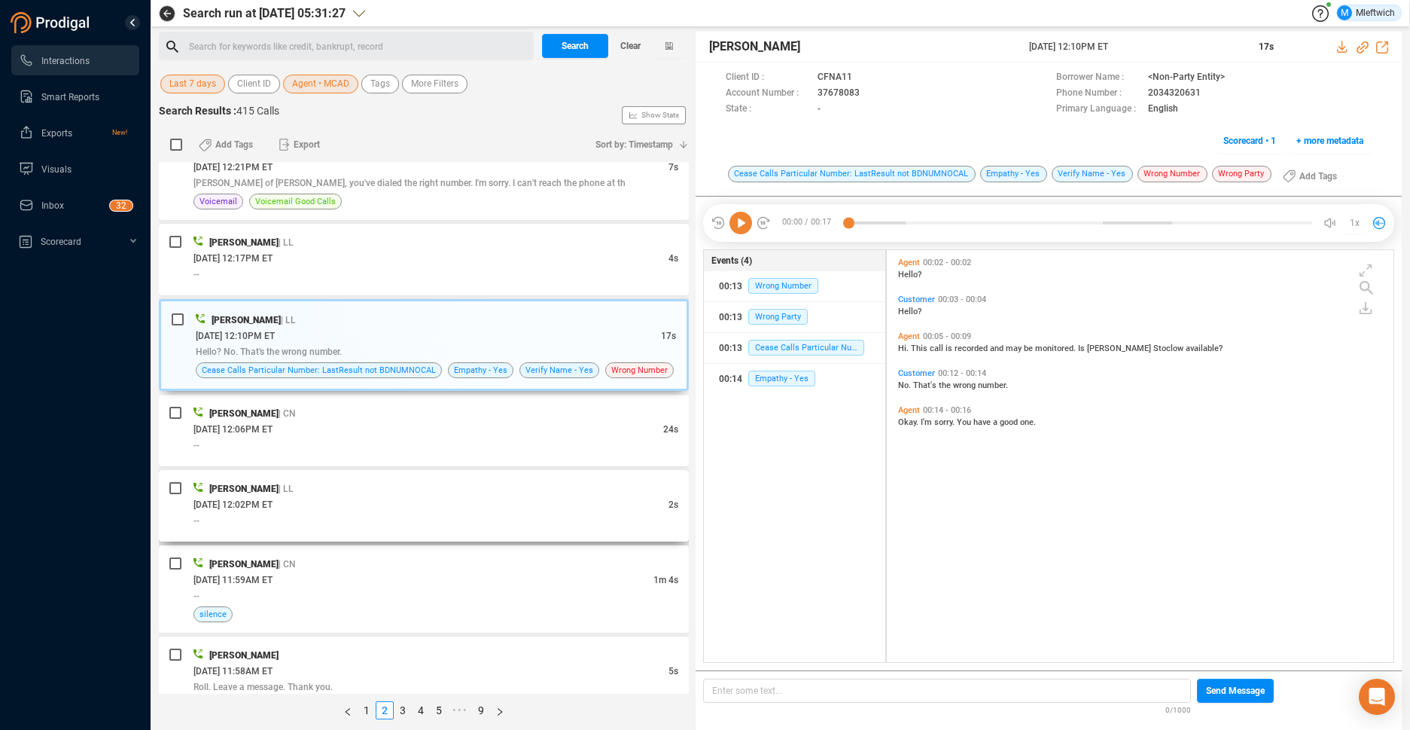
click at [365, 510] on div "09/24/2025 @ 12:02PM ET" at bounding box center [430, 504] width 475 height 16
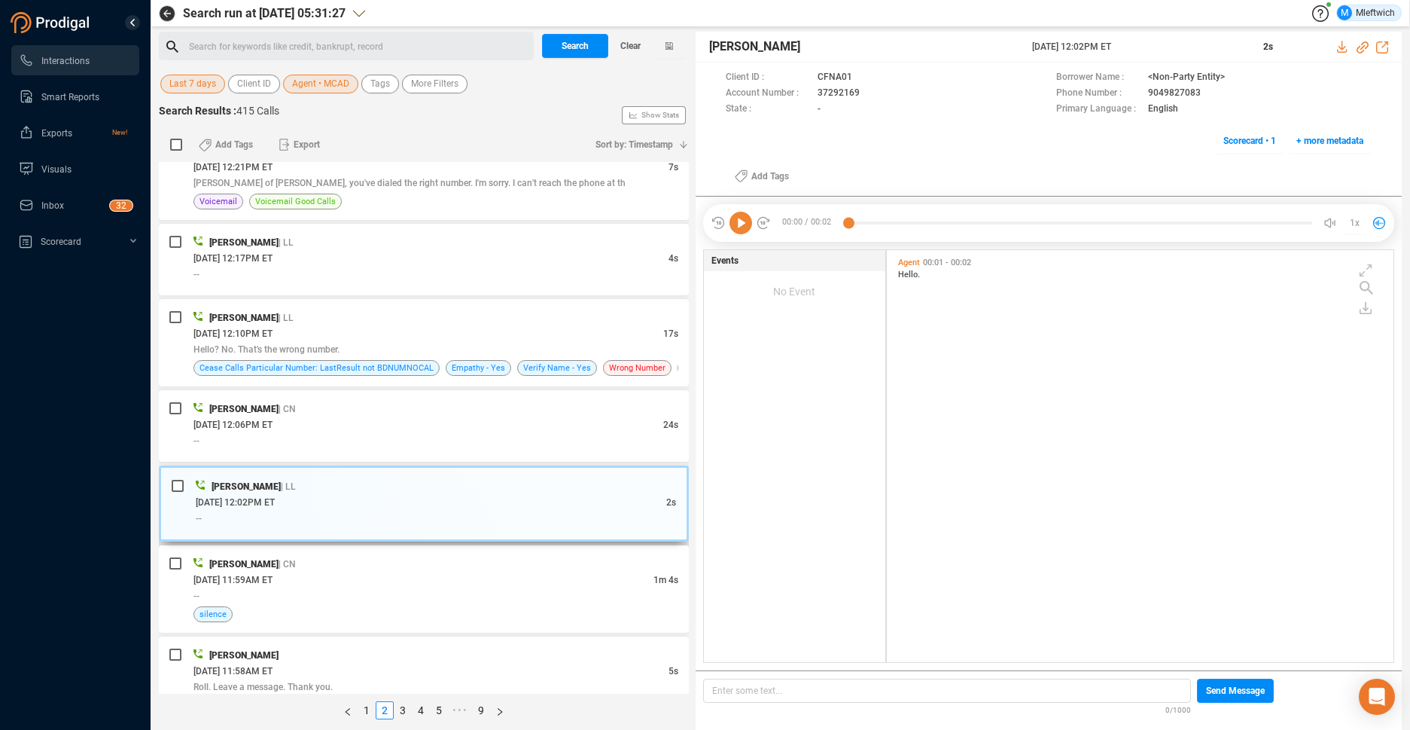
scroll to position [1824, 0]
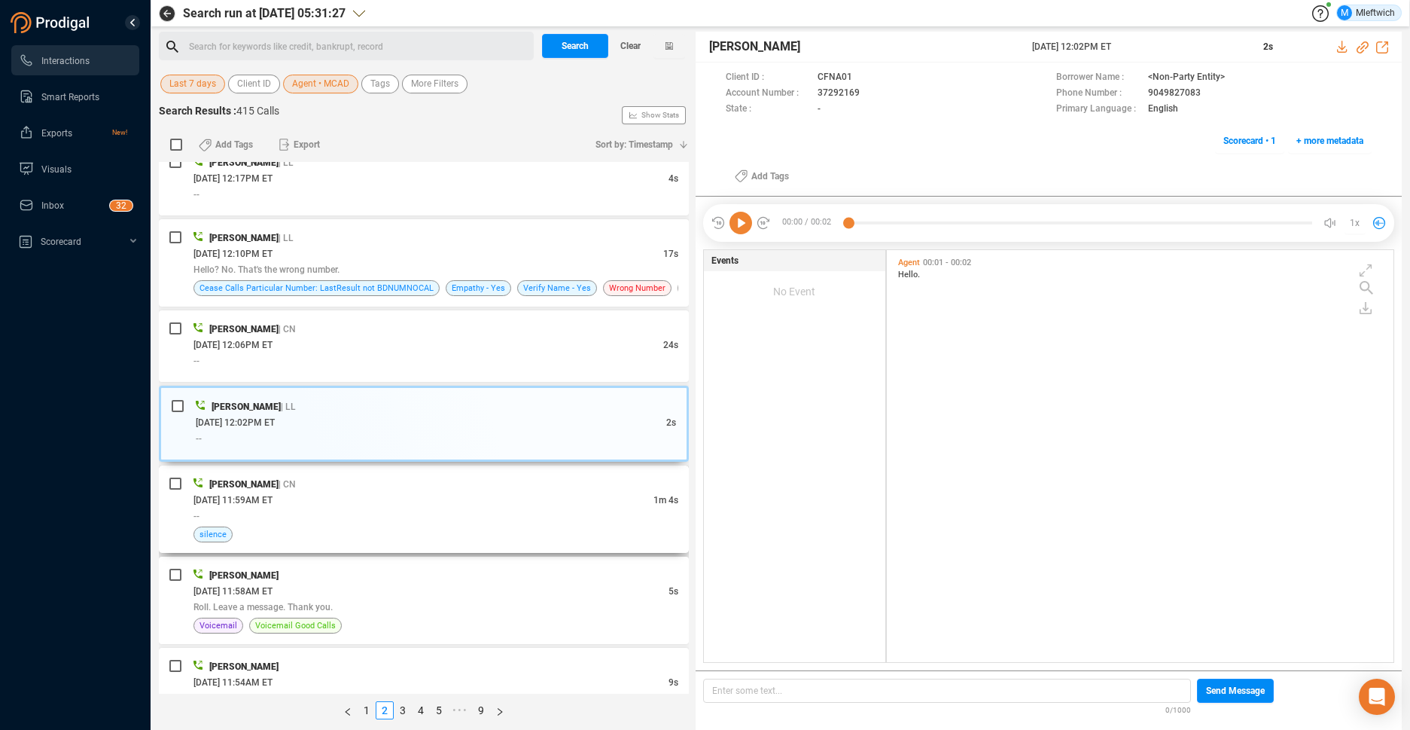
click at [417, 483] on div "Myonna Cade | CN" at bounding box center [435, 484] width 485 height 16
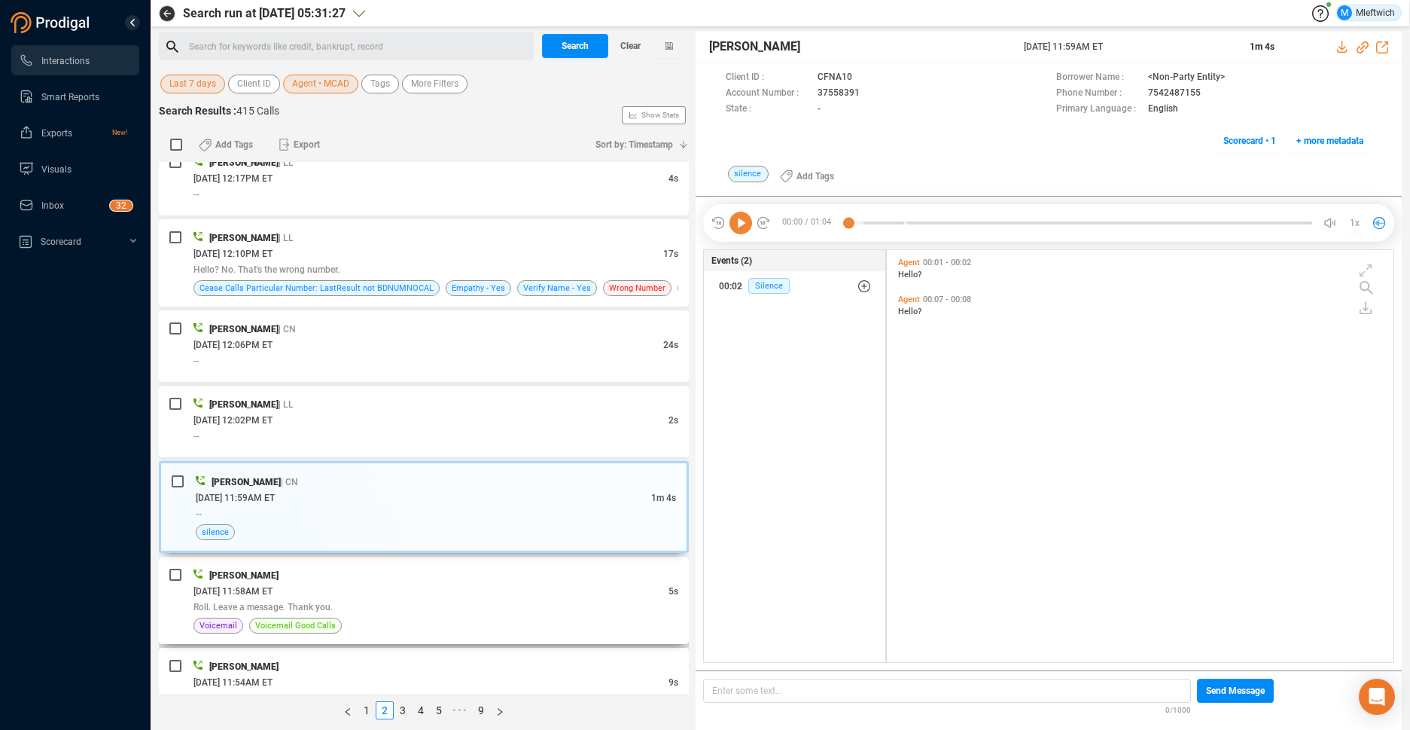
scroll to position [1984, 0]
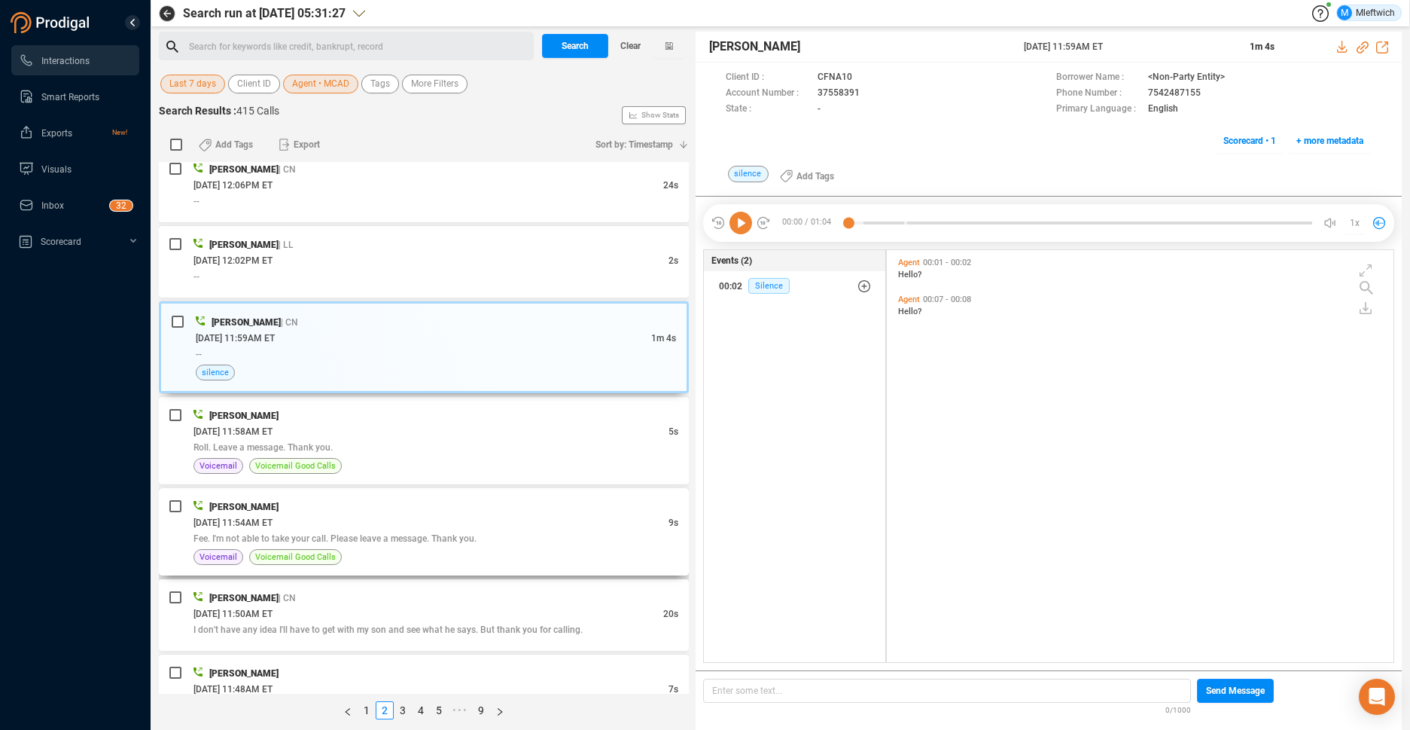
click at [411, 509] on div "Myonna Cade" at bounding box center [435, 506] width 485 height 16
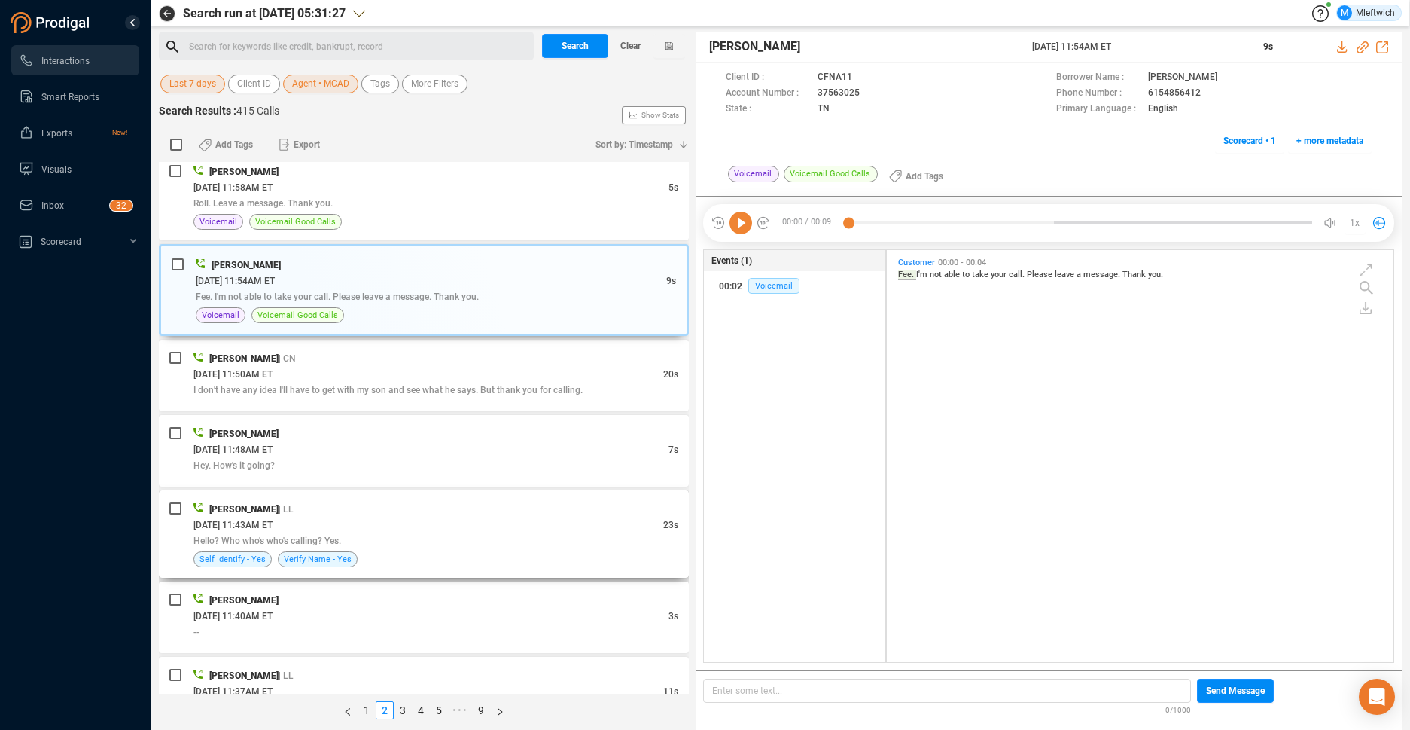
scroll to position [2303, 0]
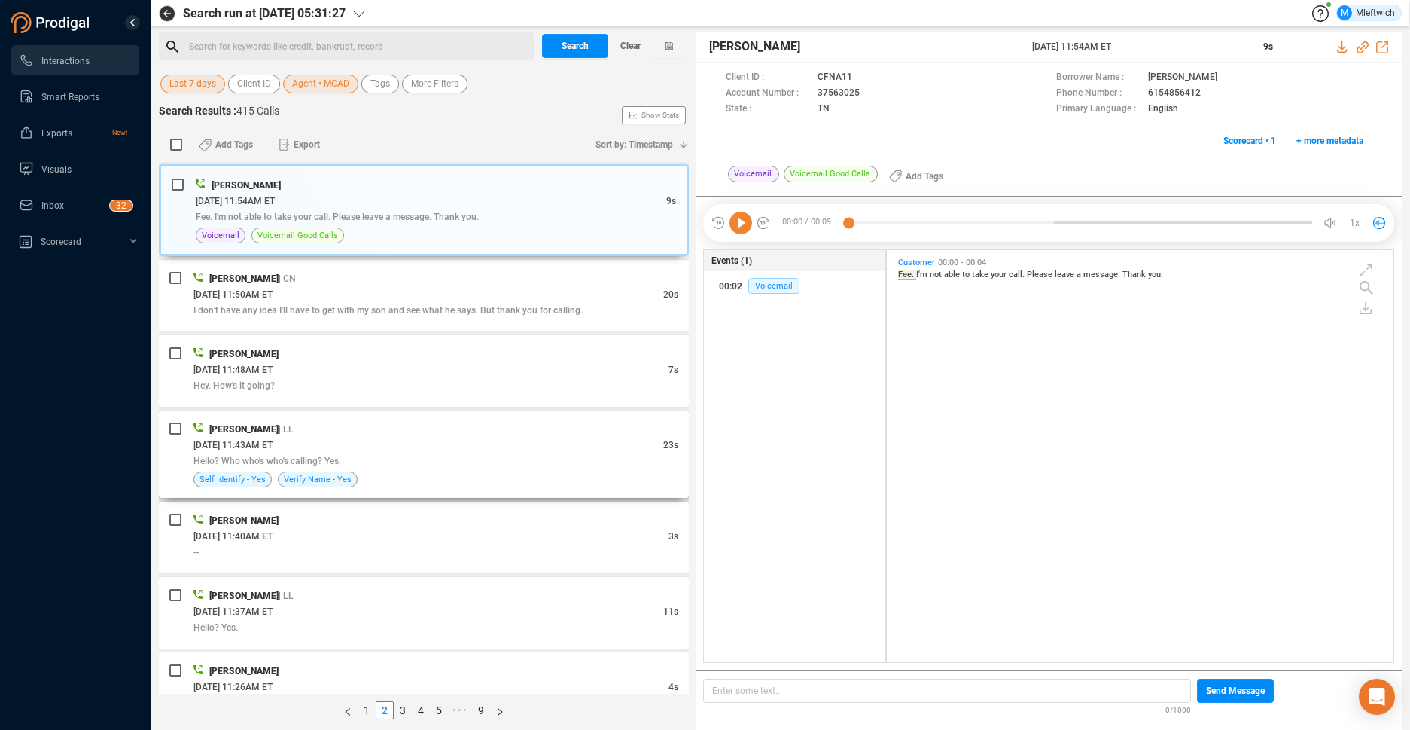
click at [456, 460] on div "Hello? Who who's who's calling? Yes." at bounding box center [435, 461] width 485 height 16
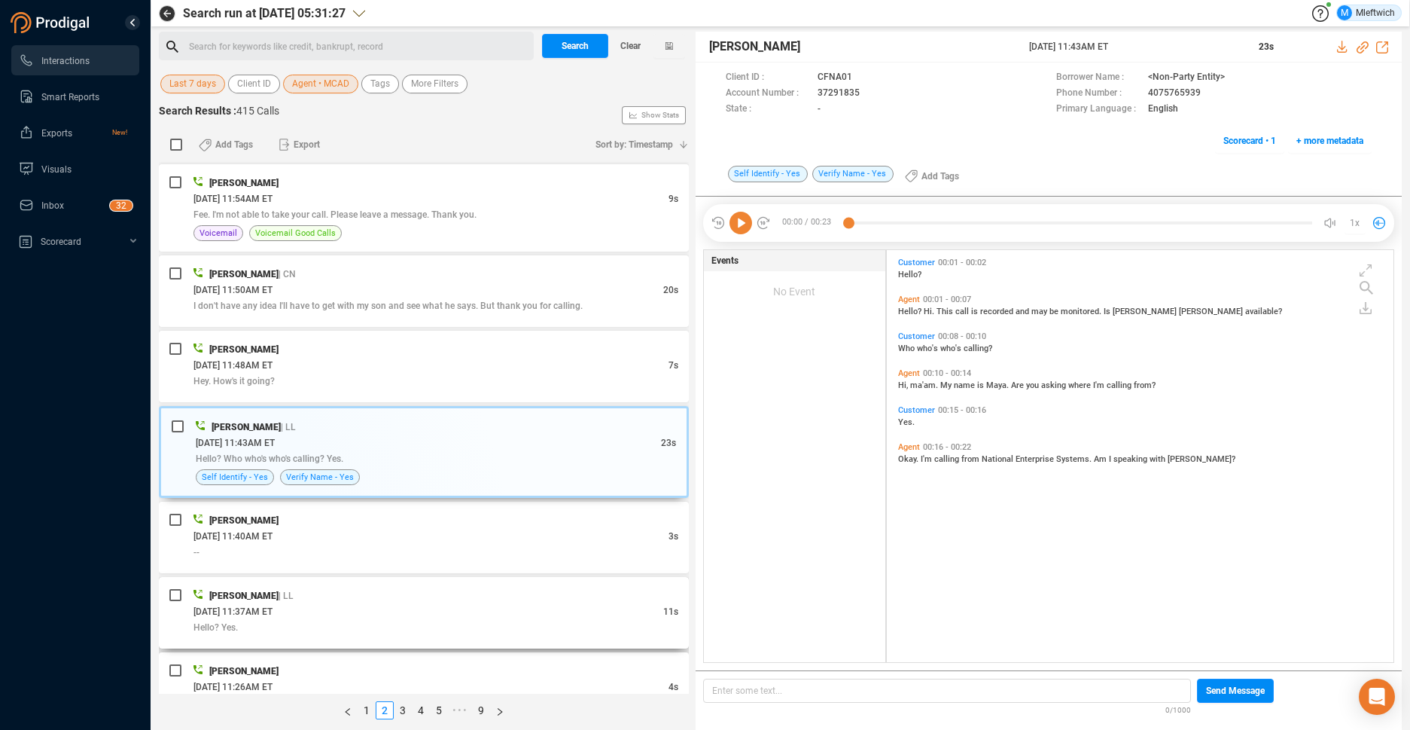
scroll to position [2462, 0]
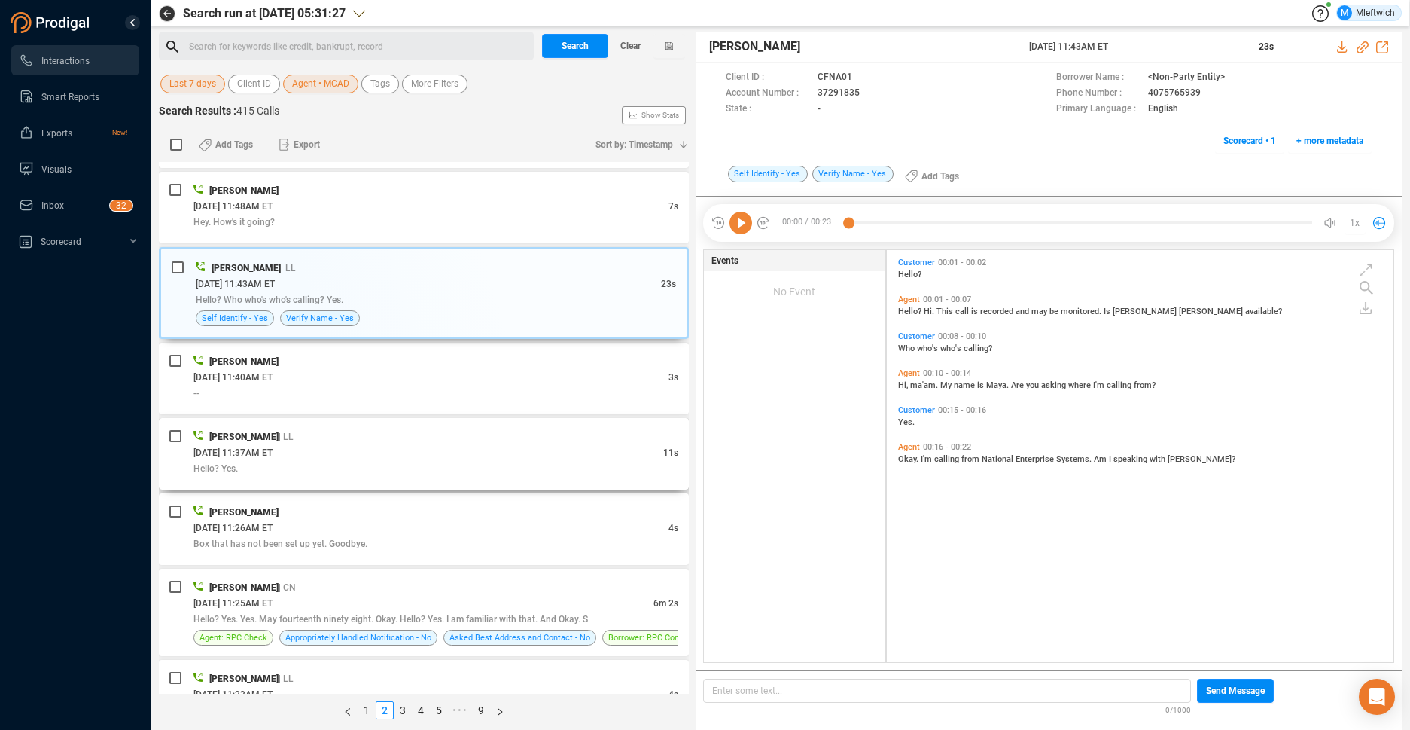
click at [479, 457] on div "09/24/2025 @ 11:37AM ET" at bounding box center [428, 452] width 470 height 16
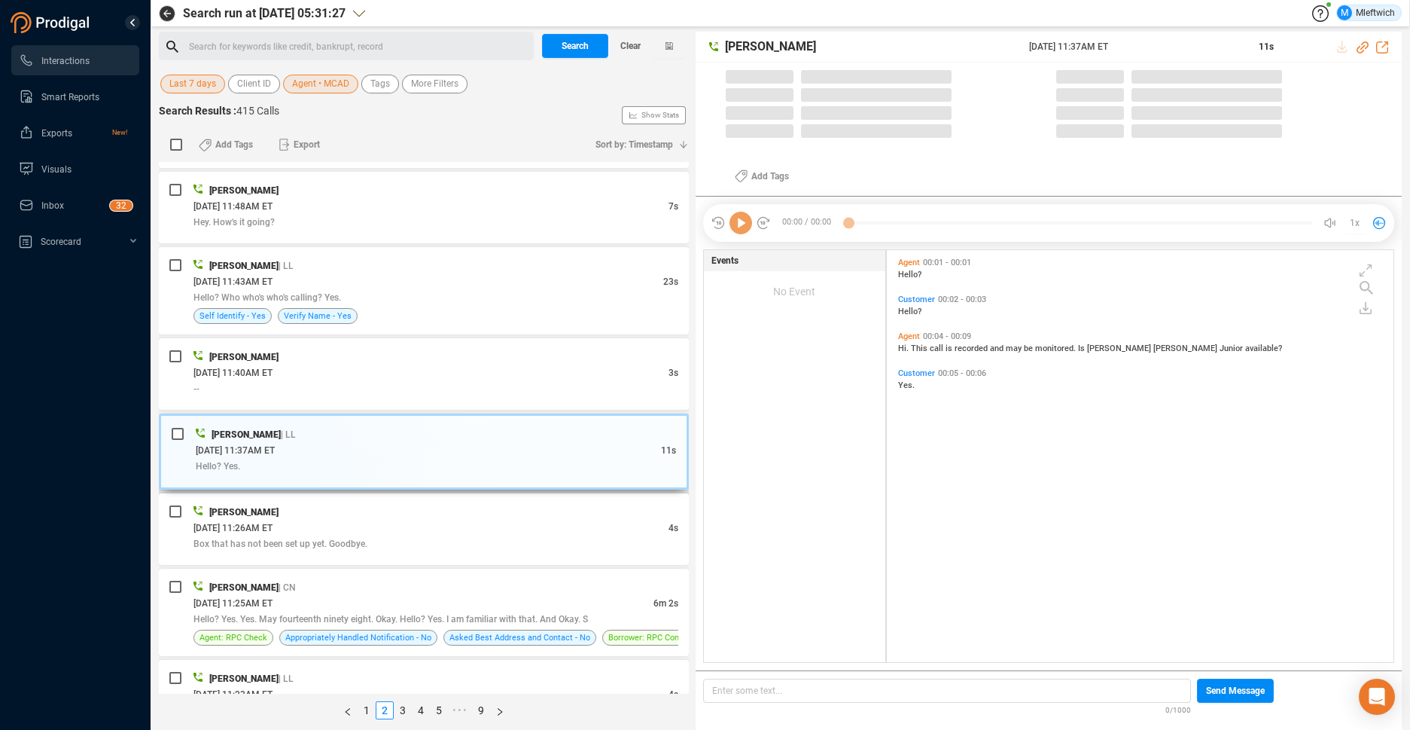
scroll to position [408, 498]
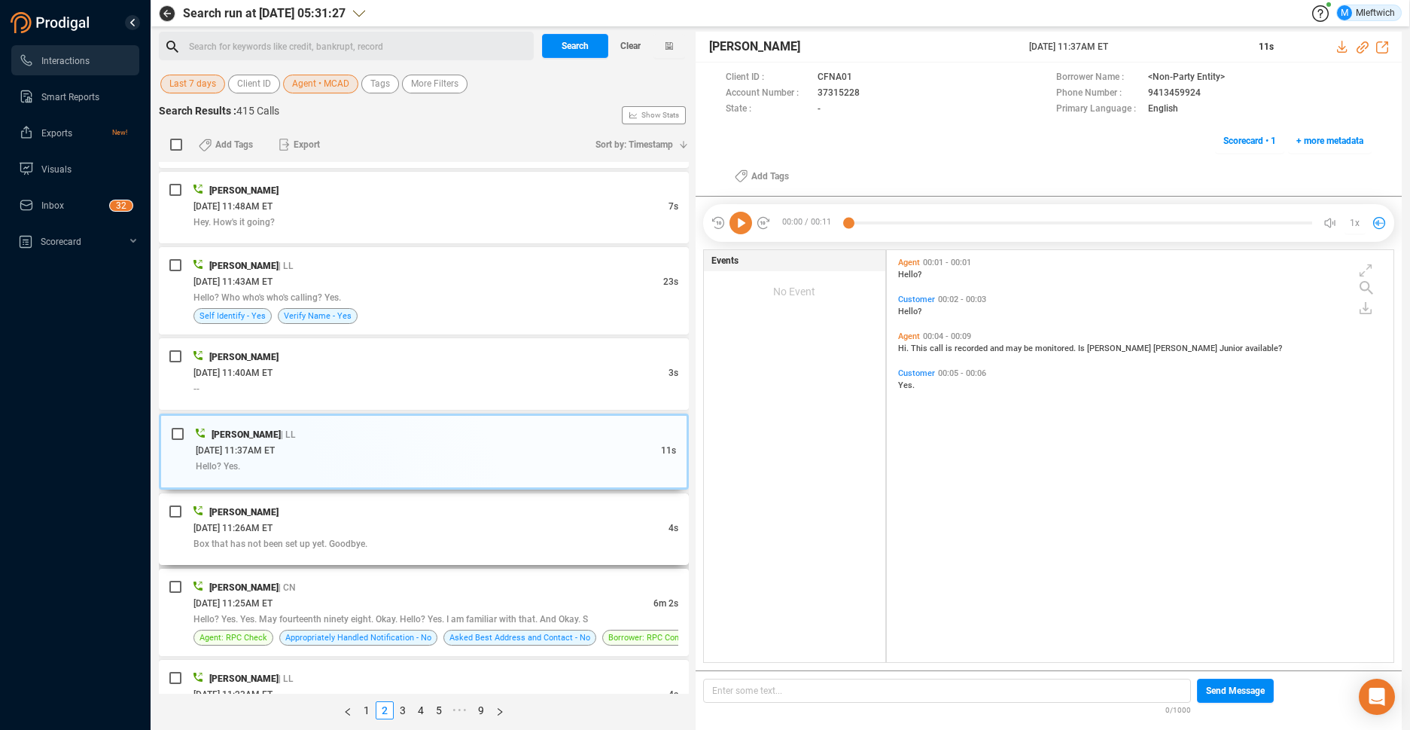
click at [472, 527] on div "09/24/2025 @ 11:26AM ET" at bounding box center [430, 528] width 475 height 16
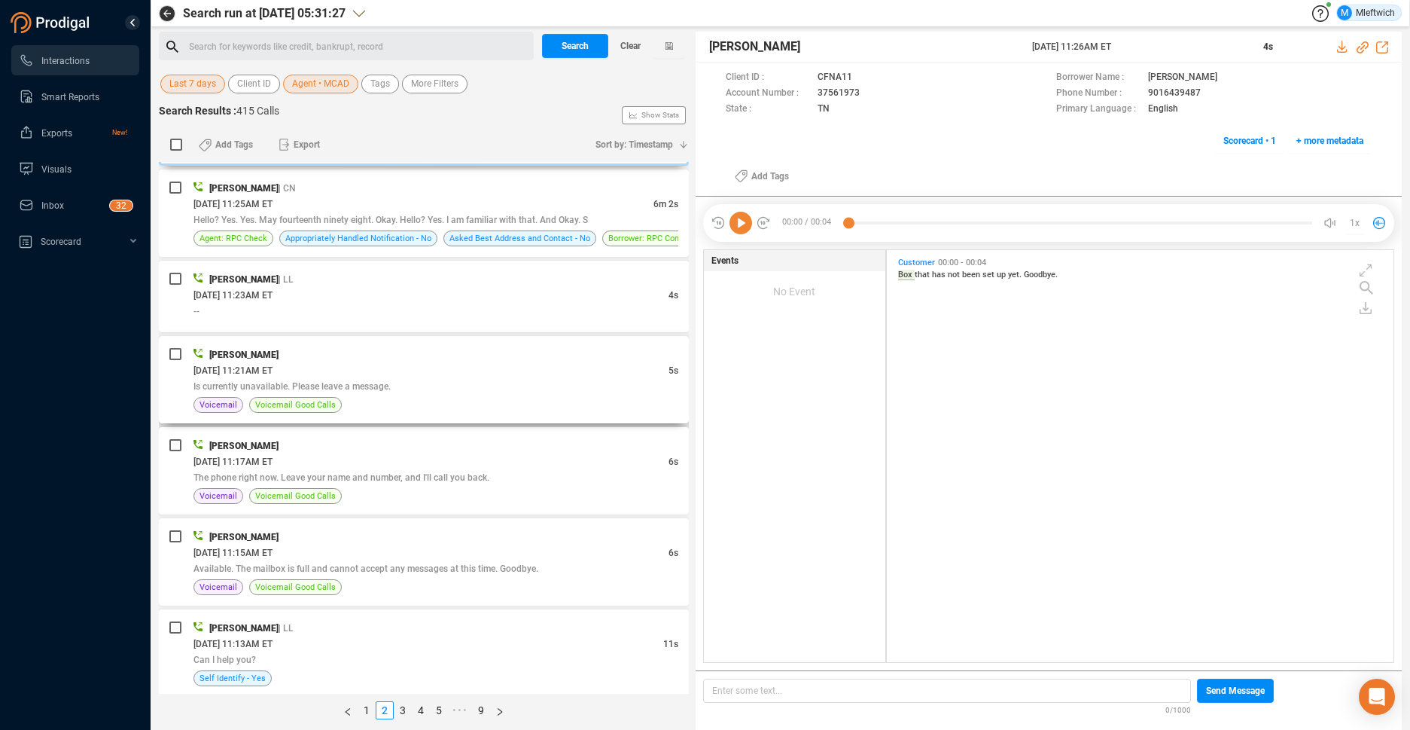
click at [493, 385] on div "Is currently unavailable. Please leave a message." at bounding box center [435, 386] width 485 height 16
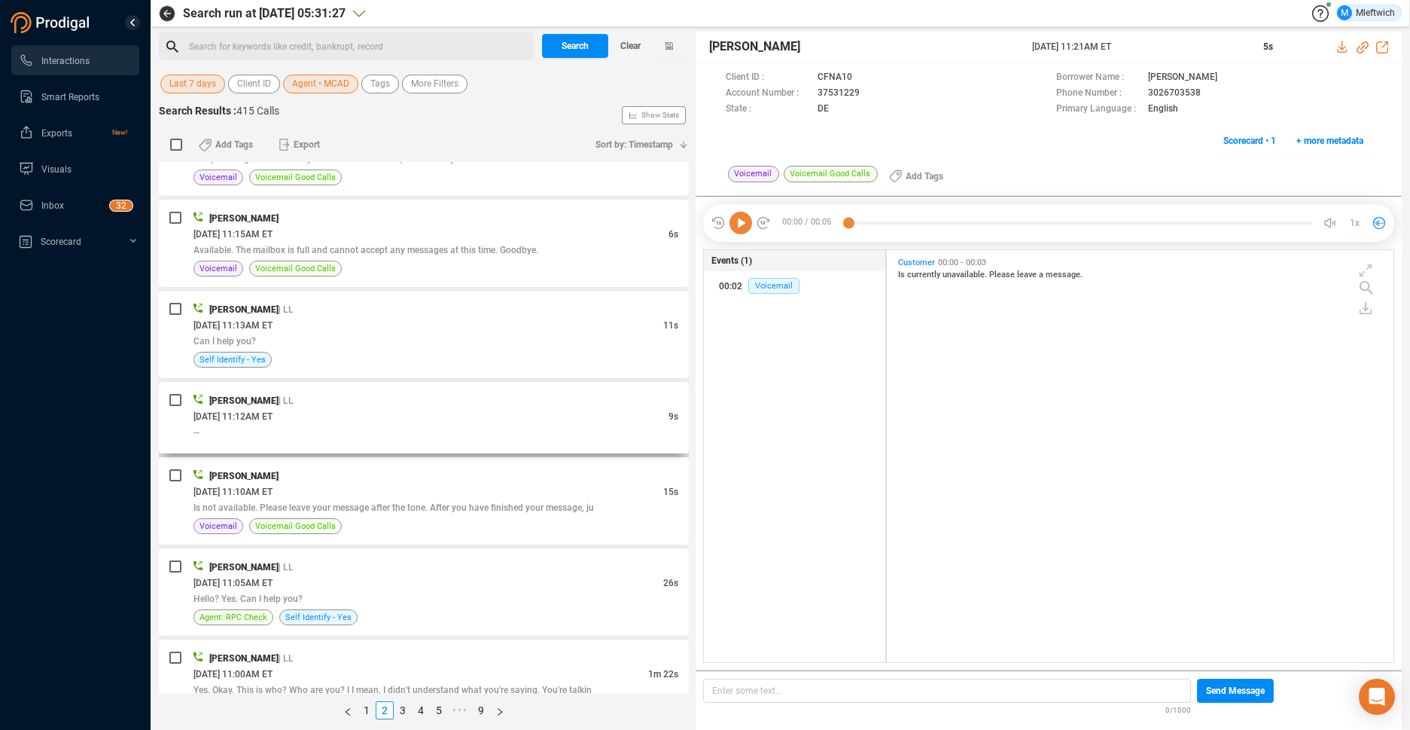
click at [506, 398] on div "Myonna Cade | LL" at bounding box center [435, 400] width 485 height 16
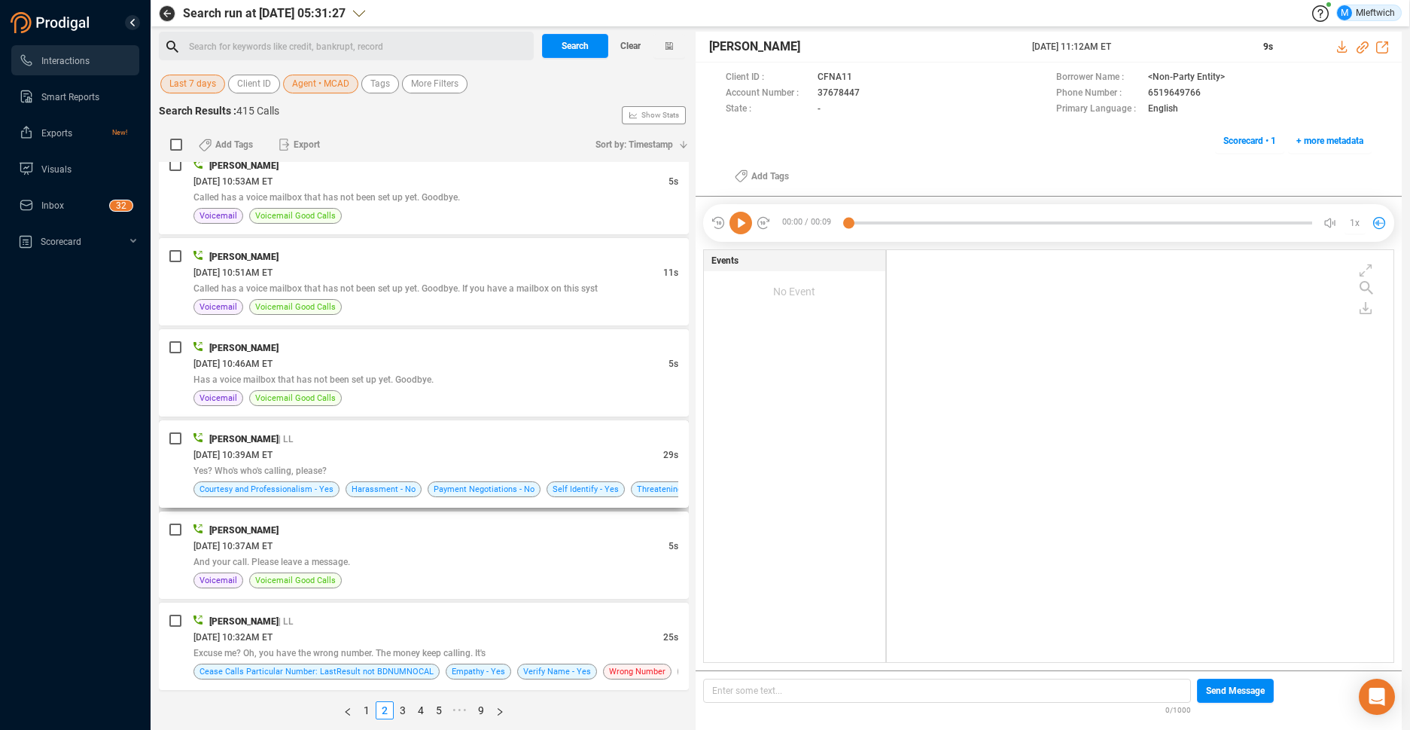
click at [520, 442] on div "Myonna Cade | LL" at bounding box center [435, 439] width 485 height 16
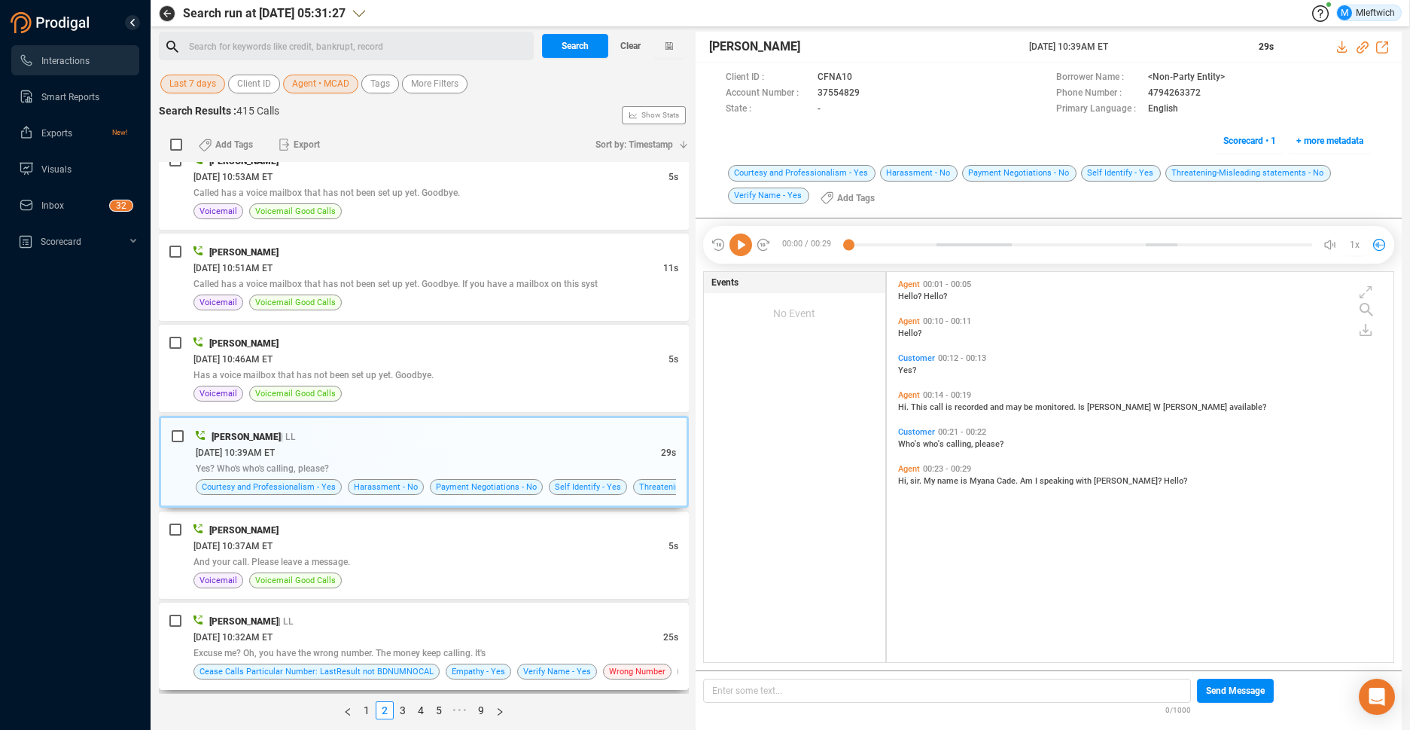
click at [565, 610] on div "Myonna Cade | LL 09/24/2025 @ 10:32AM ET 25s Excuse me? Oh, you have the wrong …" at bounding box center [424, 645] width 530 height 87
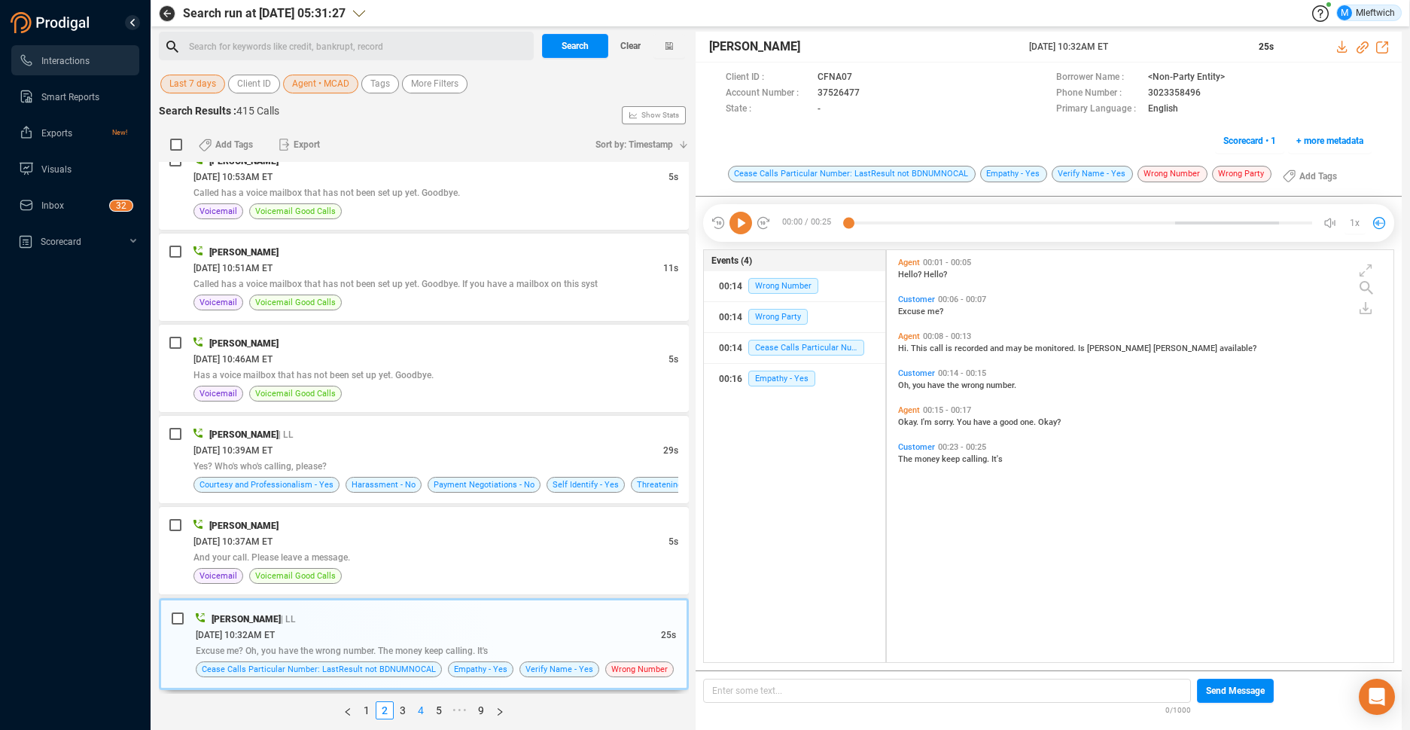
click at [424, 708] on link "4" at bounding box center [421, 710] width 17 height 17
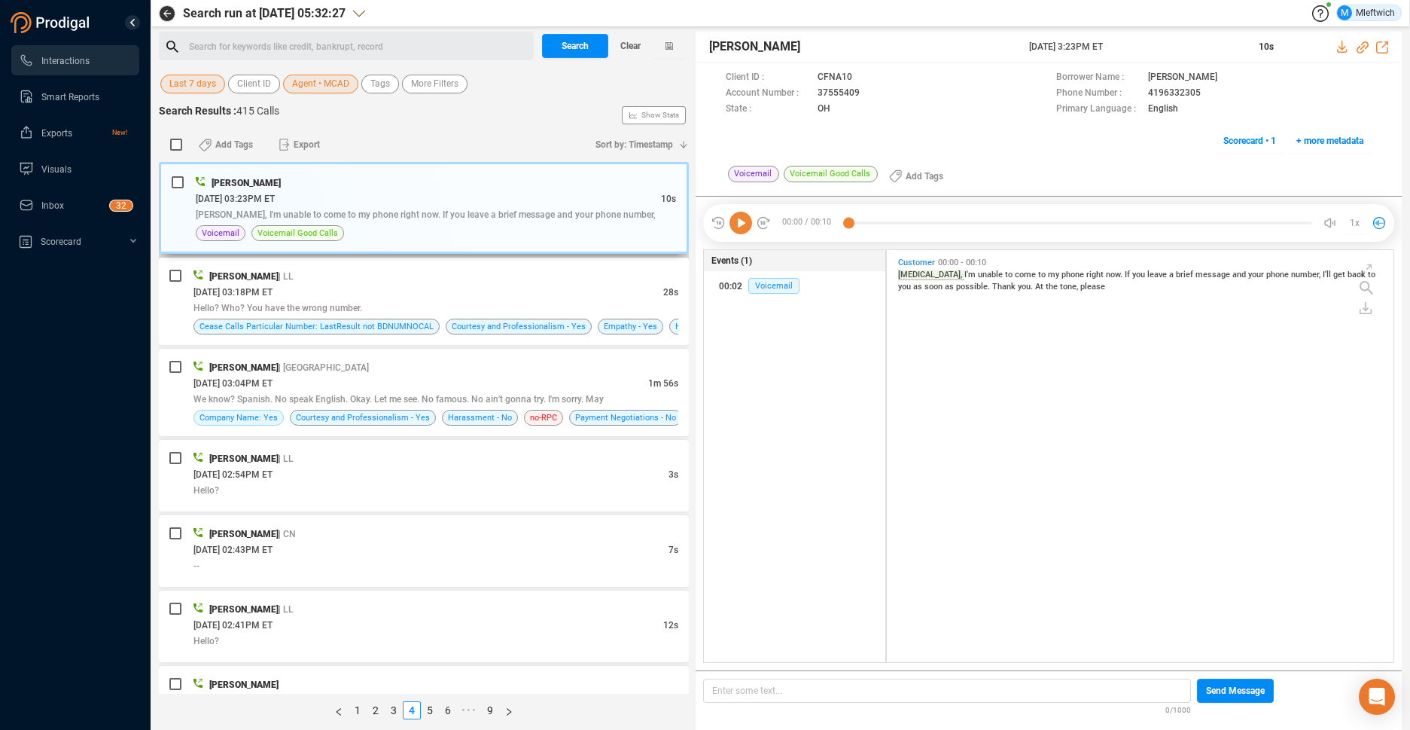
click at [587, 215] on span "Lasik, I'm unable to come to my phone right now. If you leave a brief message a…" at bounding box center [426, 214] width 460 height 11
click at [560, 207] on div "Lasik, I'm unable to come to my phone right now. If you leave a brief message a…" at bounding box center [436, 214] width 480 height 16
click at [438, 661] on div "Myonna Cade 09/23/2025 @ 03:23PM ET 10s Lasik, I'm unable to come to my phone r…" at bounding box center [424, 428] width 530 height 532
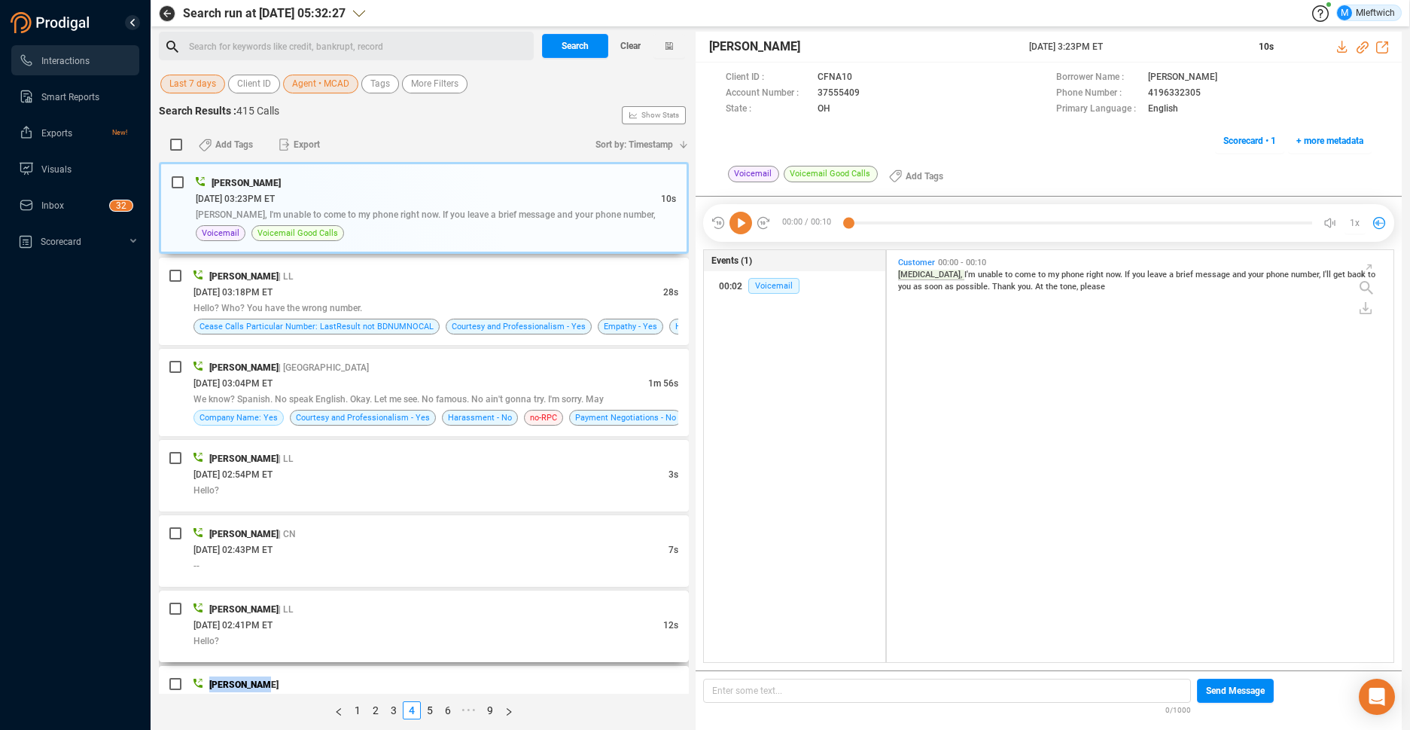
drag, startPoint x: 438, startPoint y: 661, endPoint x: 437, endPoint y: 635, distance: 26.4
click at [437, 635] on div "Hello?" at bounding box center [435, 640] width 485 height 16
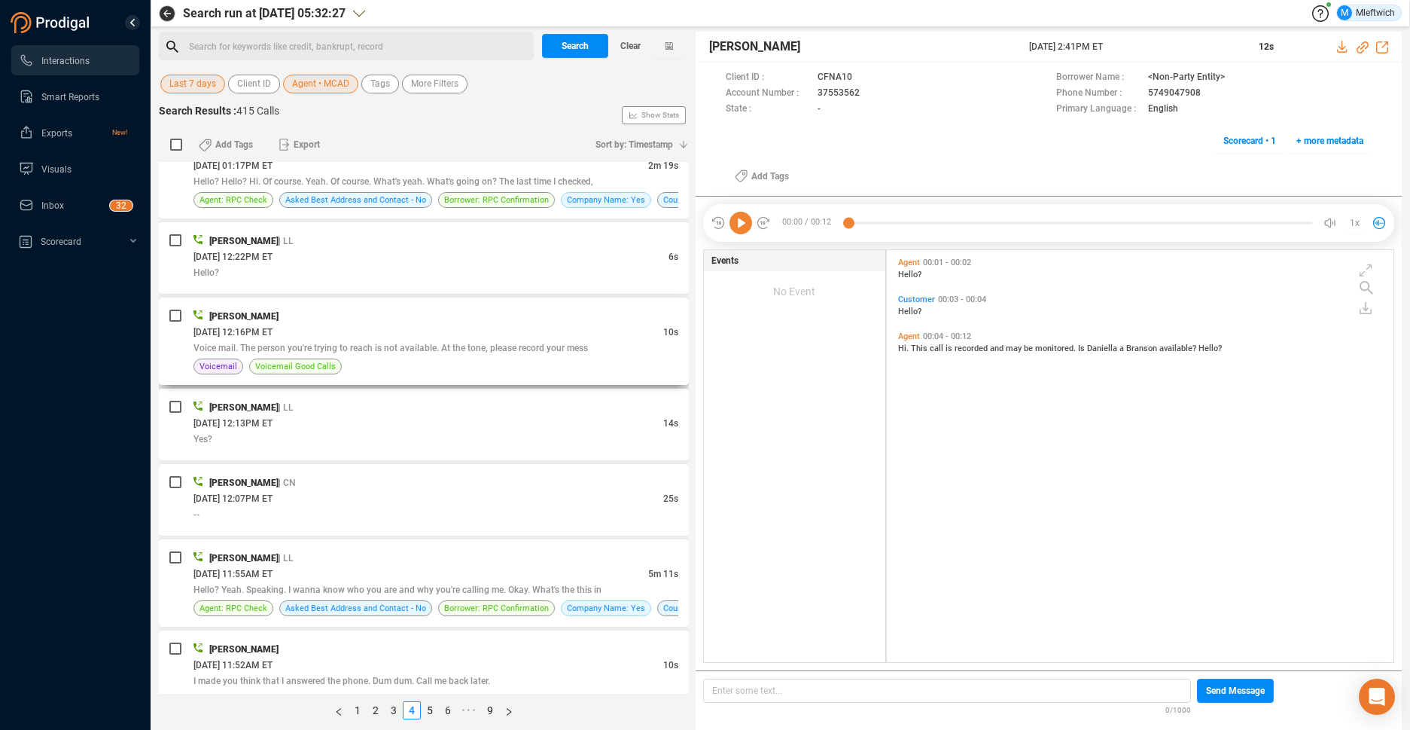
click at [610, 344] on div "Voice mail. The person you're trying to reach is not available. At the tone, pl…" at bounding box center [435, 348] width 485 height 16
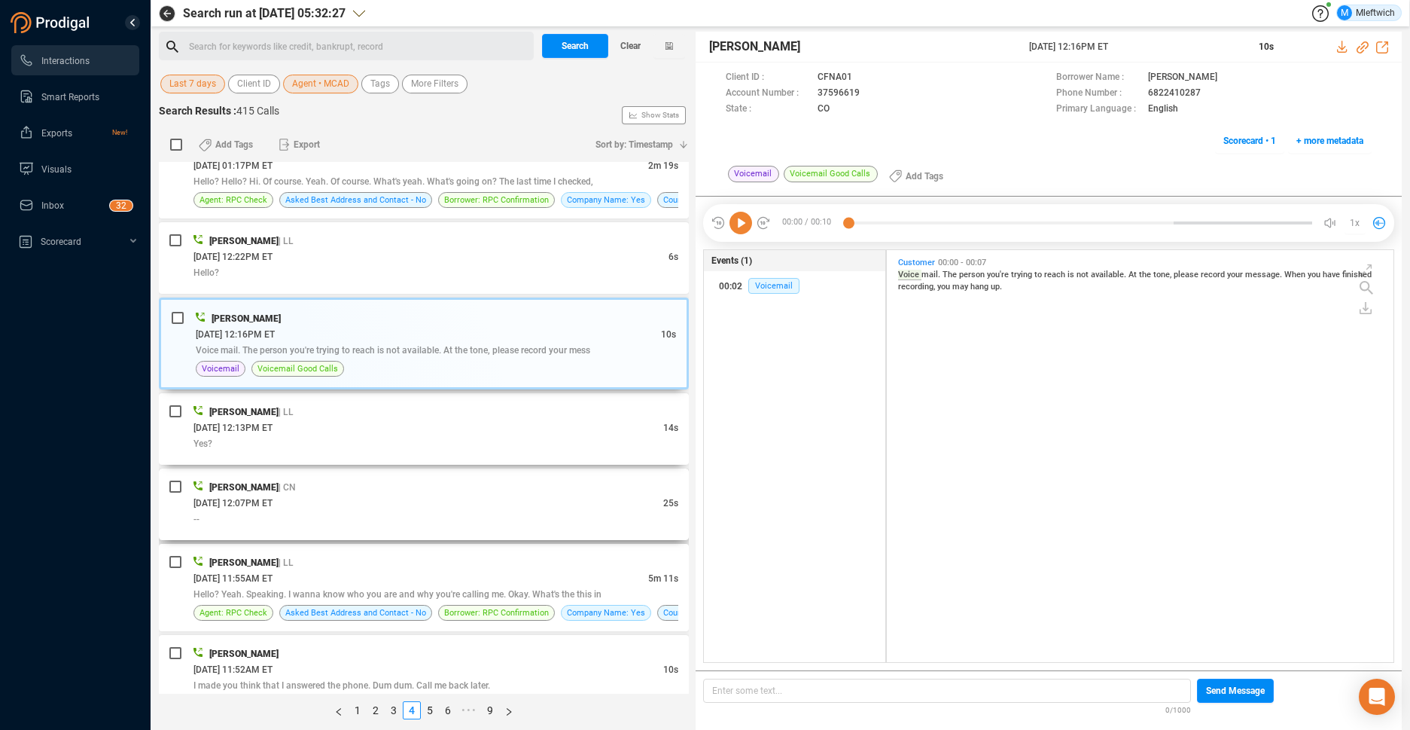
drag, startPoint x: 549, startPoint y: 440, endPoint x: 557, endPoint y: 491, distance: 51.9
click at [553, 443] on div "Yes?" at bounding box center [435, 443] width 485 height 16
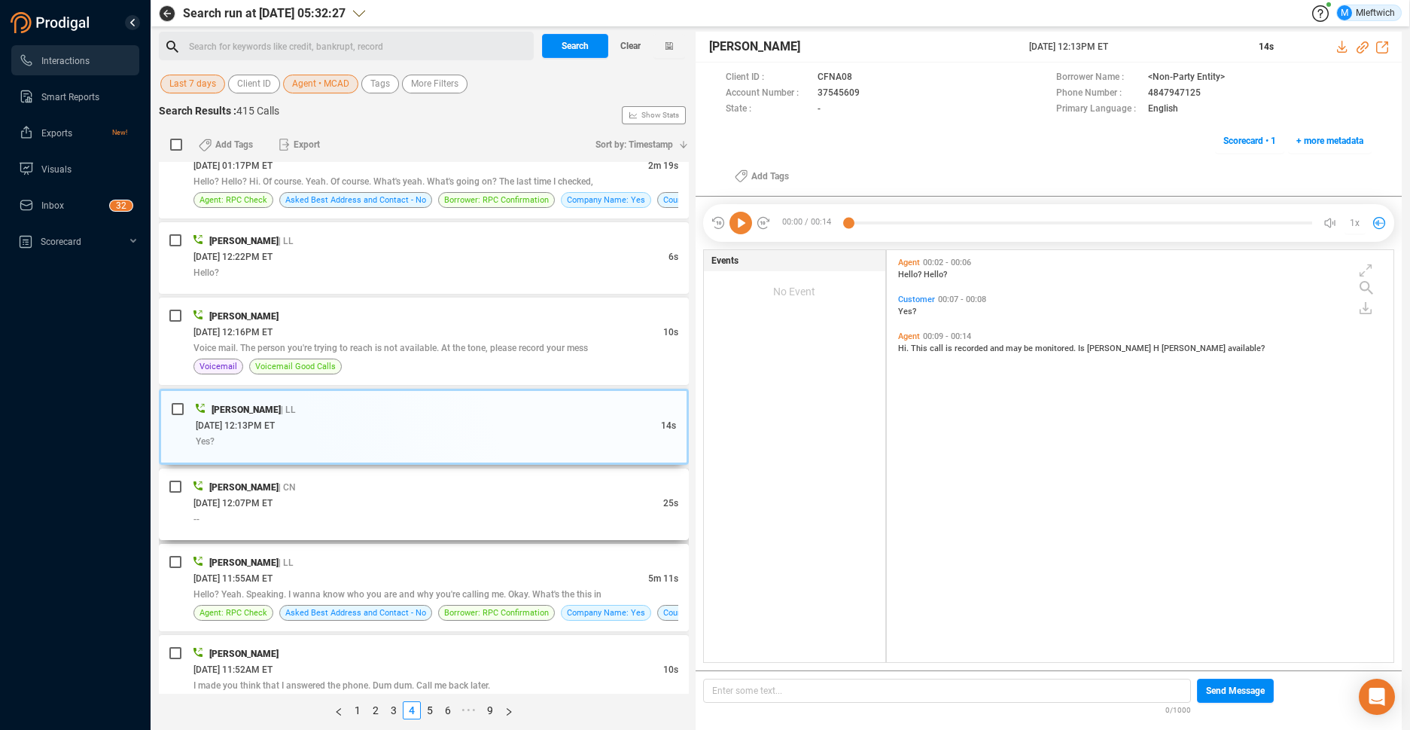
click at [555, 516] on div "--" at bounding box center [435, 518] width 485 height 16
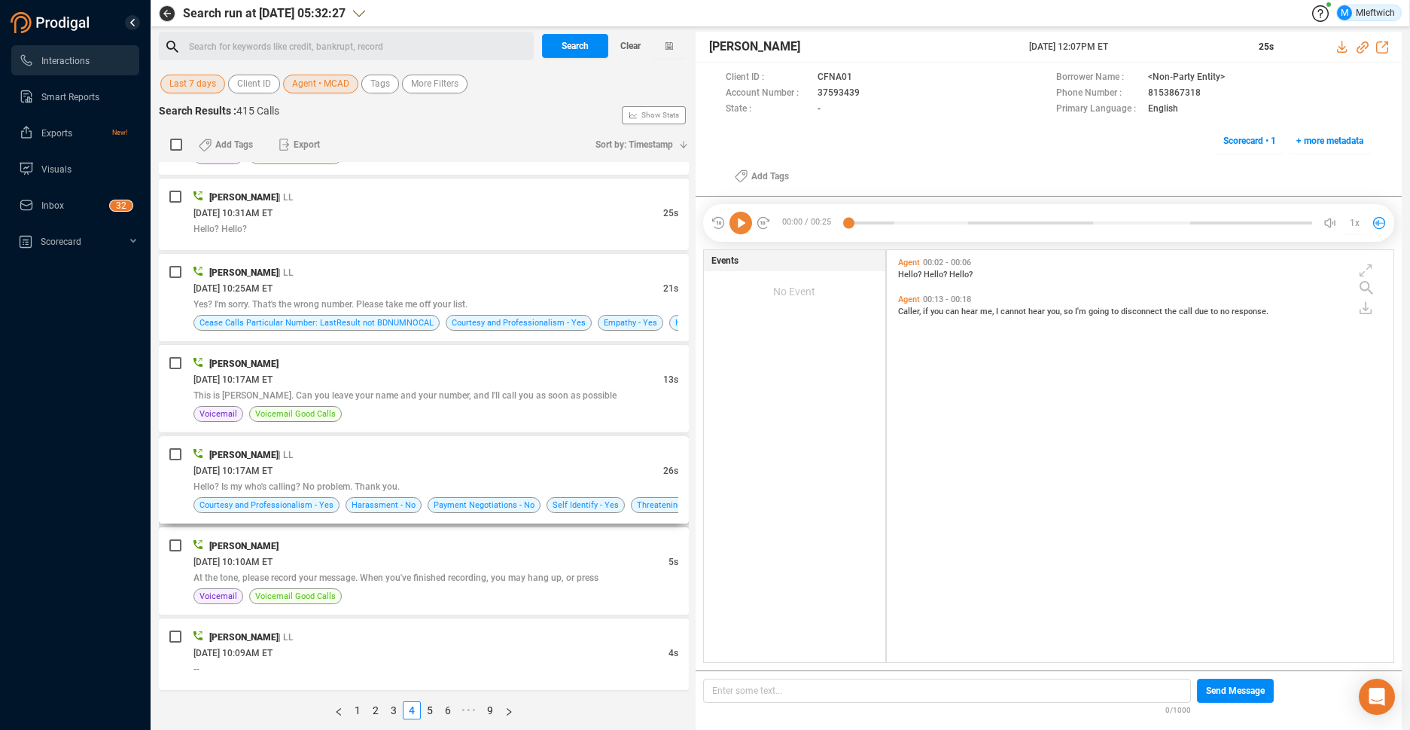
click at [591, 468] on div "09/23/2025 @ 10:17AM ET" at bounding box center [428, 470] width 470 height 16
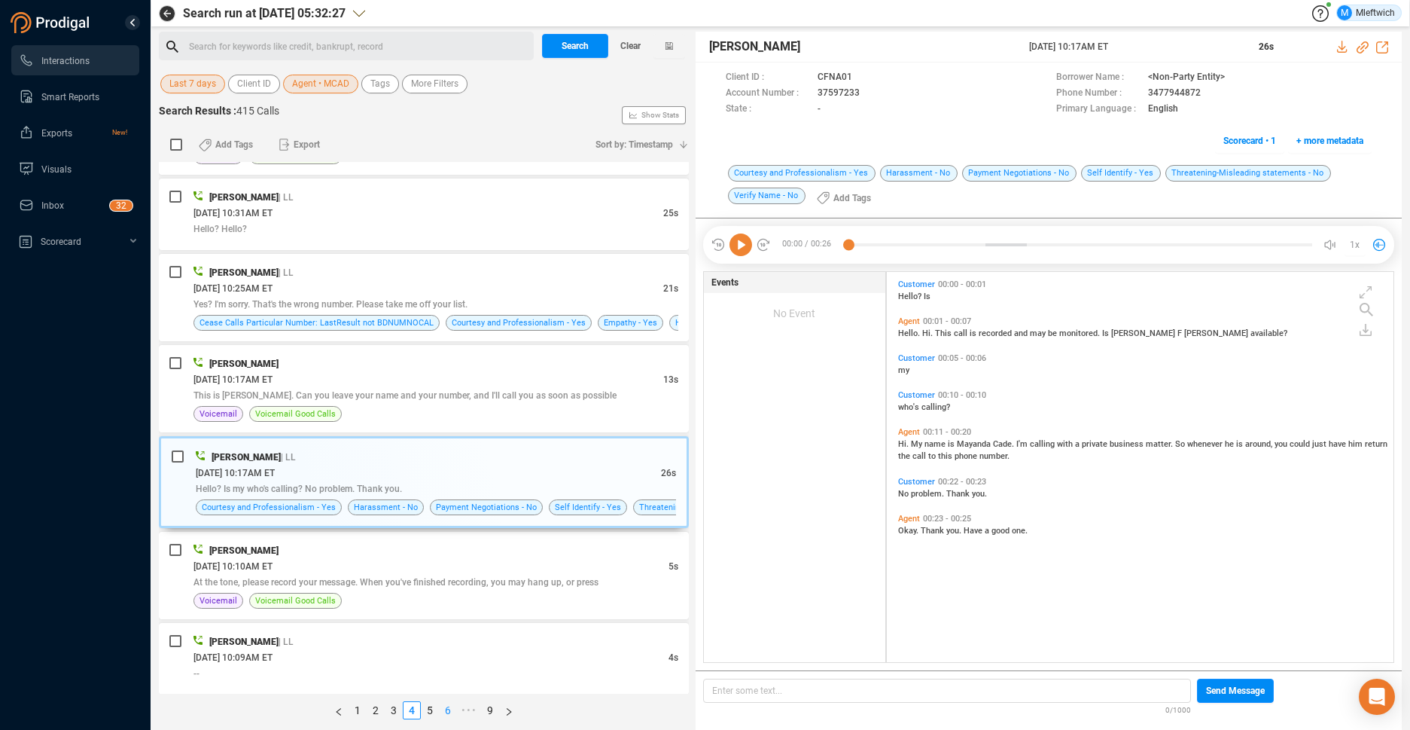
click at [447, 708] on link "6" at bounding box center [448, 710] width 17 height 17
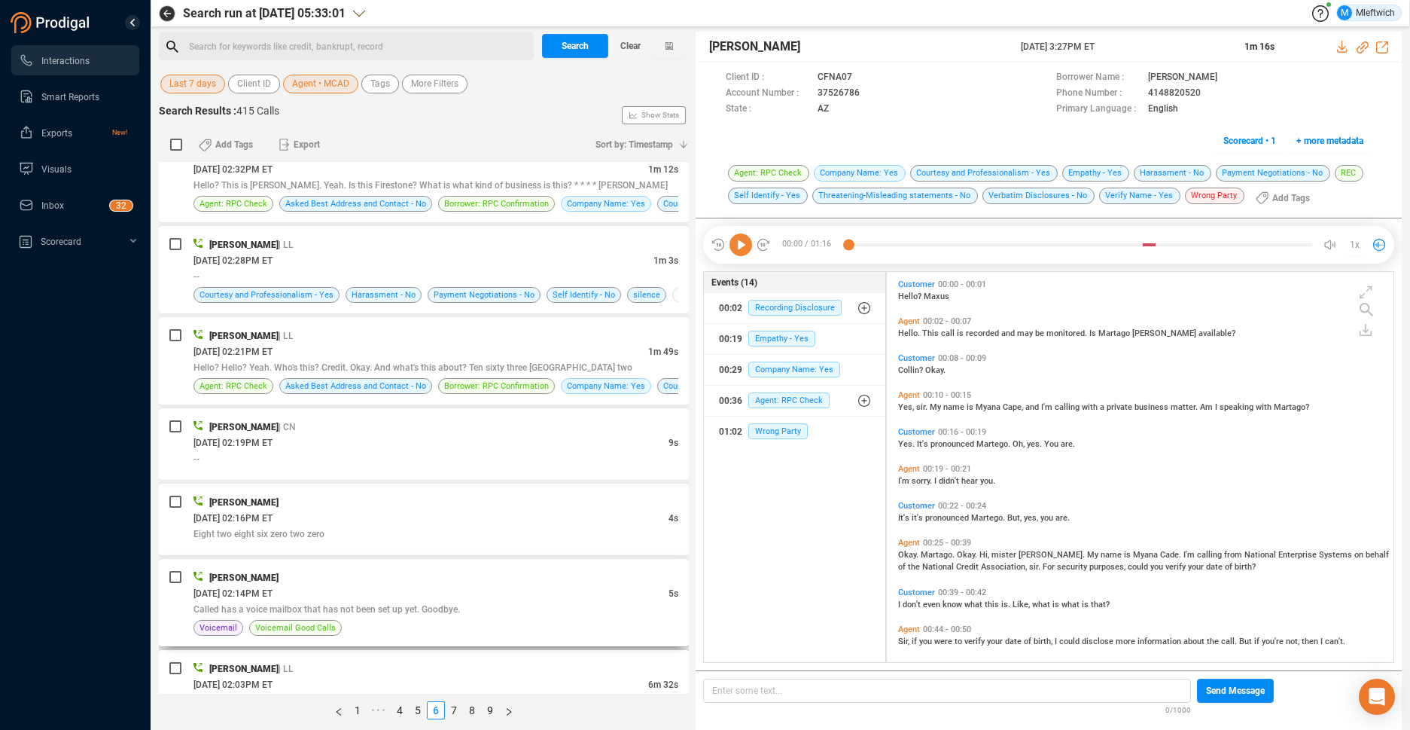
scroll to position [718, 0]
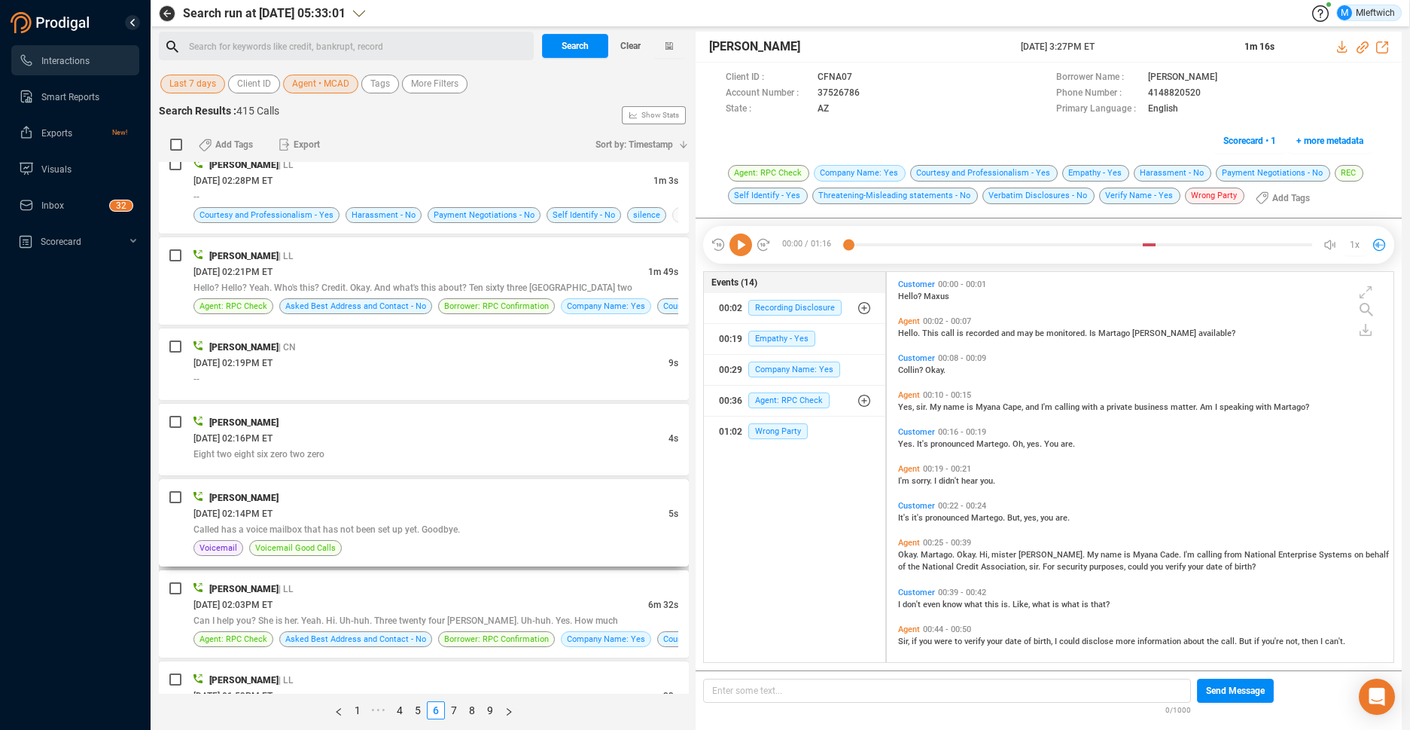
click at [489, 531] on div "Called has a voice mailbox that has not been set up yet. Goodbye." at bounding box center [435, 529] width 485 height 16
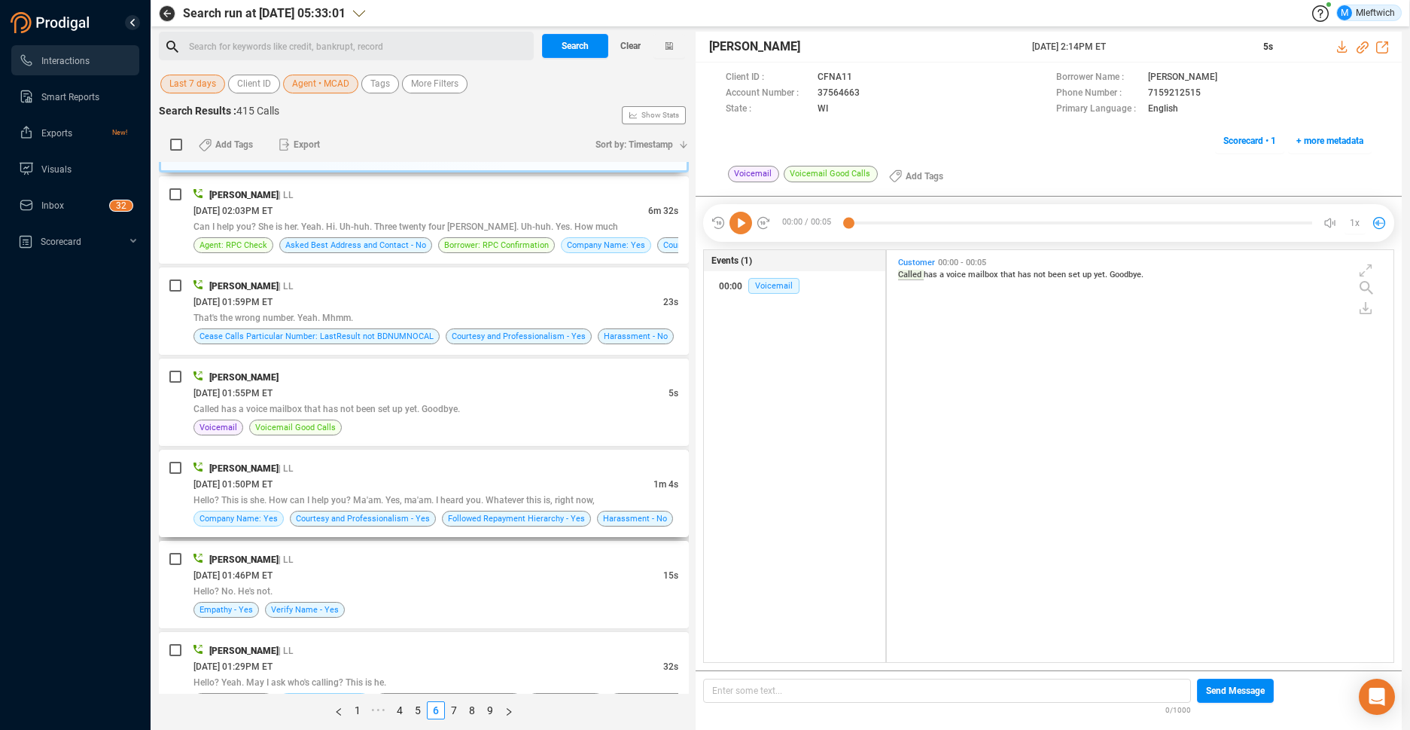
scroll to position [1351, 0]
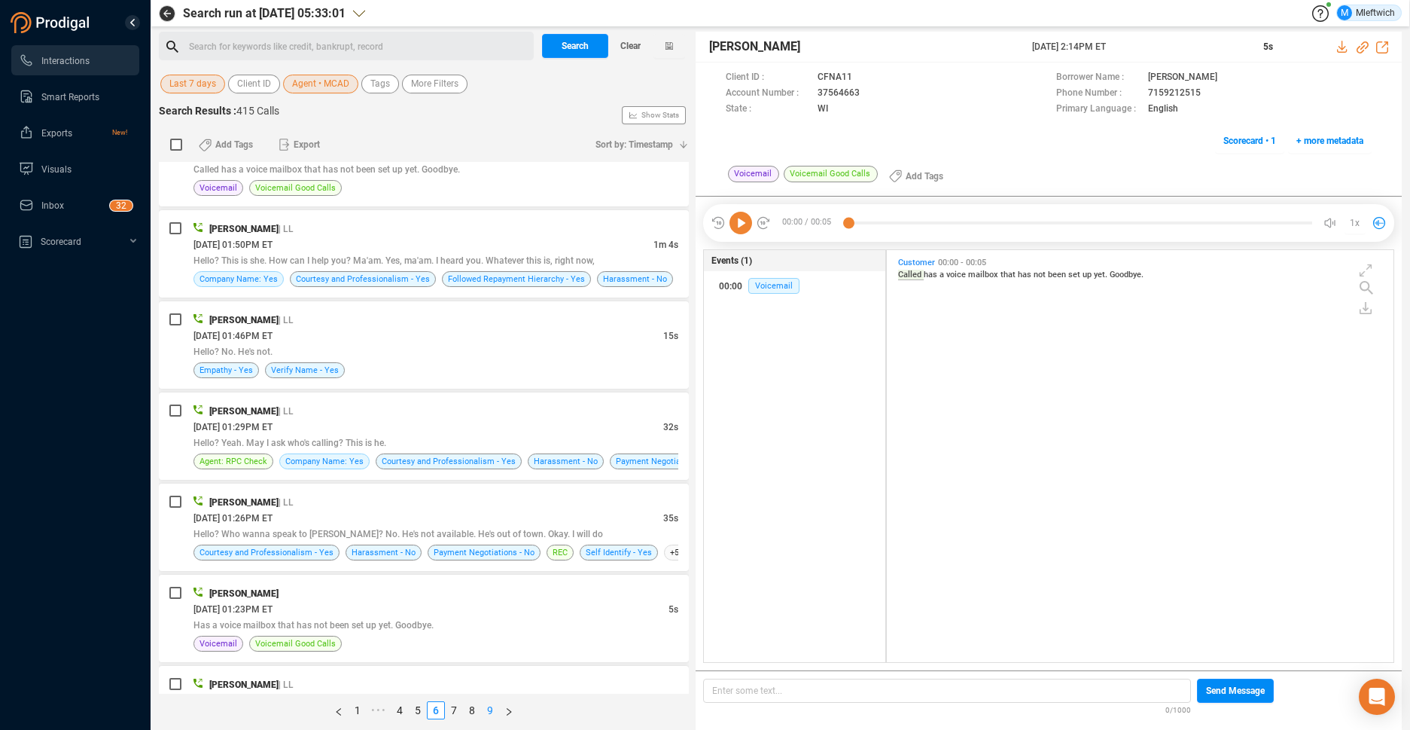
click at [492, 705] on link "9" at bounding box center [490, 710] width 17 height 17
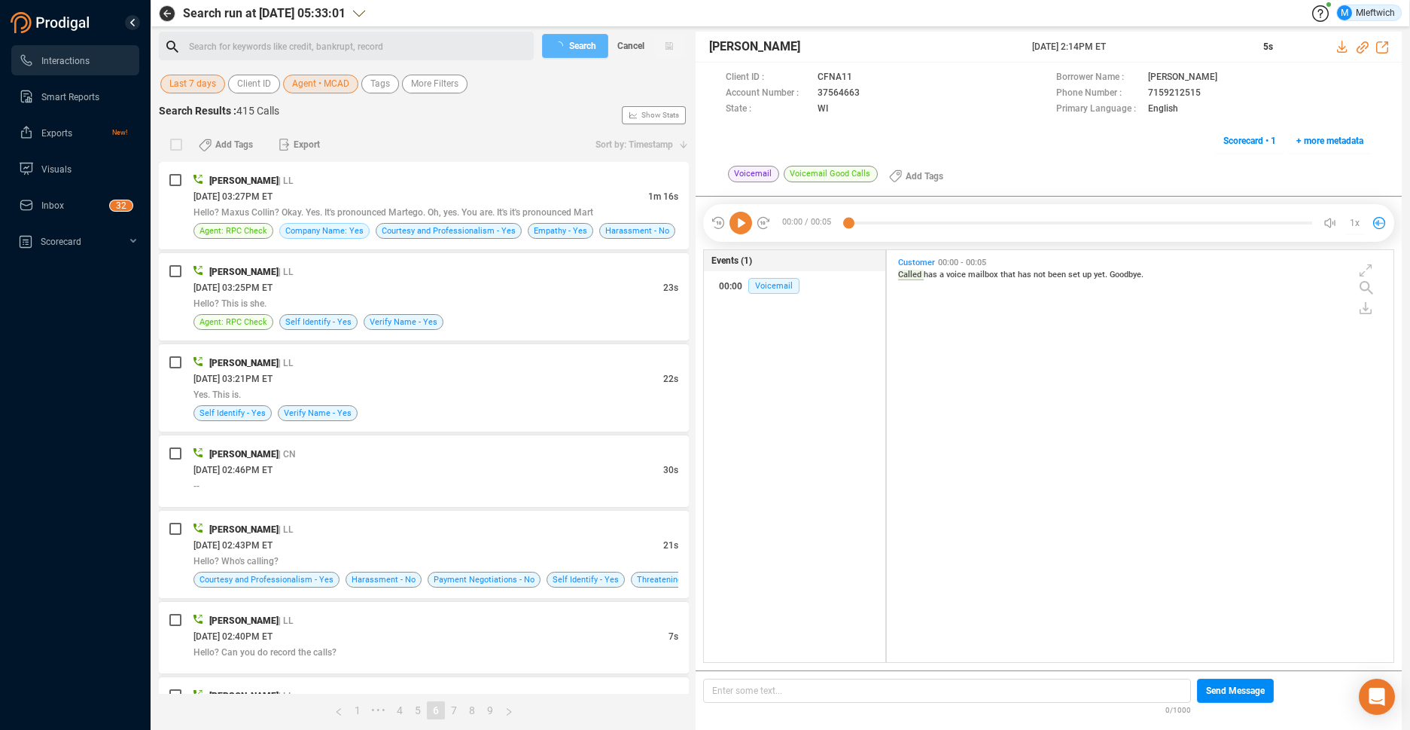
click at [489, 706] on link "9" at bounding box center [490, 710] width 17 height 17
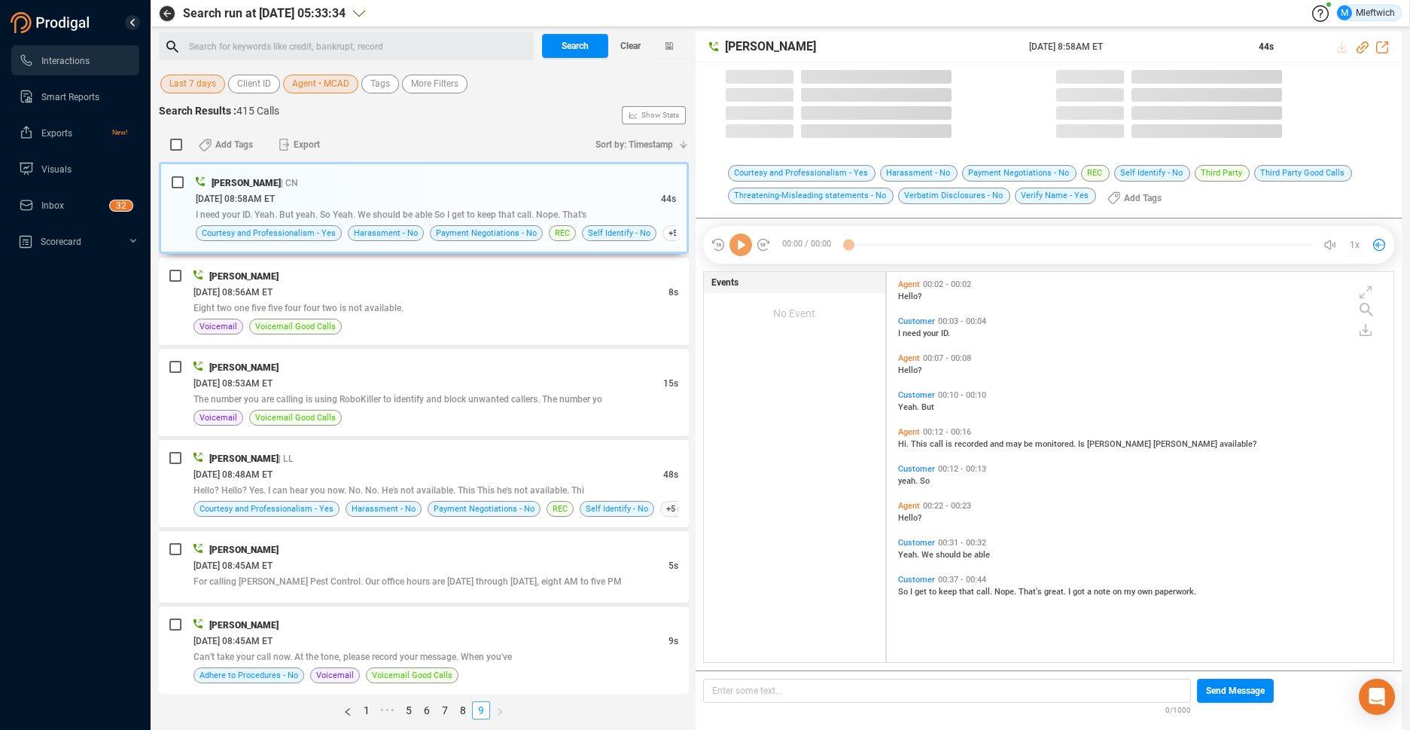
scroll to position [386, 498]
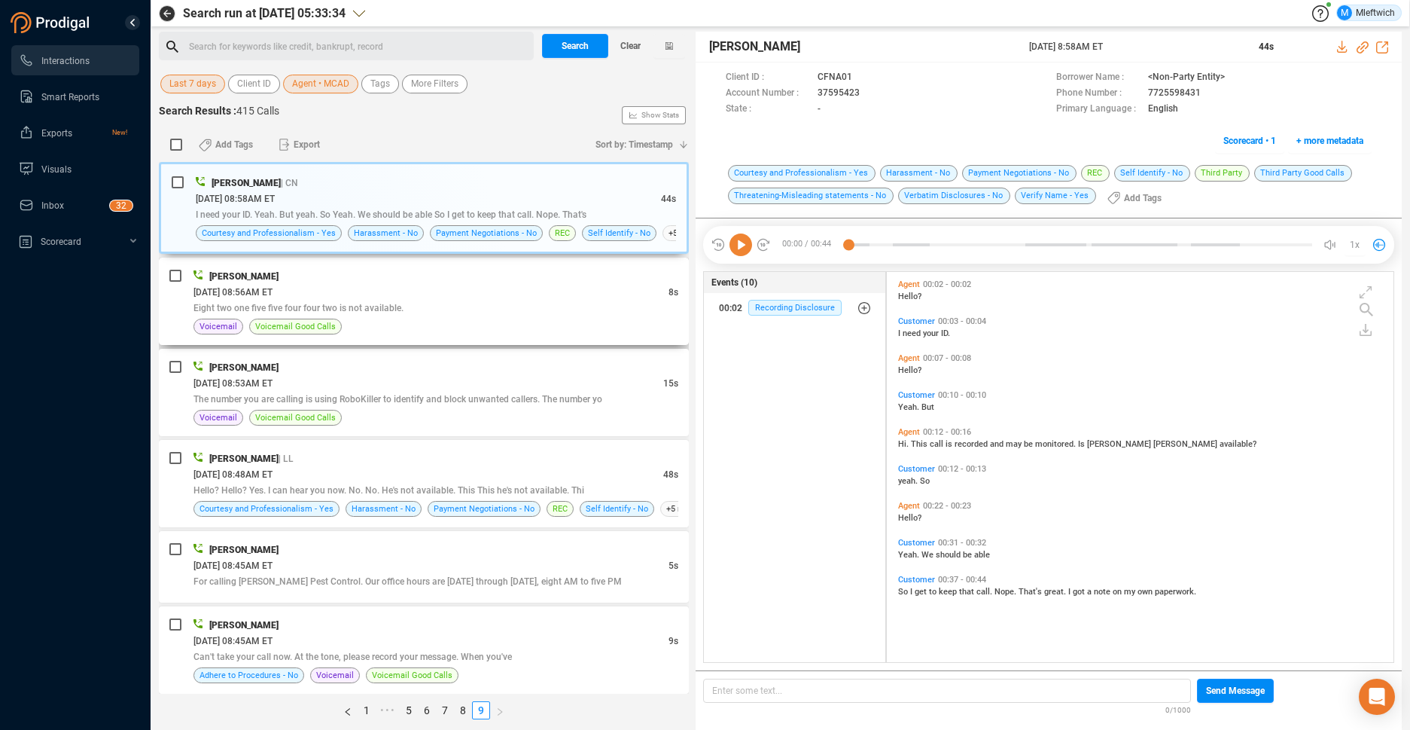
click at [472, 301] on div "Eight two one five five four four two is not available." at bounding box center [435, 308] width 485 height 16
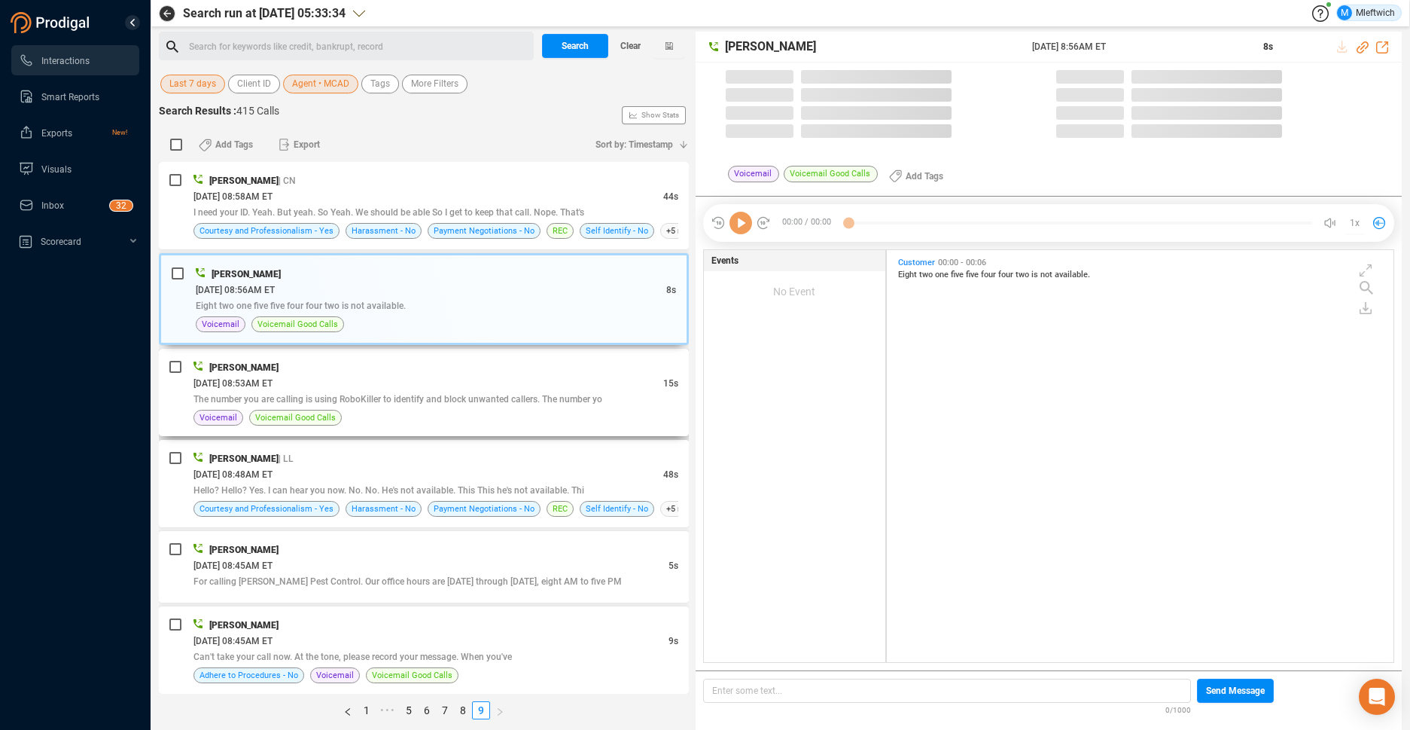
scroll to position [408, 498]
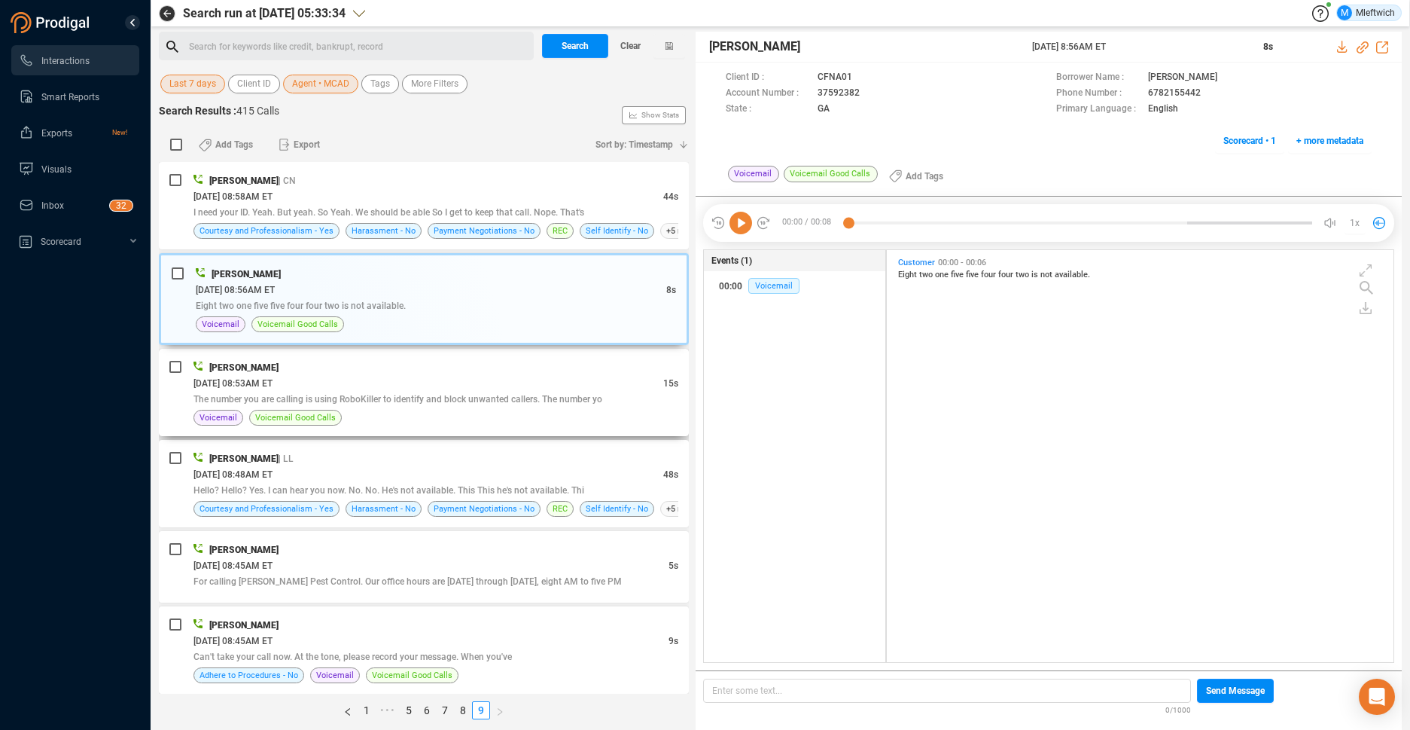
drag, startPoint x: 469, startPoint y: 385, endPoint x: 475, endPoint y: 410, distance: 25.6
click at [471, 387] on div "09/19/2025 @ 08:53AM ET" at bounding box center [428, 383] width 470 height 16
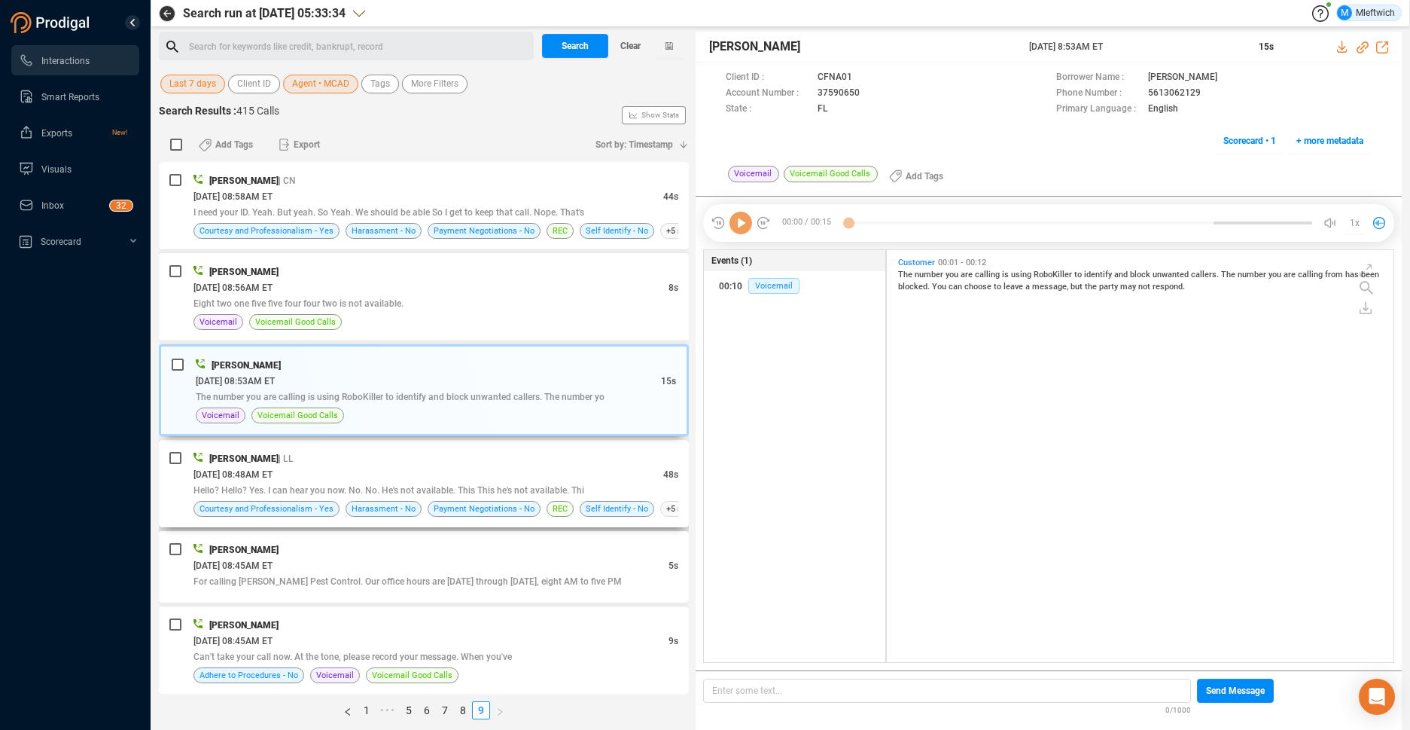
scroll to position [5, 8]
click at [474, 474] on div "09/19/2025 @ 08:48AM ET" at bounding box center [428, 474] width 470 height 16
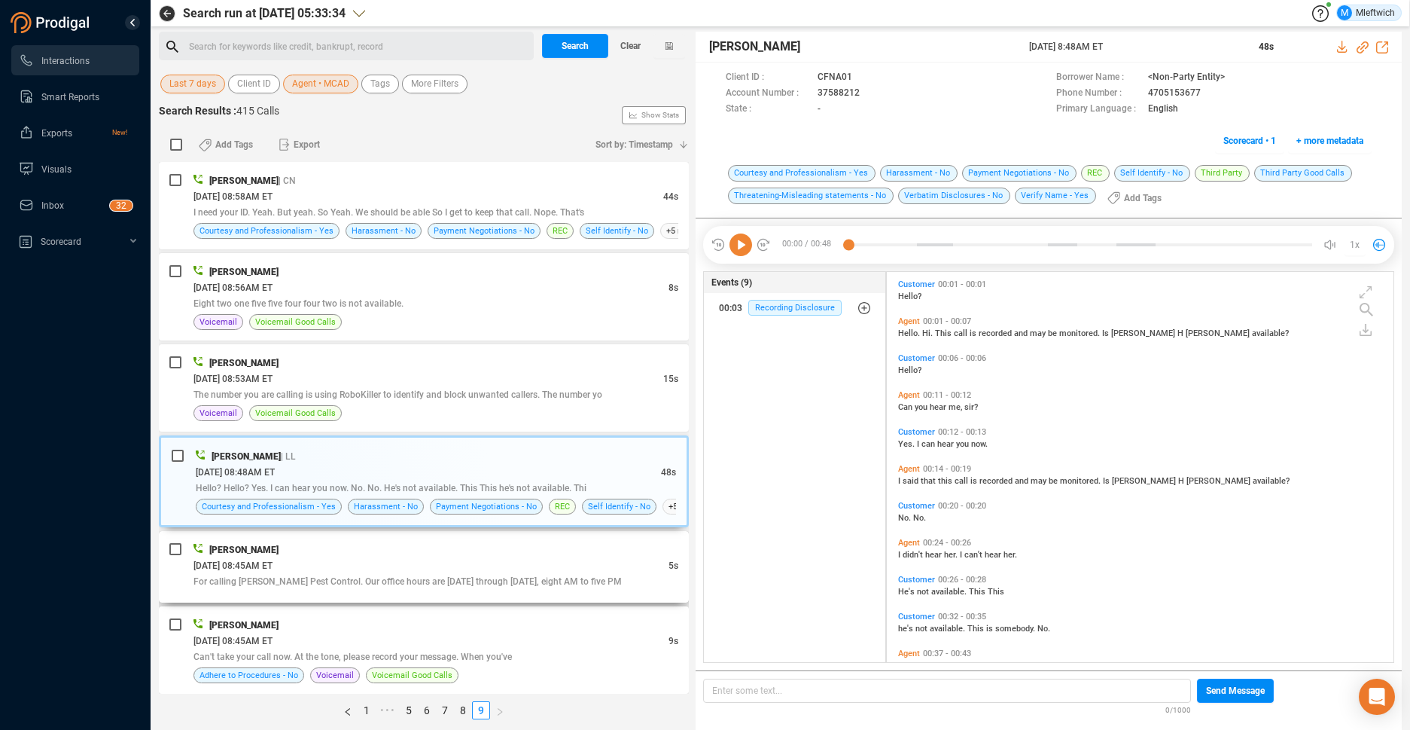
click at [464, 550] on div "Myonna Cade" at bounding box center [435, 549] width 485 height 16
